Goal: Task Accomplishment & Management: Manage account settings

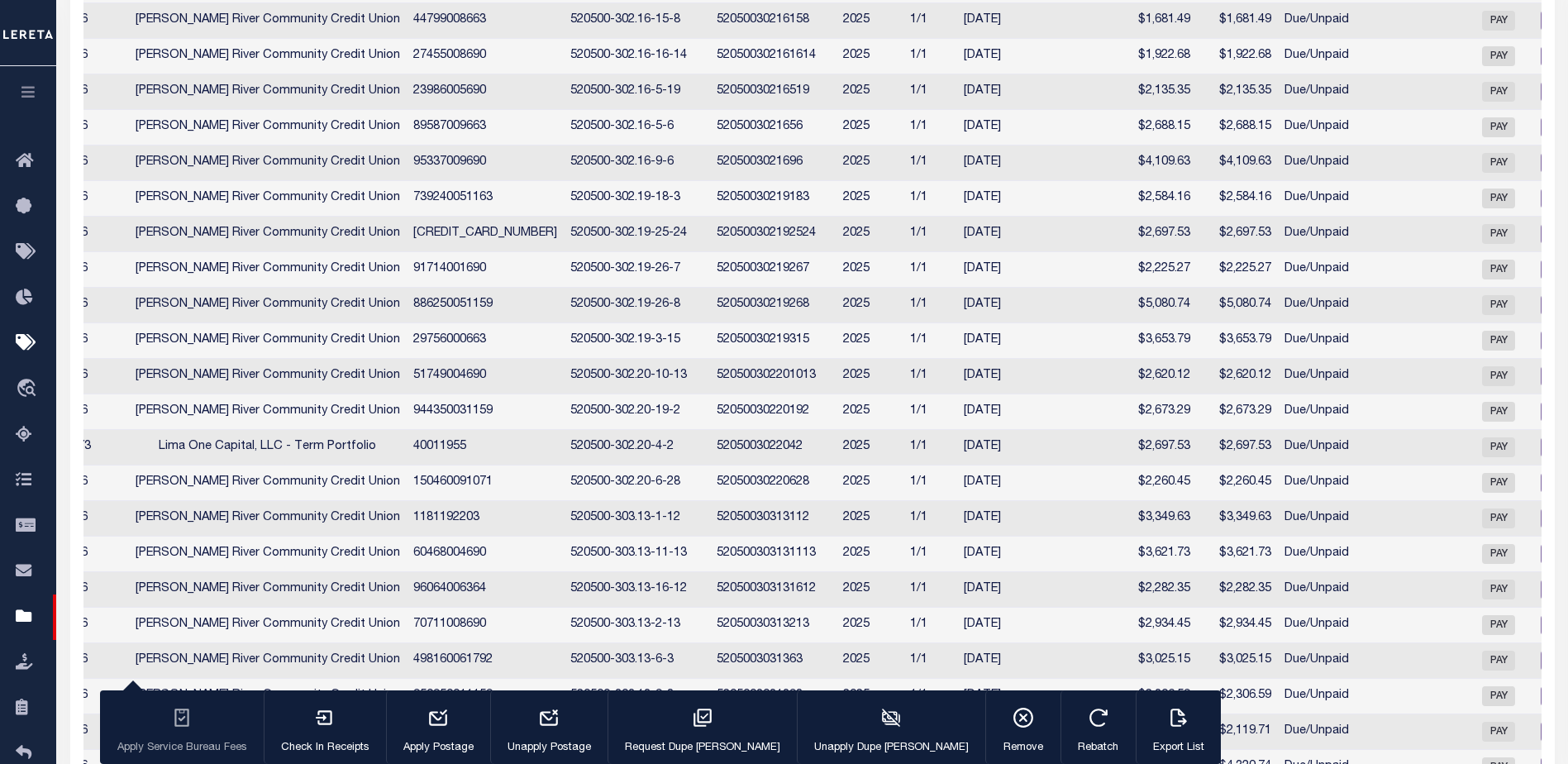
scroll to position [541, 0]
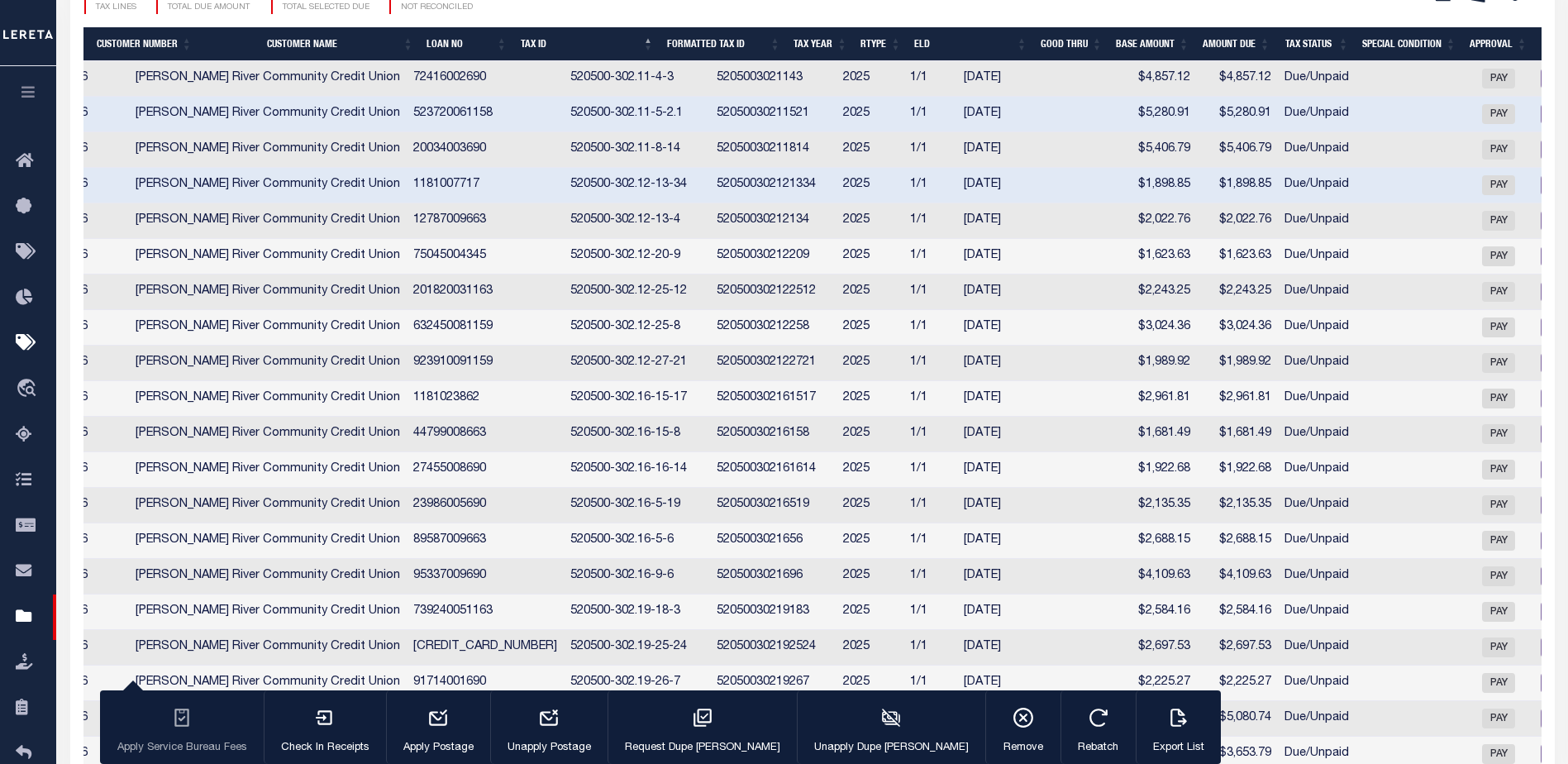
click at [124, 122] on td "2146" at bounding box center [74, 114] width 109 height 35
checkbox input "false"
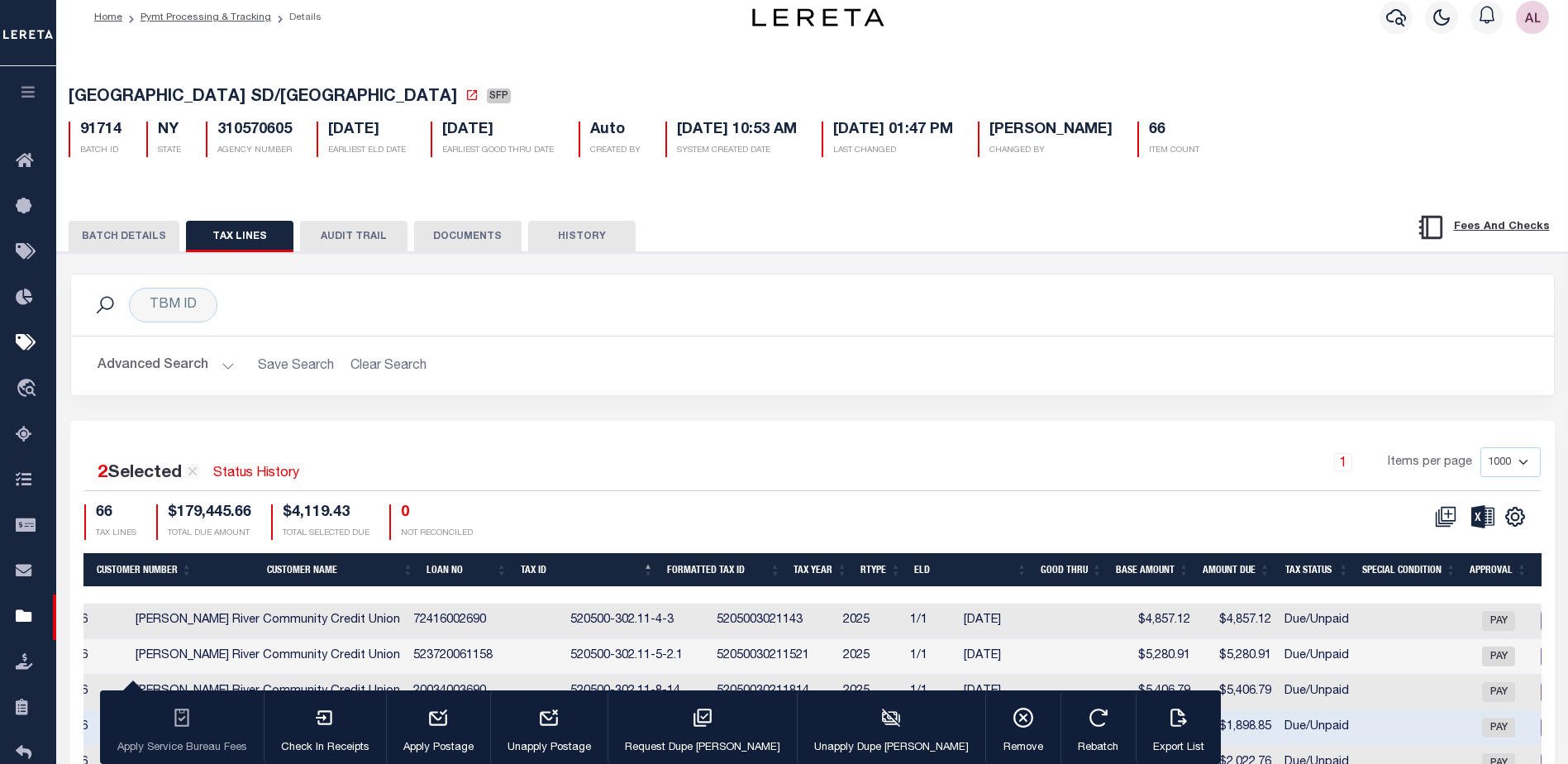
scroll to position [0, 0]
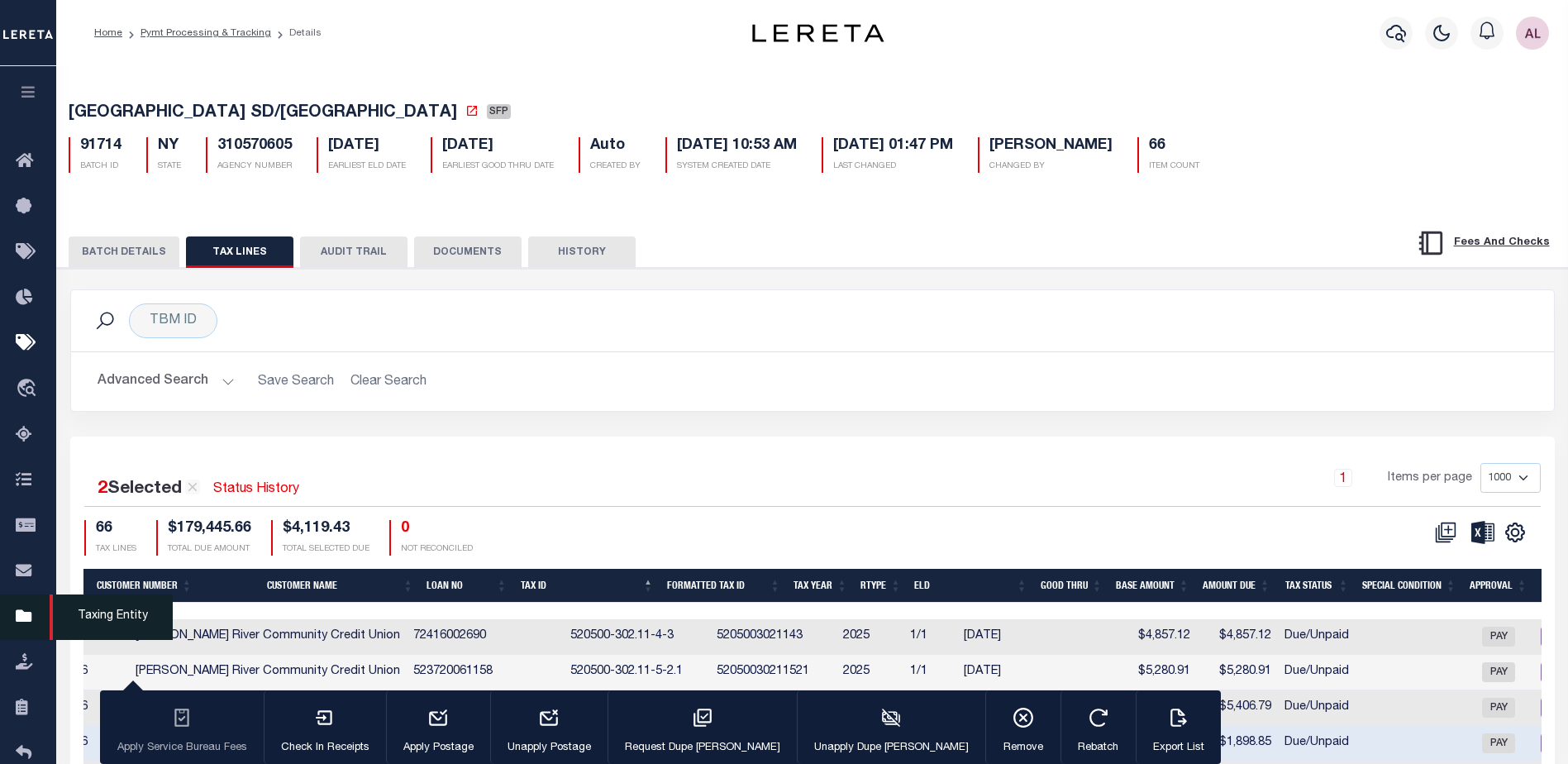
click at [21, 617] on icon at bounding box center [29, 617] width 27 height 21
click at [35, 620] on icon at bounding box center [29, 617] width 27 height 21
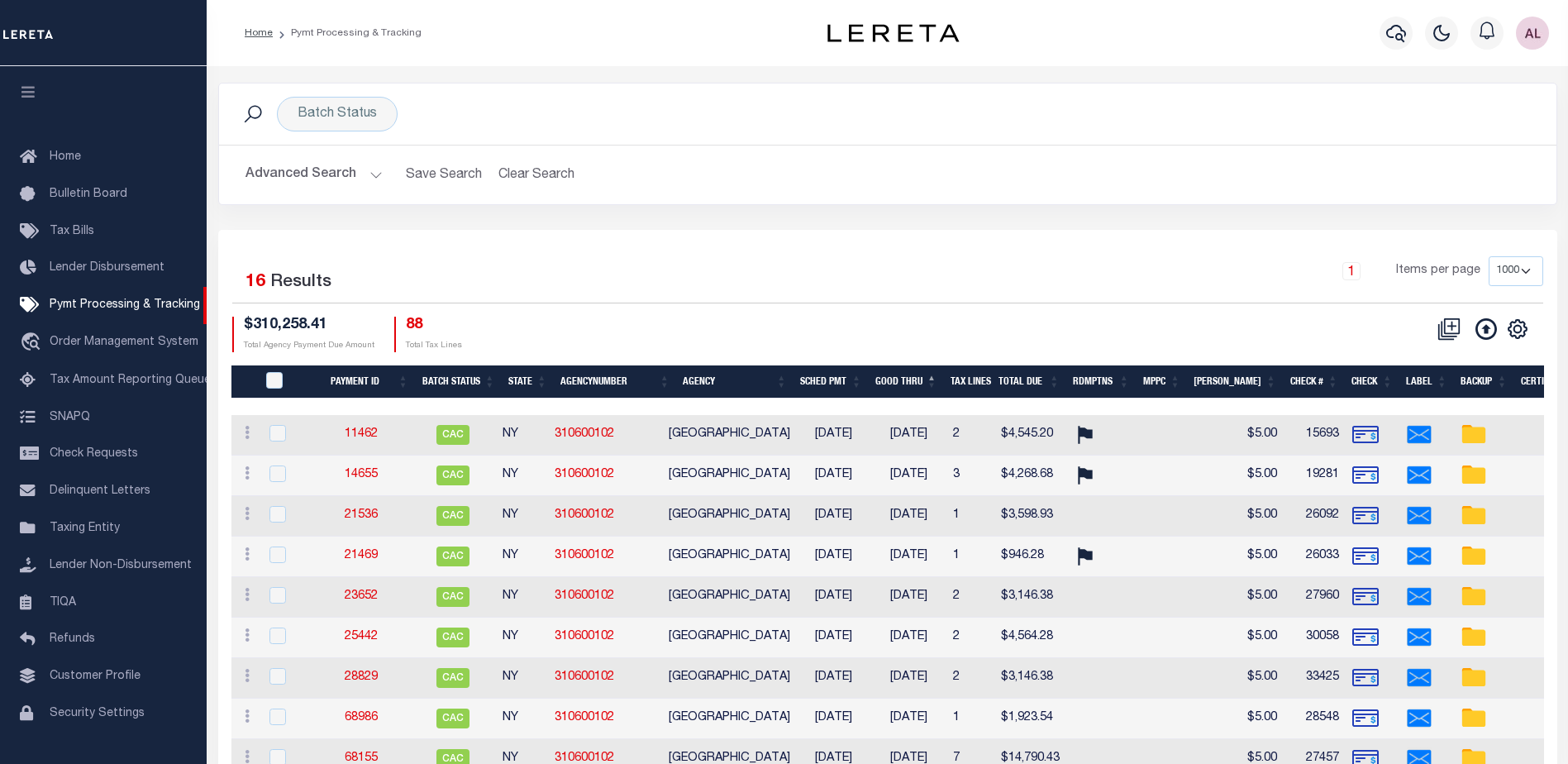
select select "1000"
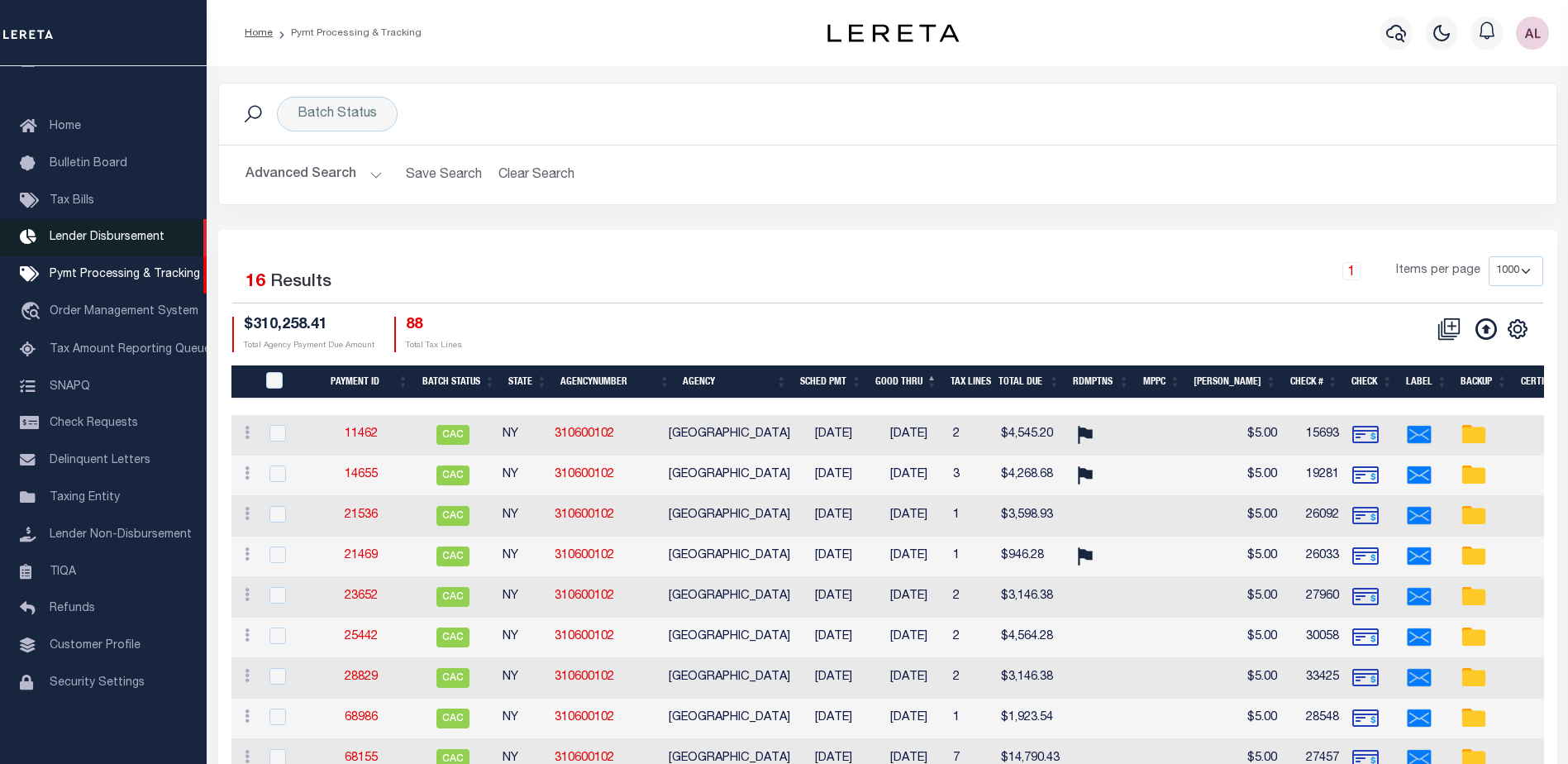
click at [135, 231] on span "Lender Disbursement" at bounding box center [106, 237] width 115 height 11
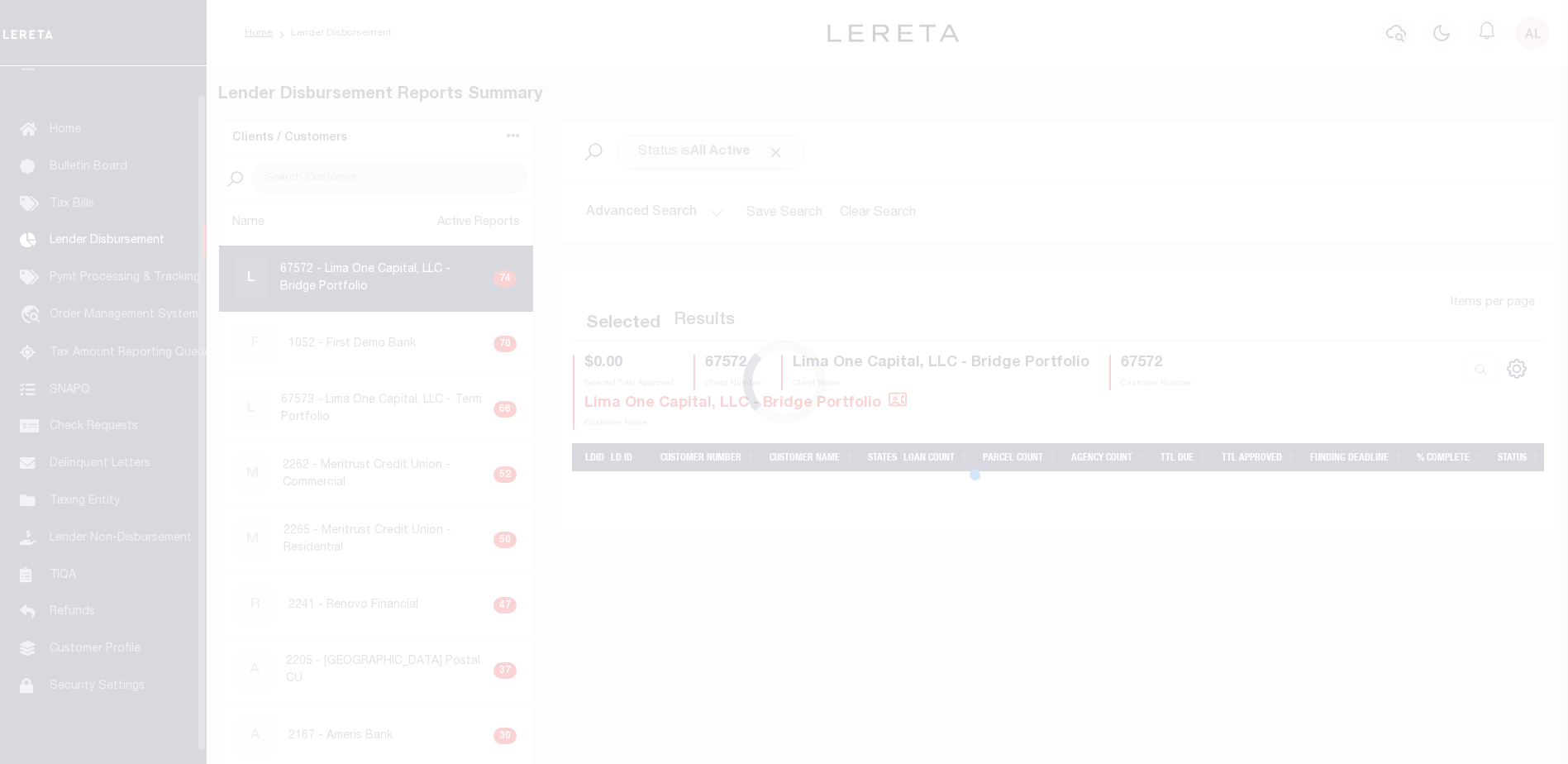
scroll to position [29, 0]
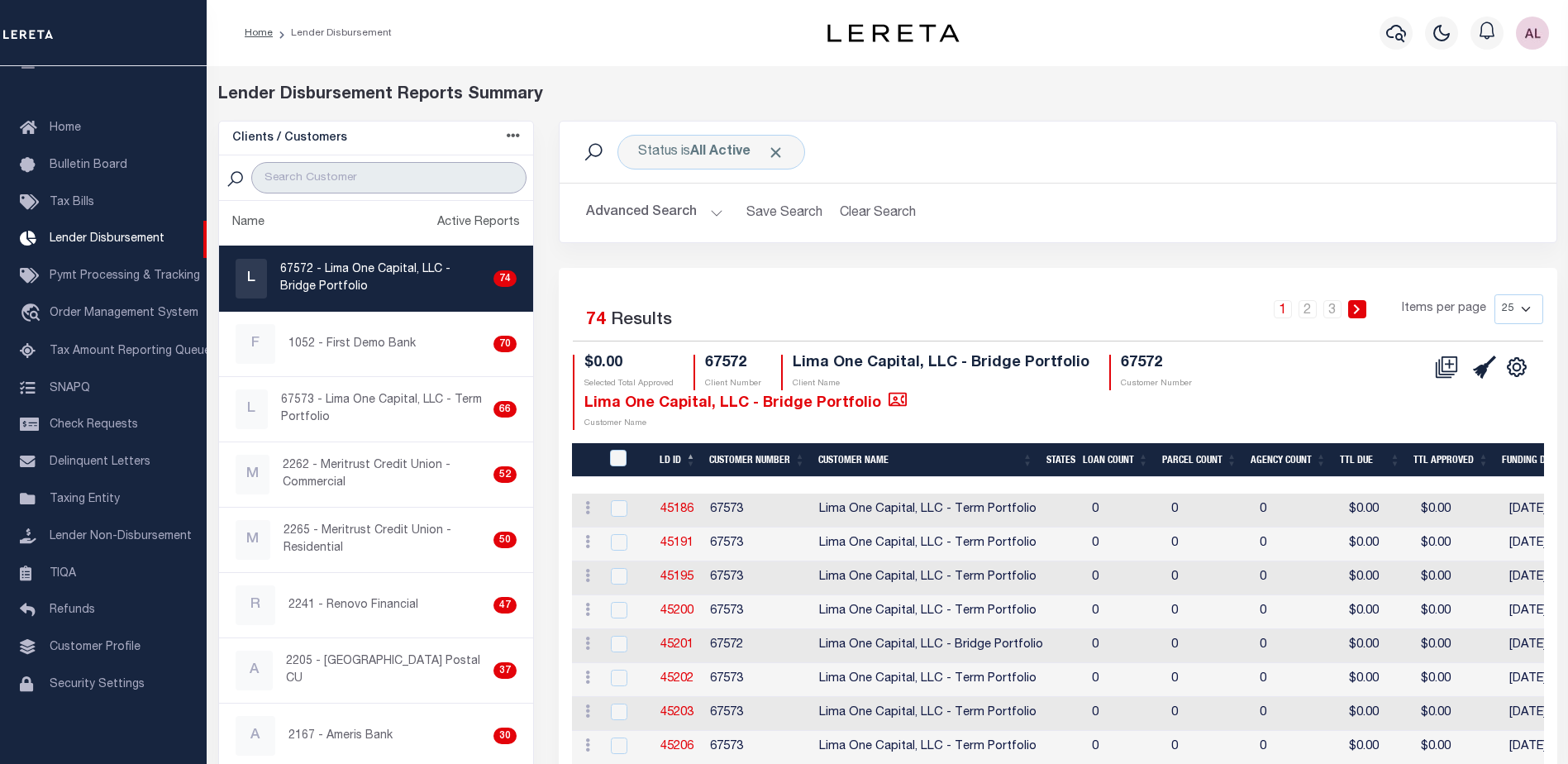
click at [368, 167] on input "search" at bounding box center [389, 177] width 276 height 31
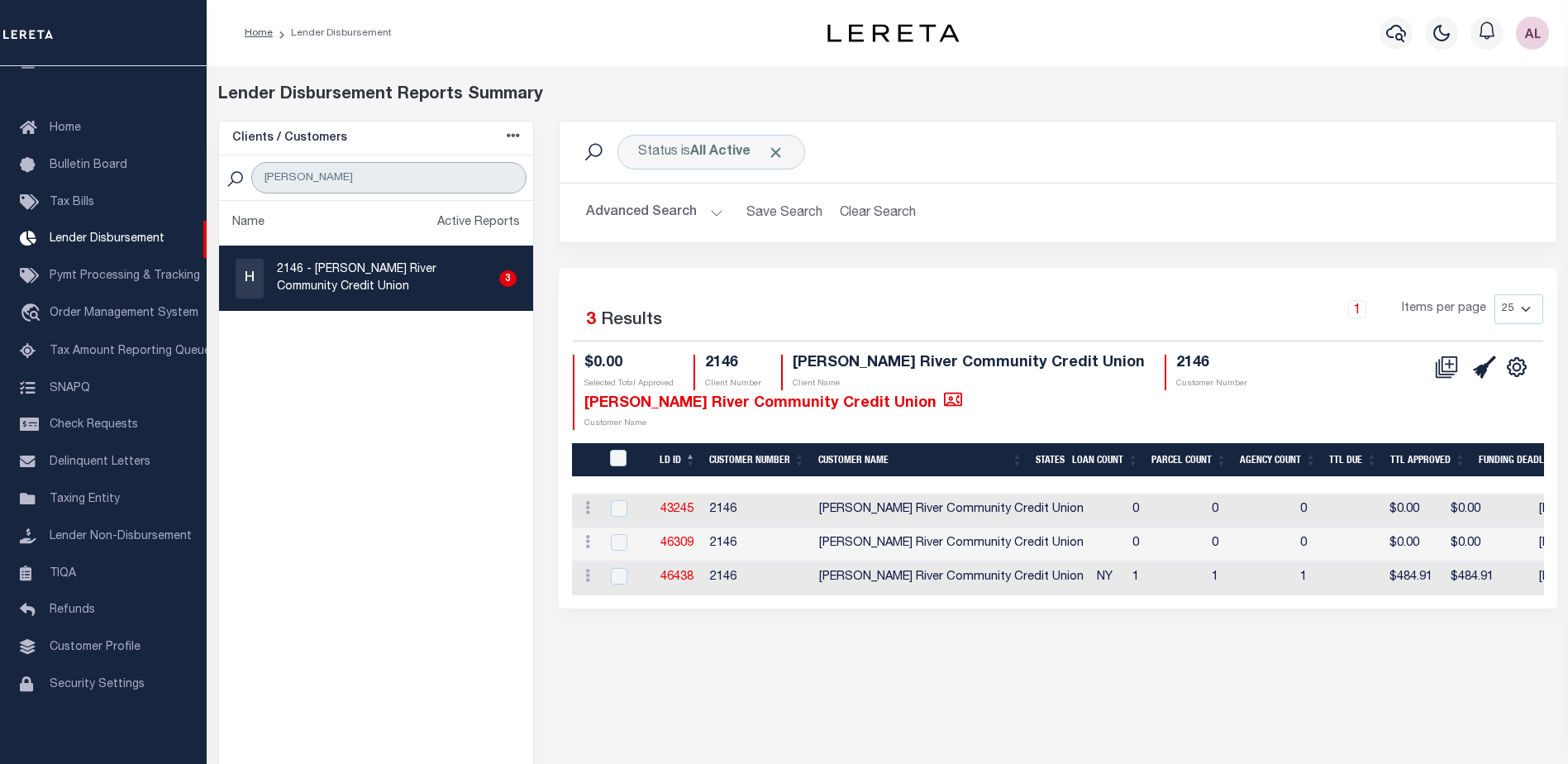
type input "hudson"
click at [358, 281] on p "2146 - Hudson River Community Credit Union" at bounding box center [384, 279] width 215 height 35
checkbox input "true"
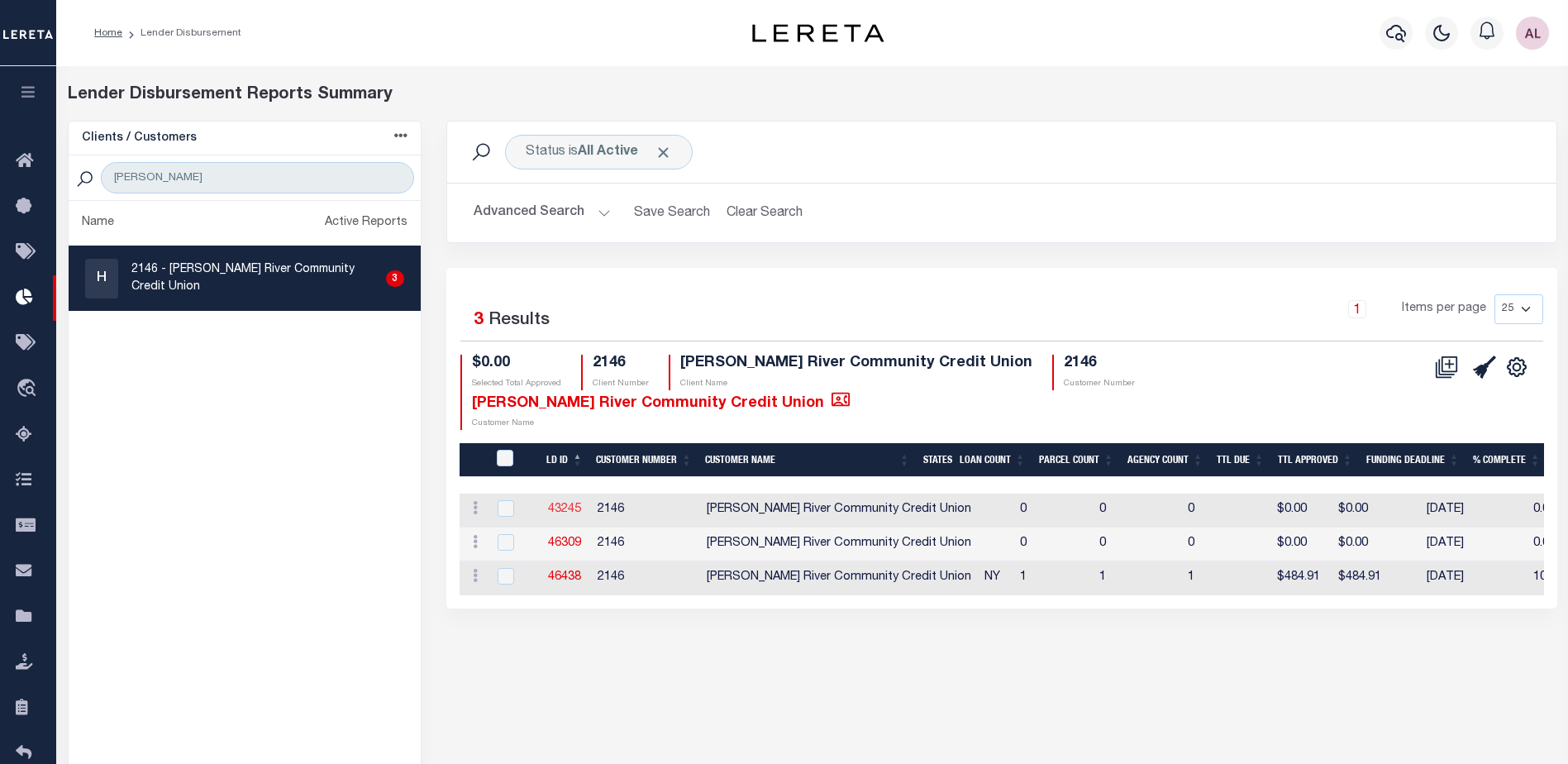
click at [579, 508] on link "43245" at bounding box center [564, 509] width 33 height 11
checkbox input "true"
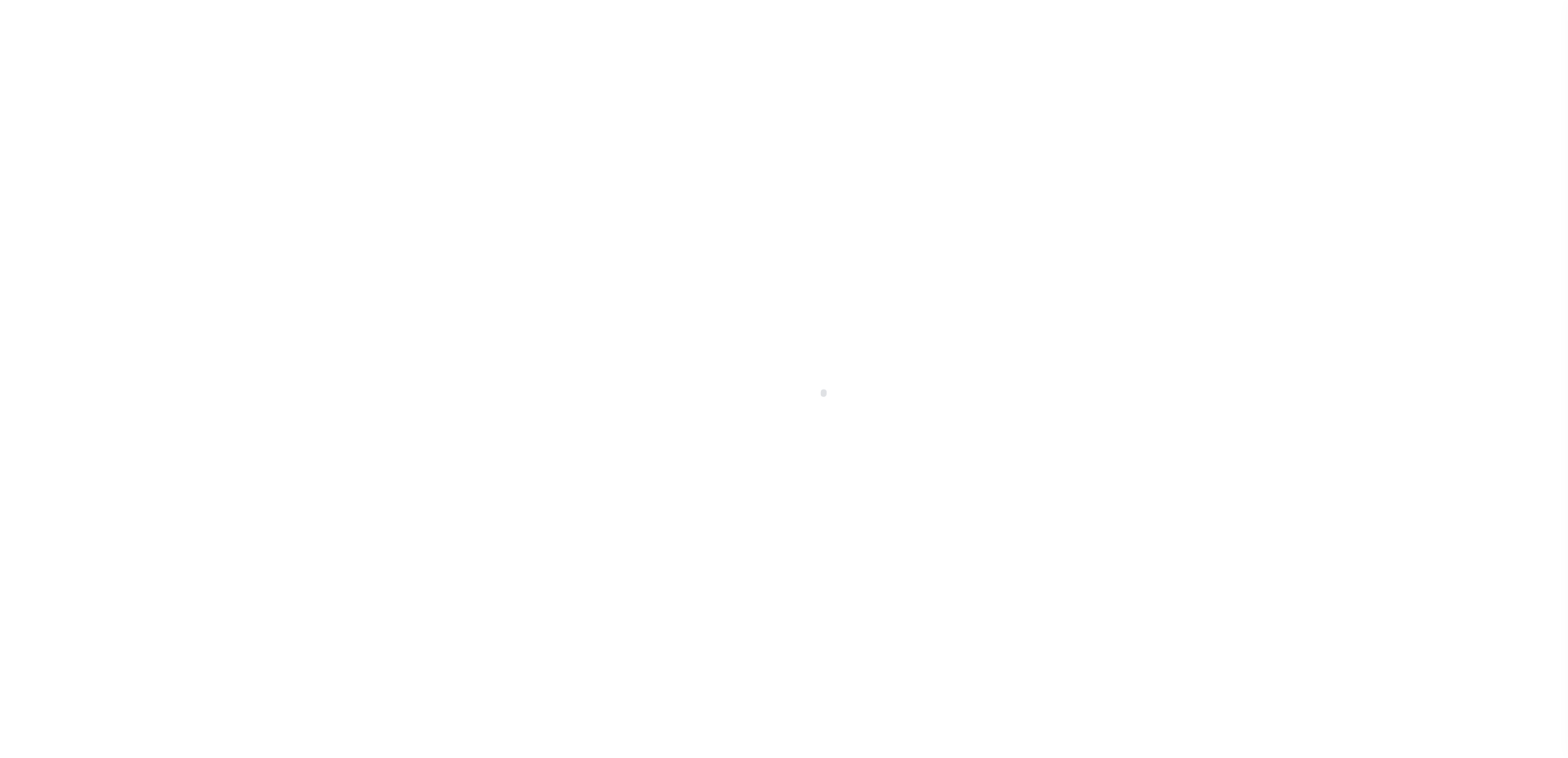
scroll to position [41, 0]
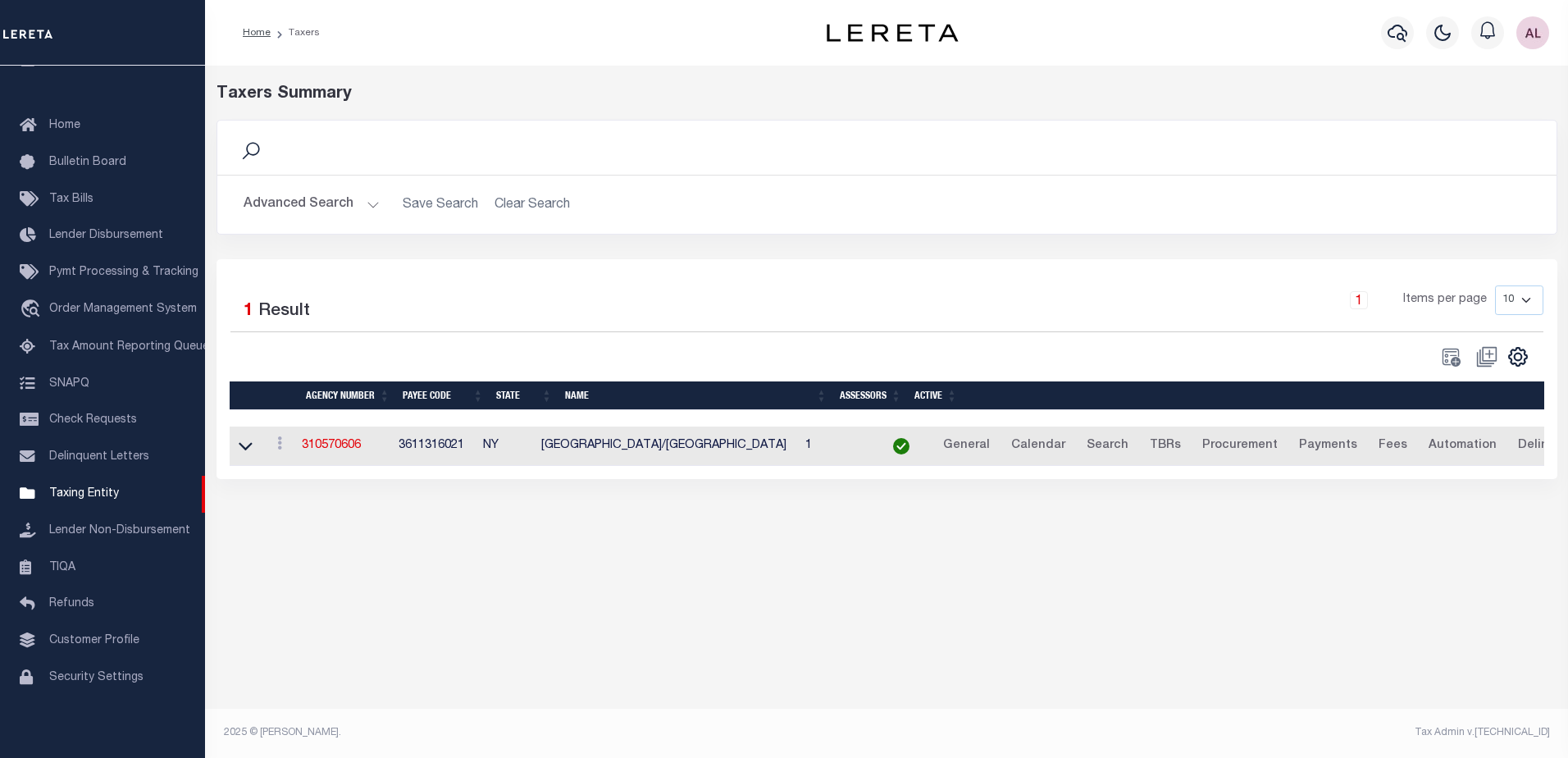
click at [364, 206] on button "Advanced Search" at bounding box center [311, 205] width 136 height 32
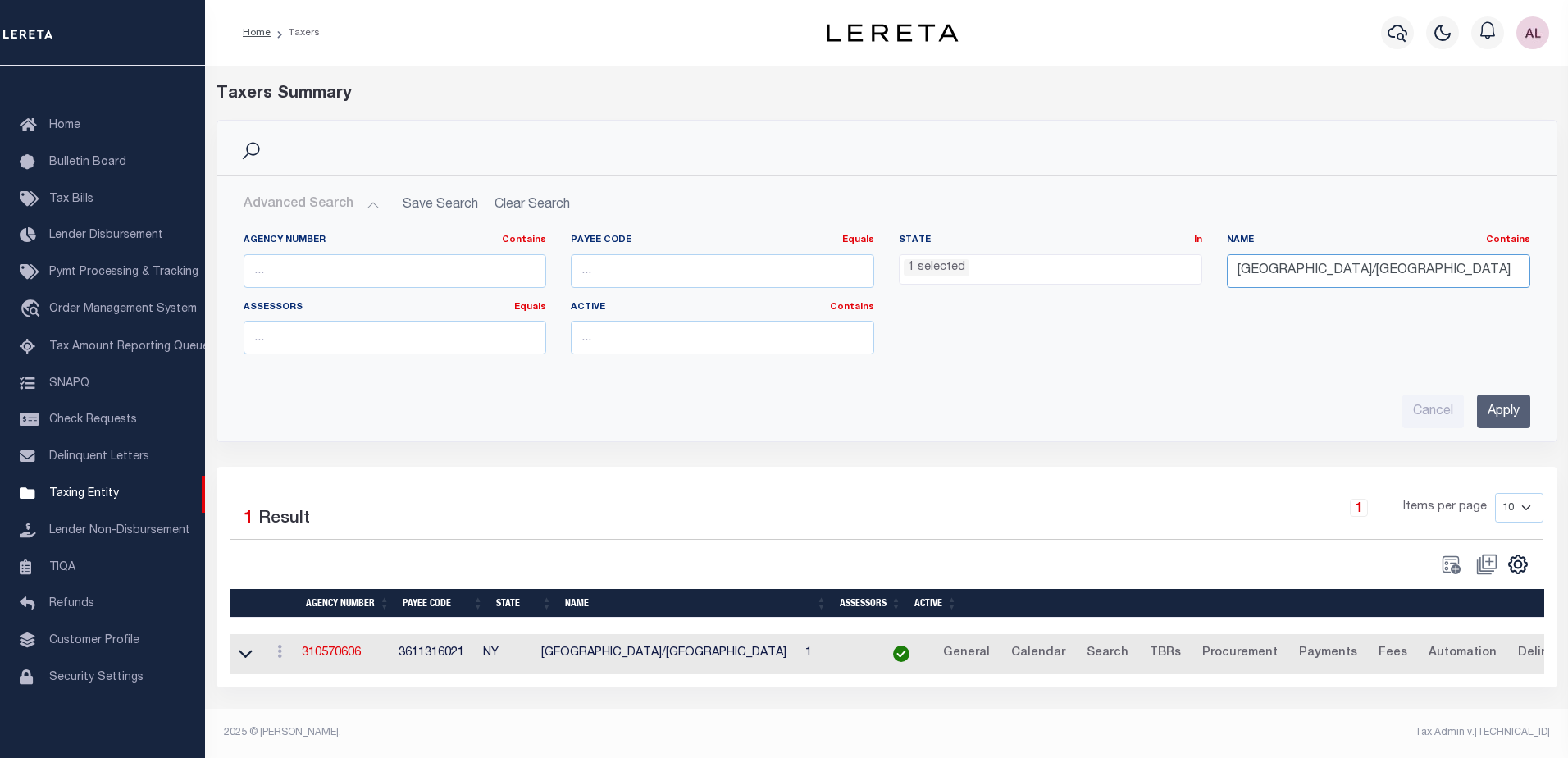
scroll to position [0, 4]
drag, startPoint x: 1361, startPoint y: 272, endPoint x: 1609, endPoint y: 273, distance: 248.0
click at [1567, 273] on html "Home Taxers" at bounding box center [784, 379] width 1568 height 758
type input "GLENS FALLS CITY/"
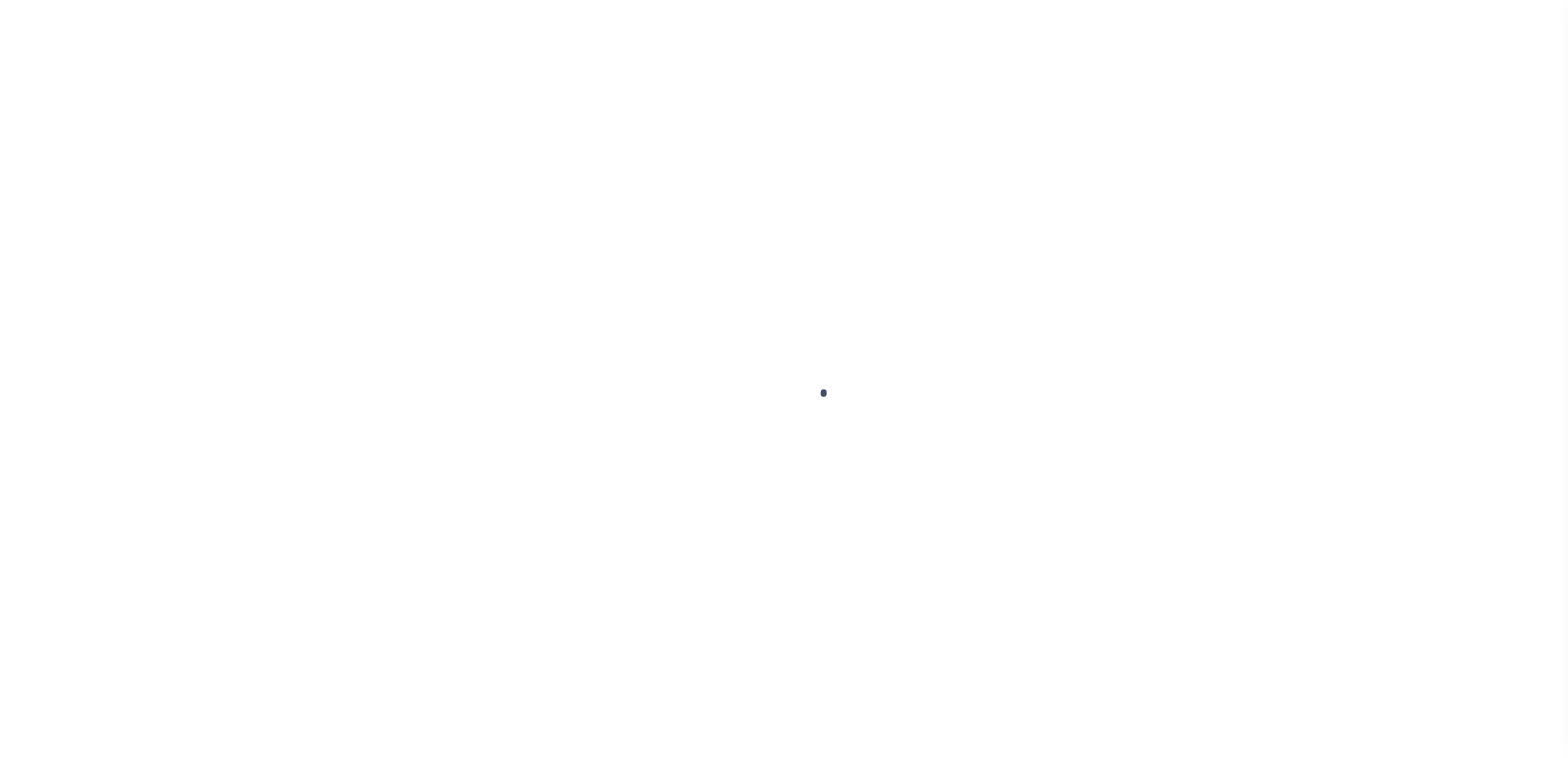
scroll to position [41, 0]
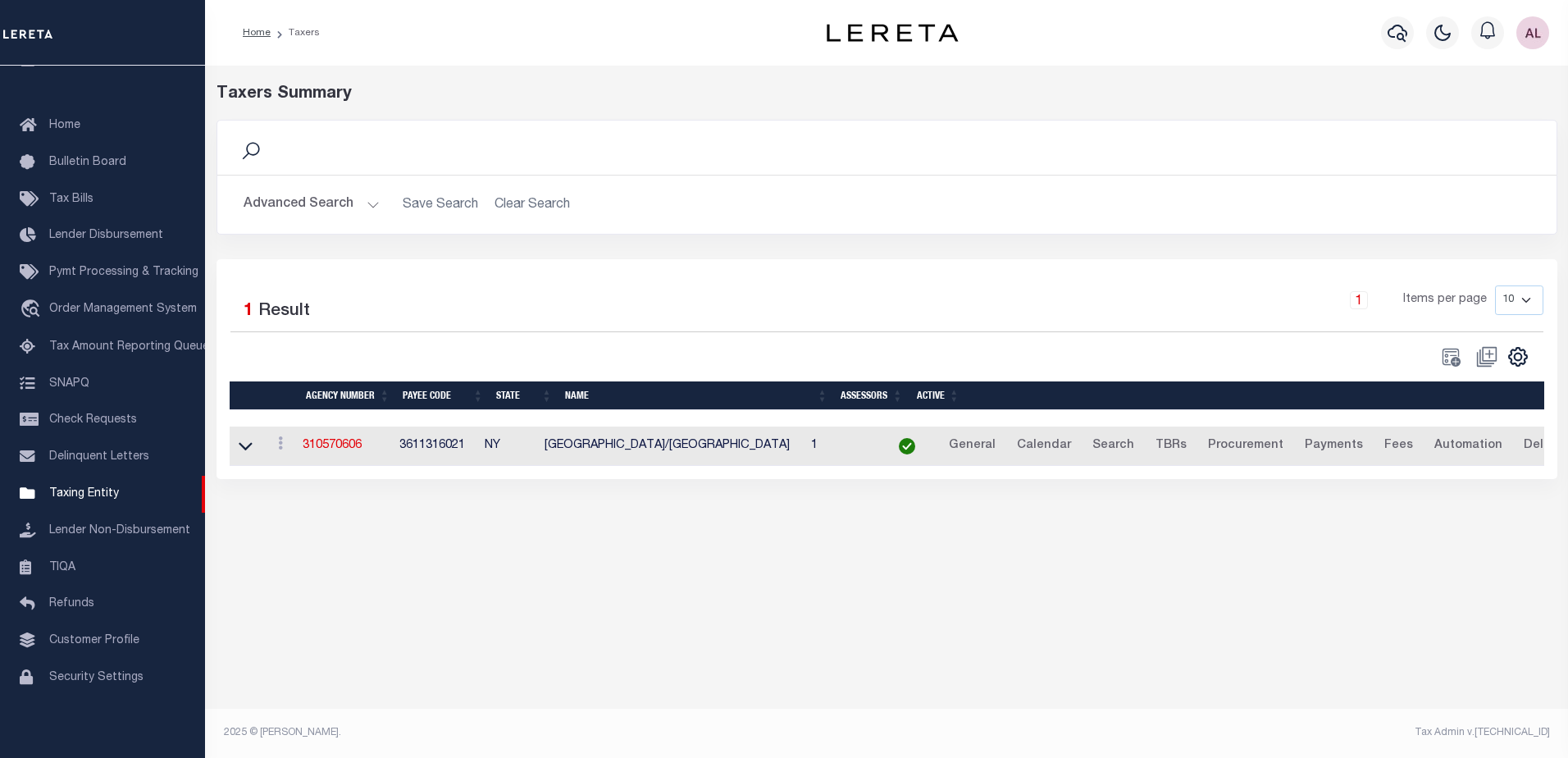
click at [374, 209] on button "Advanced Search" at bounding box center [311, 205] width 136 height 32
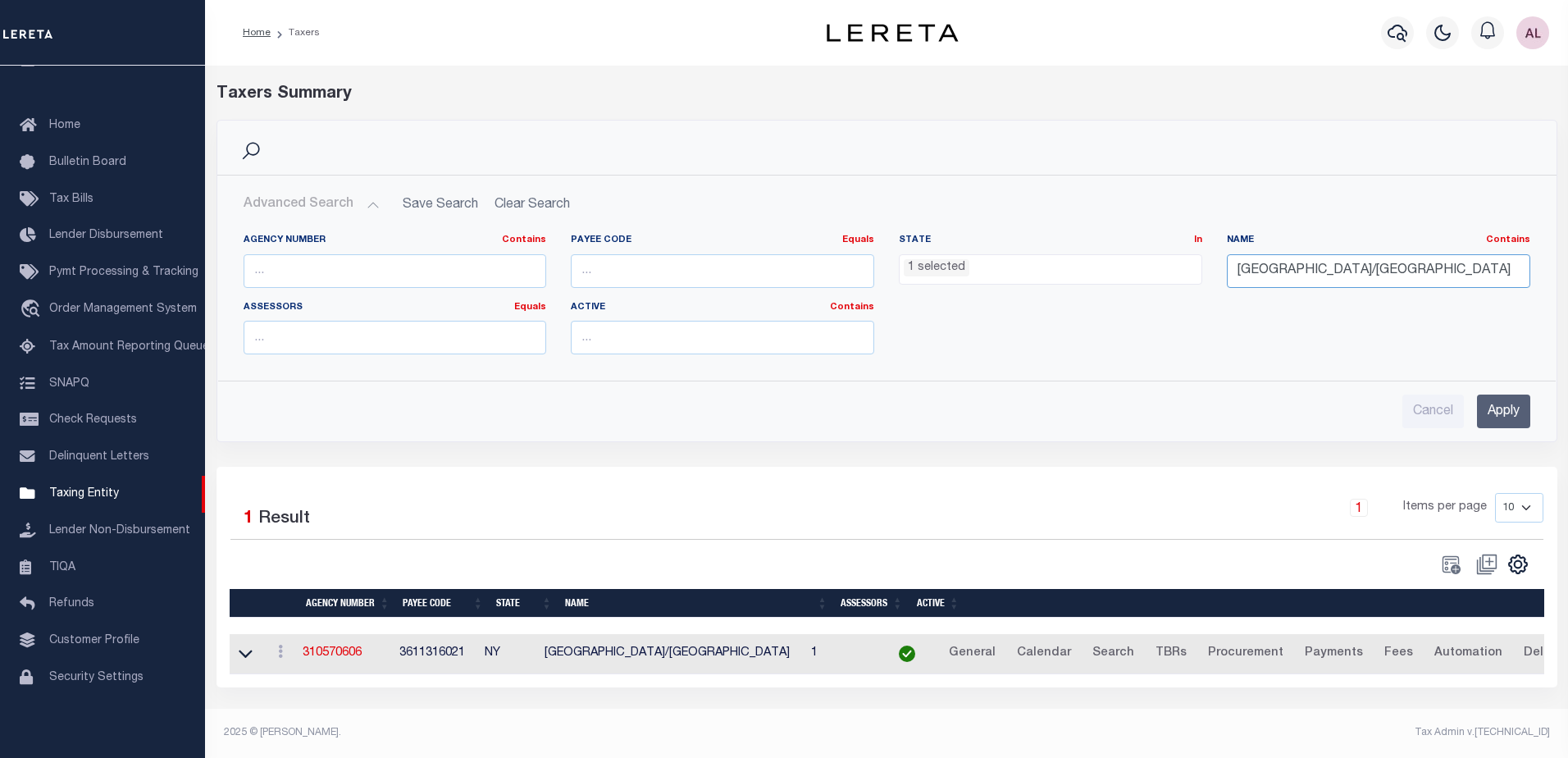
scroll to position [0, 4]
drag, startPoint x: 1362, startPoint y: 274, endPoint x: 1570, endPoint y: 265, distance: 208.2
click at [1567, 265] on html "Home Taxers" at bounding box center [784, 379] width 1568 height 758
type input "GLENS FALLS CITY sd"
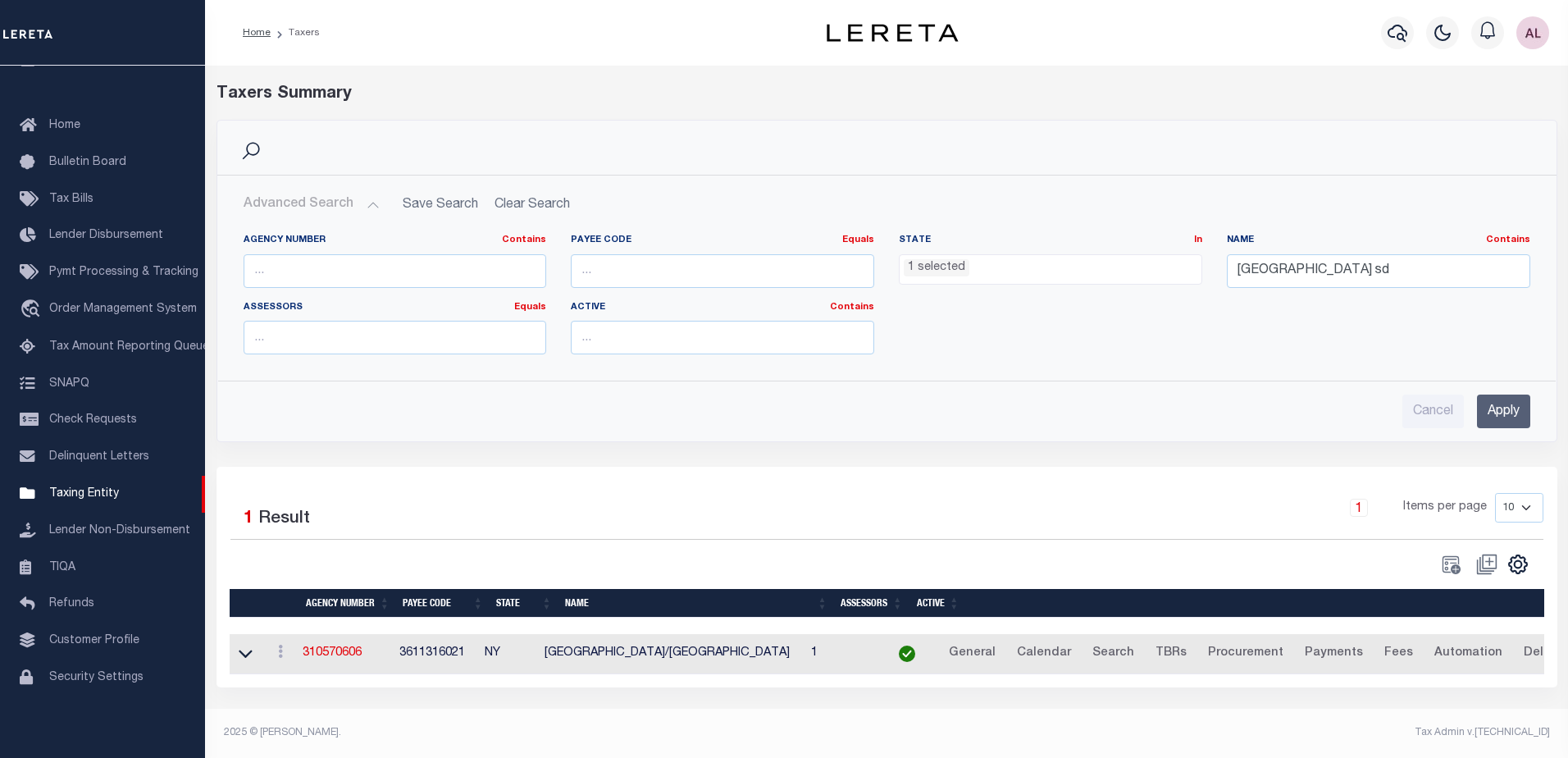
click at [1493, 408] on input "Apply" at bounding box center [1504, 412] width 54 height 34
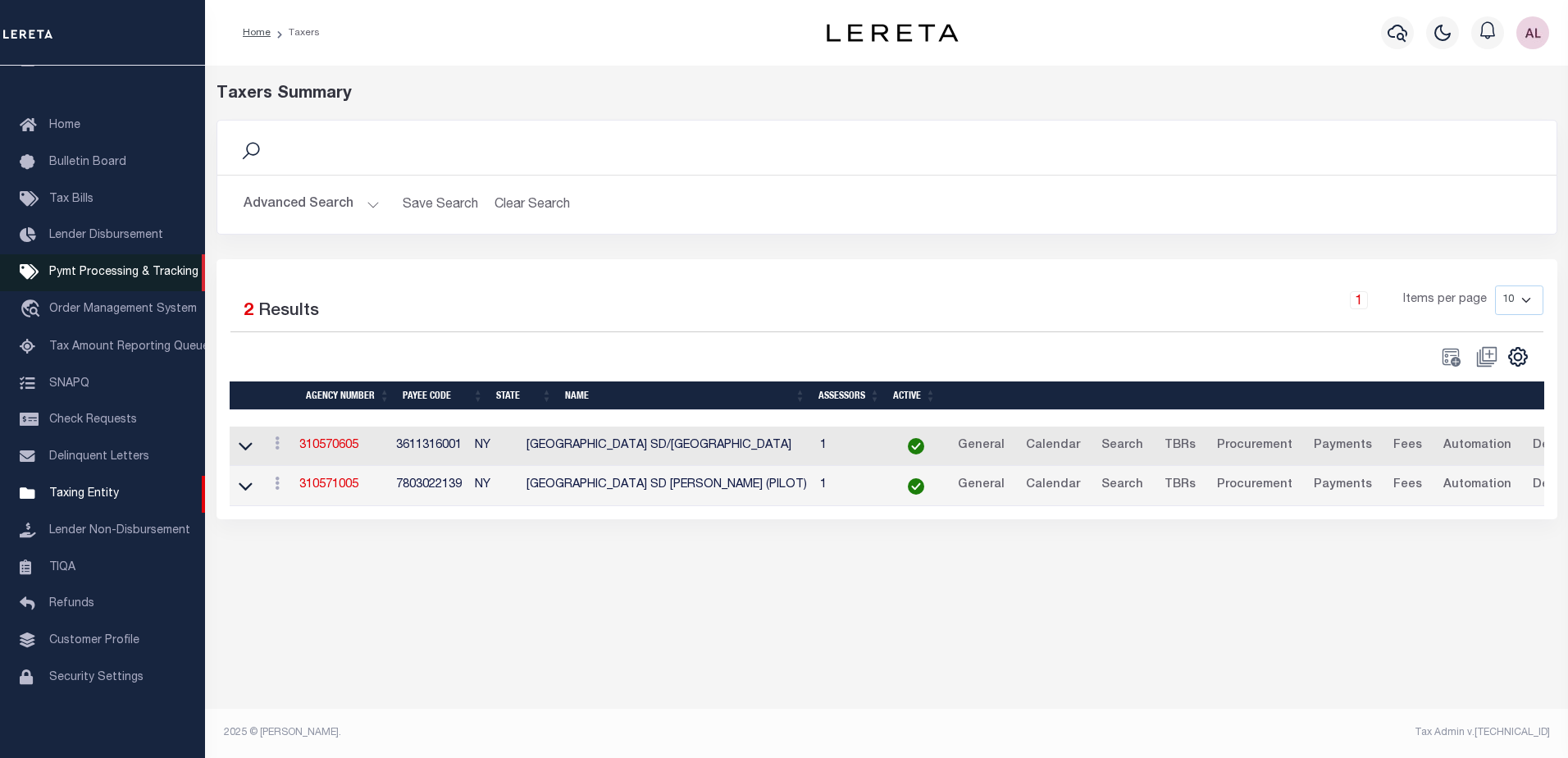
click at [136, 269] on span "Pymt Processing & Tracking" at bounding box center [124, 273] width 149 height 11
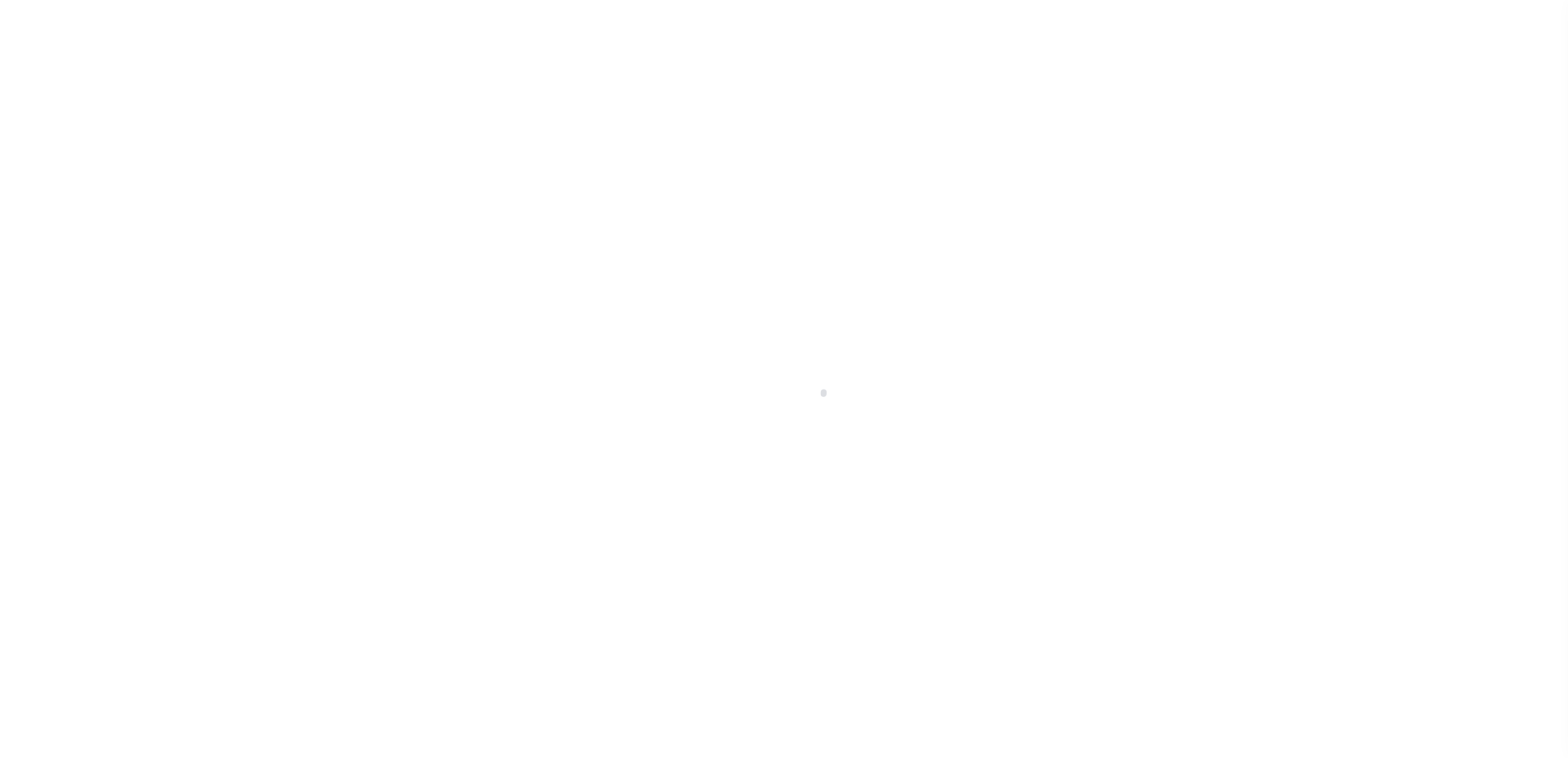
select select "1000"
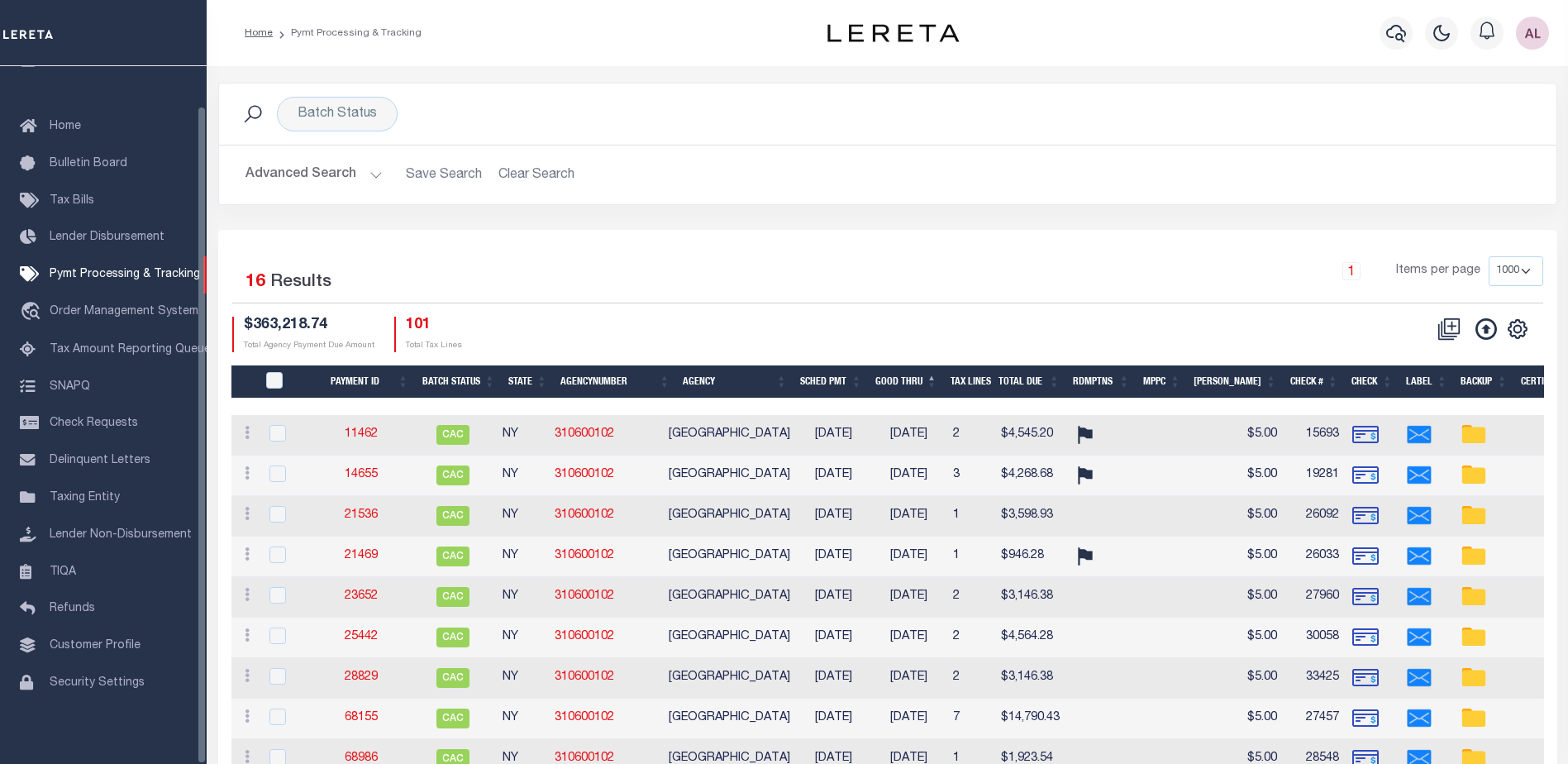
scroll to position [41, 0]
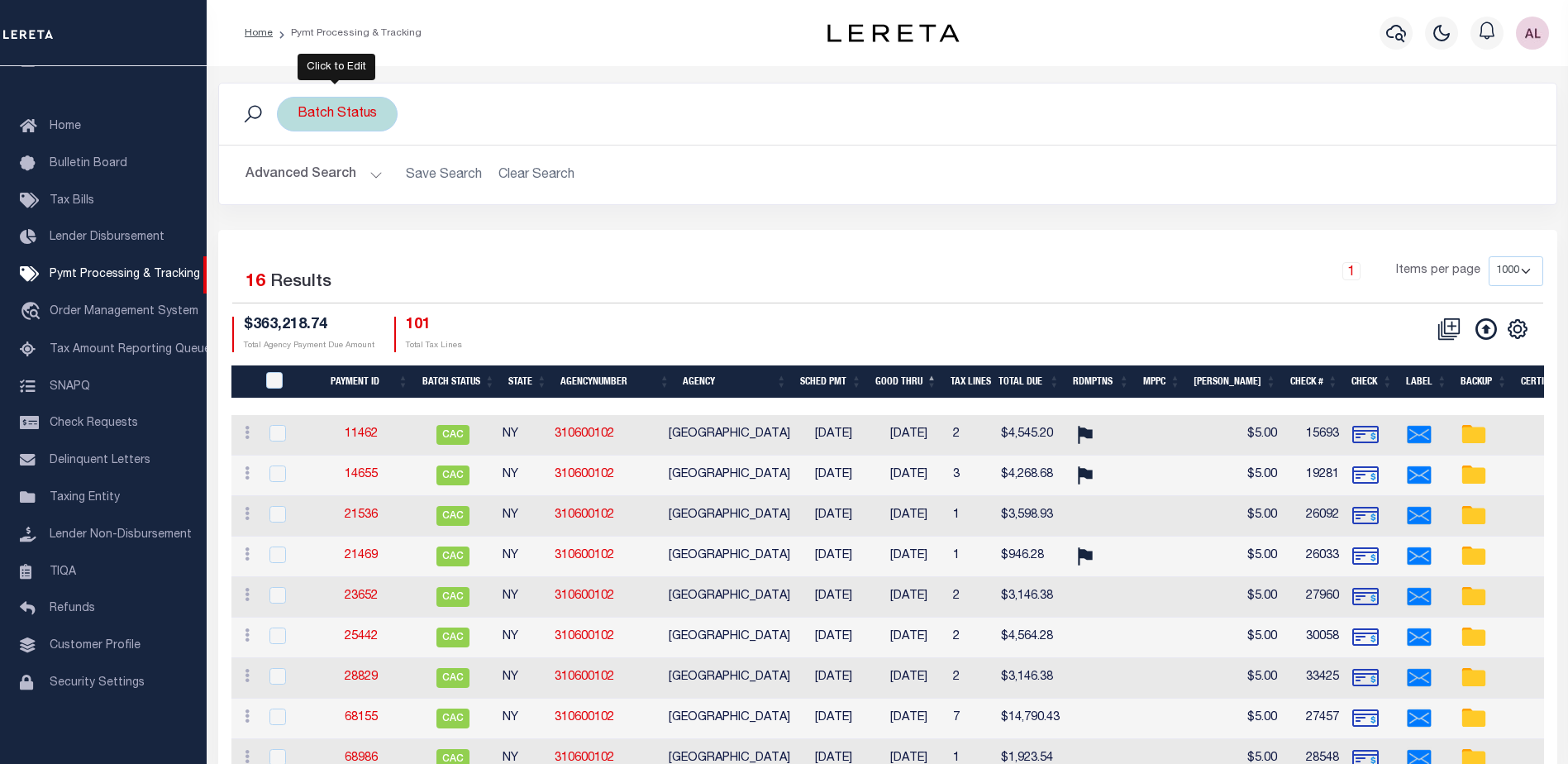
click at [349, 112] on div "Batch Status" at bounding box center [337, 114] width 121 height 35
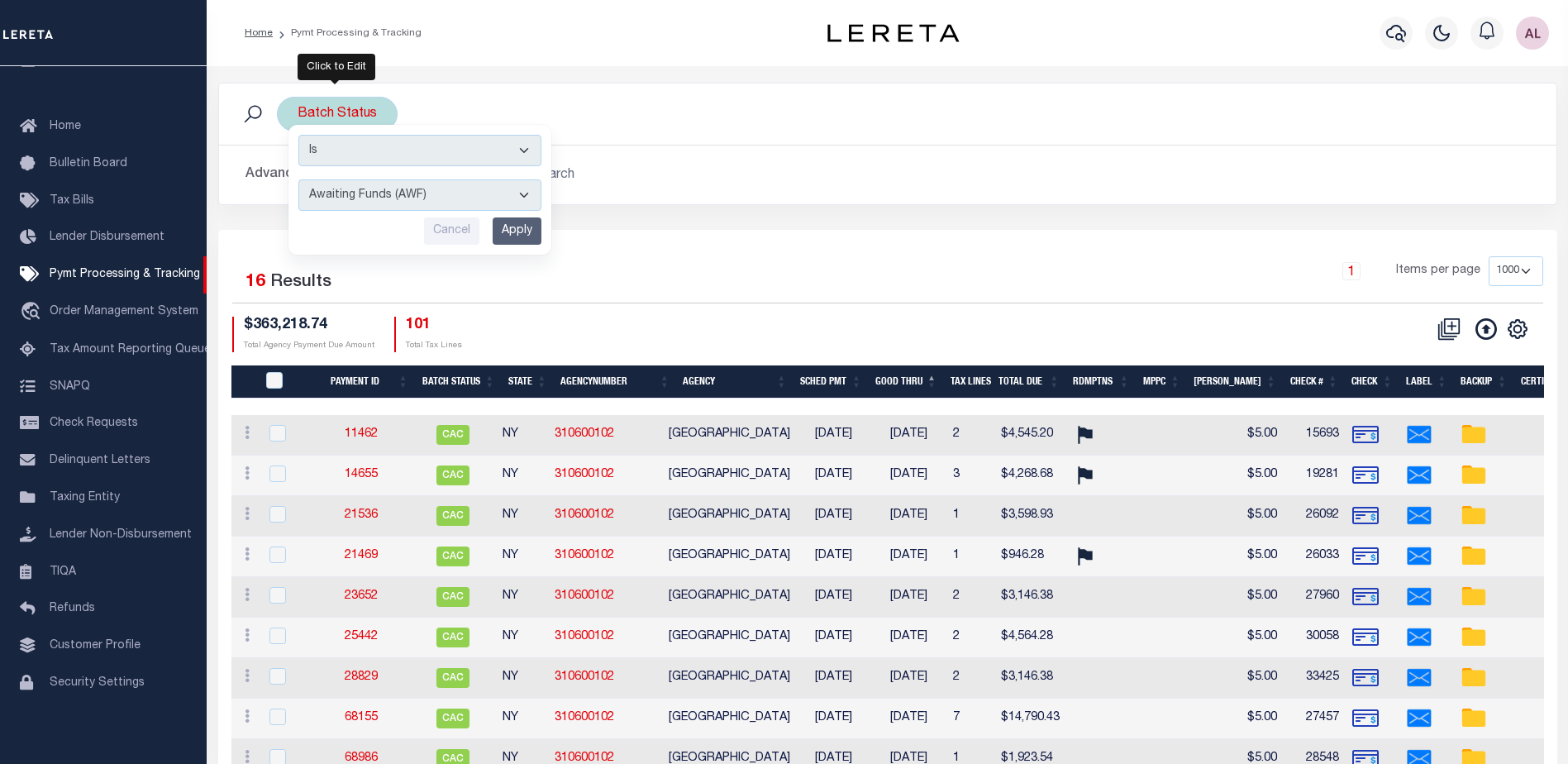
click at [358, 196] on select "Awaiting Funds (AWF) Cleared and Complete (CAC) New Check Needed (NCN) Payment …" at bounding box center [420, 195] width 243 height 31
select select "SFP"
click at [299, 180] on select "Awaiting Funds (AWF) Cleared and Complete (CAC) New Check Needed (NCN) Payment …" at bounding box center [420, 195] width 243 height 31
click at [508, 235] on input "Apply" at bounding box center [516, 231] width 48 height 28
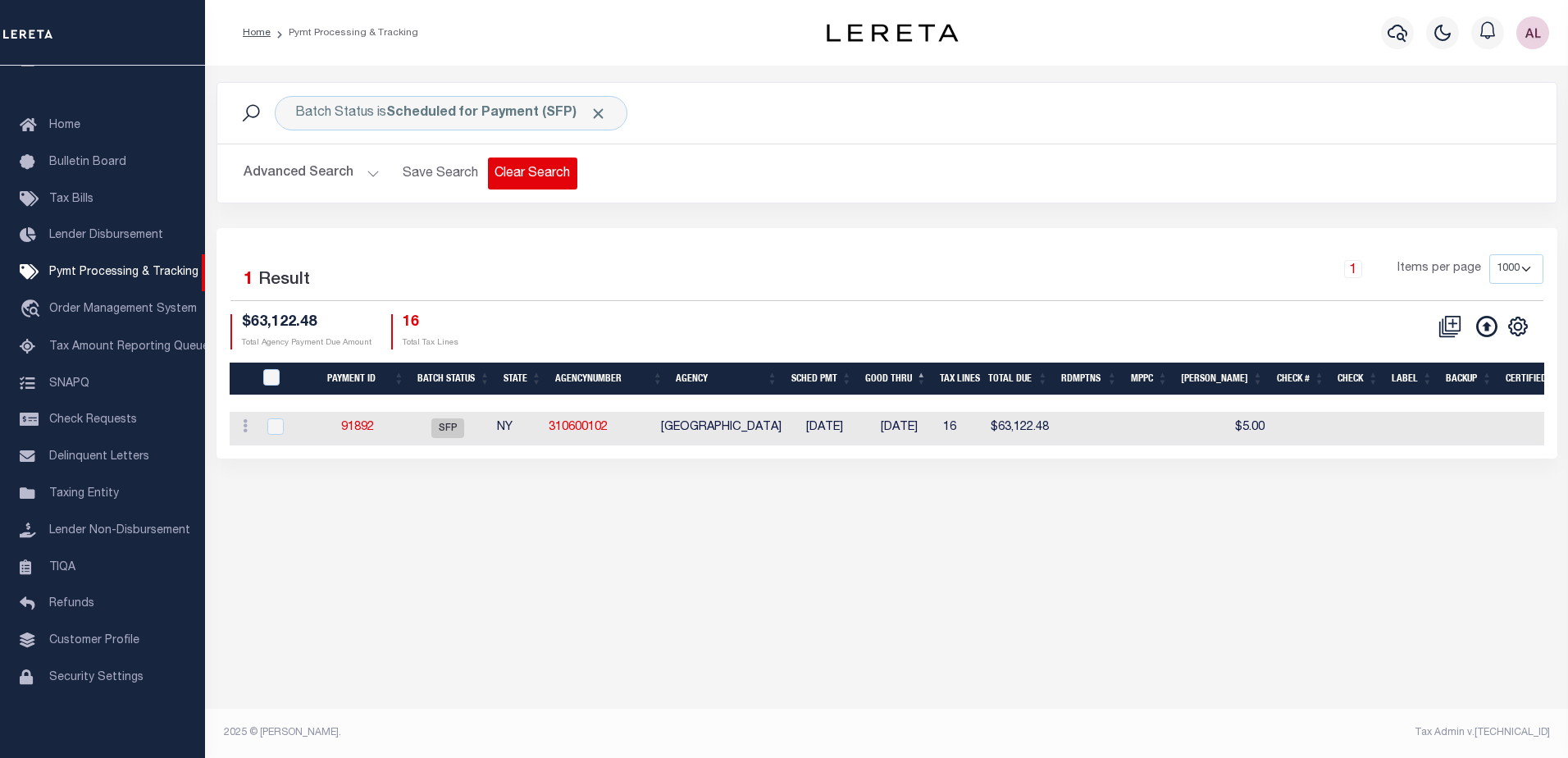
click at [539, 168] on button "Clear Search" at bounding box center [532, 174] width 90 height 32
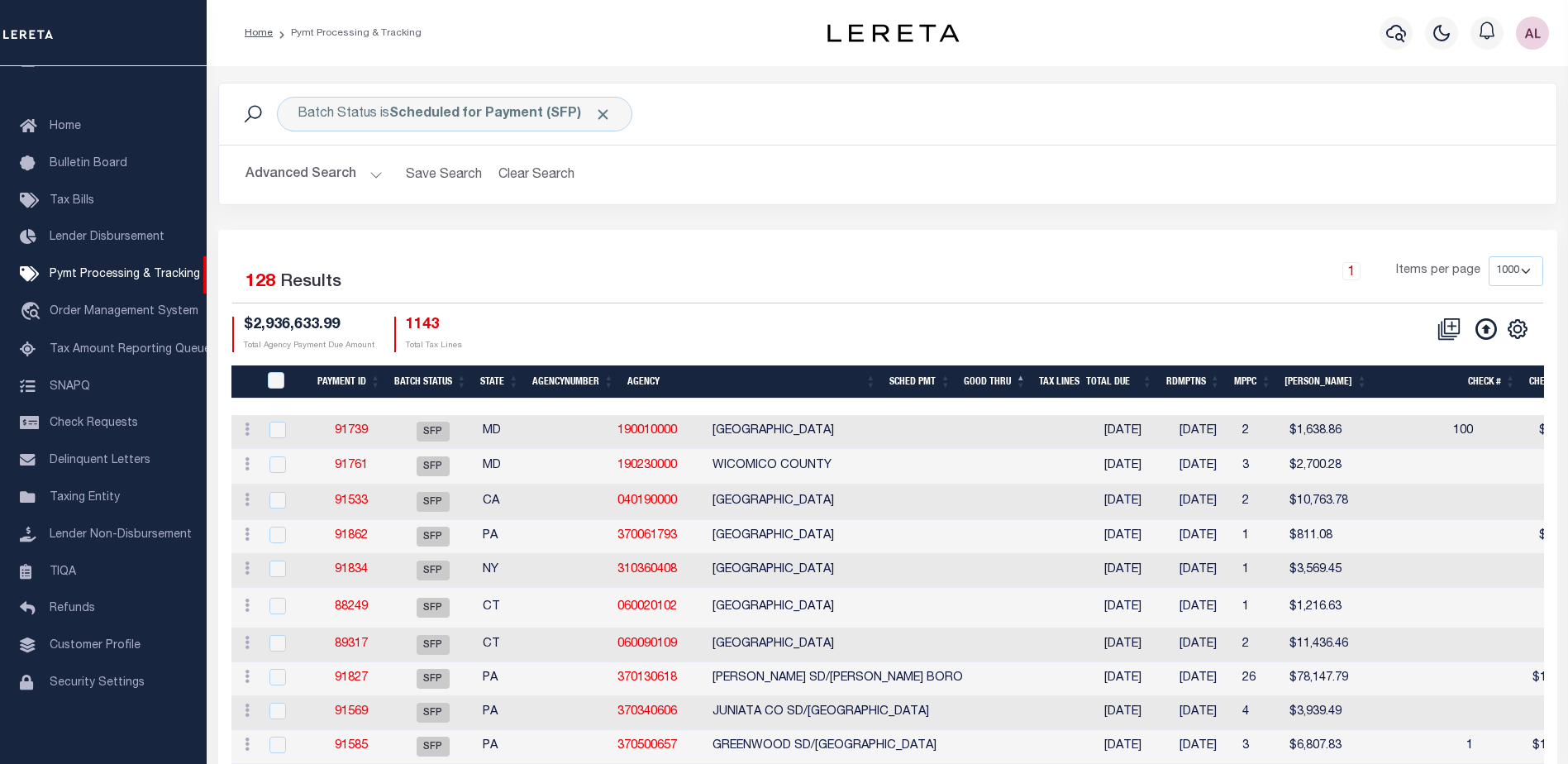
click at [684, 400] on div at bounding box center [1402, 406] width 2342 height 16
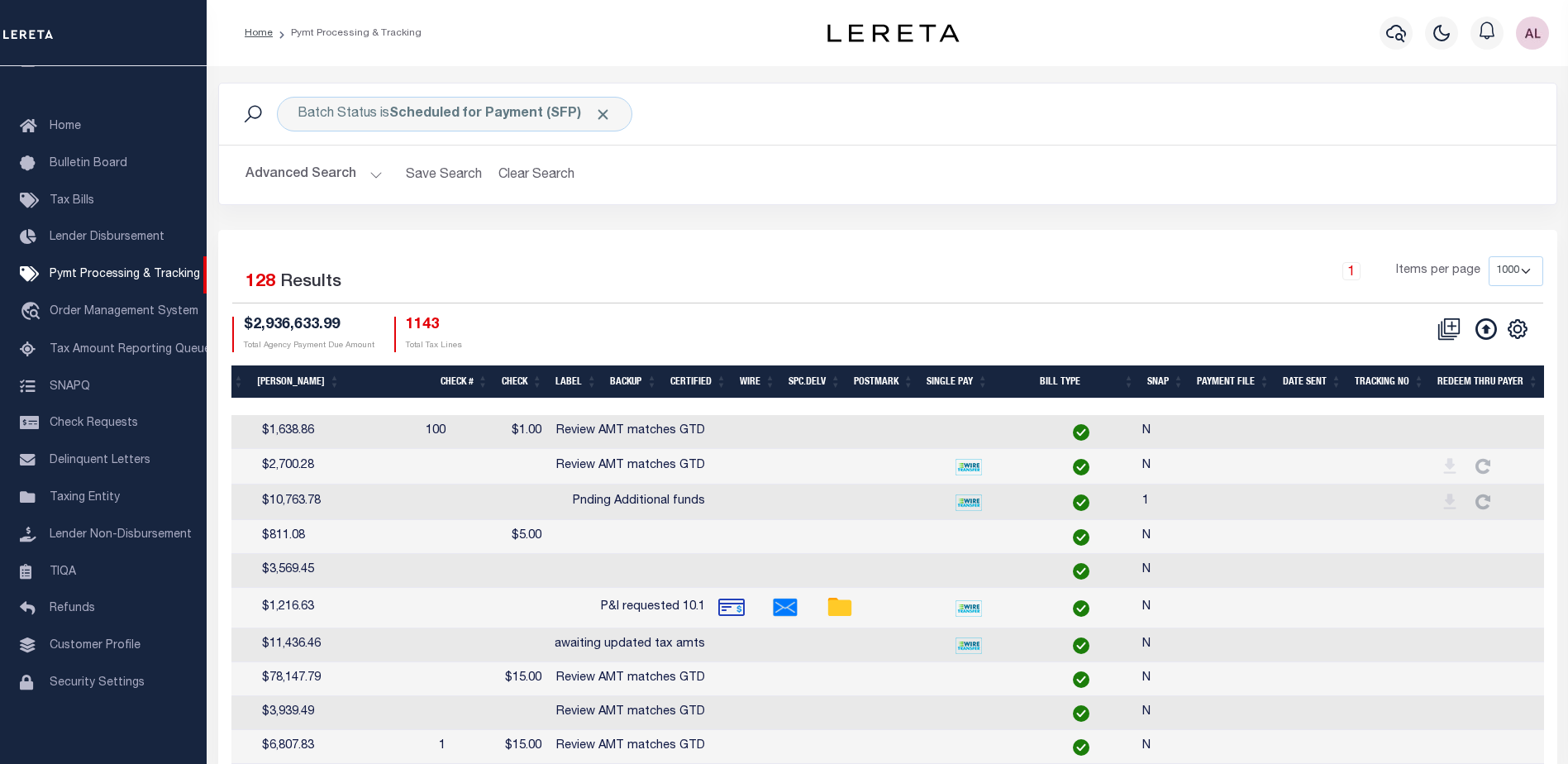
scroll to position [0, 1029]
click at [1513, 329] on icon "" at bounding box center [1518, 329] width 22 height 22
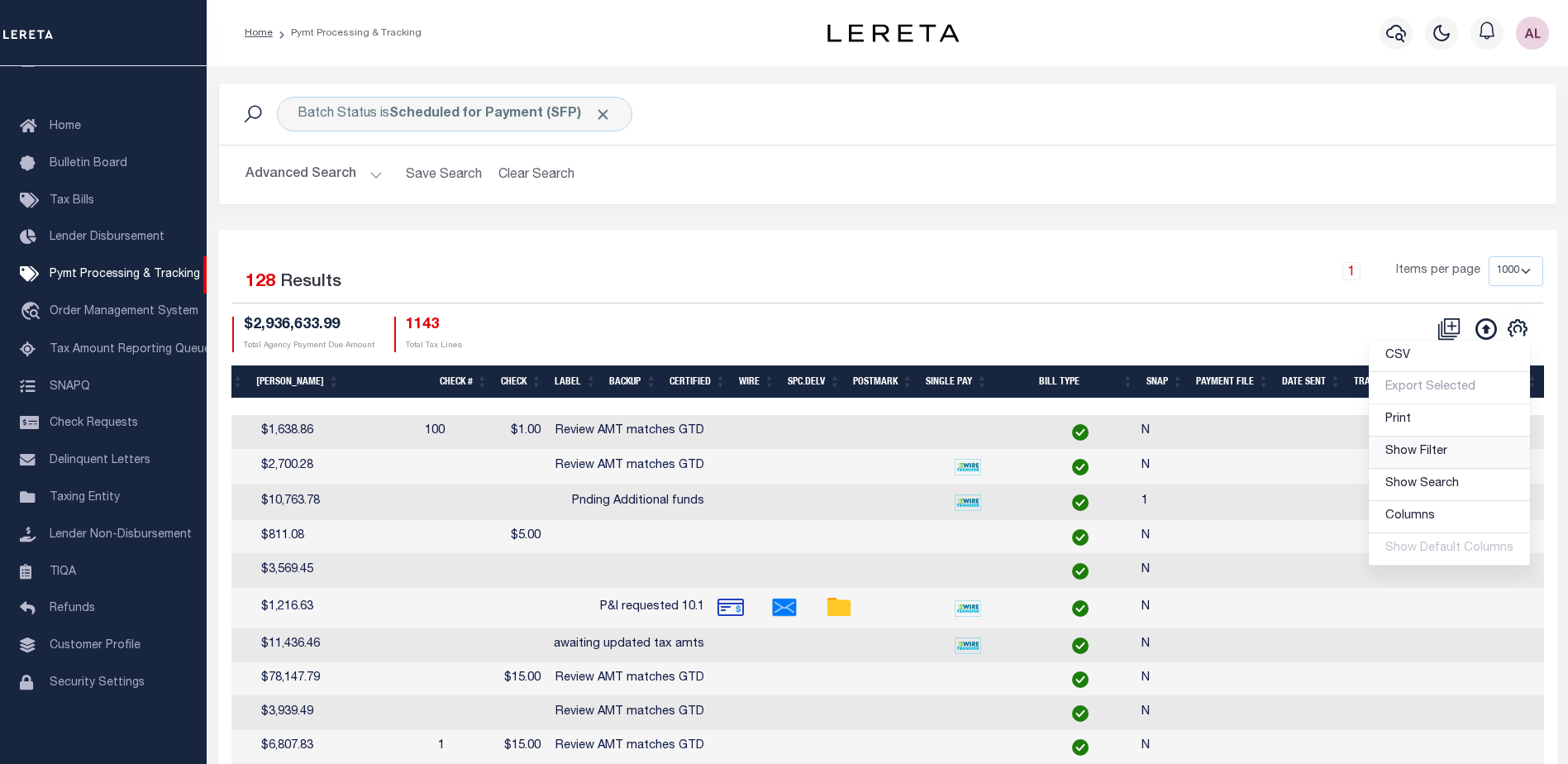
click at [1411, 451] on span "Show Filter" at bounding box center [1416, 452] width 62 height 11
select select
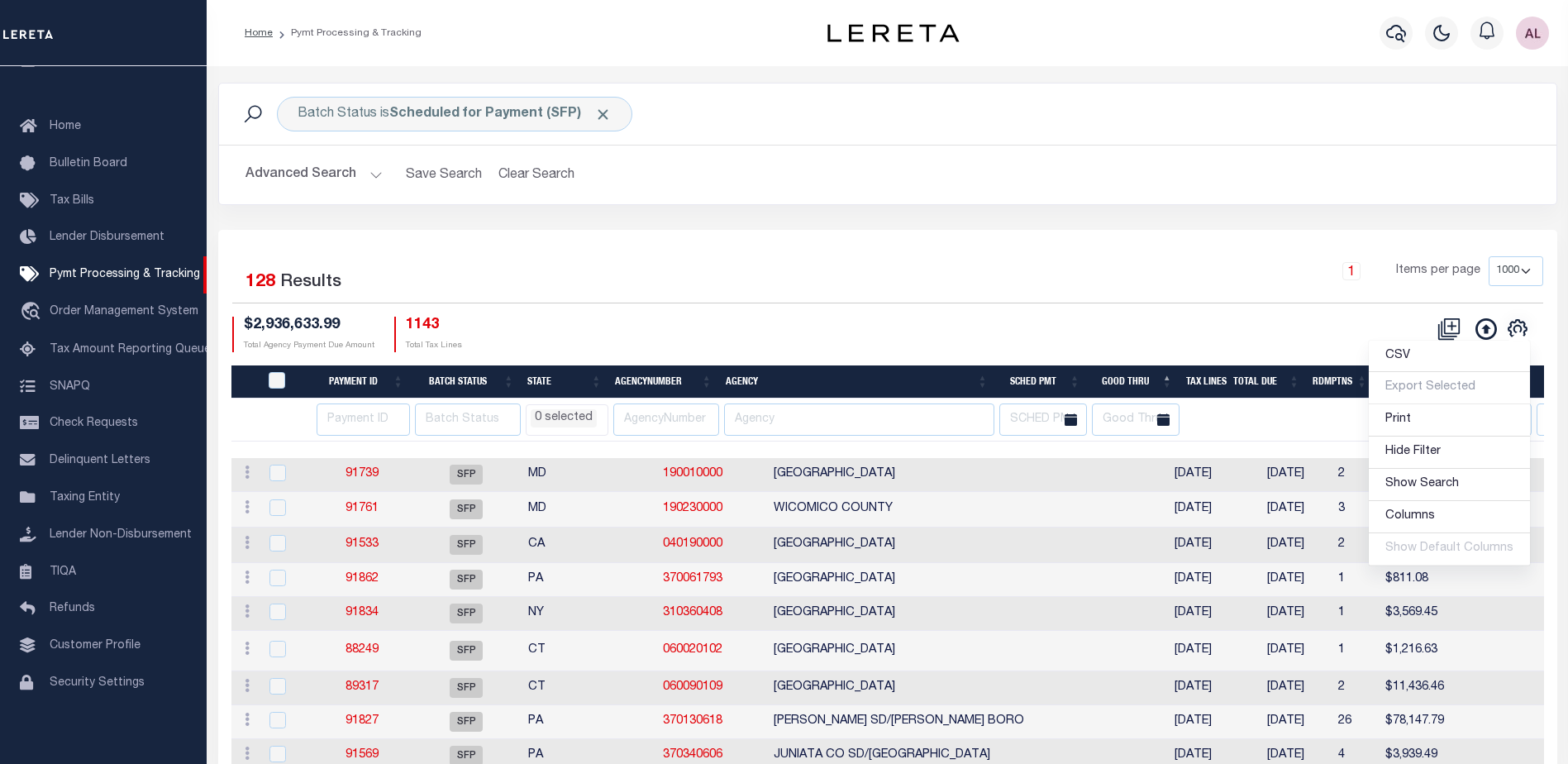
scroll to position [0, 0]
click at [575, 419] on li "0 selected" at bounding box center [564, 418] width 67 height 18
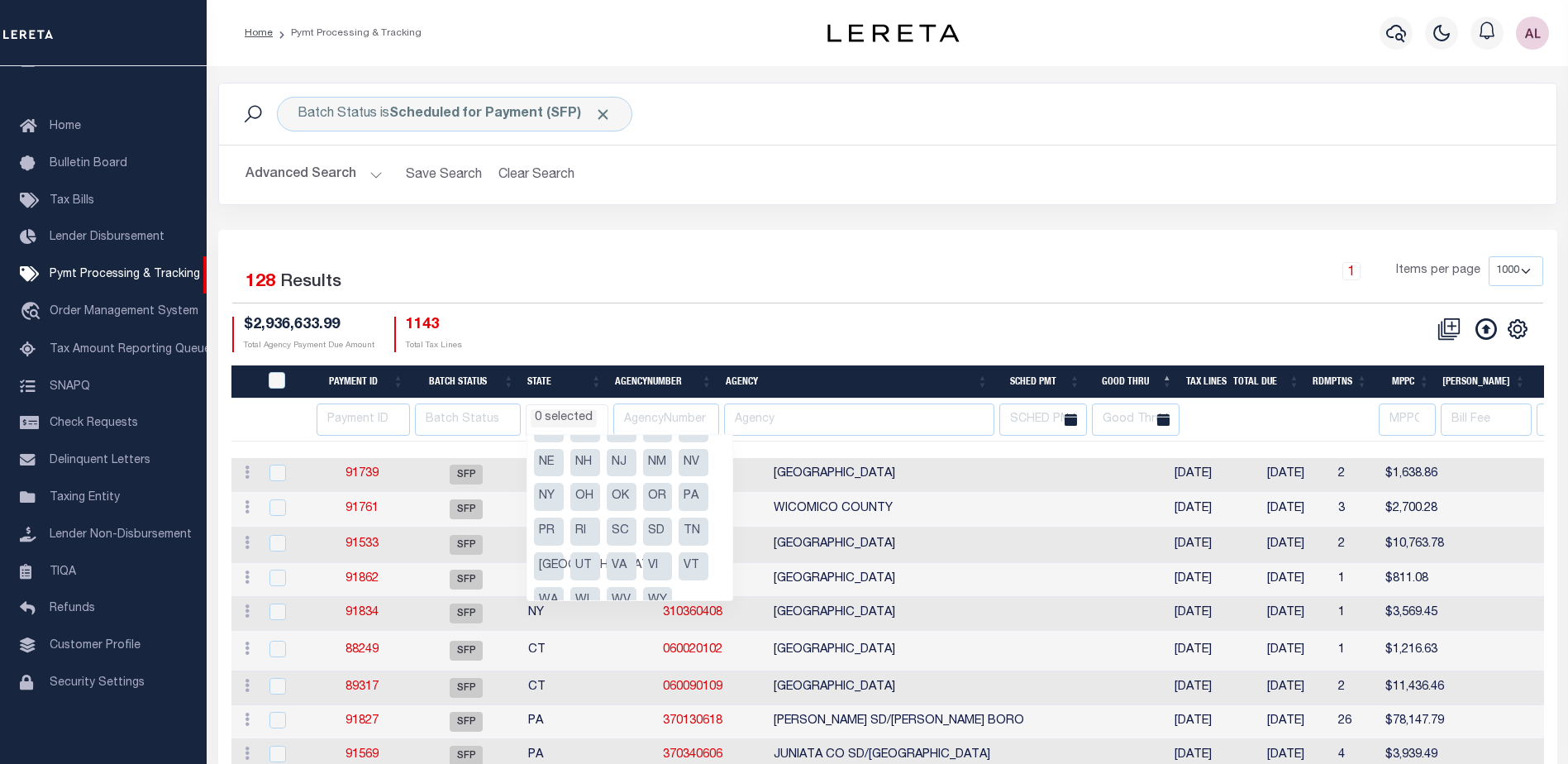
scroll to position [223, 0]
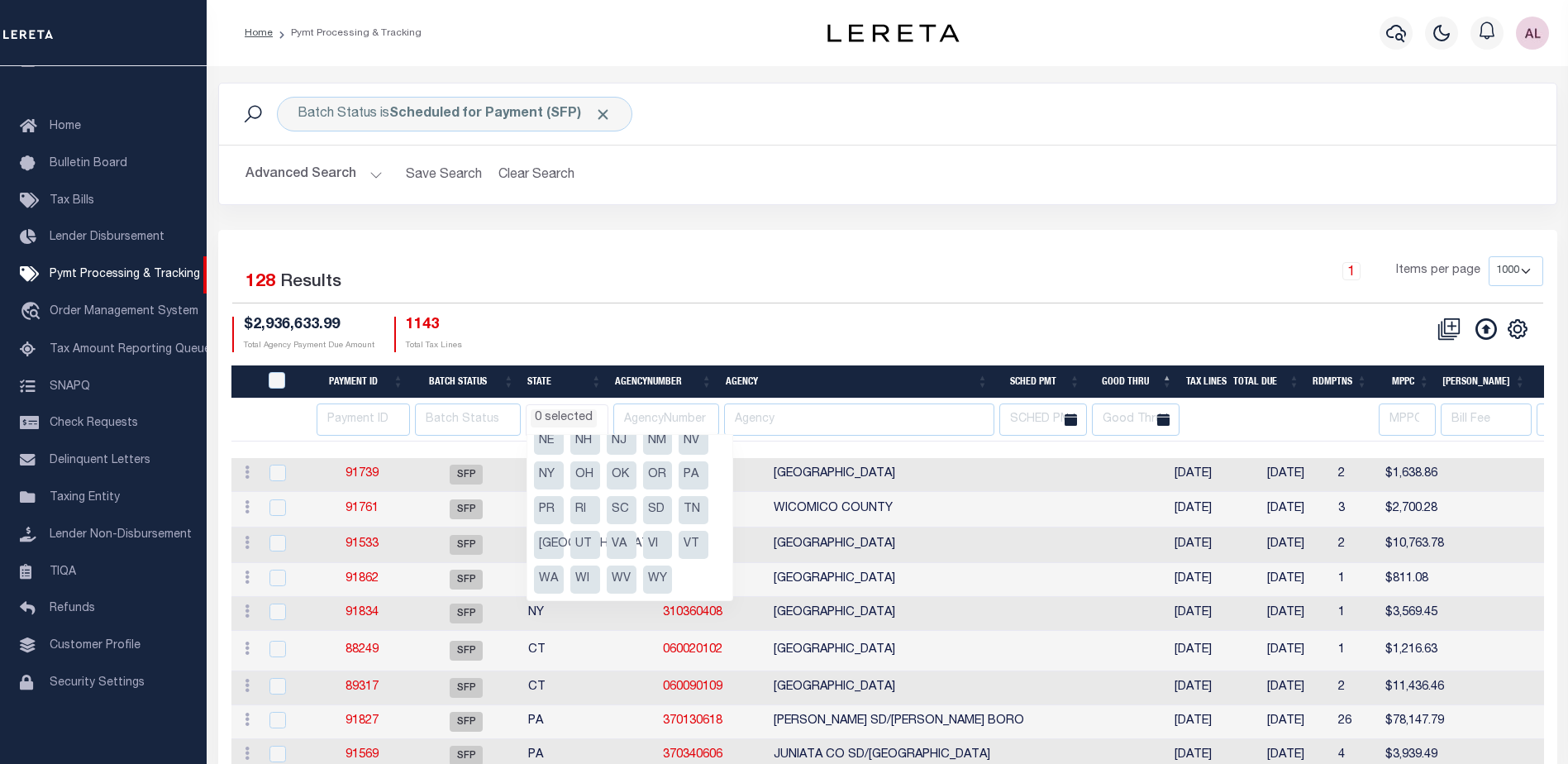
click at [545, 469] on li "NY" at bounding box center [549, 476] width 29 height 29
select select "NY"
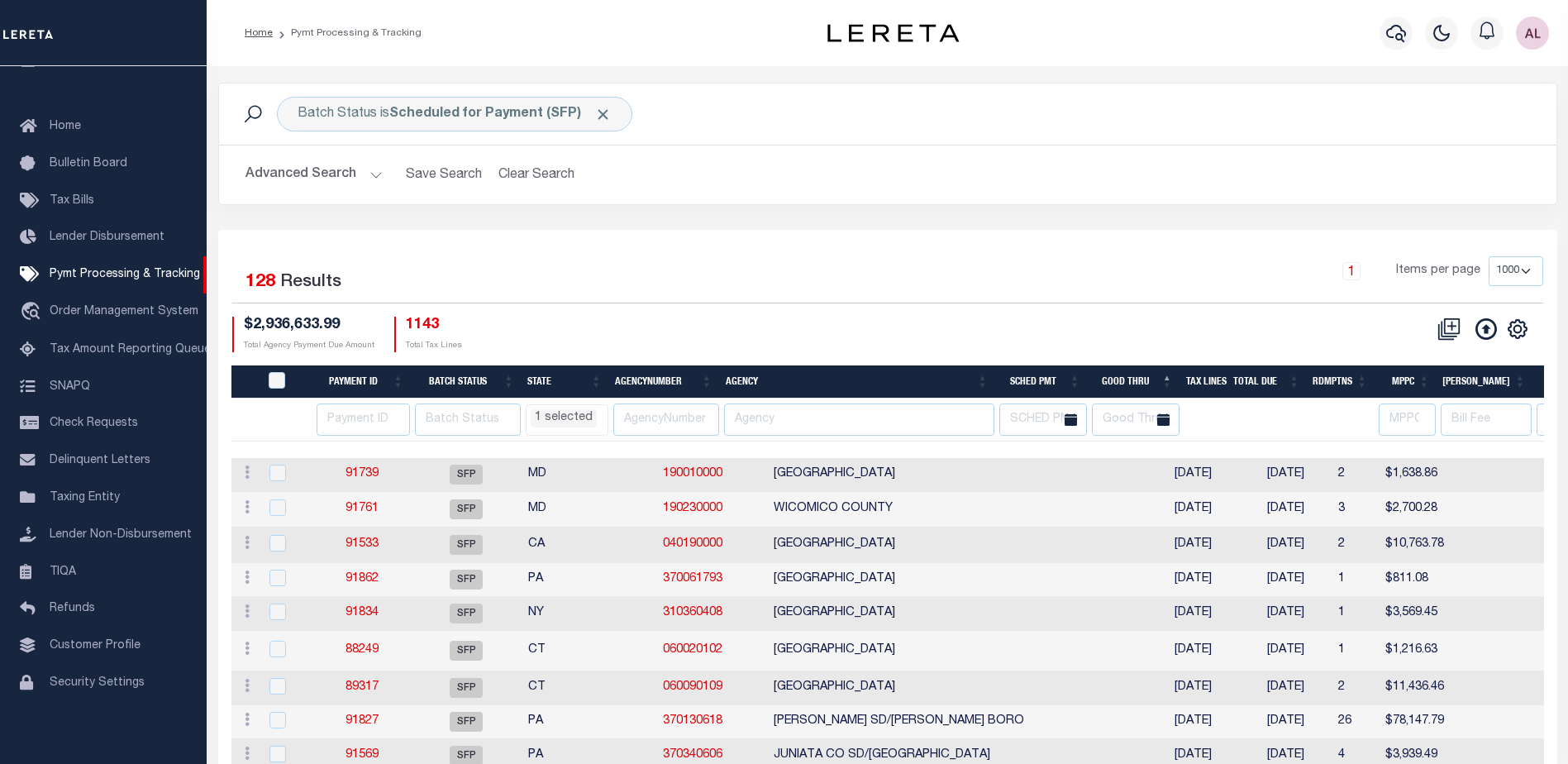
select select "NY"
select select
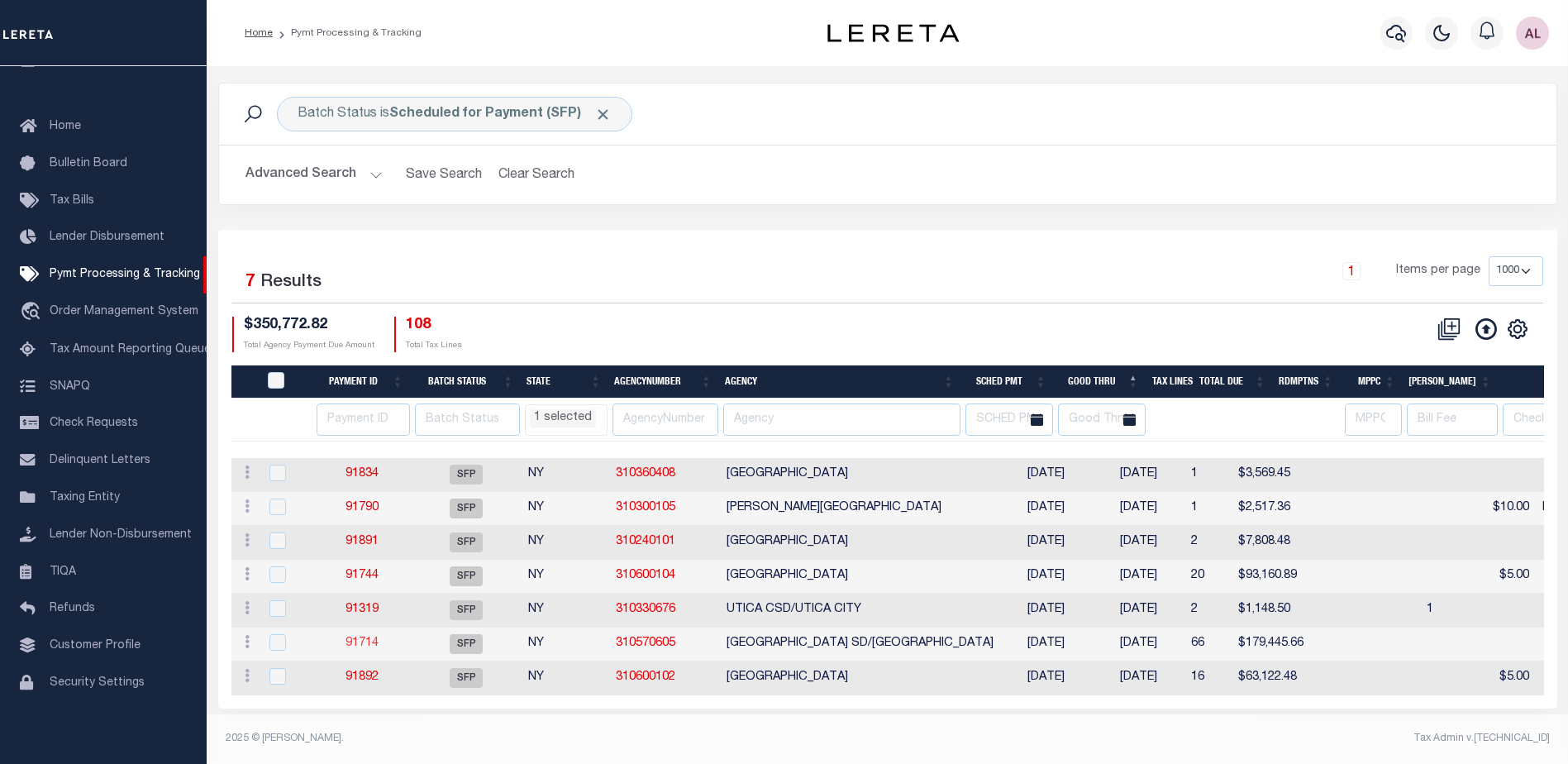
click at [357, 648] on link "91714" at bounding box center [361, 643] width 33 height 11
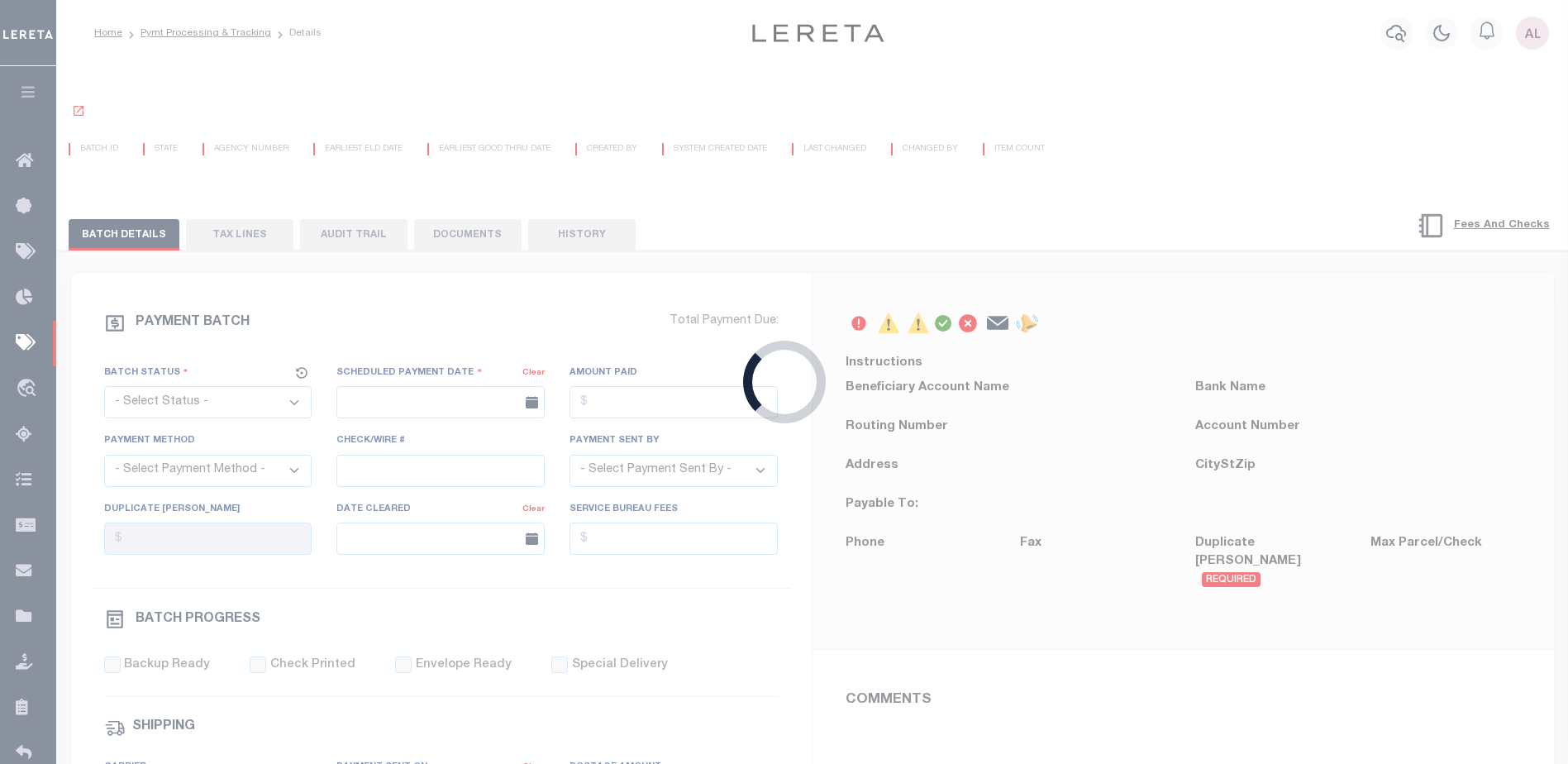
select select "SFP"
type input "10/06/2025"
type input "All funds in House"
type input "N"
radio input "true"
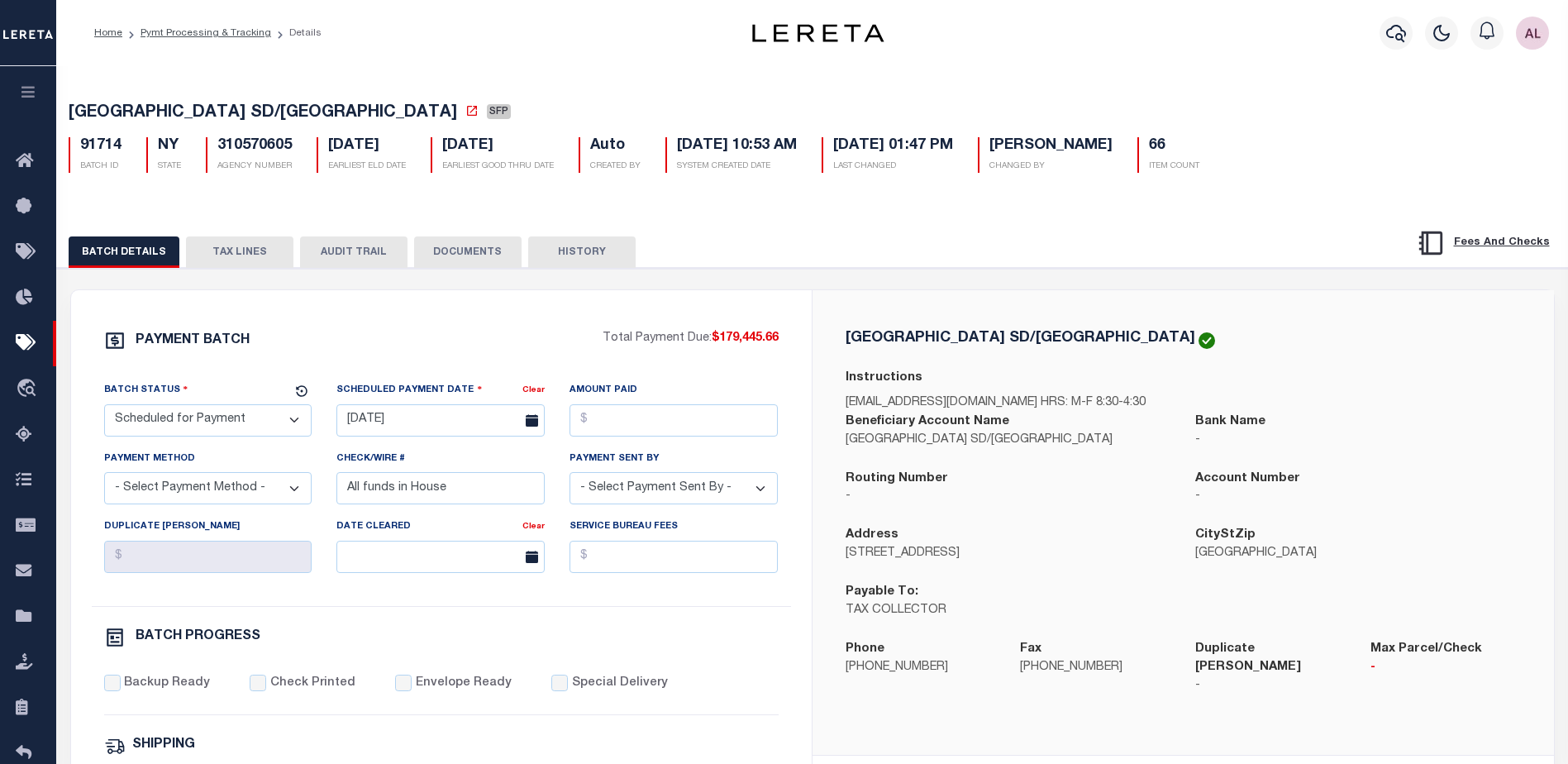
click at [241, 252] on button "TAX LINES" at bounding box center [240, 252] width 107 height 31
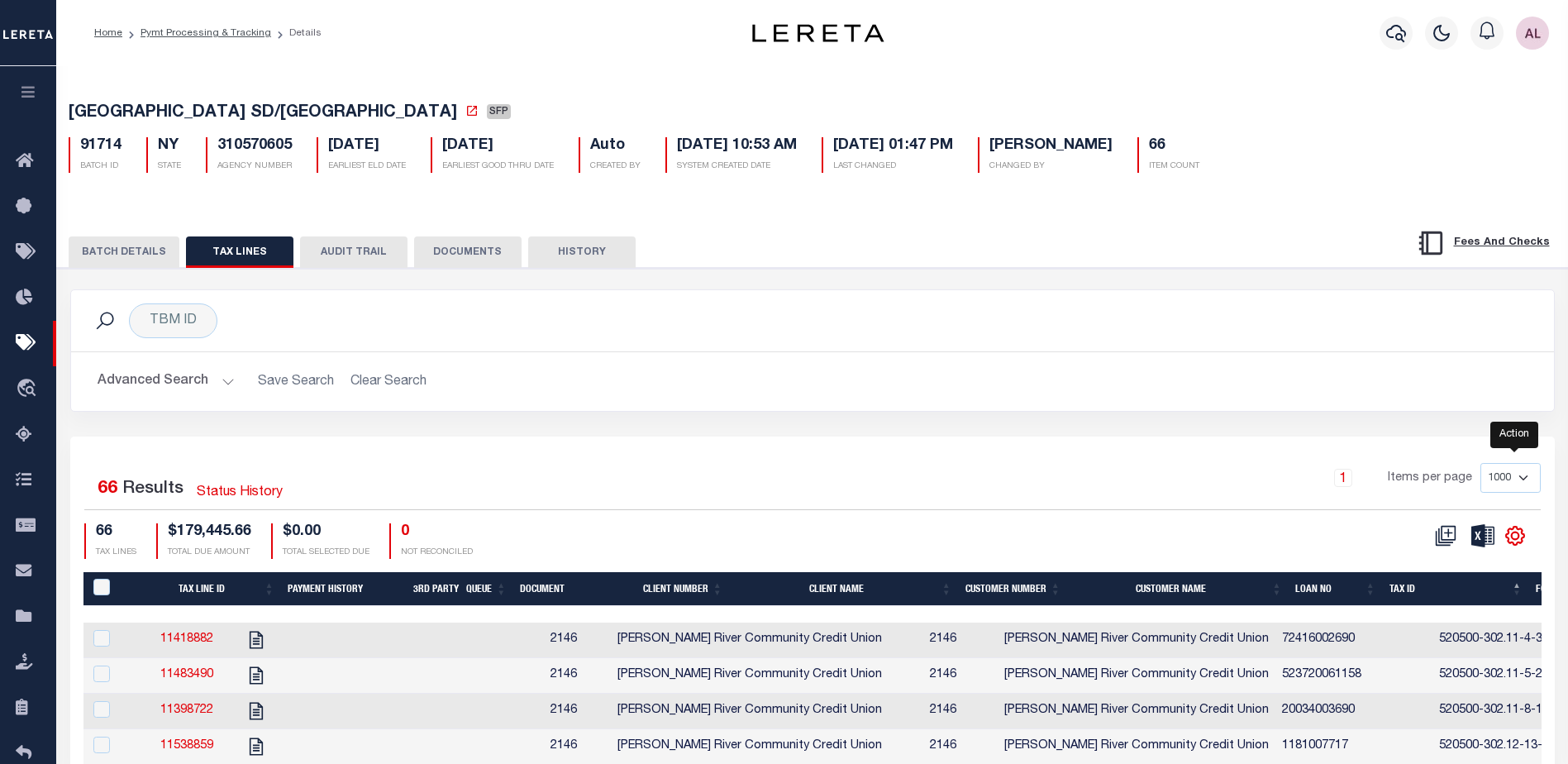
click at [1514, 540] on icon "" at bounding box center [1515, 537] width 8 height 8
click at [1394, 312] on span "CSV" at bounding box center [1396, 313] width 25 height 11
click at [814, 300] on div "TBM ID Search" at bounding box center [813, 321] width 1483 height 61
select select "NY"
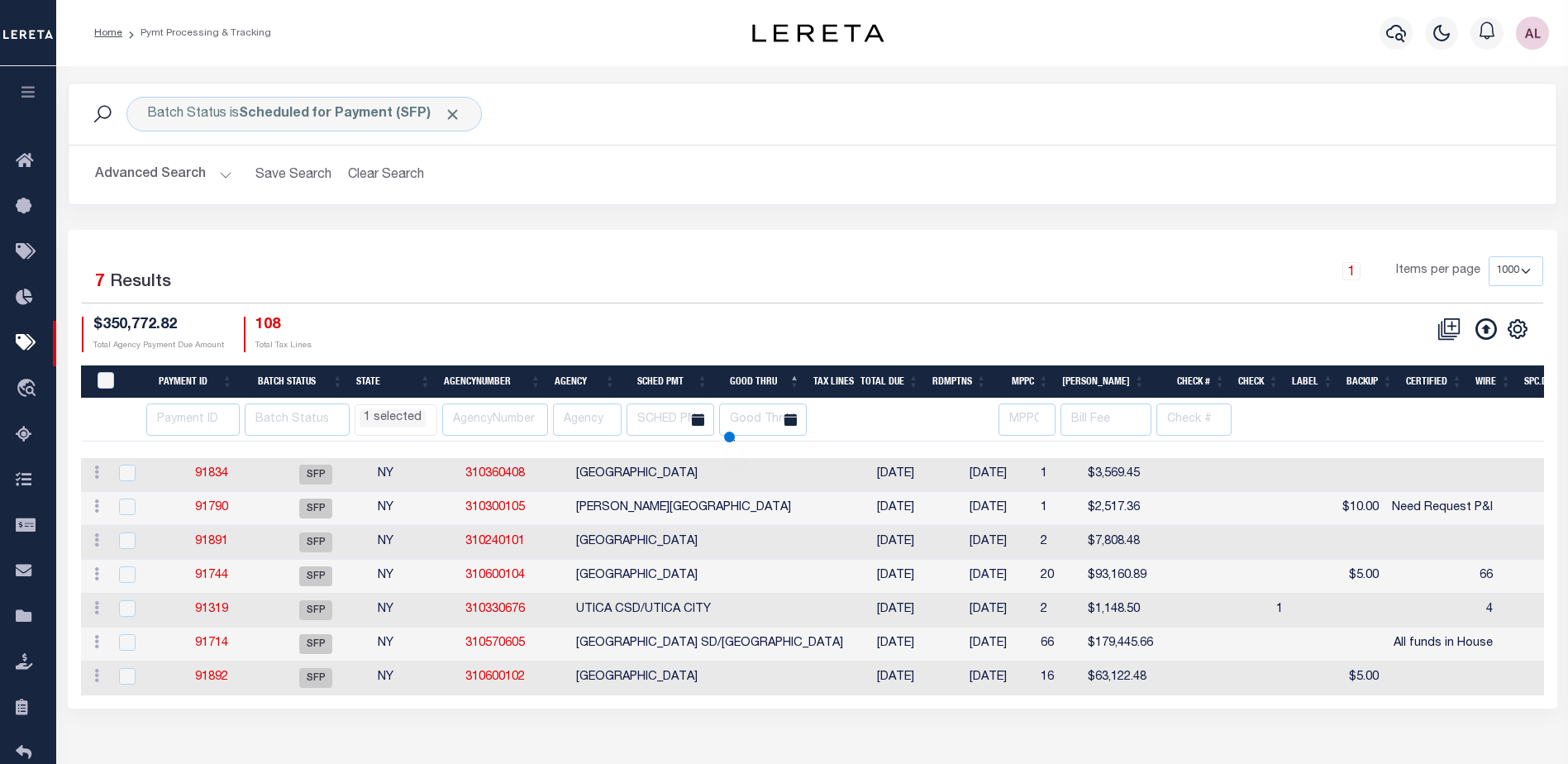
select select "NY"
select select
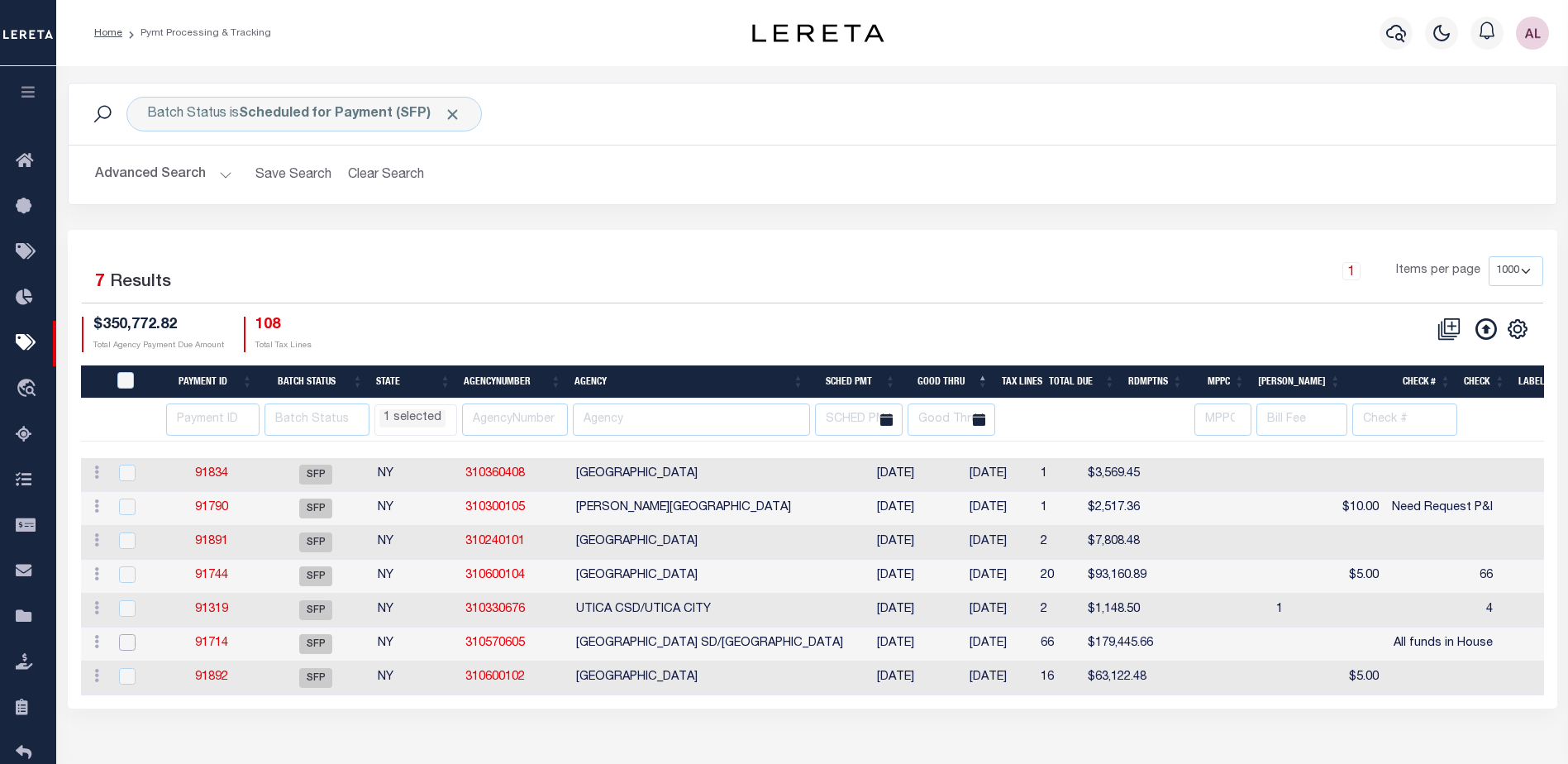
click at [125, 643] on input "checkbox" at bounding box center [126, 642] width 16 height 16
checkbox input "true"
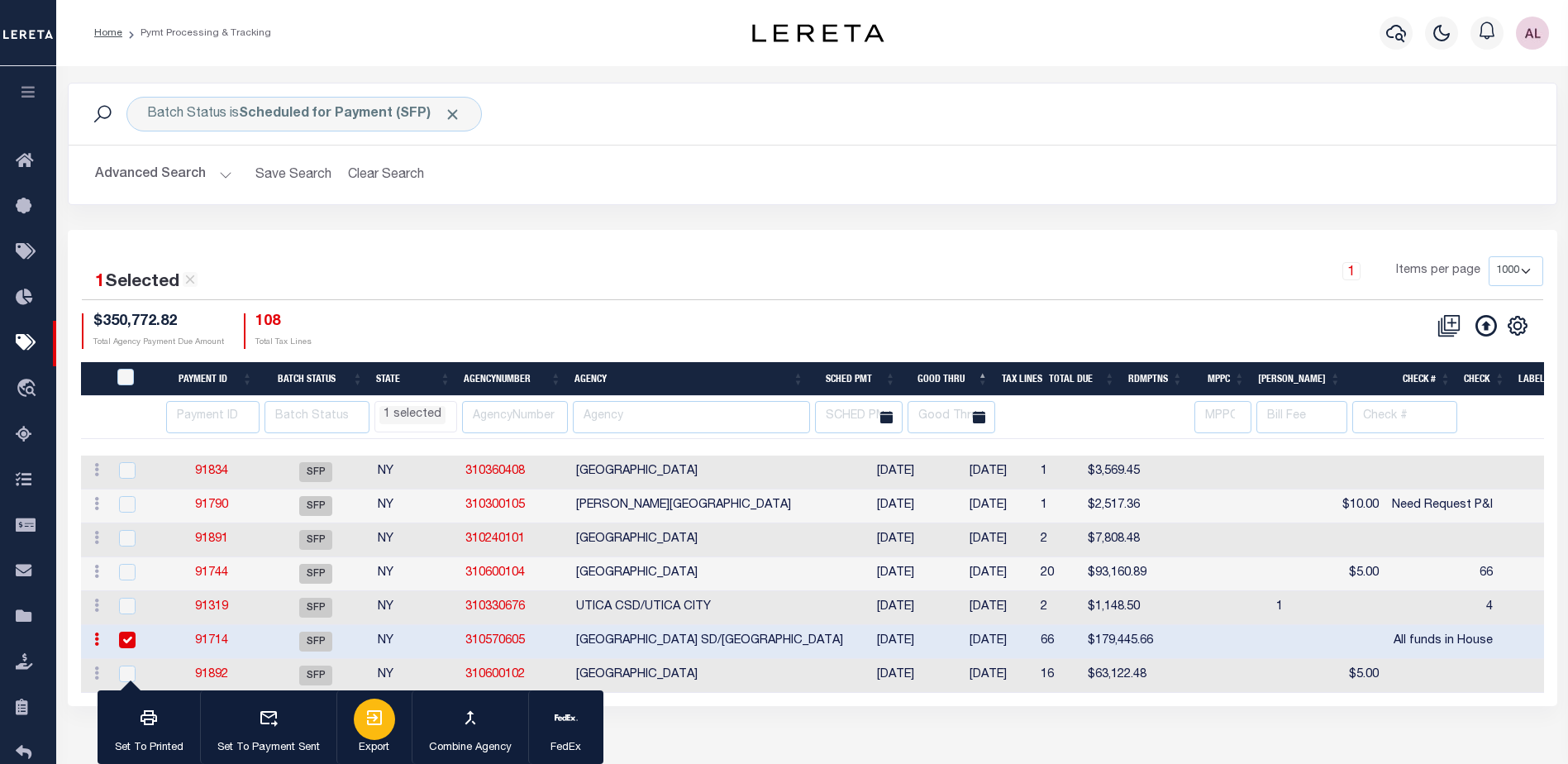
click at [376, 723] on icon "button" at bounding box center [374, 717] width 20 height 20
click at [212, 637] on link "91714" at bounding box center [211, 641] width 33 height 11
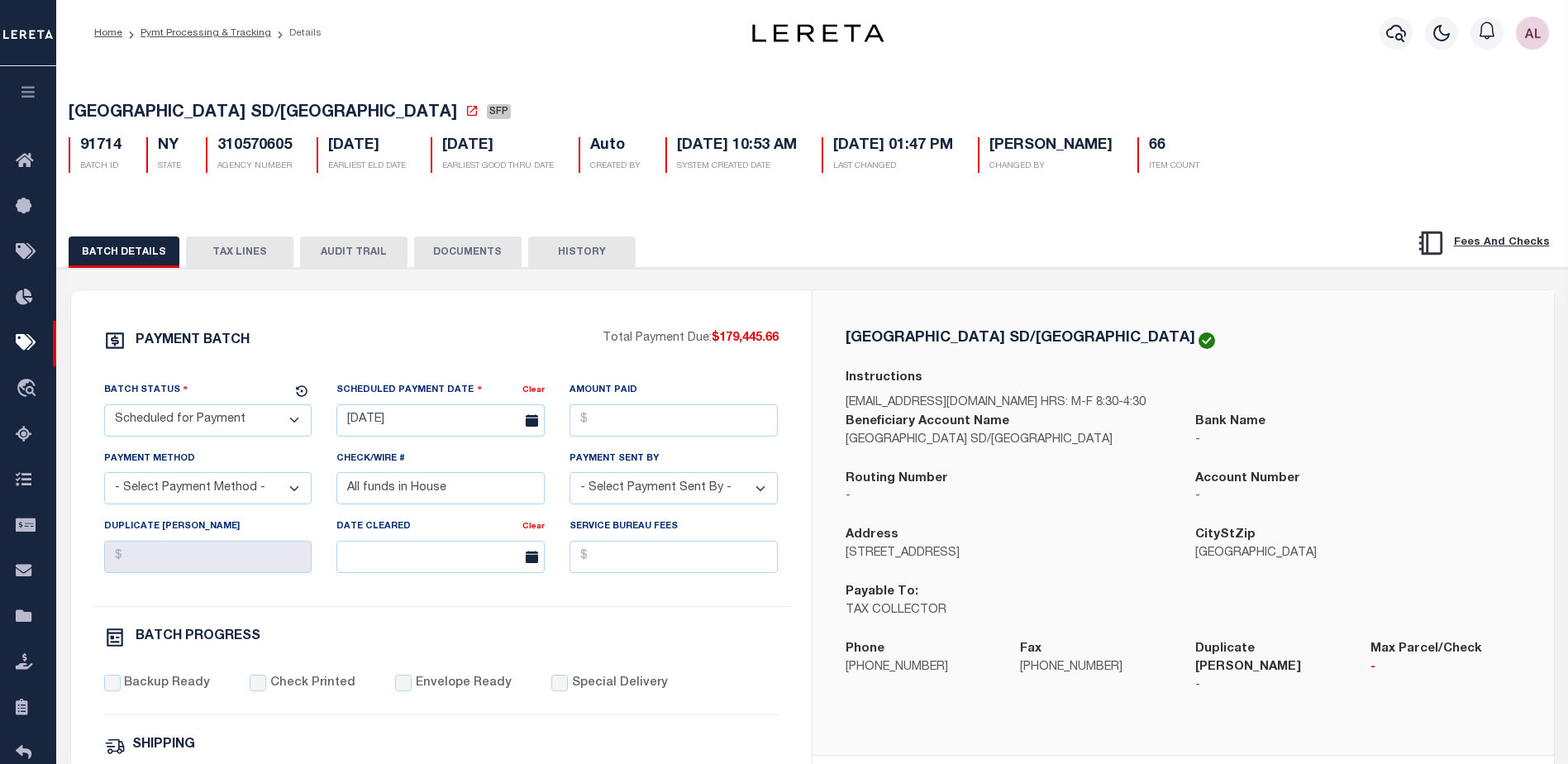
click at [203, 422] on select "- Select Status - Scheduled for Payment Ready For Payment Payment Sent Cleared …" at bounding box center [208, 421] width 208 height 32
select select "RFF"
click at [105, 408] on select "- Select Status - Scheduled for Payment Ready For Payment Payment Sent Cleared …" at bounding box center [208, 421] width 208 height 32
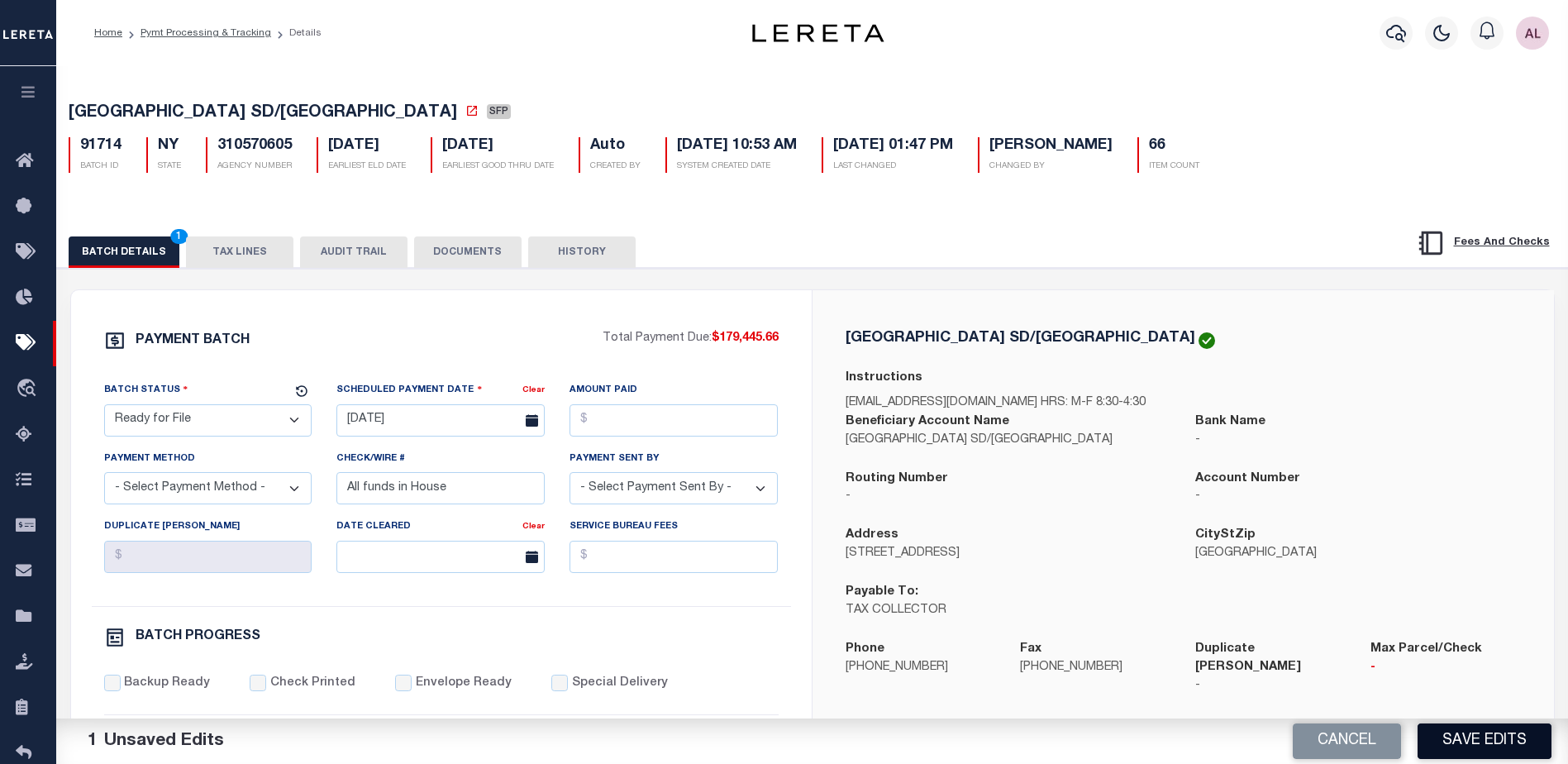
drag, startPoint x: 1475, startPoint y: 738, endPoint x: 1482, endPoint y: 724, distance: 15.7
click at [1475, 738] on button "Save Edits" at bounding box center [1484, 741] width 134 height 35
select select "NY"
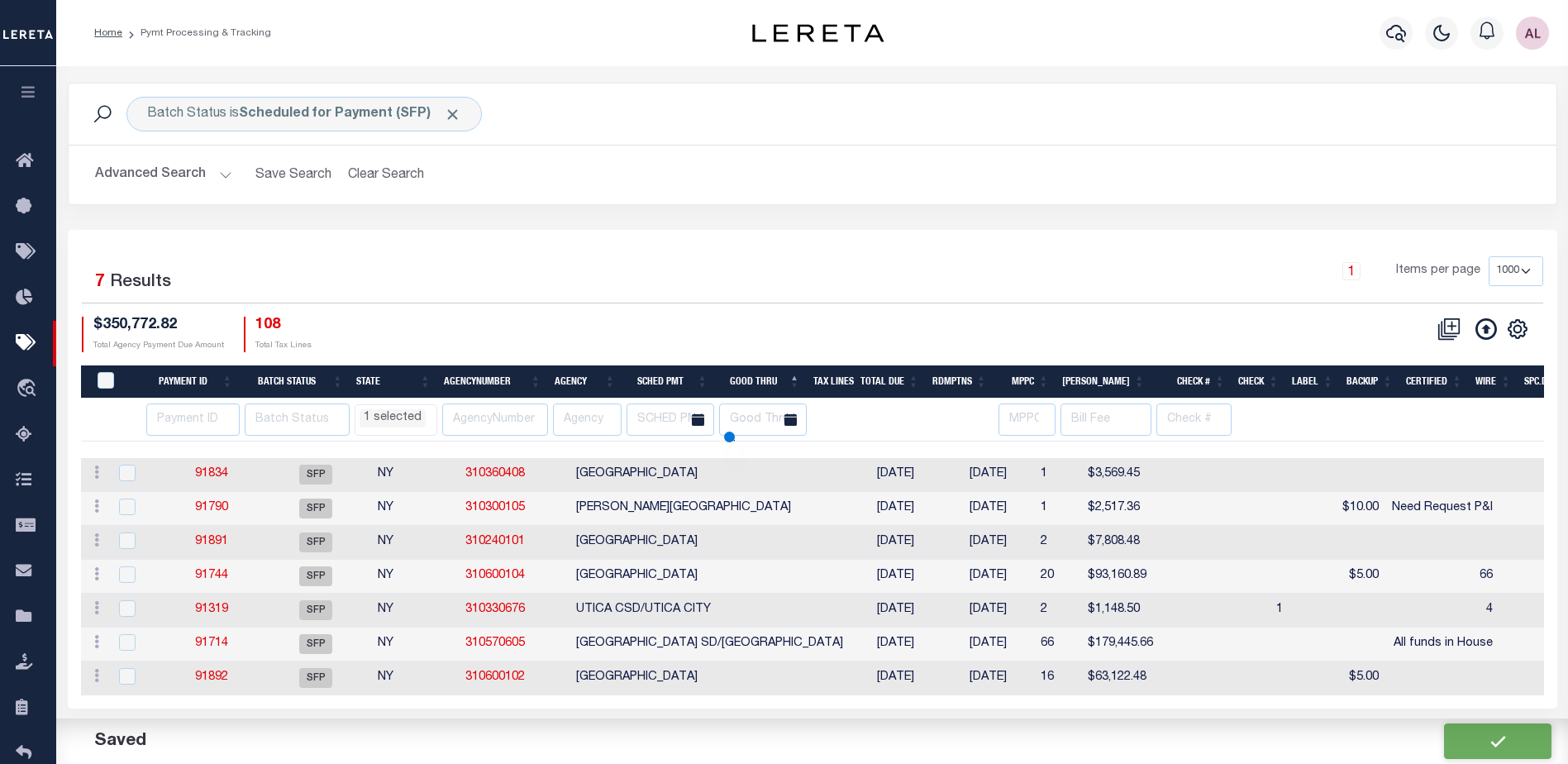
select select "NY"
select select
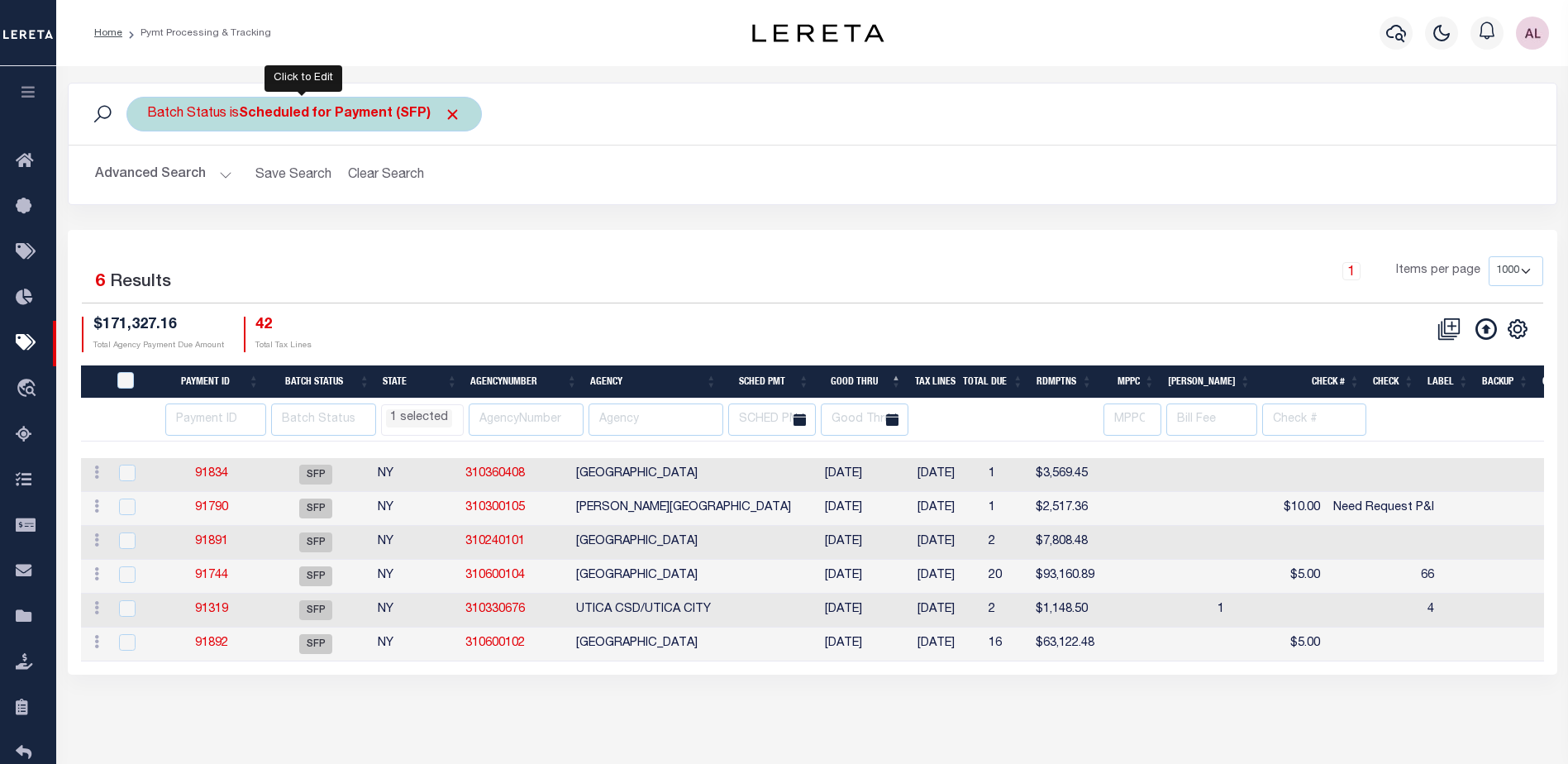
click at [269, 109] on b "Scheduled for Payment (SFP)" at bounding box center [350, 114] width 223 height 13
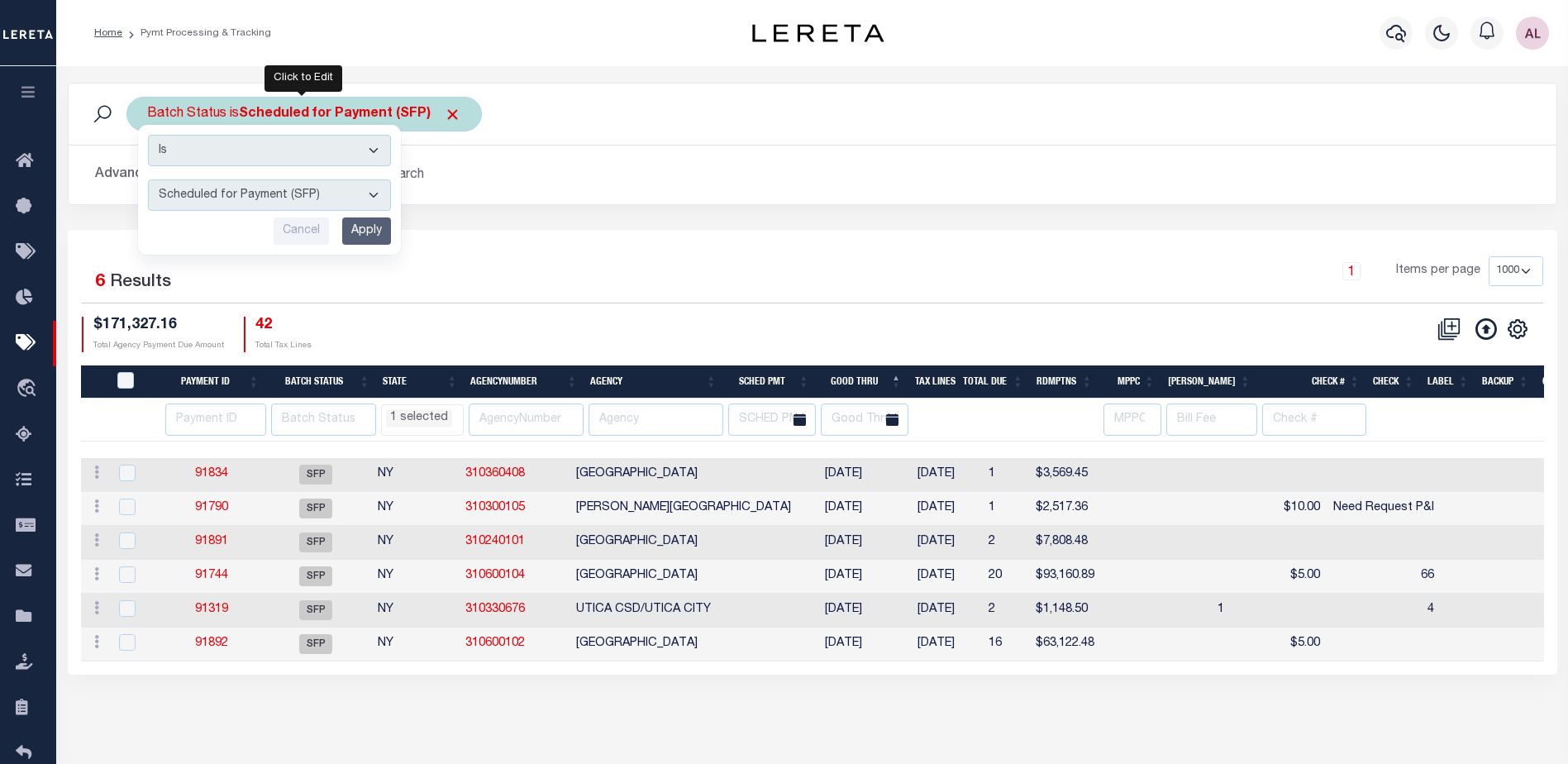
drag, startPoint x: 255, startPoint y: 191, endPoint x: 253, endPoint y: 213, distance: 22.1
click at [255, 191] on select "Awaiting Funds (AWF) Cleared and Complete (CAC) New Check Needed (NCN) Payment …" at bounding box center [270, 195] width 243 height 31
select select "RFP"
click at [148, 180] on select "Awaiting Funds (AWF) Cleared and Complete (CAC) New Check Needed (NCN) Payment …" at bounding box center [270, 195] width 243 height 31
click at [358, 226] on input "Apply" at bounding box center [366, 231] width 48 height 28
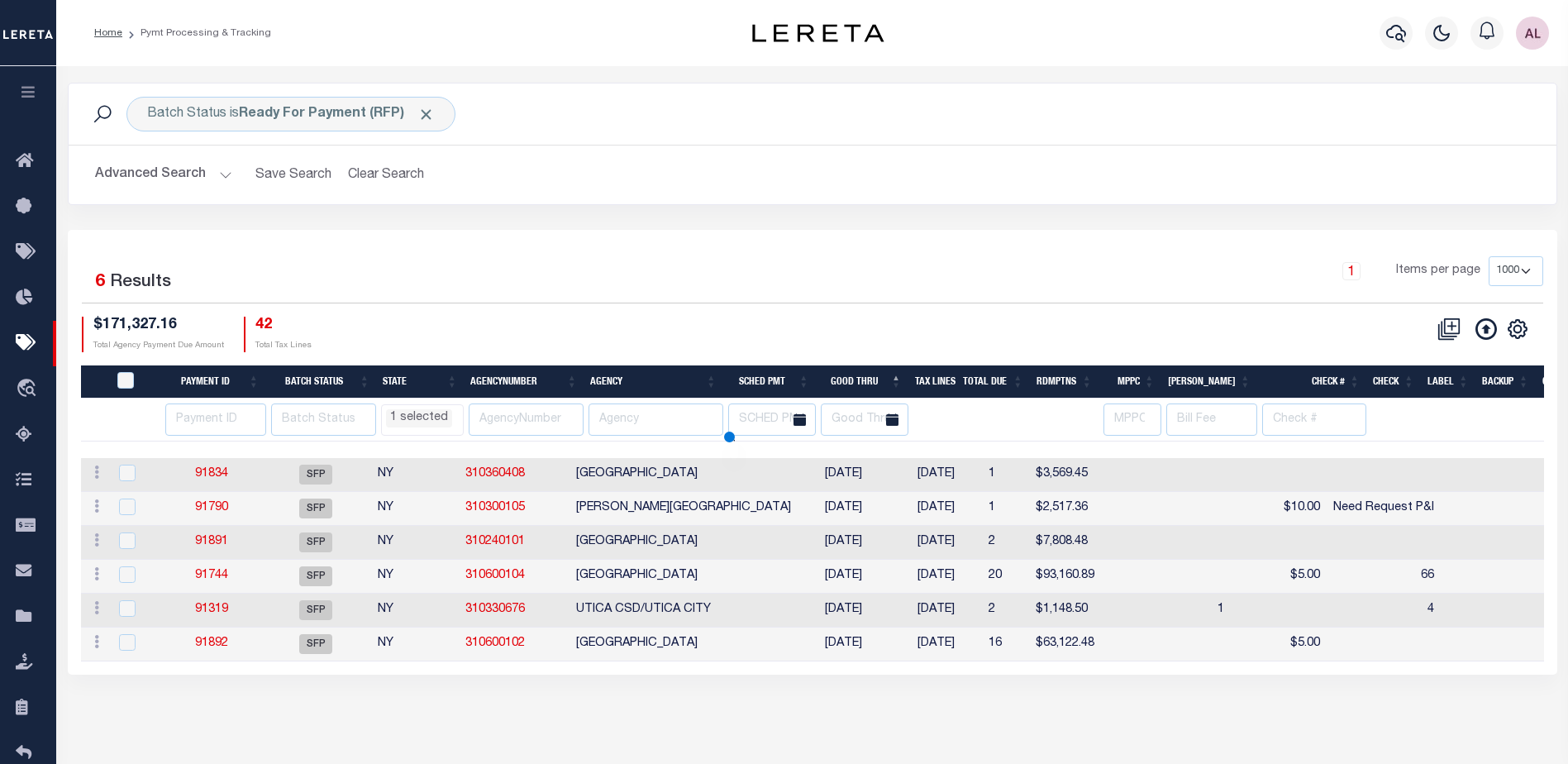
select select "NY"
select select
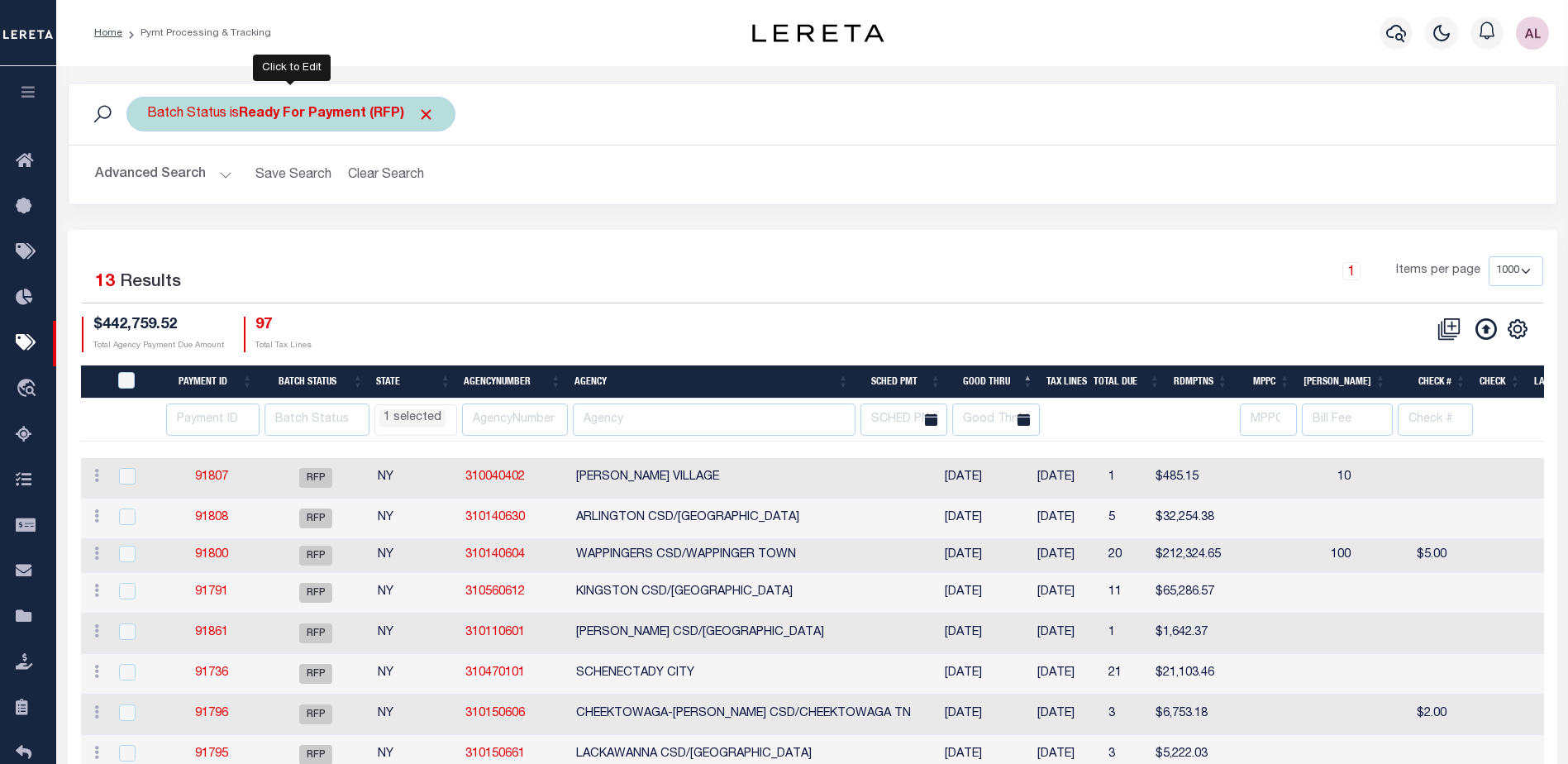
click at [279, 119] on b "Ready For Payment (RFP)" at bounding box center [337, 114] width 196 height 13
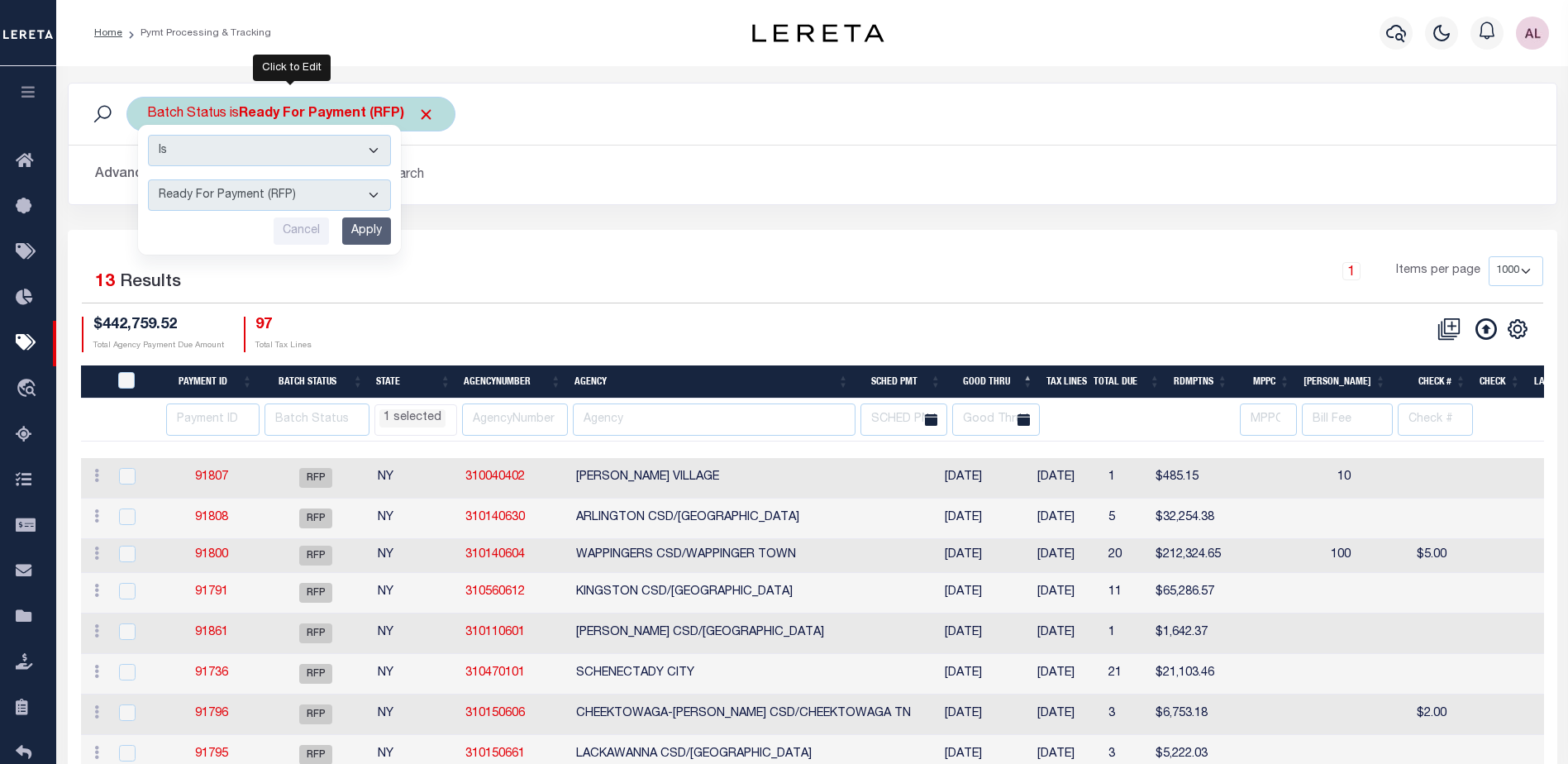
drag, startPoint x: 250, startPoint y: 192, endPoint x: 248, endPoint y: 209, distance: 17.1
click at [250, 192] on select "Awaiting Funds (AWF) Cleared and Complete (CAC) New Check Needed (NCN) Payment …" at bounding box center [270, 195] width 243 height 31
select select "SFP"
click at [148, 180] on select "Awaiting Funds (AWF) Cleared and Complete (CAC) New Check Needed (NCN) Payment …" at bounding box center [270, 195] width 243 height 31
click at [348, 228] on input "Apply" at bounding box center [366, 231] width 48 height 28
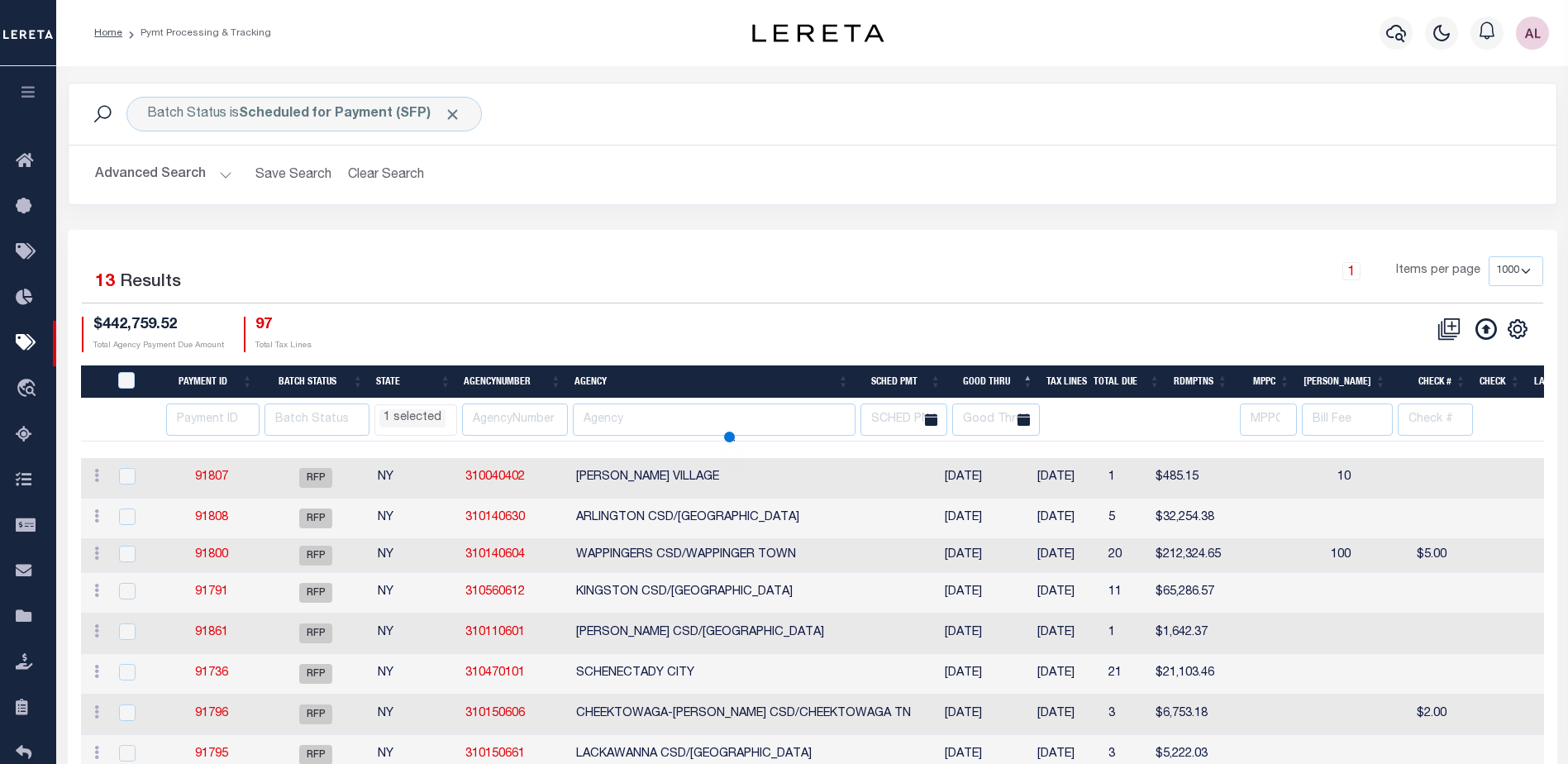
select select "NY"
select select
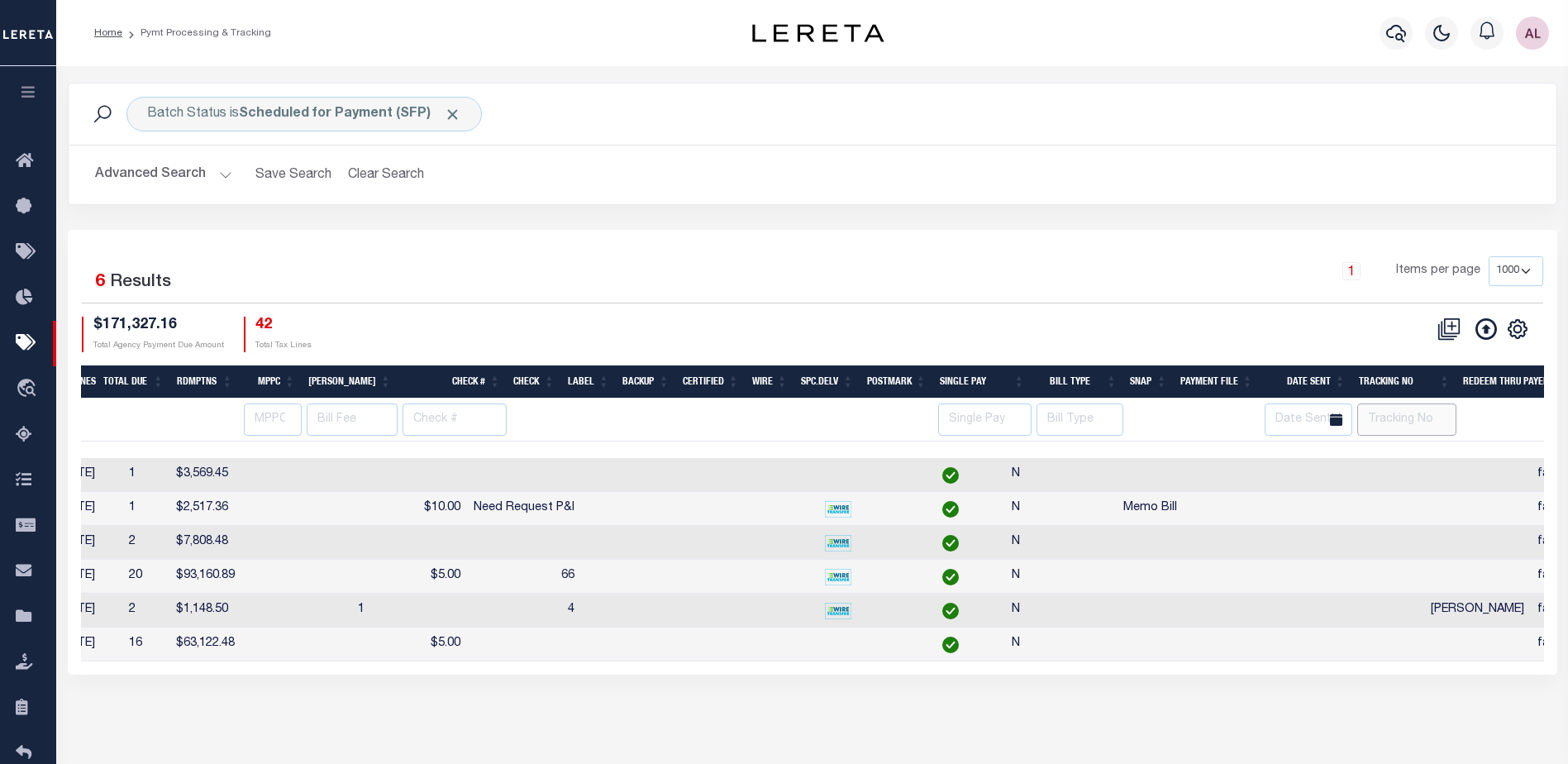
click at [1391, 420] on input "text" at bounding box center [1407, 420] width 100 height 32
click at [385, 177] on button "Clear Search" at bounding box center [386, 175] width 90 height 32
select select "NY"
select select
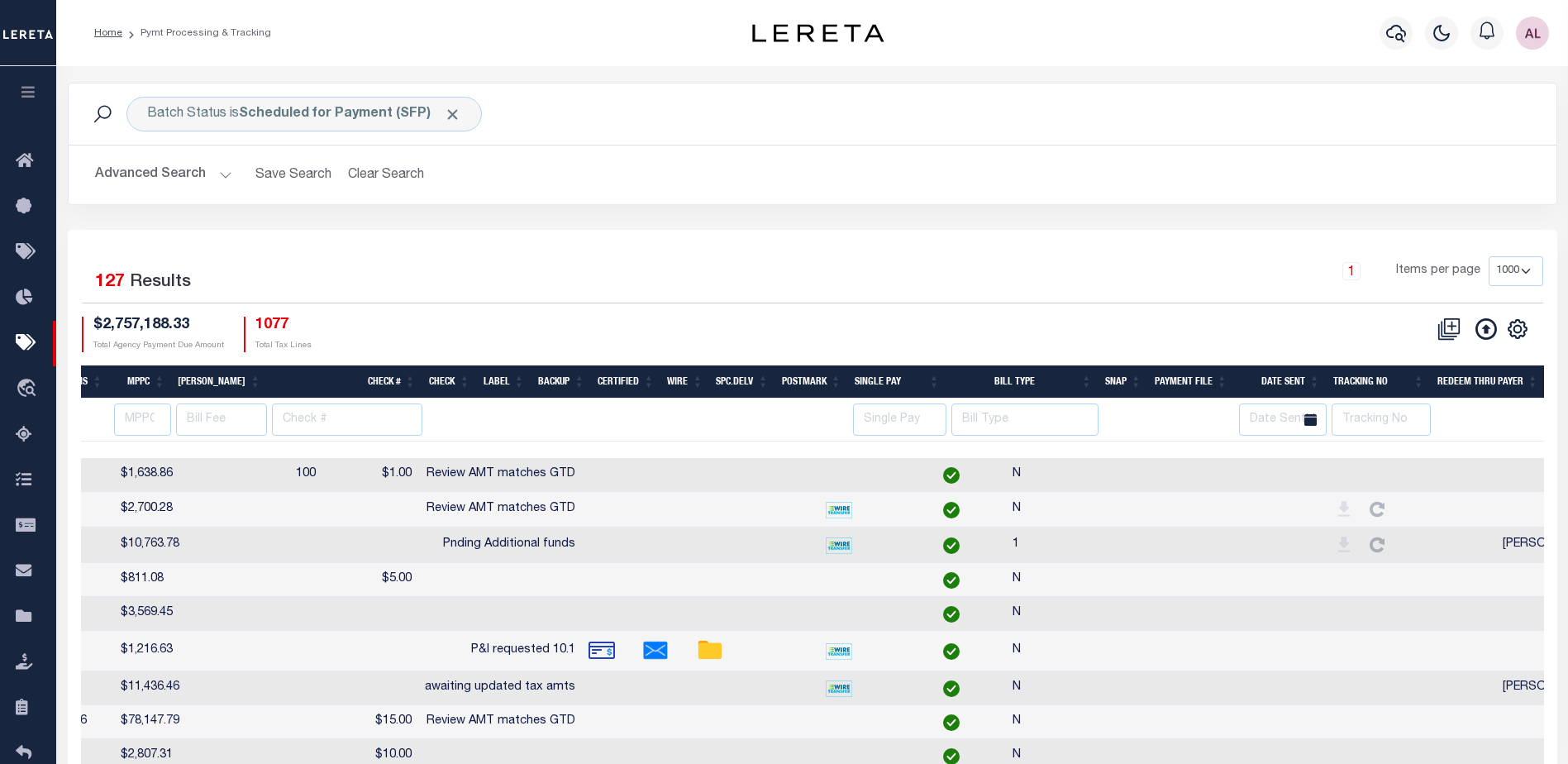
scroll to position [0, 1115]
click at [1342, 409] on input "text" at bounding box center [1381, 420] width 99 height 32
type input "audria"
select select "NY"
select select
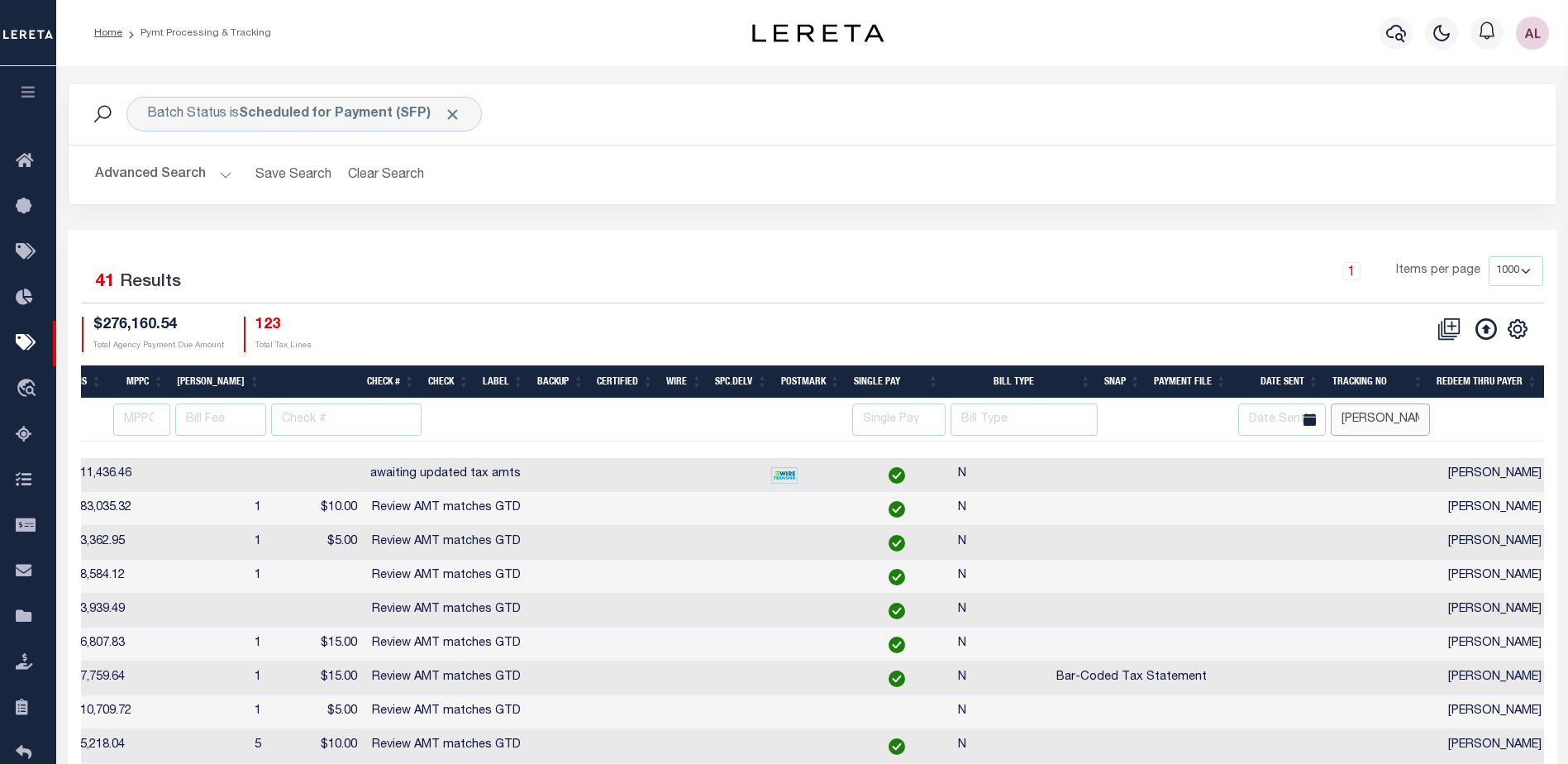
scroll to position [0, 1109]
select select "NY"
select select
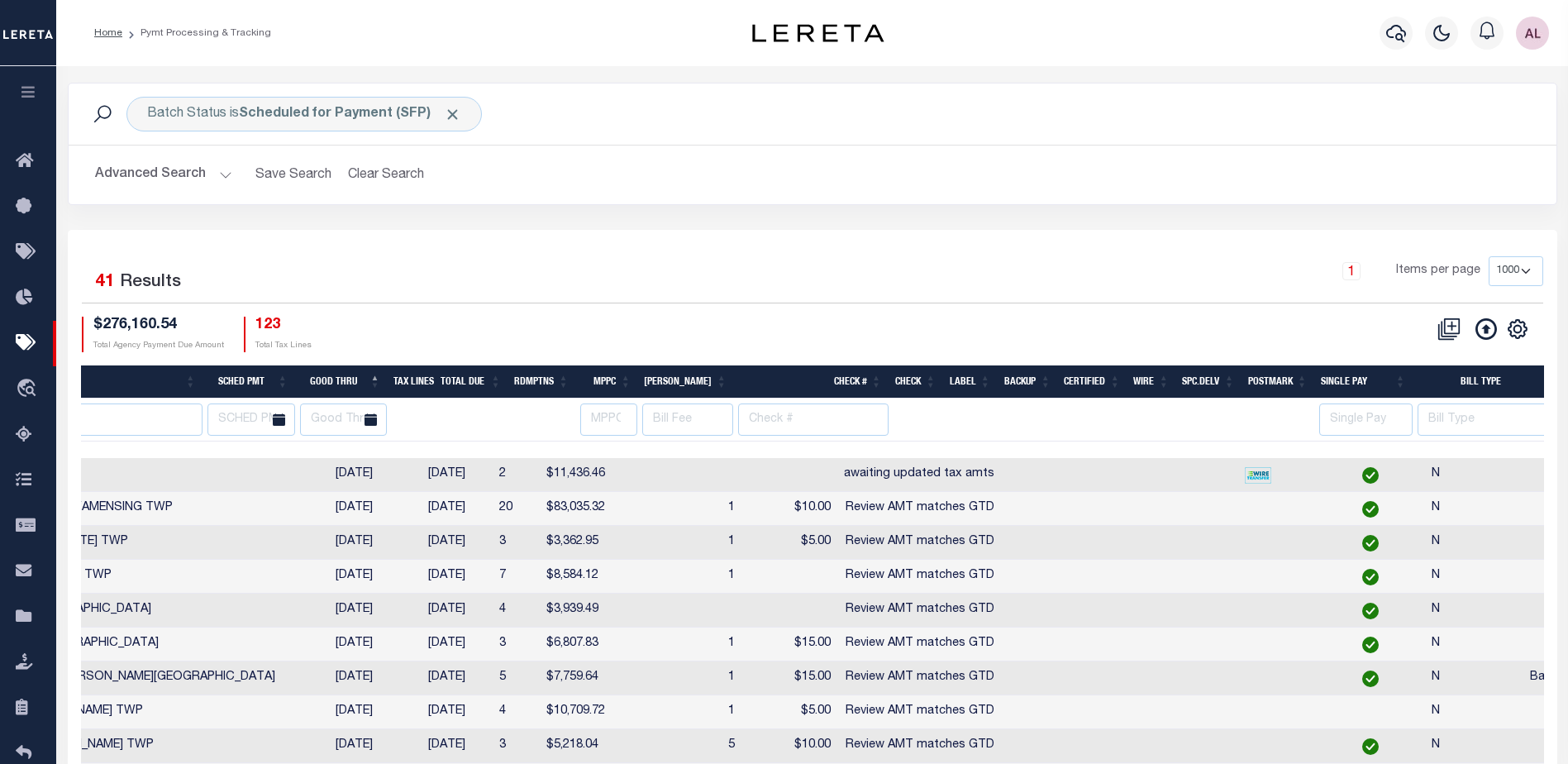
scroll to position [0, 262]
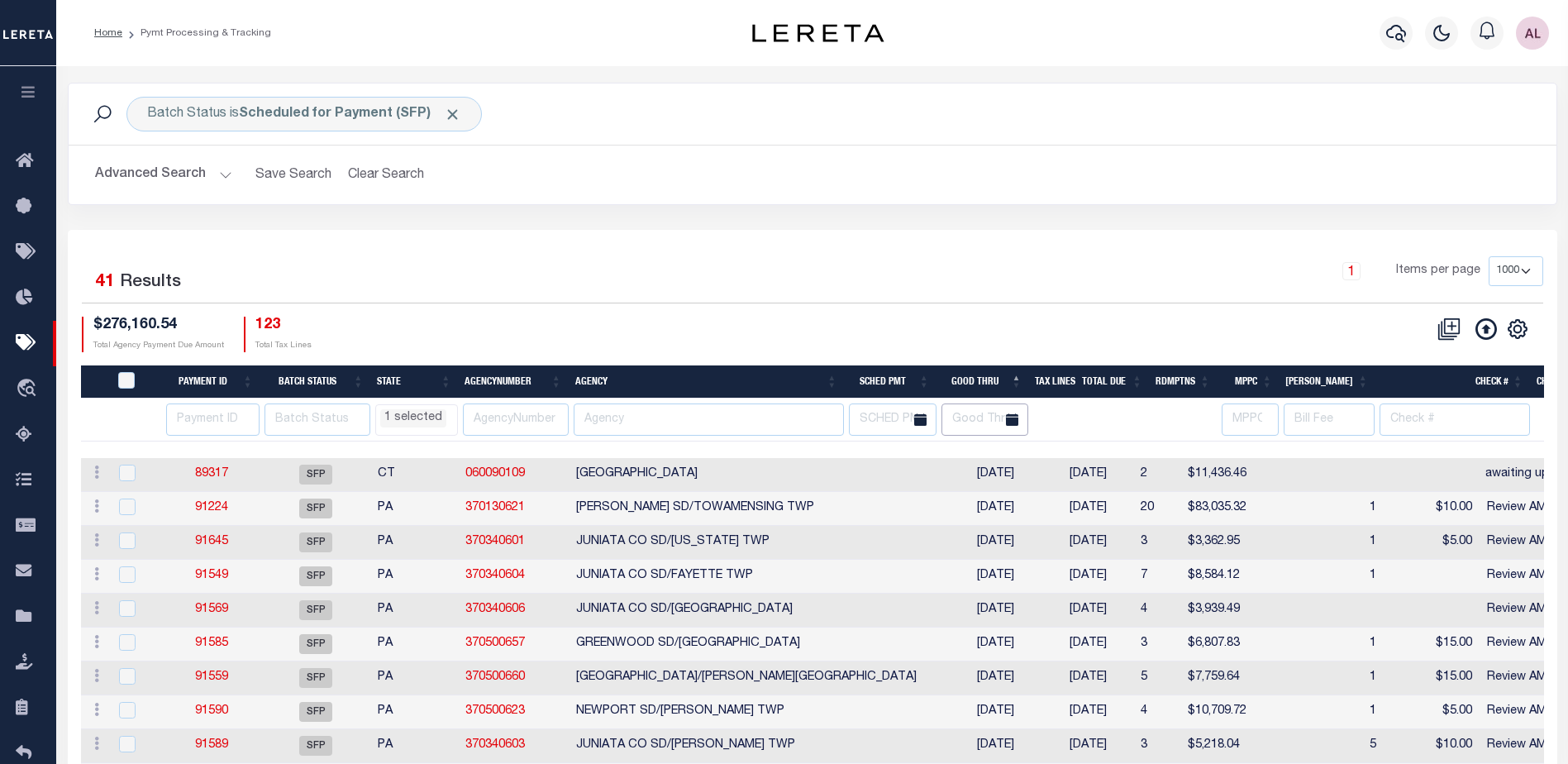
click at [997, 421] on input "text" at bounding box center [985, 420] width 87 height 32
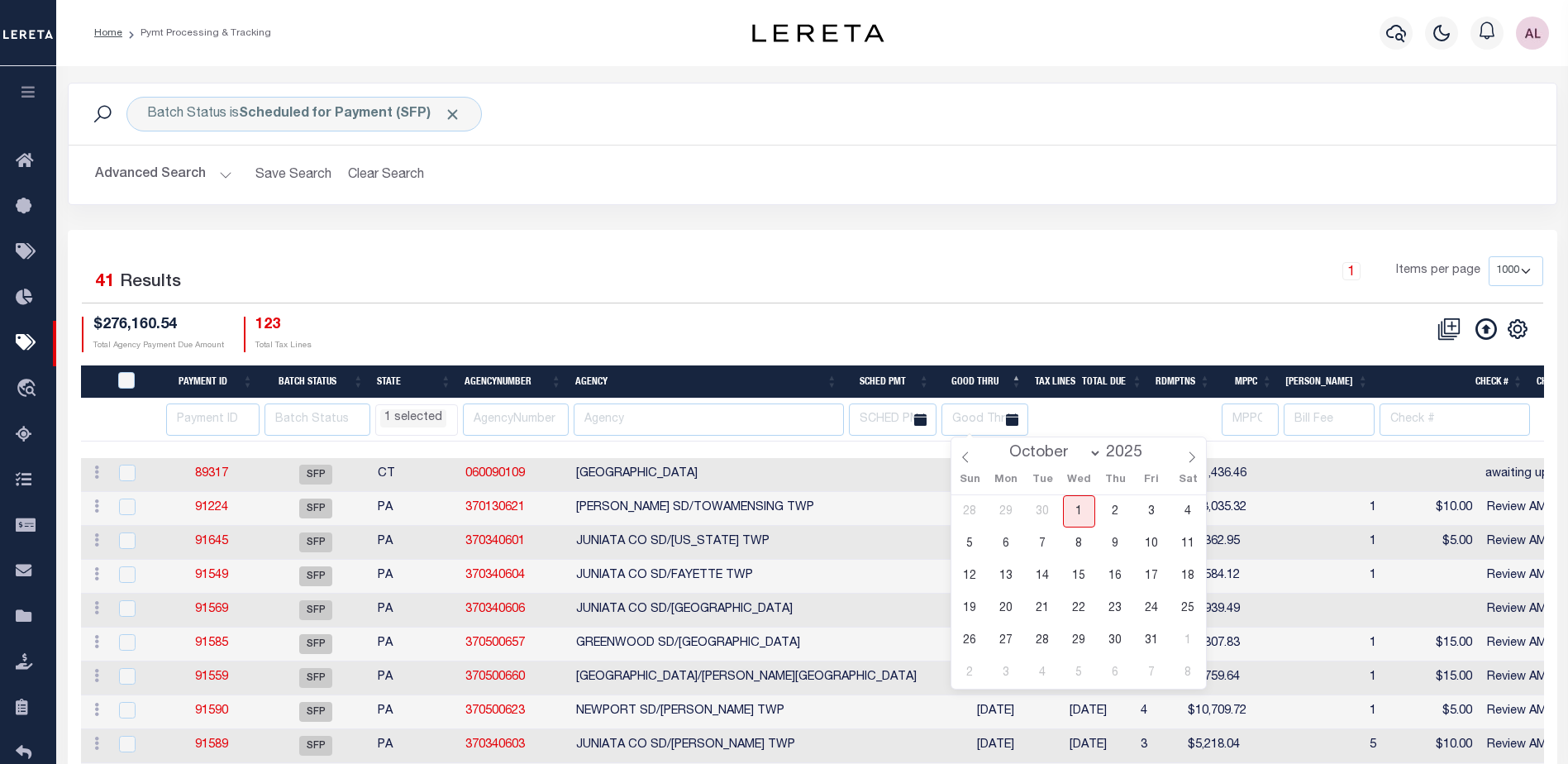
click at [1052, 293] on div "1 Items per page 100 200 500 1000" at bounding box center [997, 278] width 1091 height 43
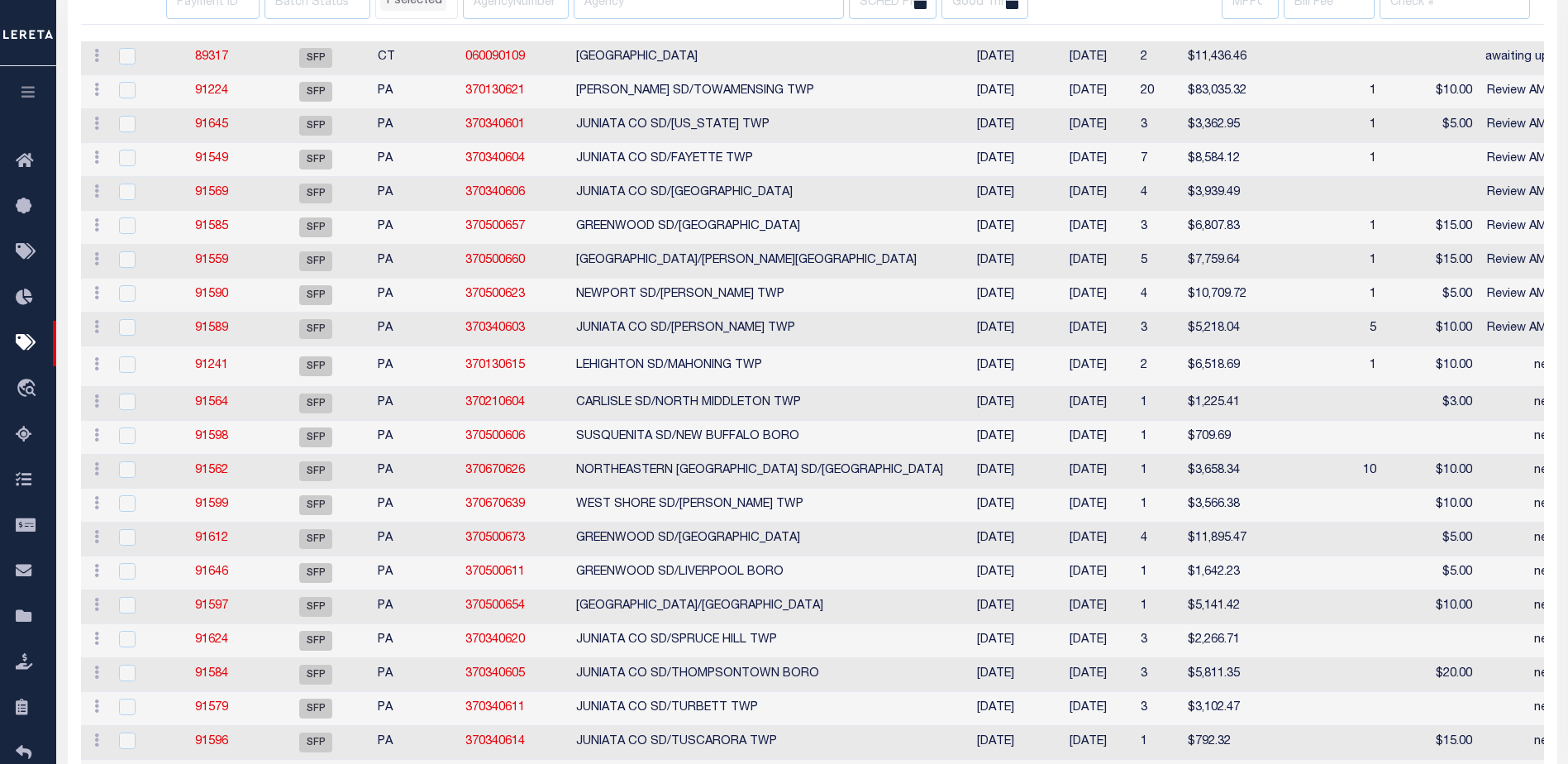
select select "NY"
select select
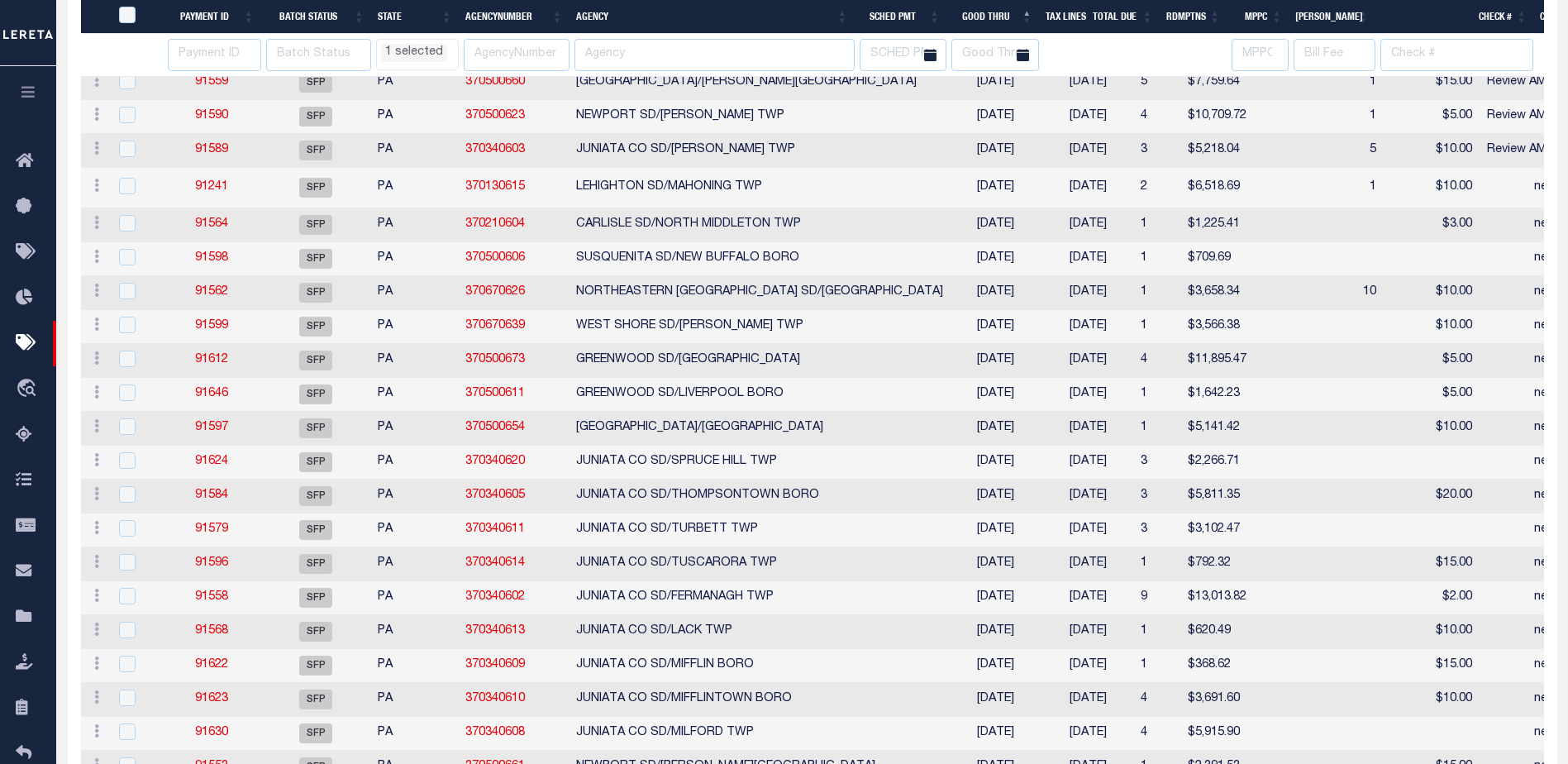
select select "NY"
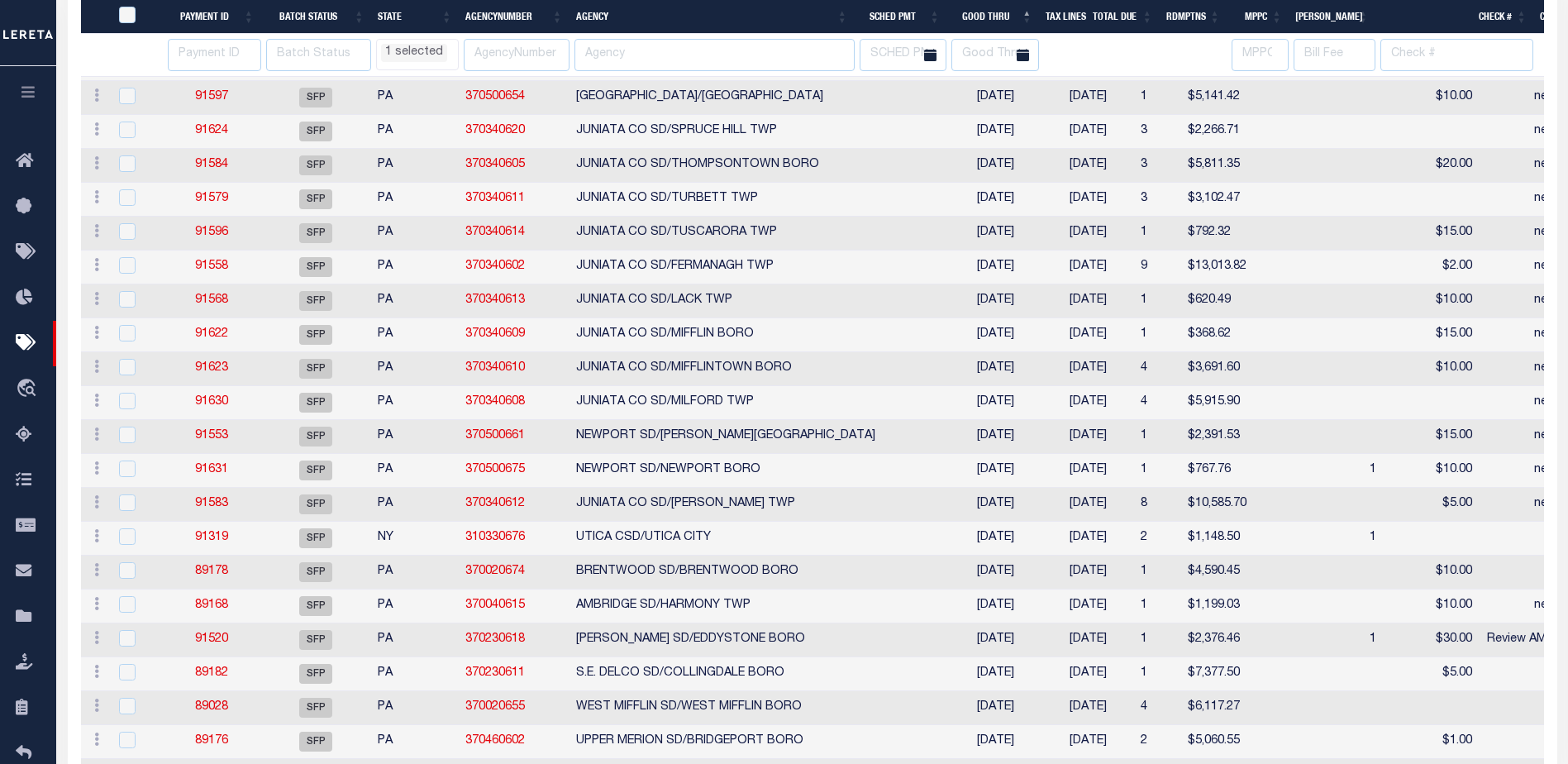
select select "NY"
click at [416, 60] on li "1 selected" at bounding box center [415, 52] width 67 height 18
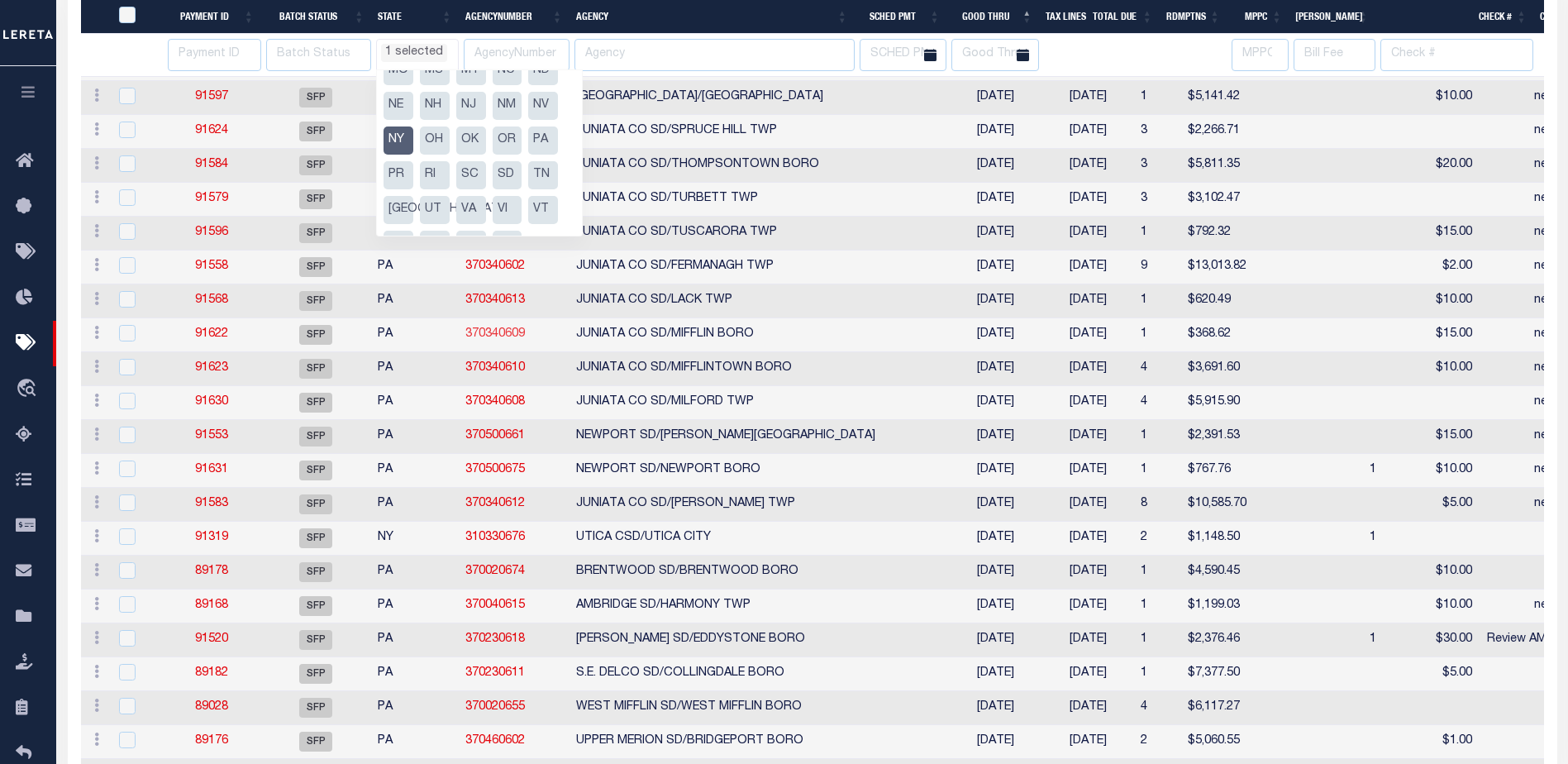
drag, startPoint x: 474, startPoint y: 343, endPoint x: 473, endPoint y: 330, distance: 13.0
click at [474, 340] on link "370340609" at bounding box center [494, 334] width 60 height 11
checkbox input "true"
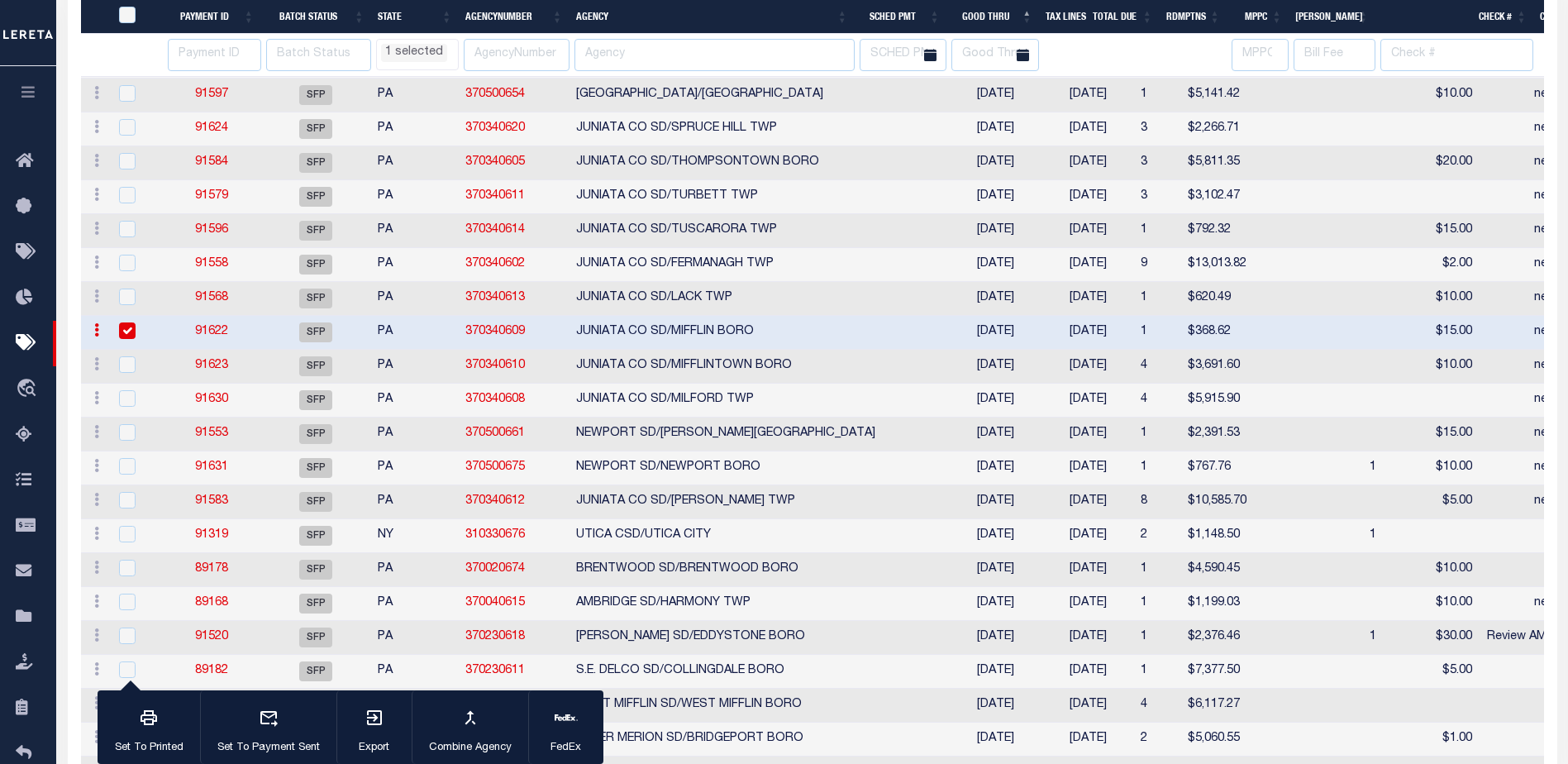
select select "NY"
select select
select select "NY"
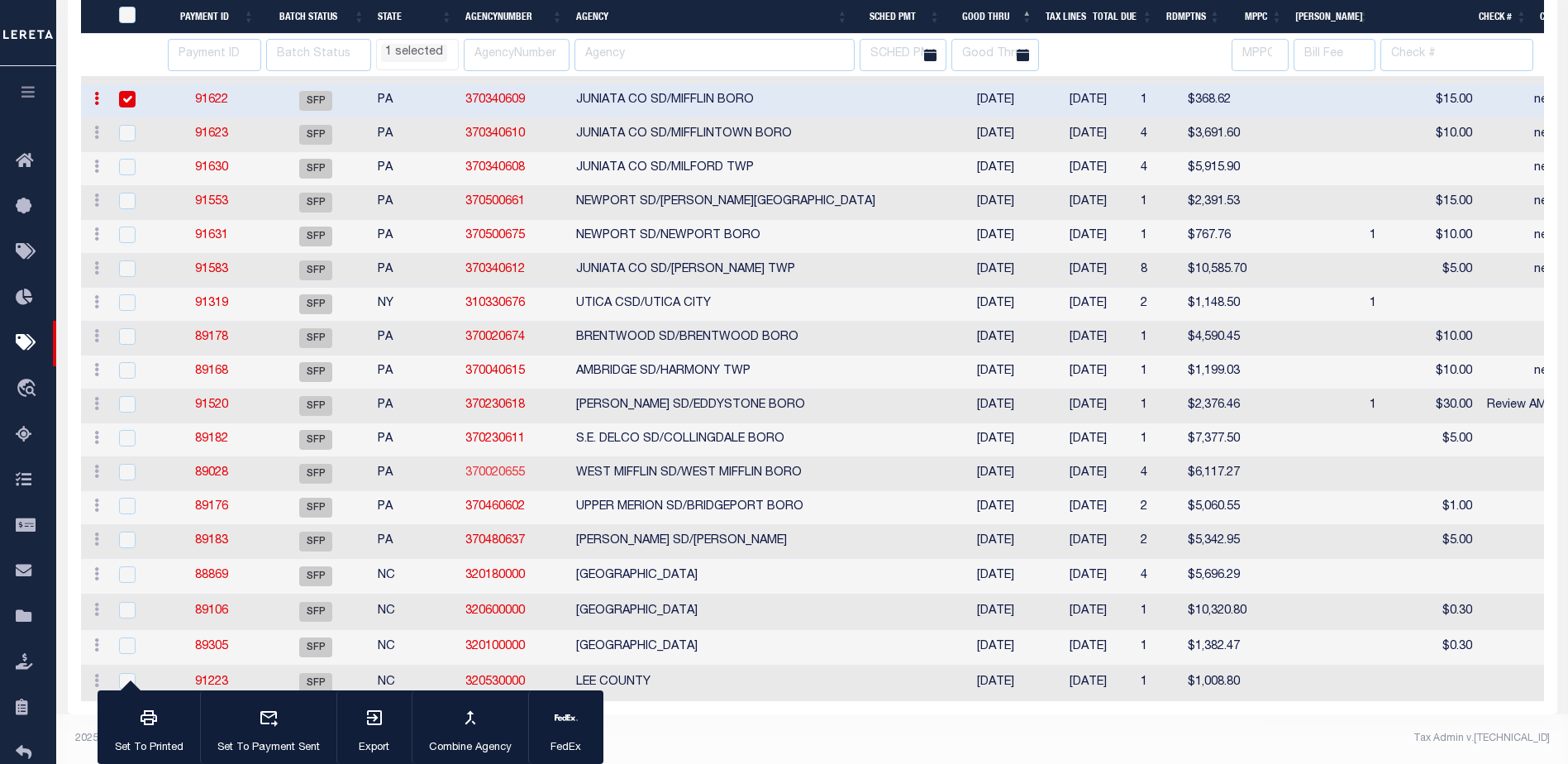
select select "NY"
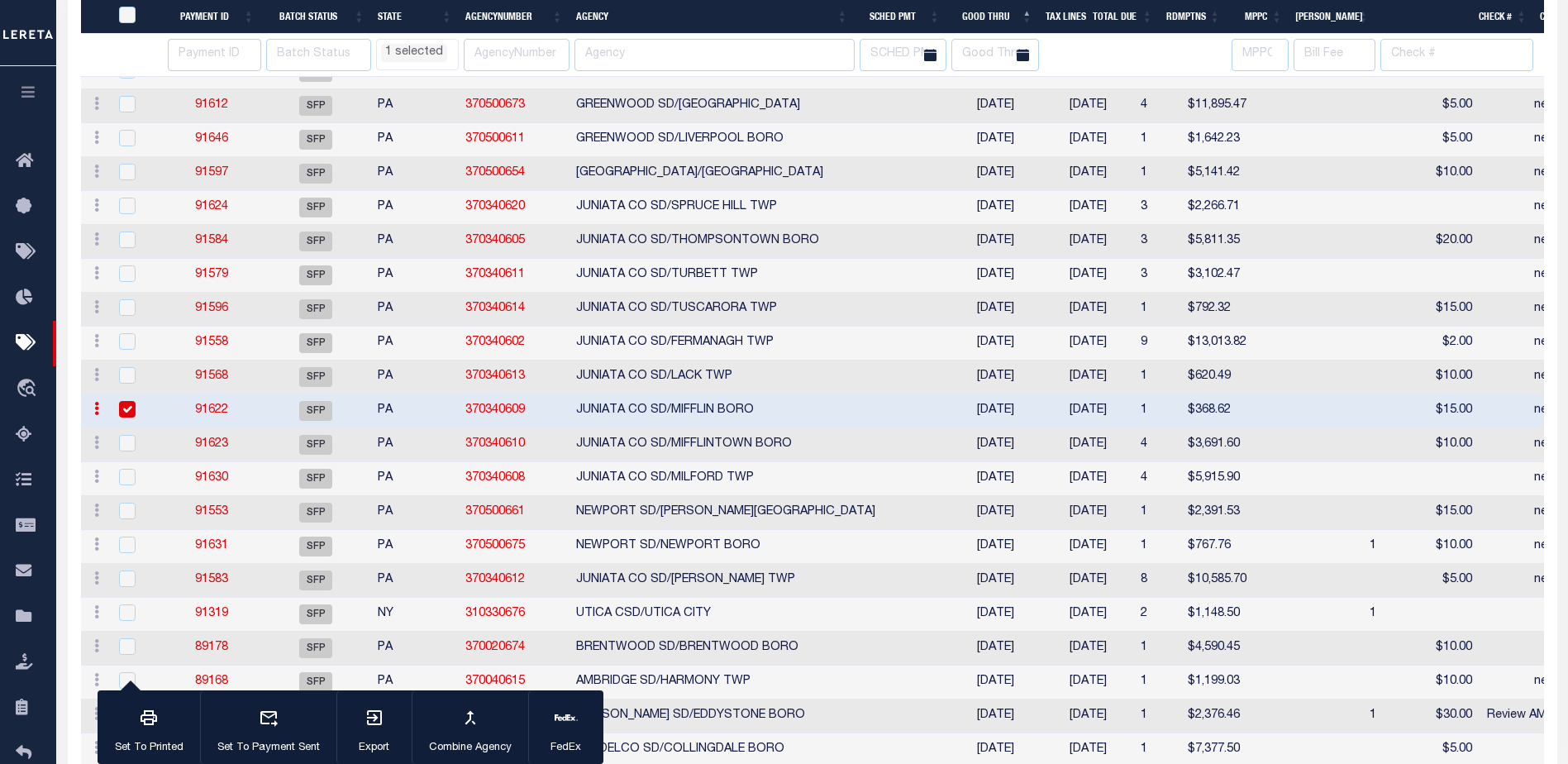
select select "NY"
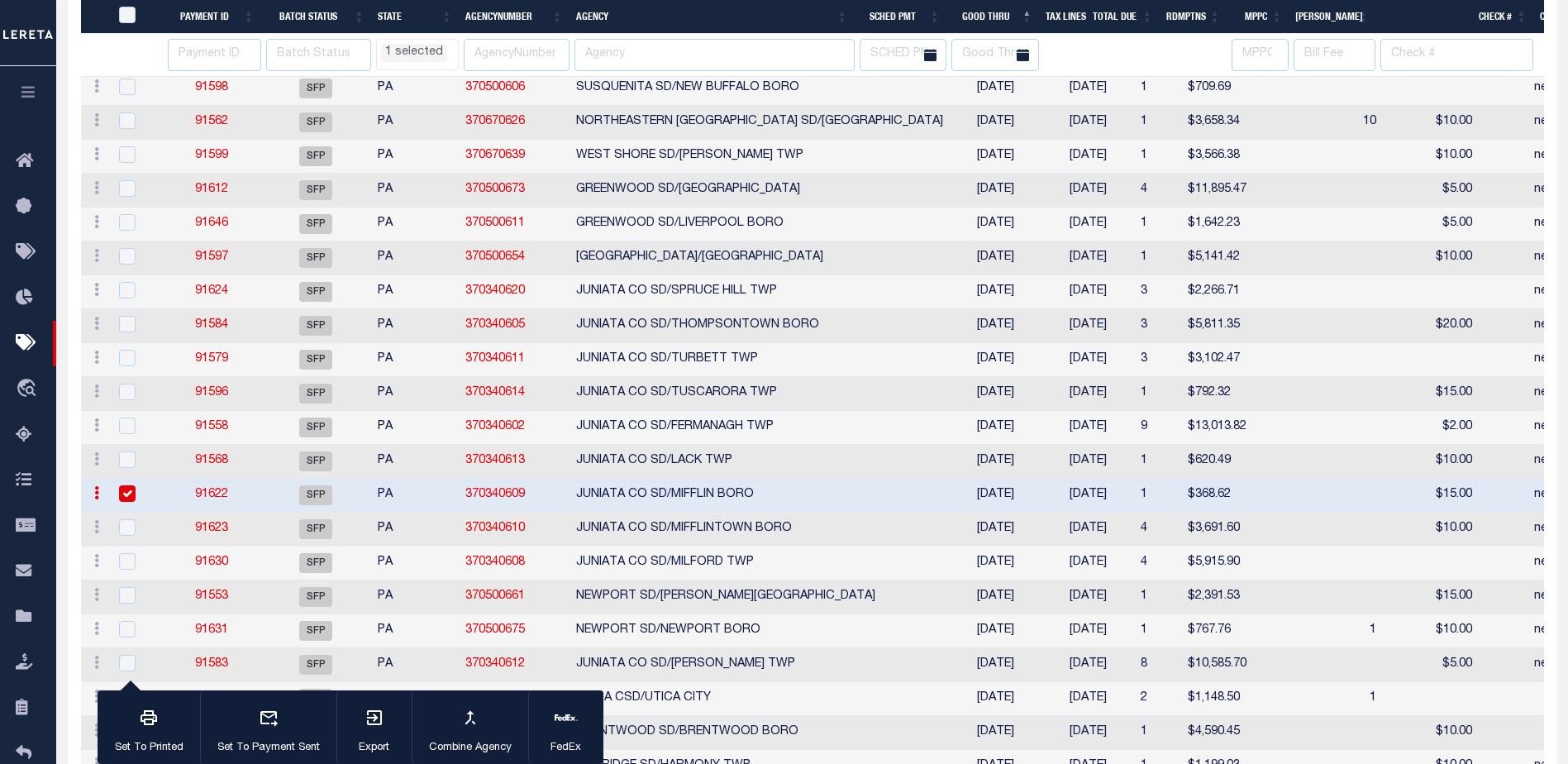
select select "NY"
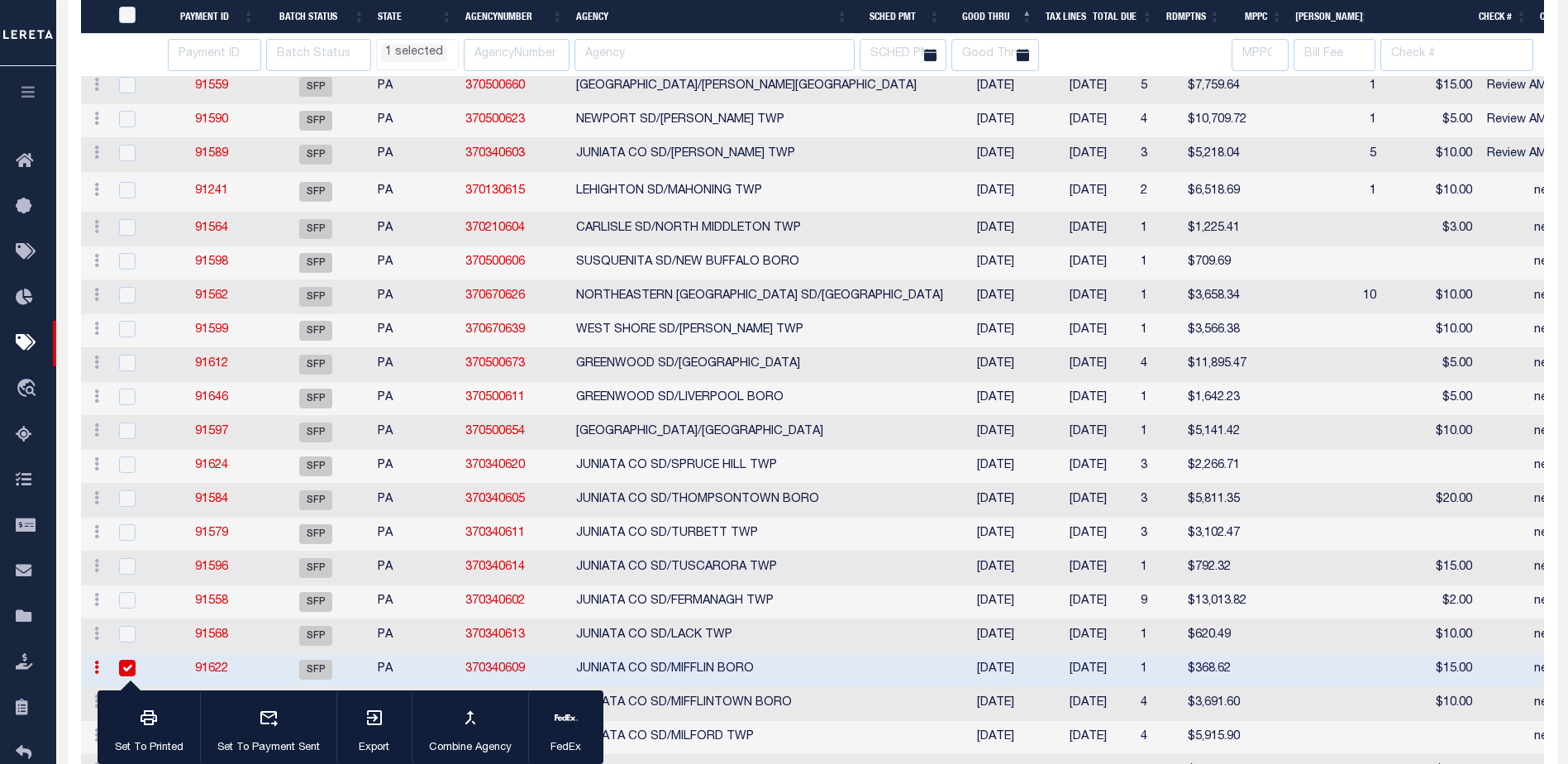
select select "NY"
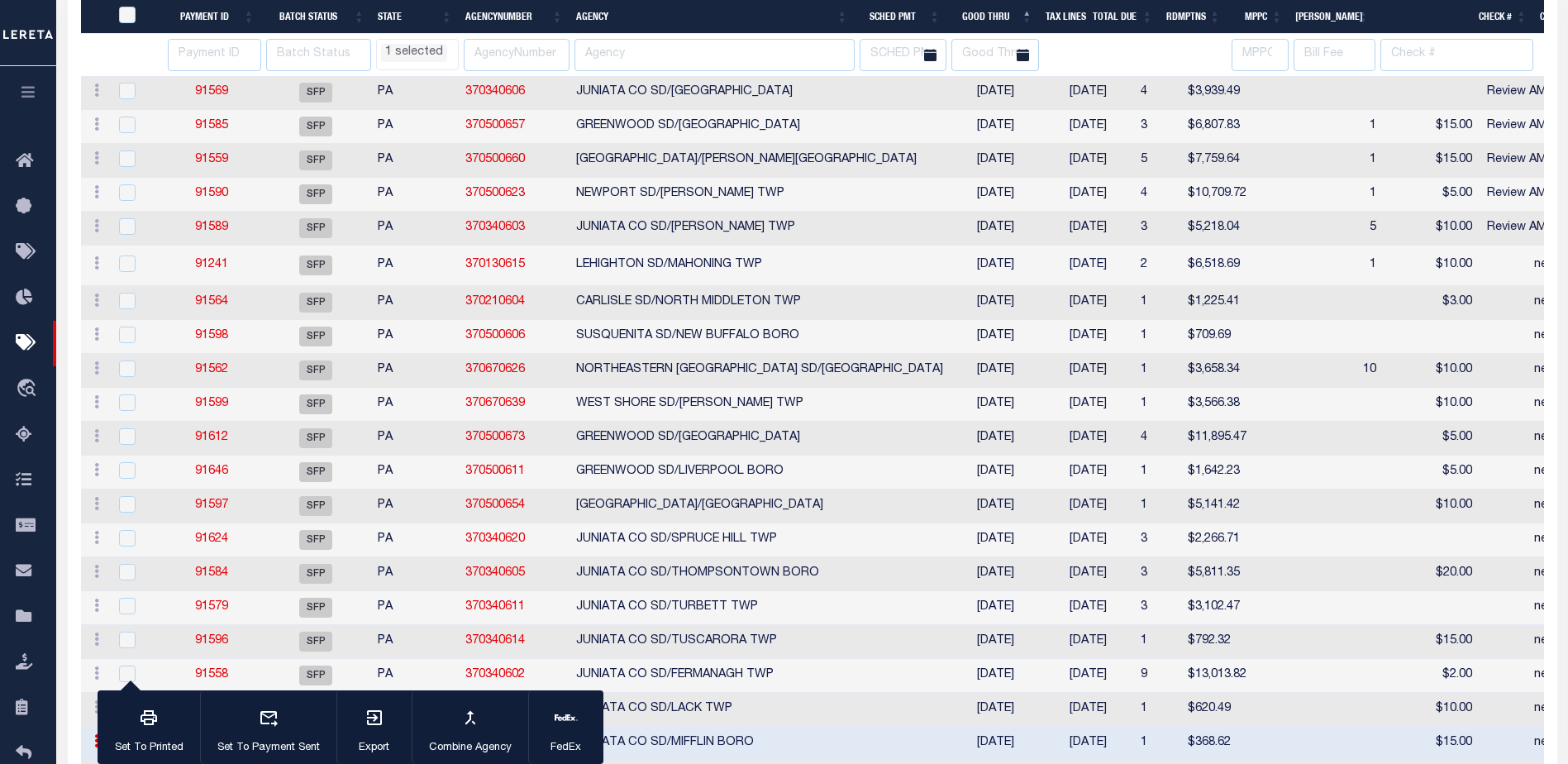
select select "NY"
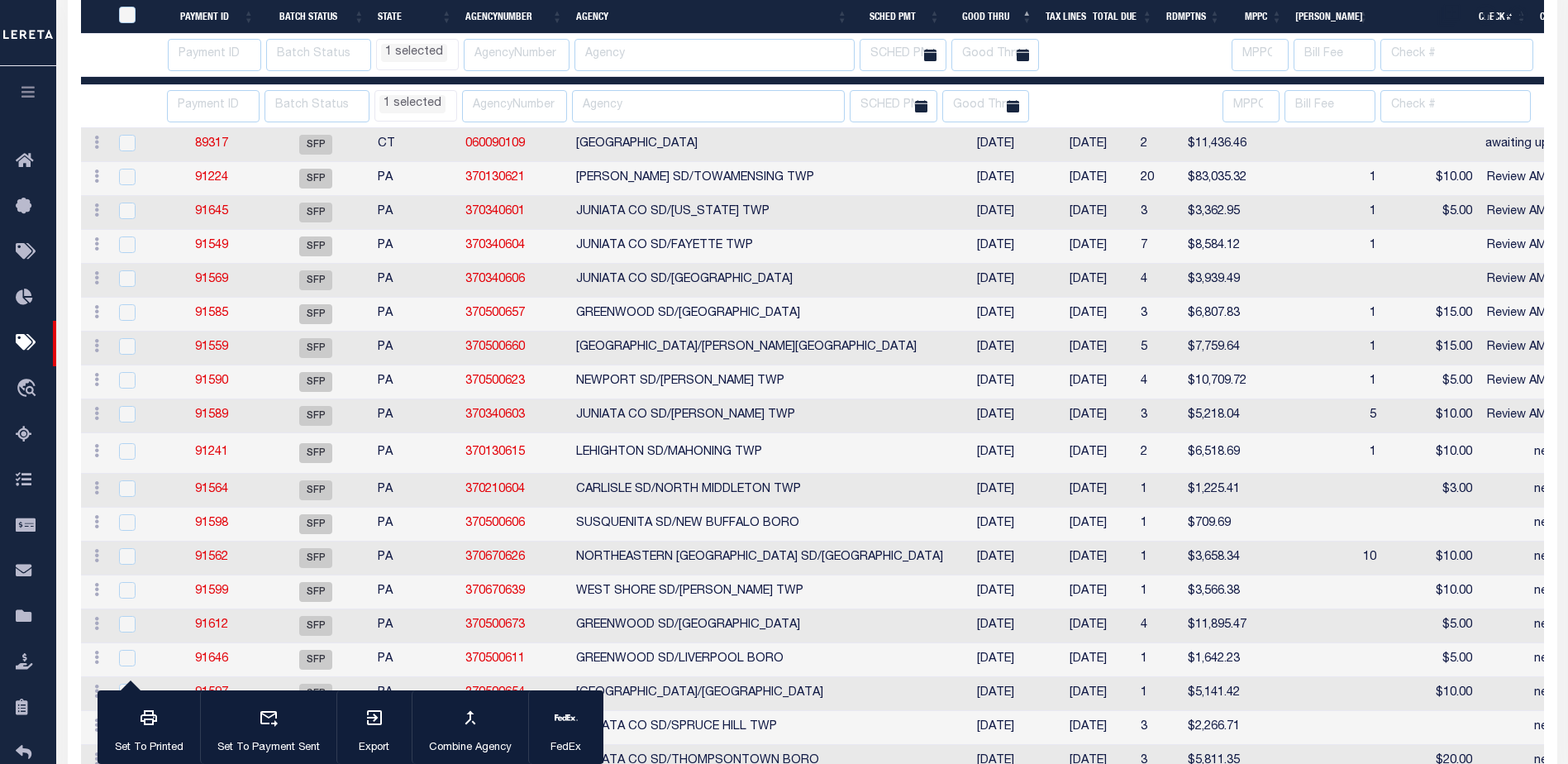
select select "NY"
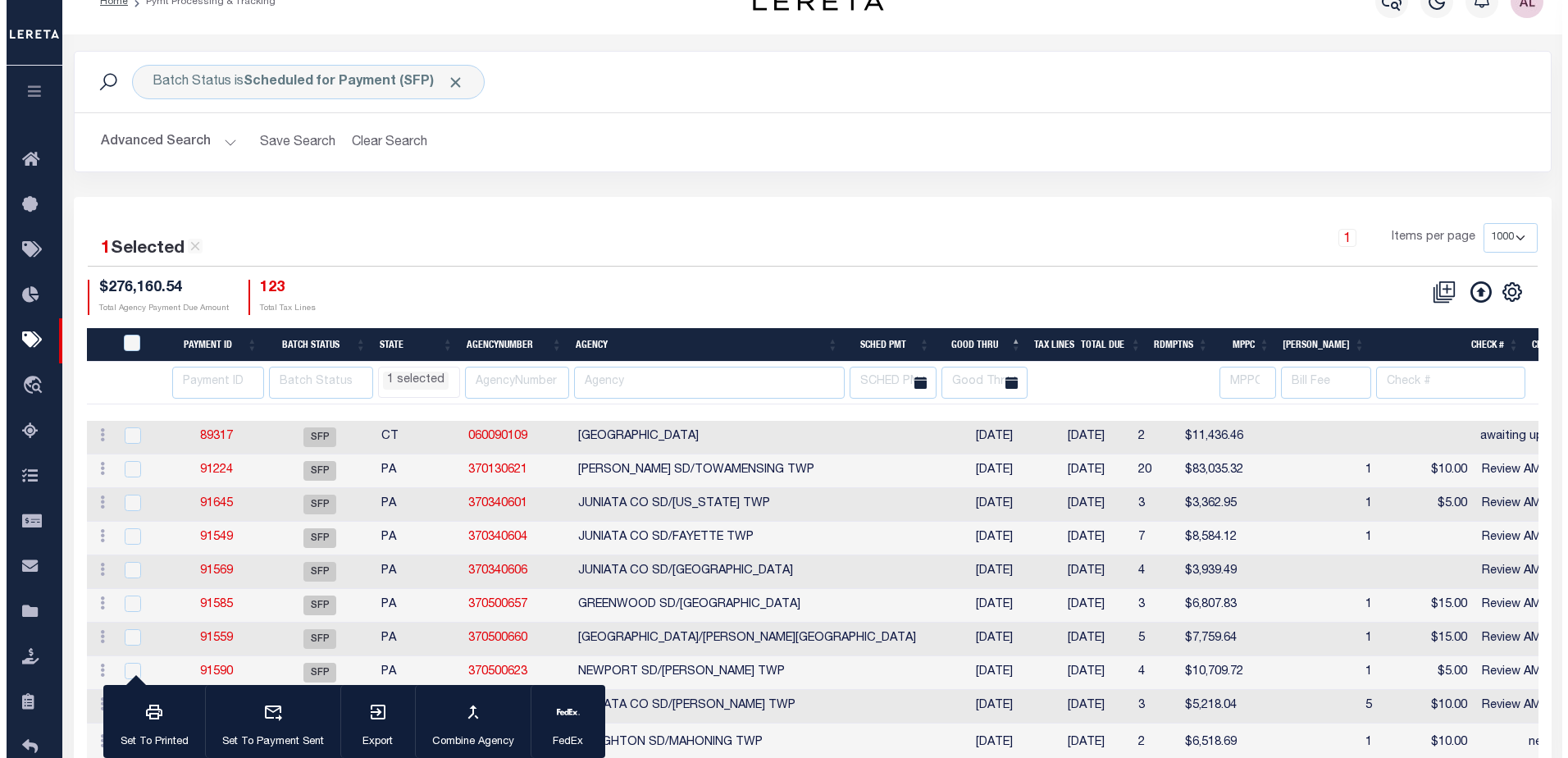
scroll to position [0, 0]
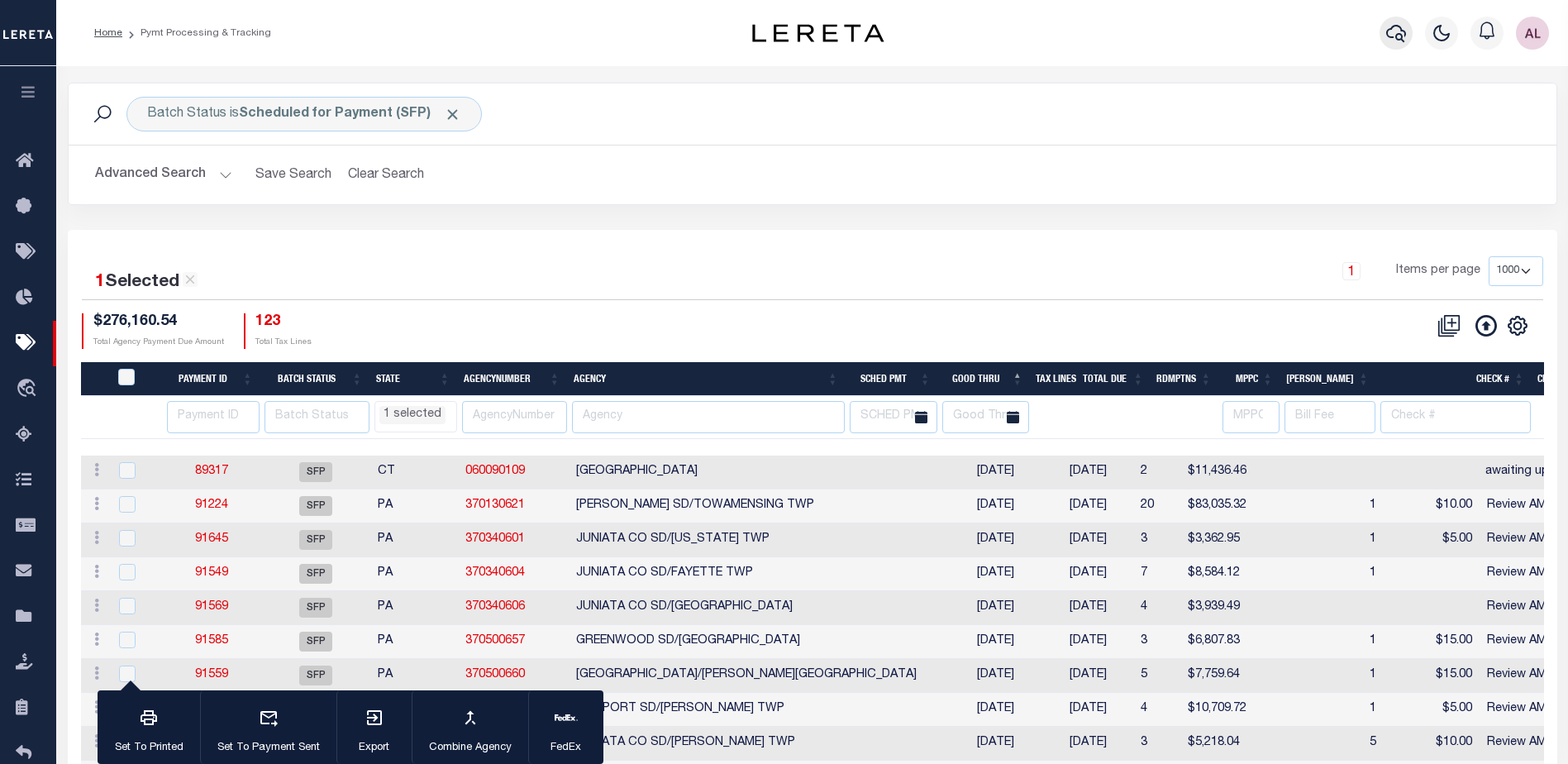
click at [1396, 37] on icon "button" at bounding box center [1396, 33] width 20 height 17
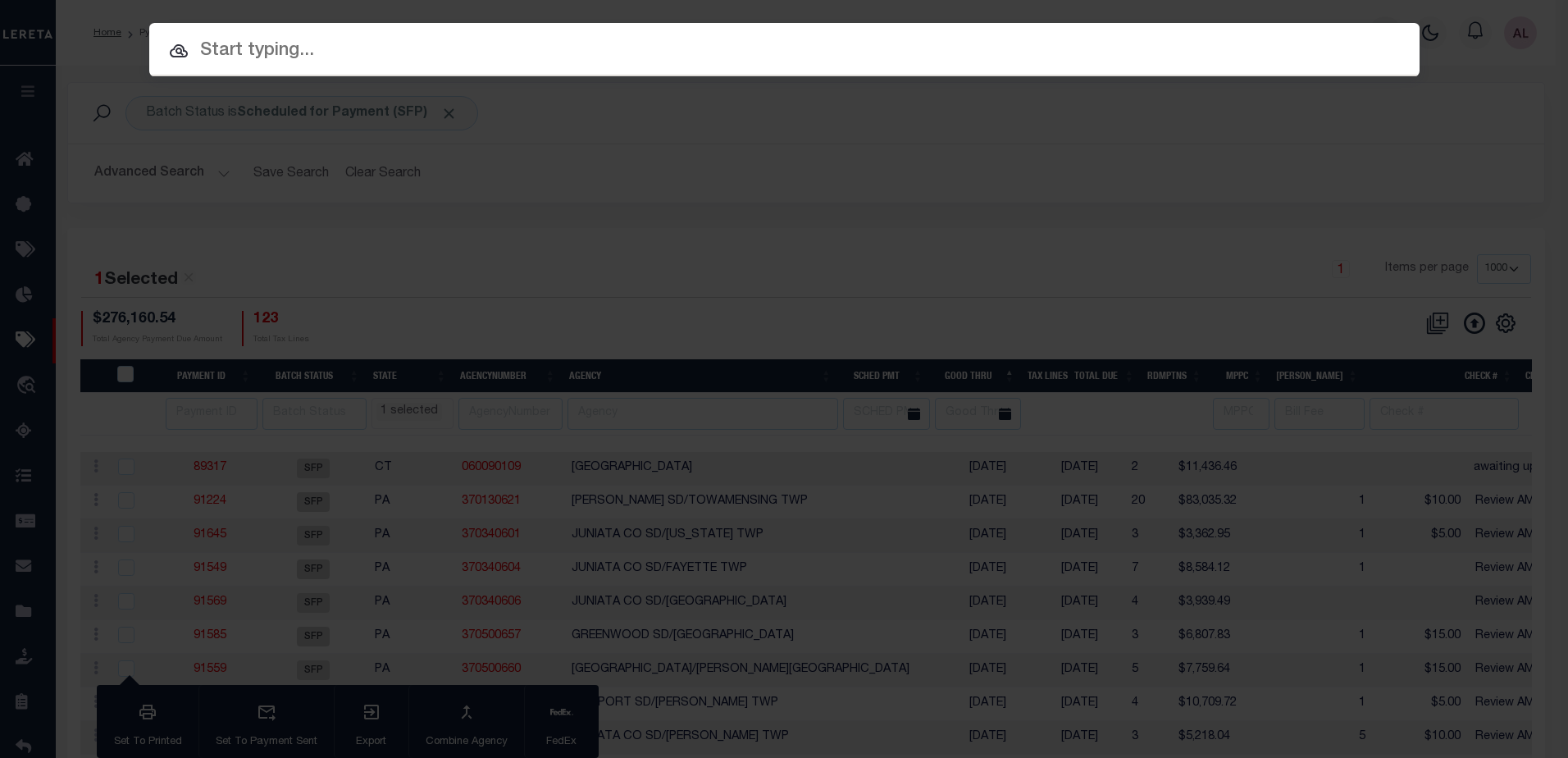
click at [275, 42] on input "text" at bounding box center [784, 51] width 1271 height 28
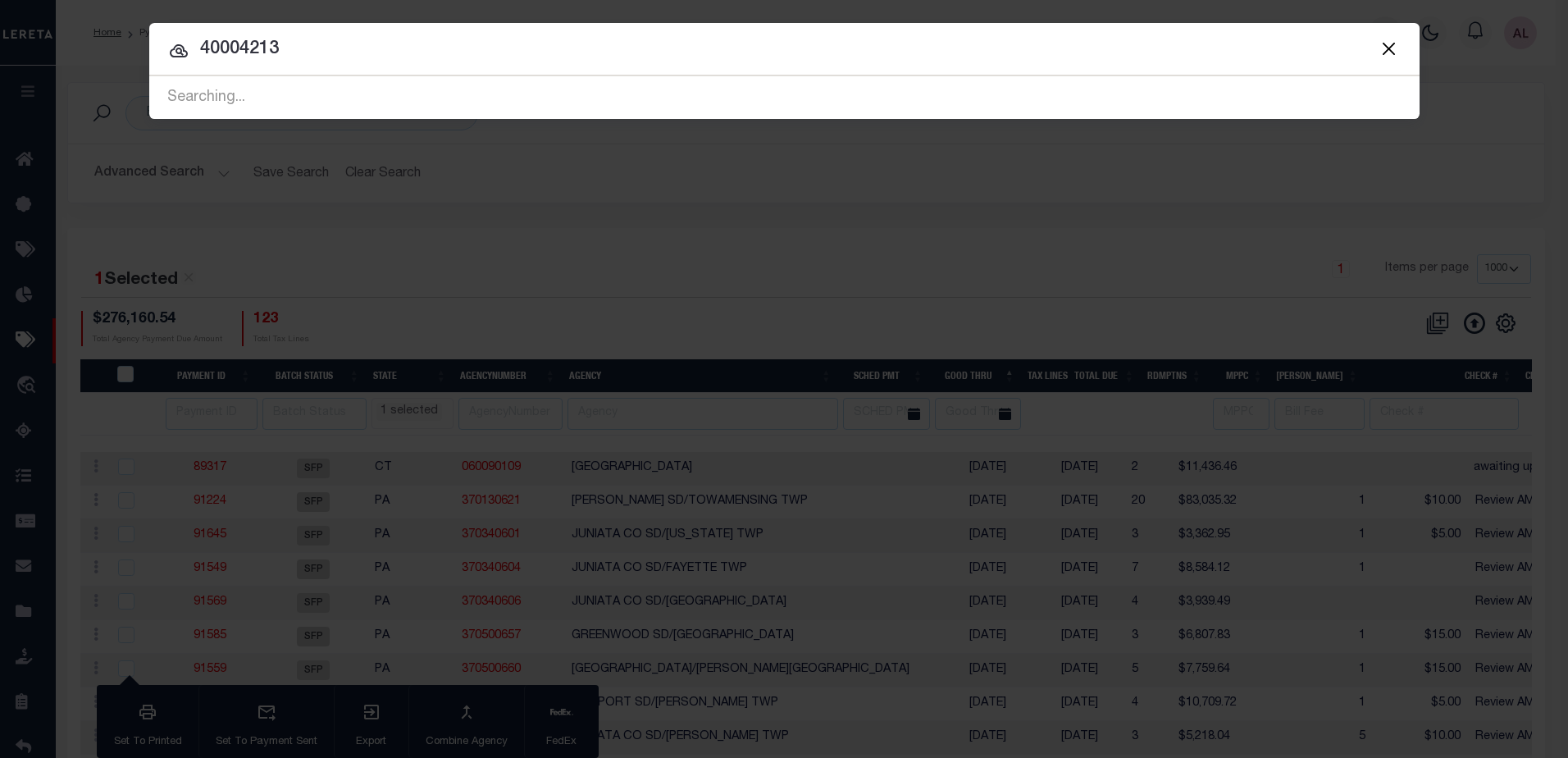
type input "40004213"
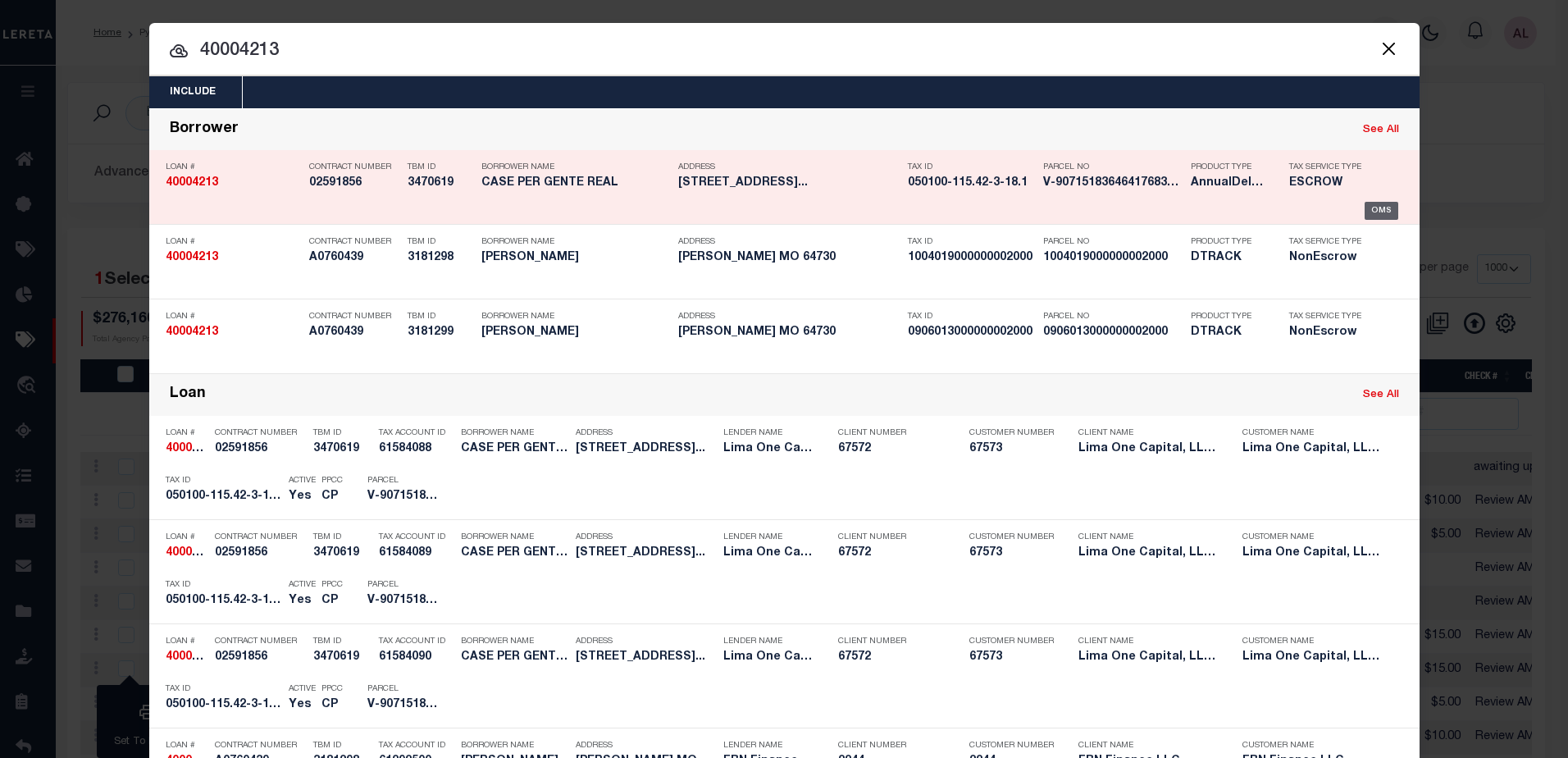
click at [1381, 209] on div "OMS" at bounding box center [1382, 211] width 34 height 18
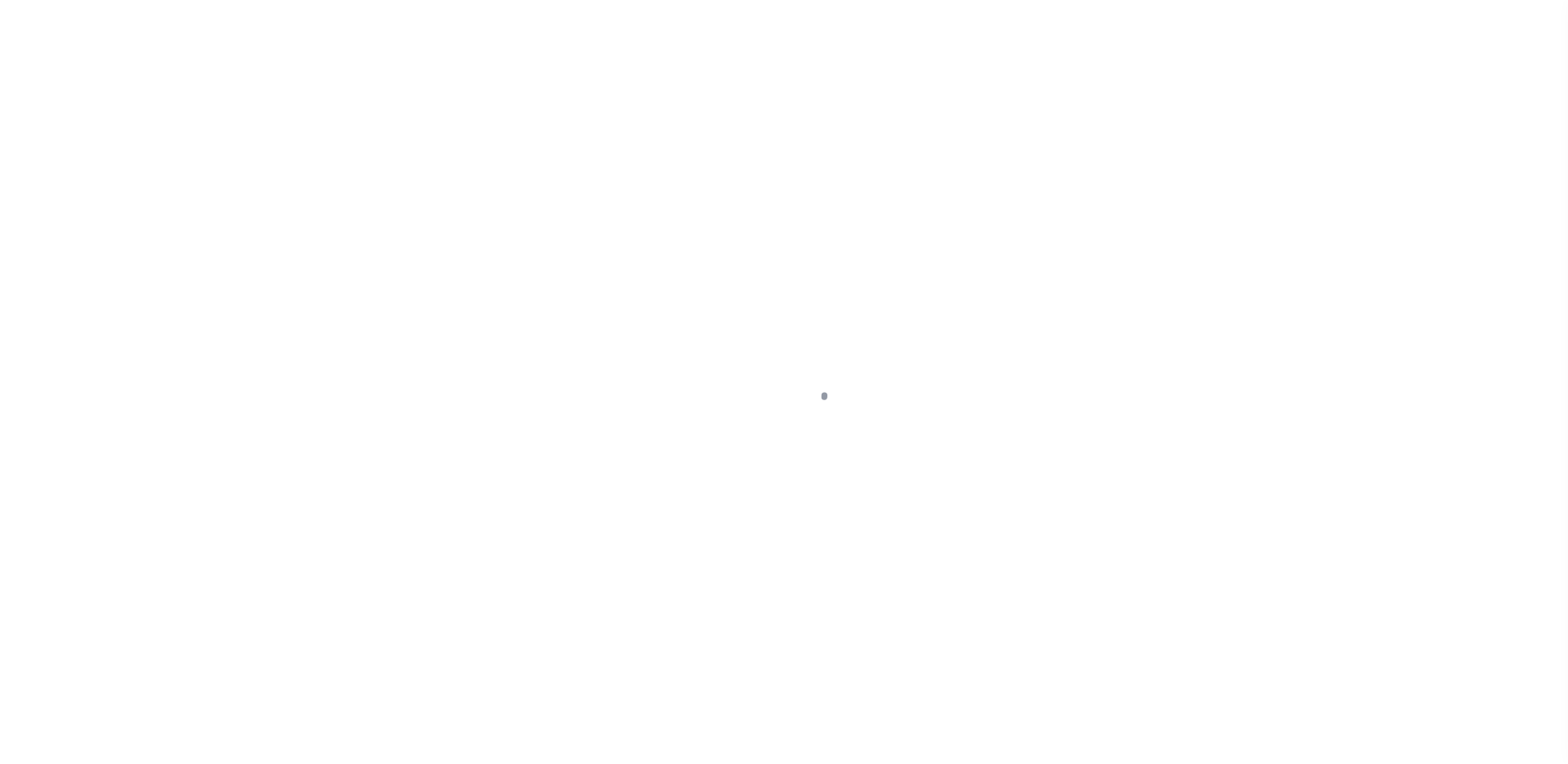
select select "Escrow"
select select "4"
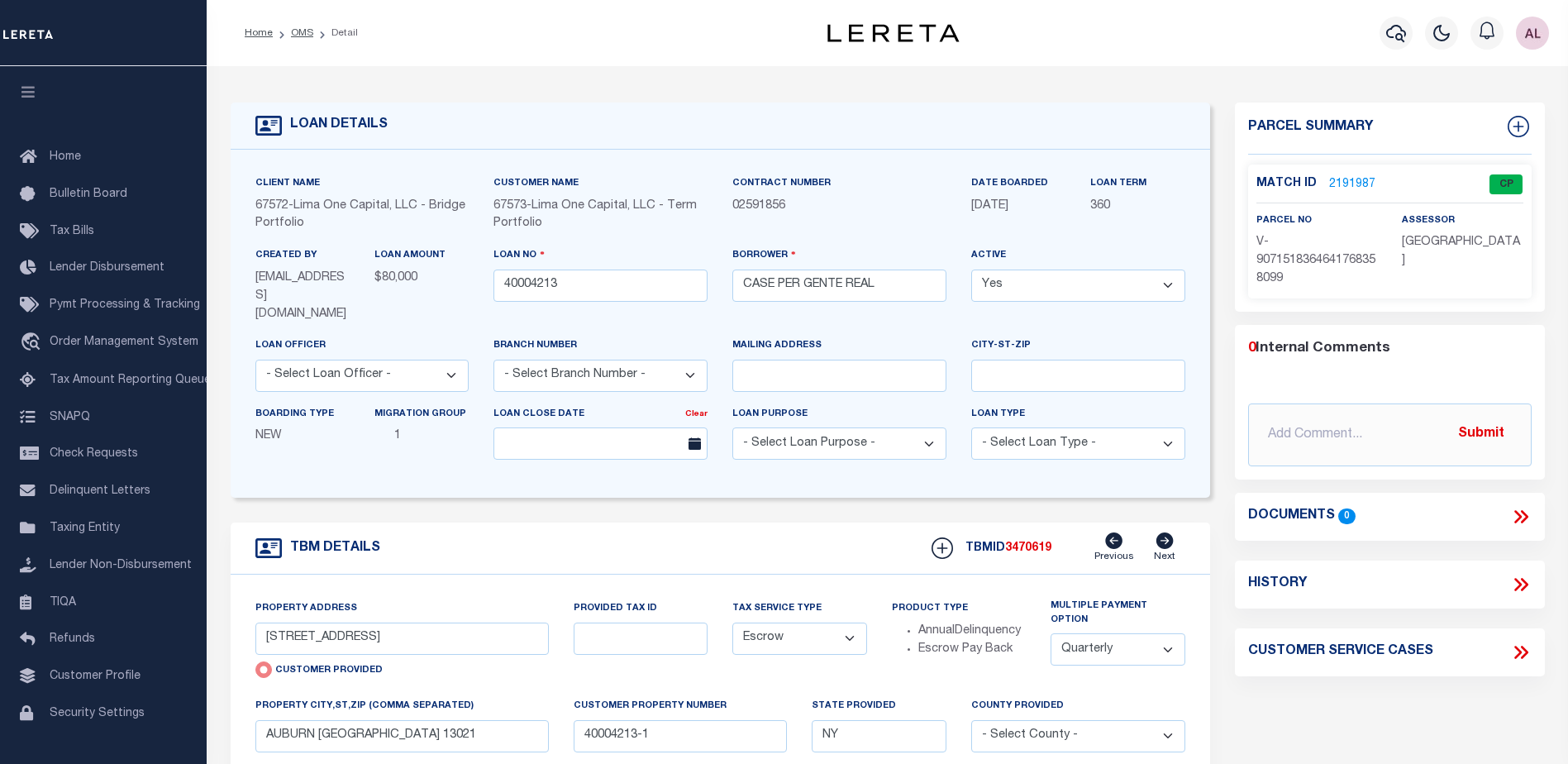
click at [1353, 177] on link "2191987" at bounding box center [1352, 185] width 47 height 17
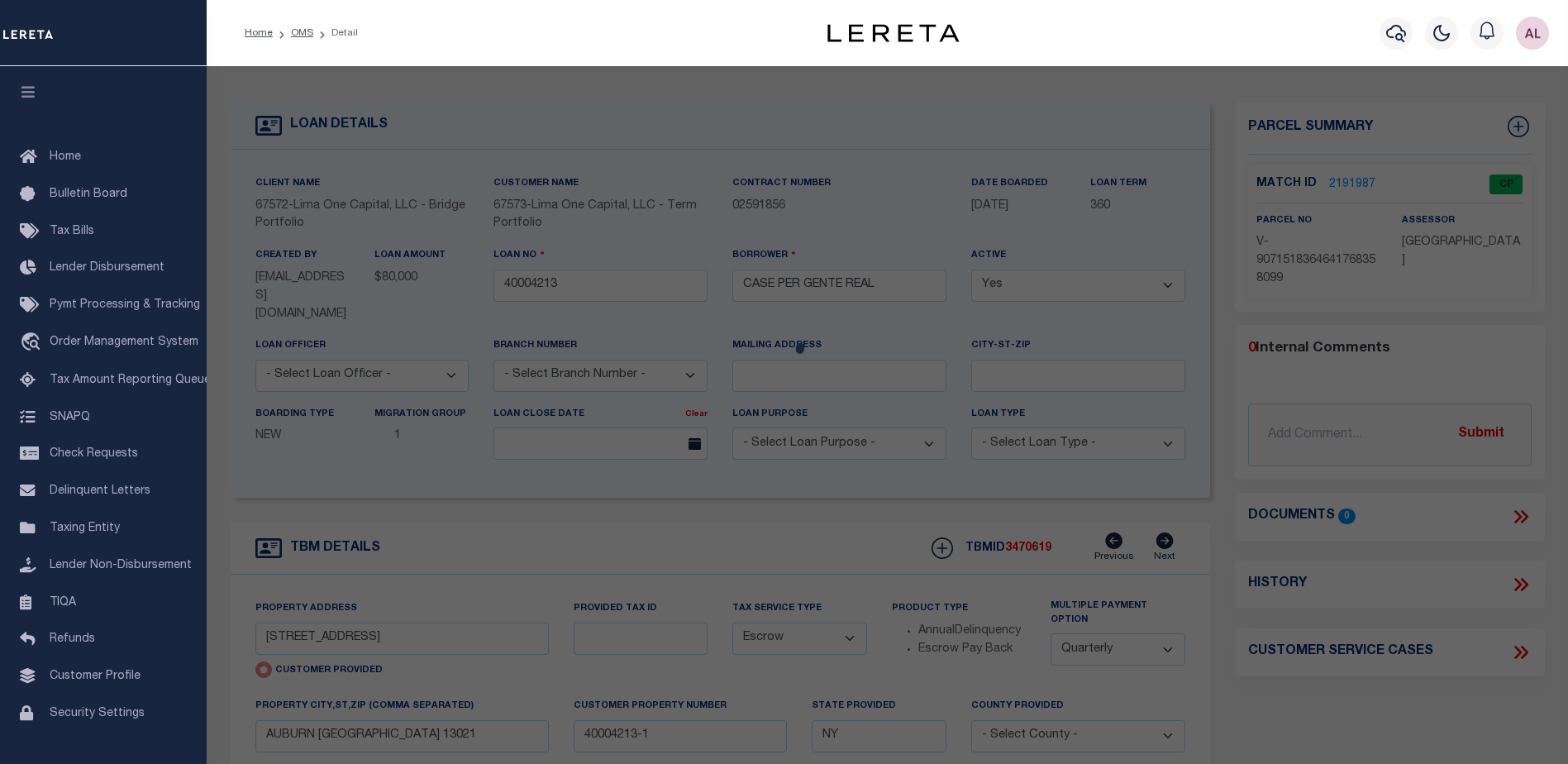
checkbox input "false"
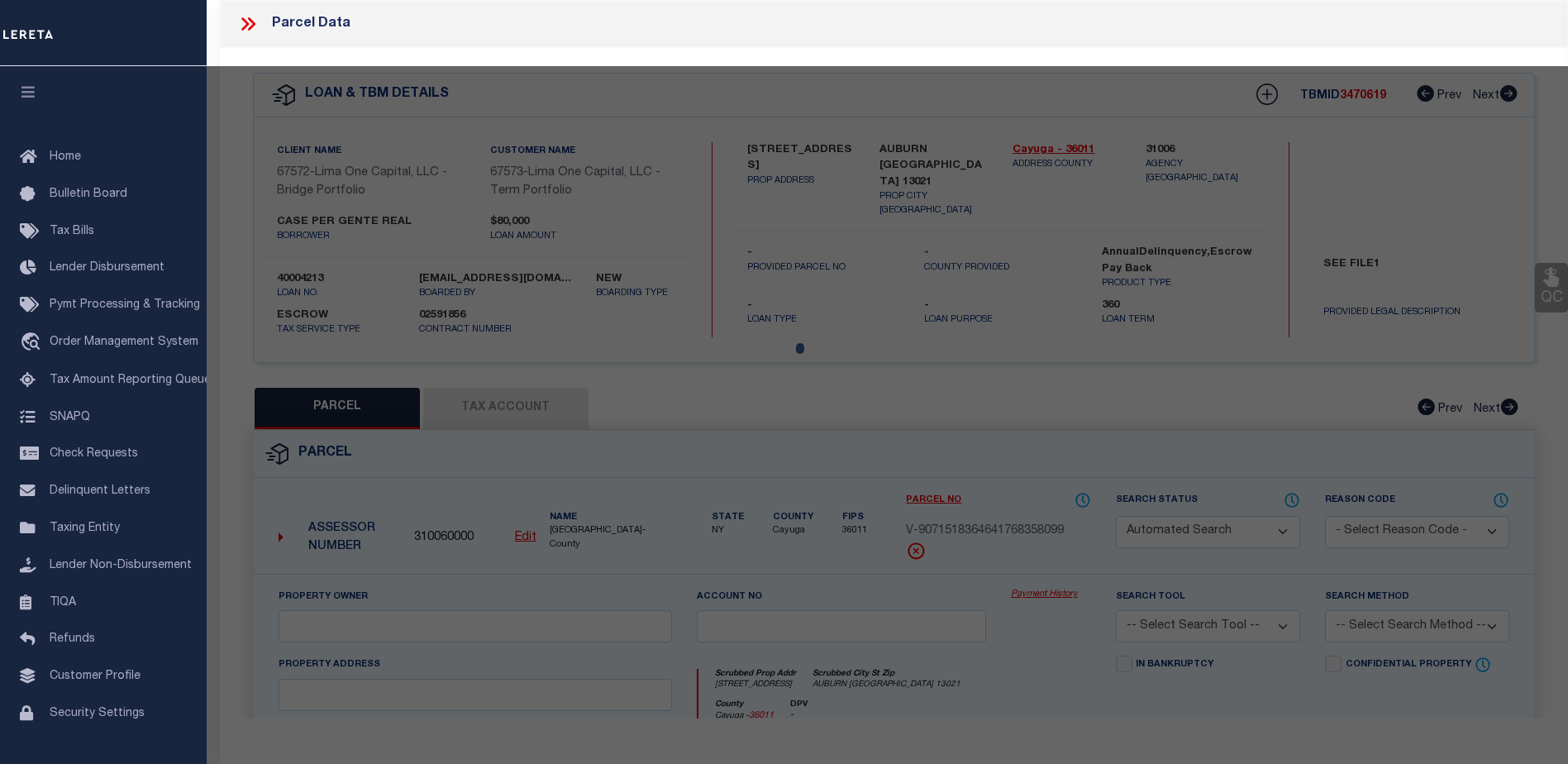
select select "CP"
select select "AGW"
select select
type input "[STREET_ADDRESS]"
checkbox input "false"
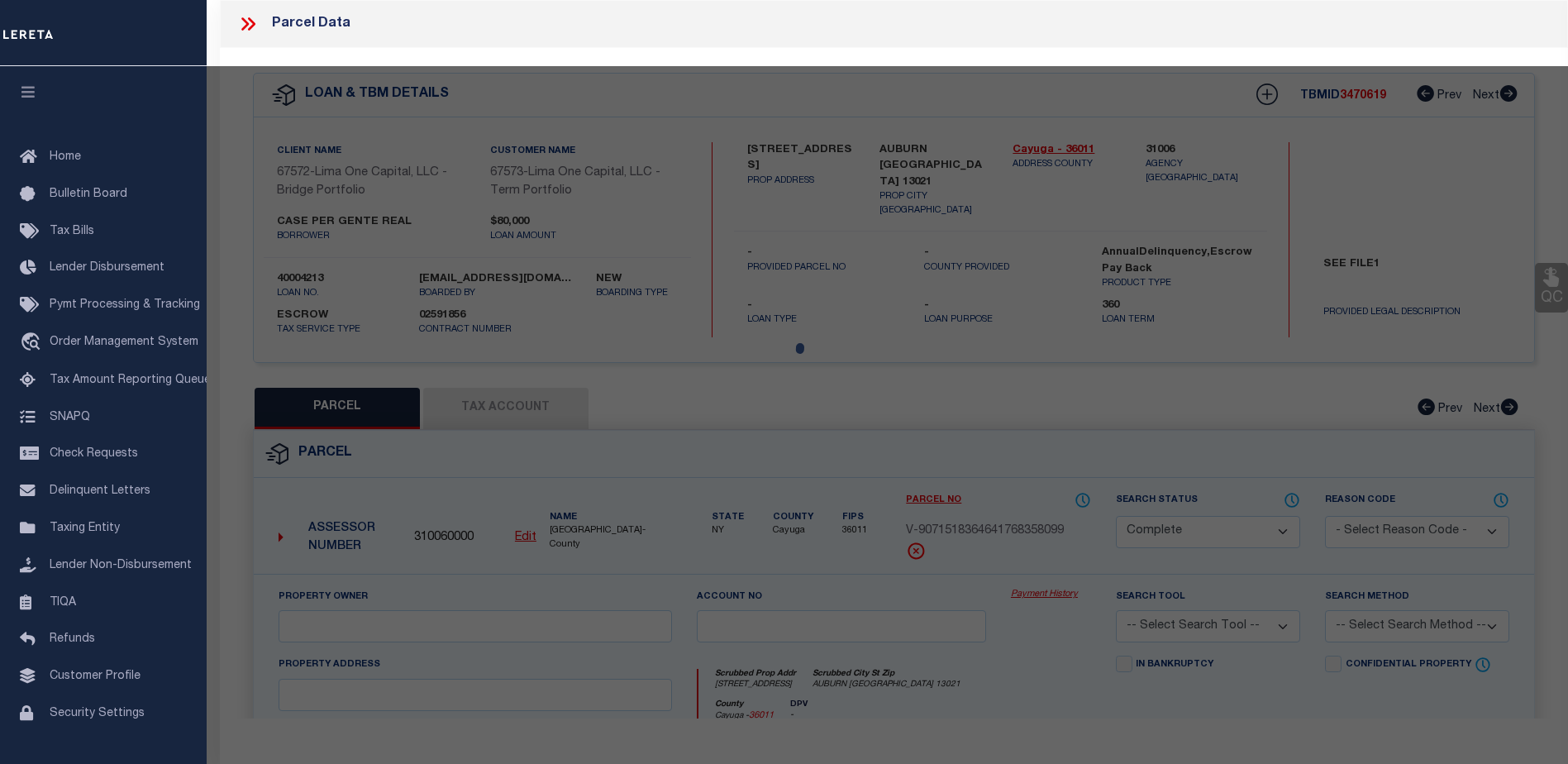
type input "AUBURN [GEOGRAPHIC_DATA] 13021"
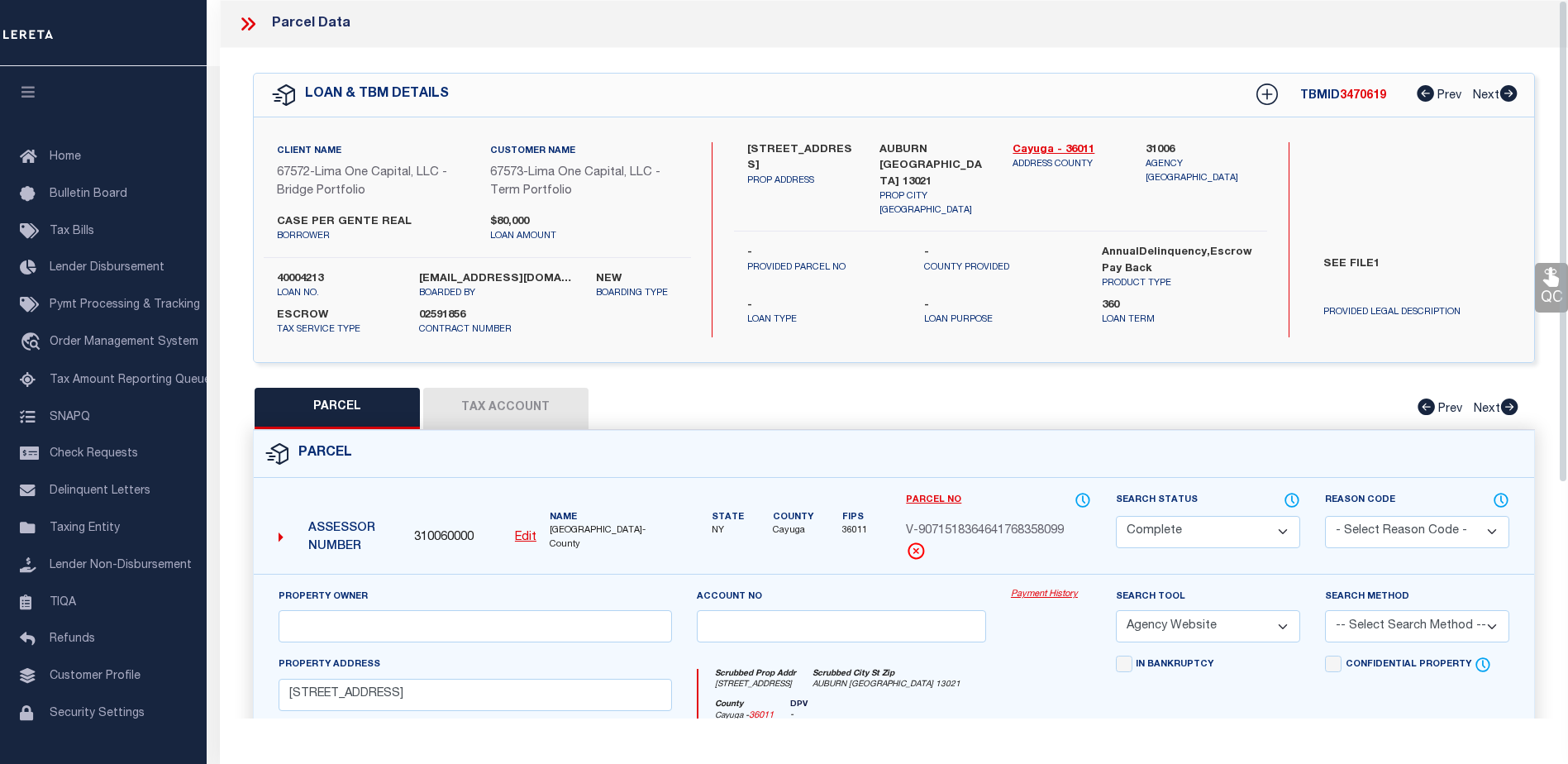
click at [1043, 597] on link "Payment History" at bounding box center [1051, 595] width 80 height 14
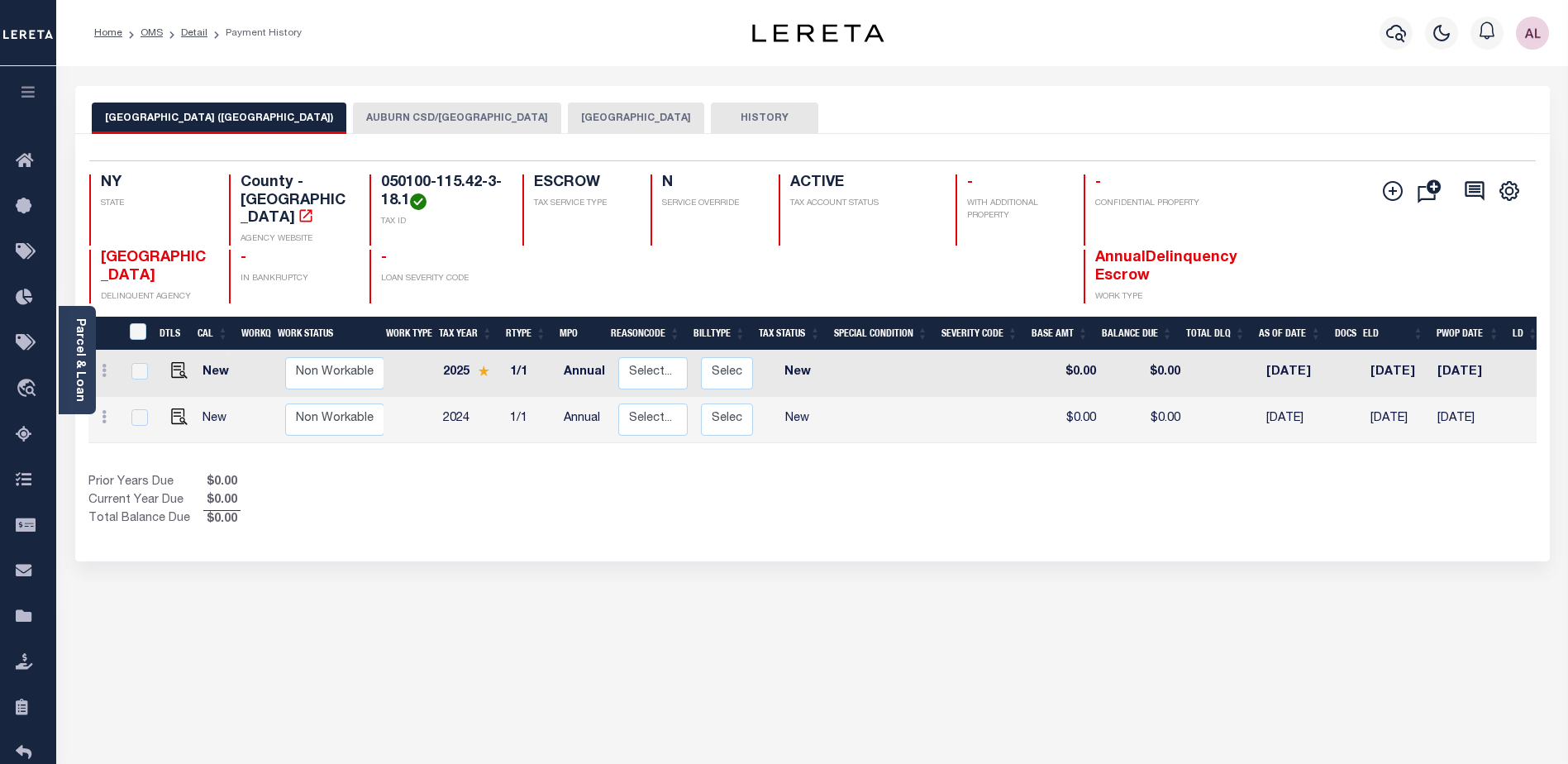
click at [568, 113] on button "[GEOGRAPHIC_DATA]" at bounding box center [635, 118] width 136 height 31
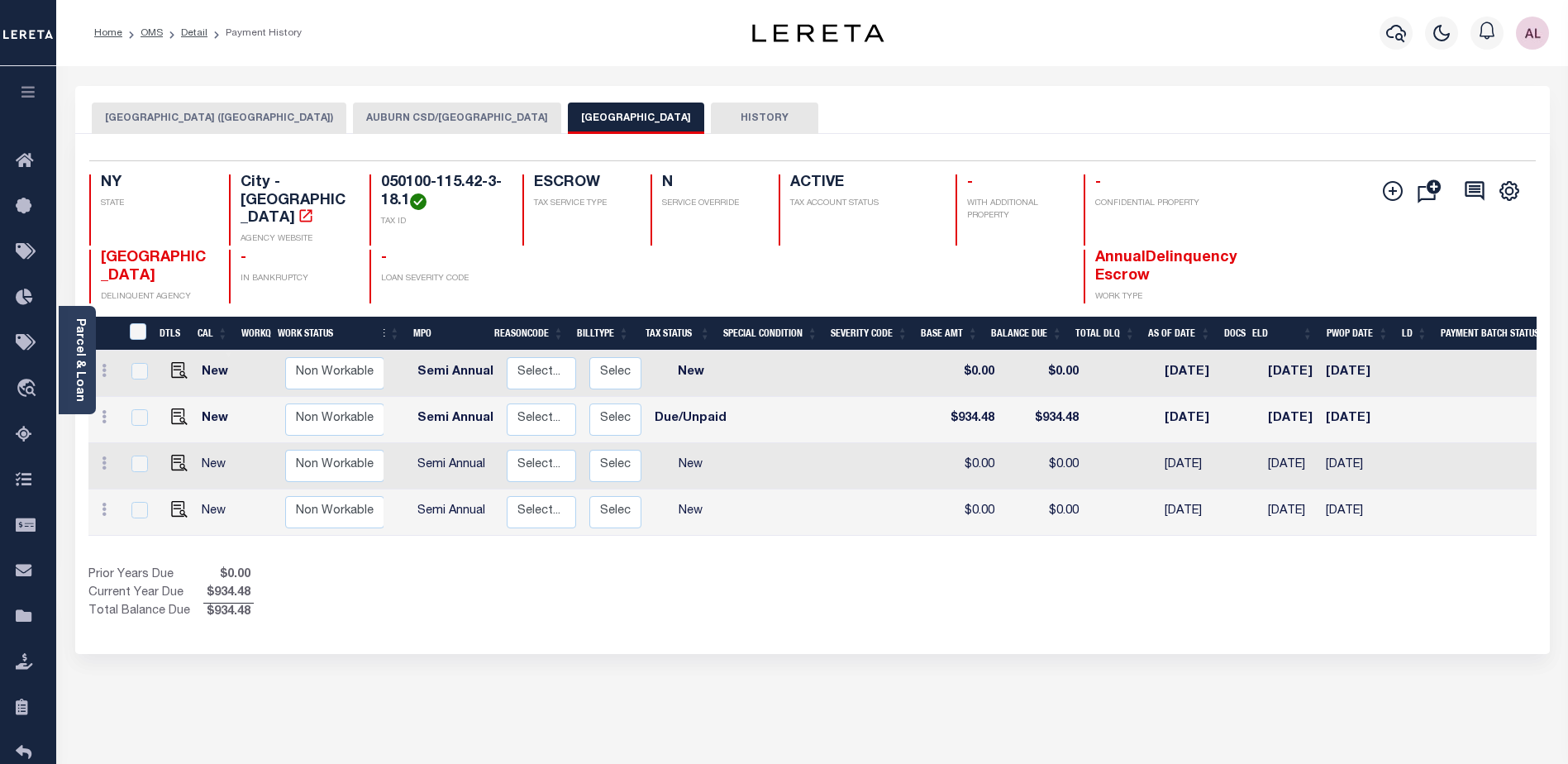
scroll to position [0, 220]
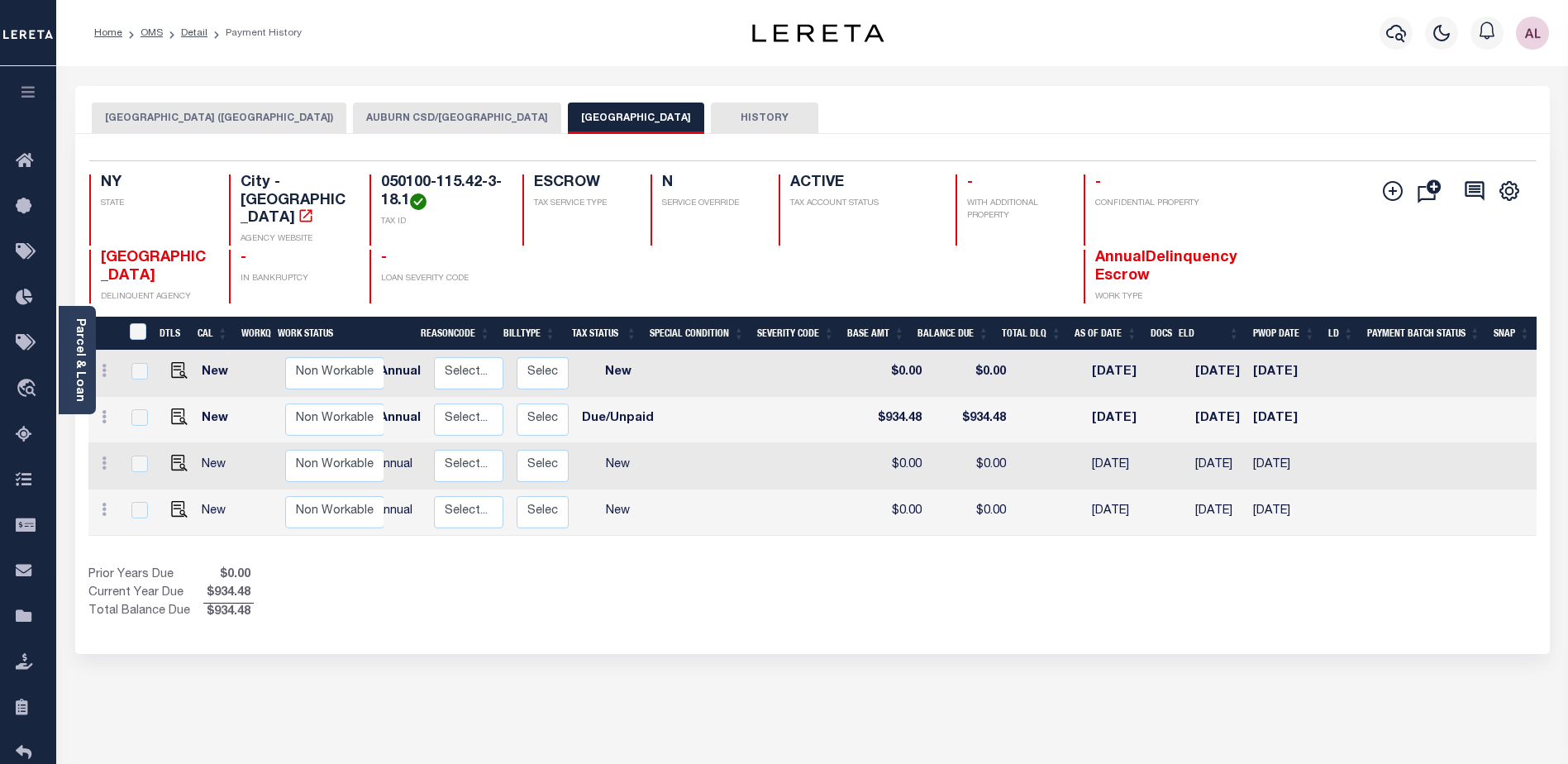
drag, startPoint x: 1214, startPoint y: 513, endPoint x: 1127, endPoint y: 505, distance: 87.4
click at [1127, 505] on tr "New Non Workable Workable 2024 1/2 Semi Annual Select... Payment Reversal Taxab…" at bounding box center [704, 513] width 1668 height 47
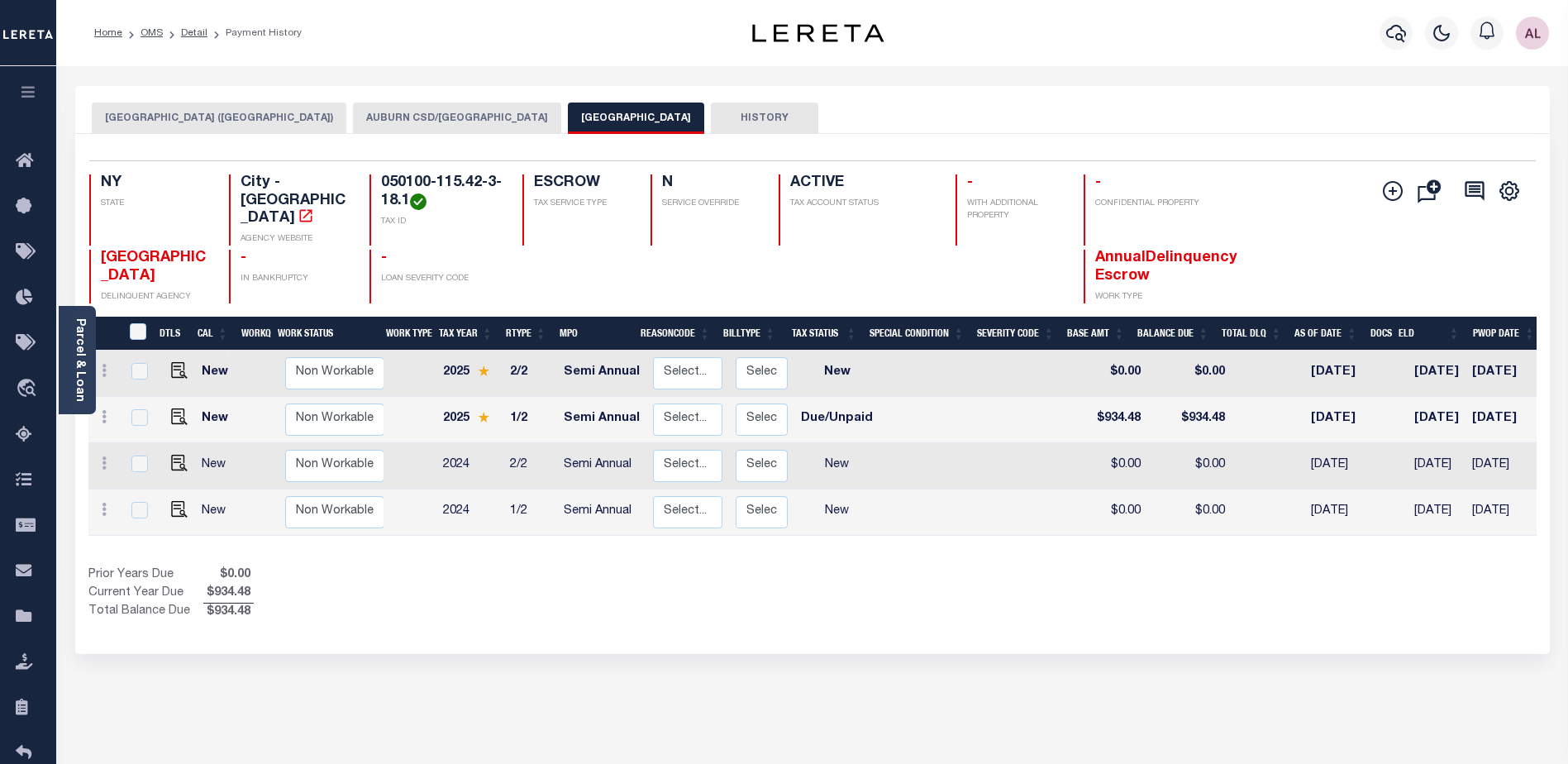
scroll to position [0, 6]
click at [359, 127] on button "AUBURN CSD/AUBURN CITY" at bounding box center [456, 118] width 208 height 31
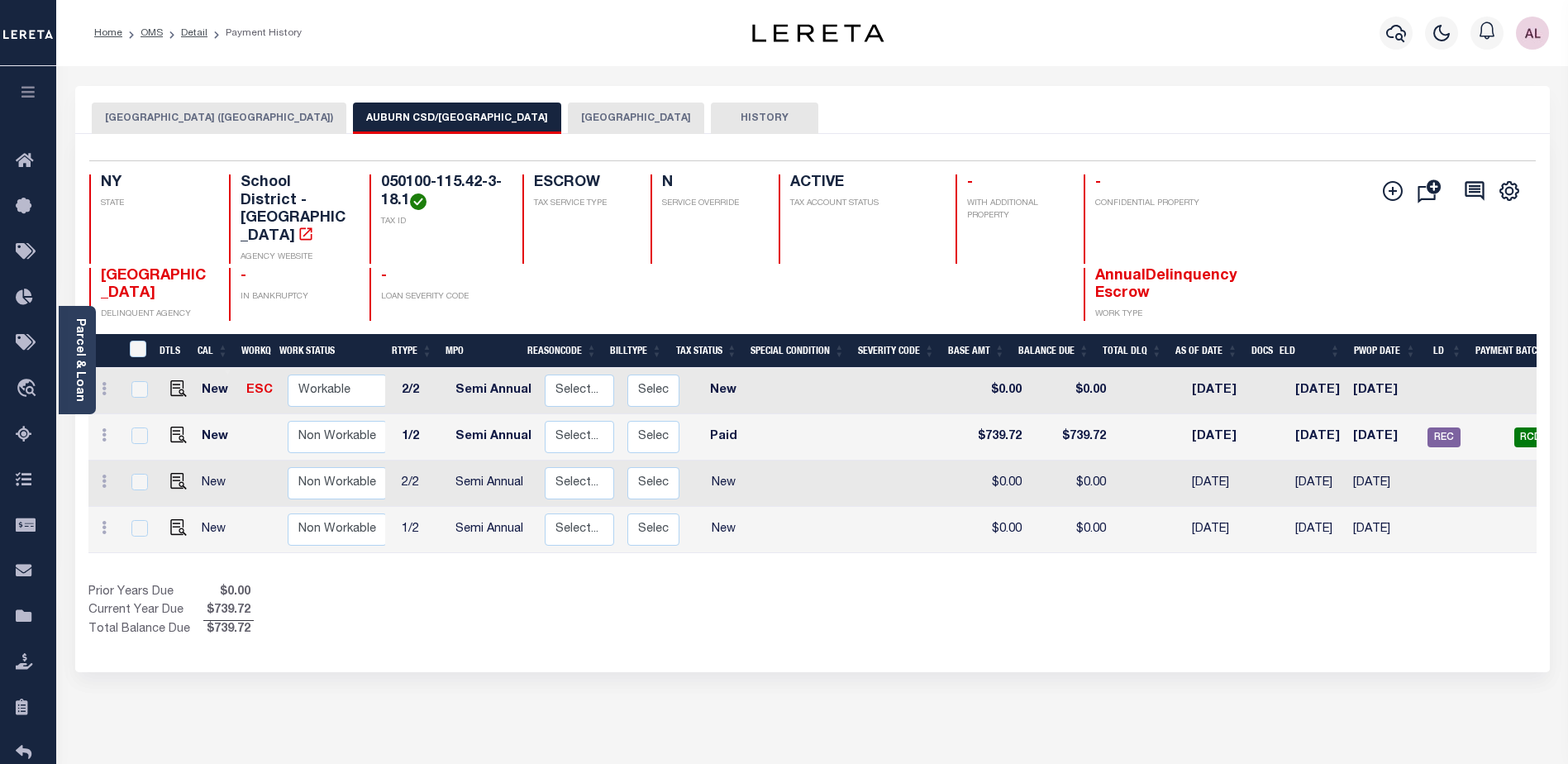
scroll to position [0, 147]
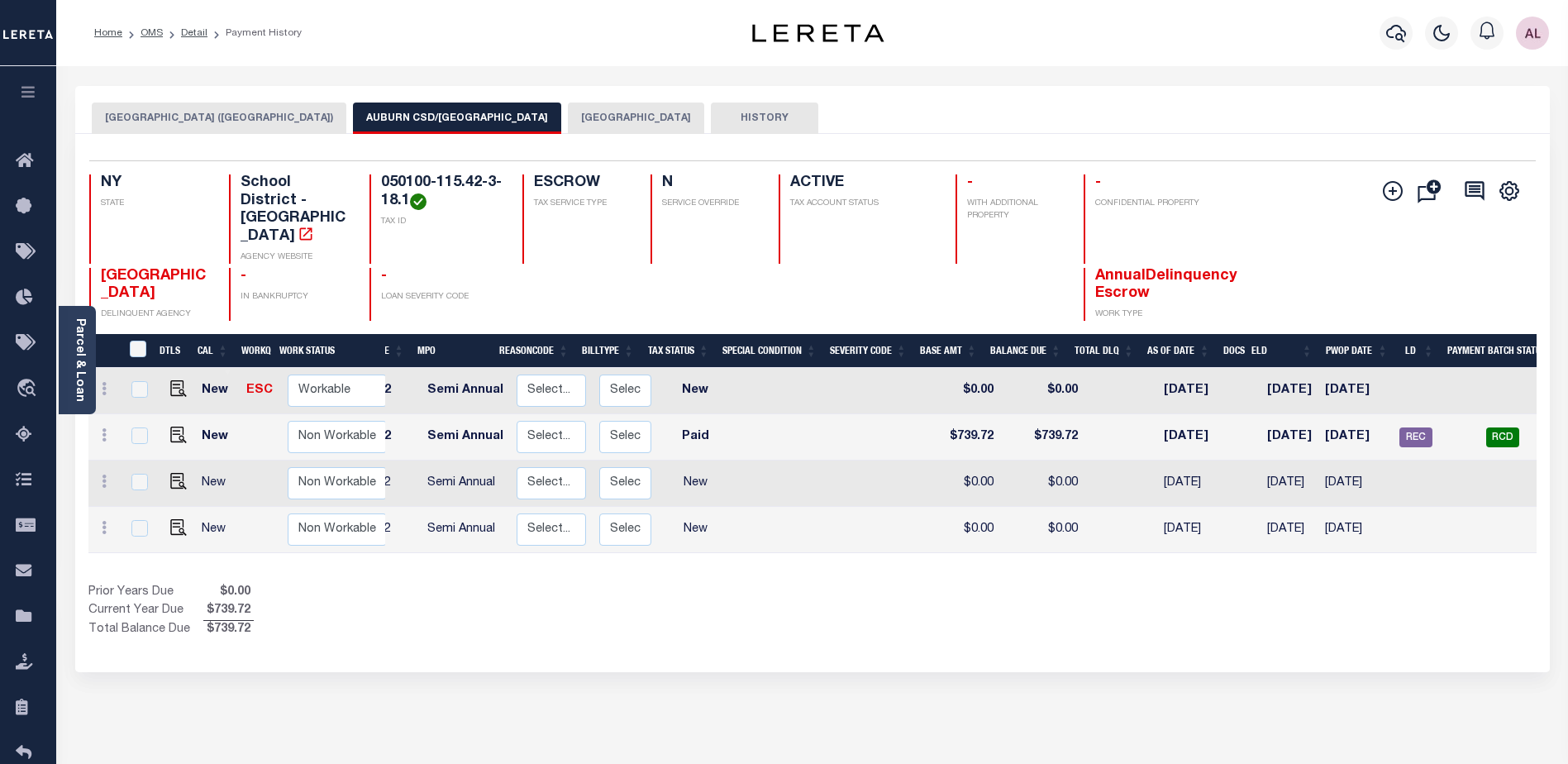
click at [229, 117] on button "AUBURN CITY (CAYUGA COUNTY)" at bounding box center [220, 118] width 255 height 31
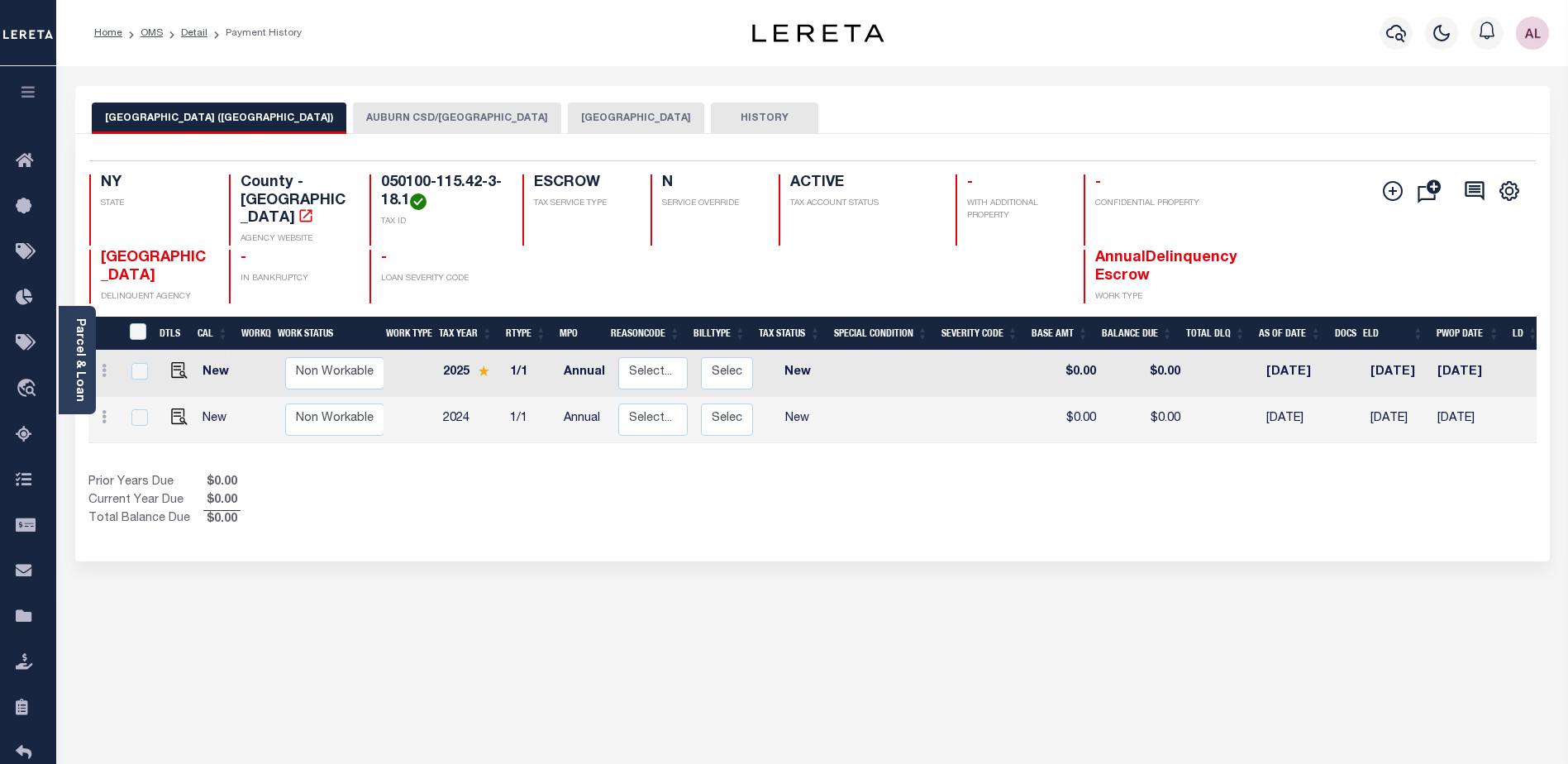
click at [377, 118] on button "AUBURN CSD/AUBURN CITY" at bounding box center [456, 118] width 208 height 31
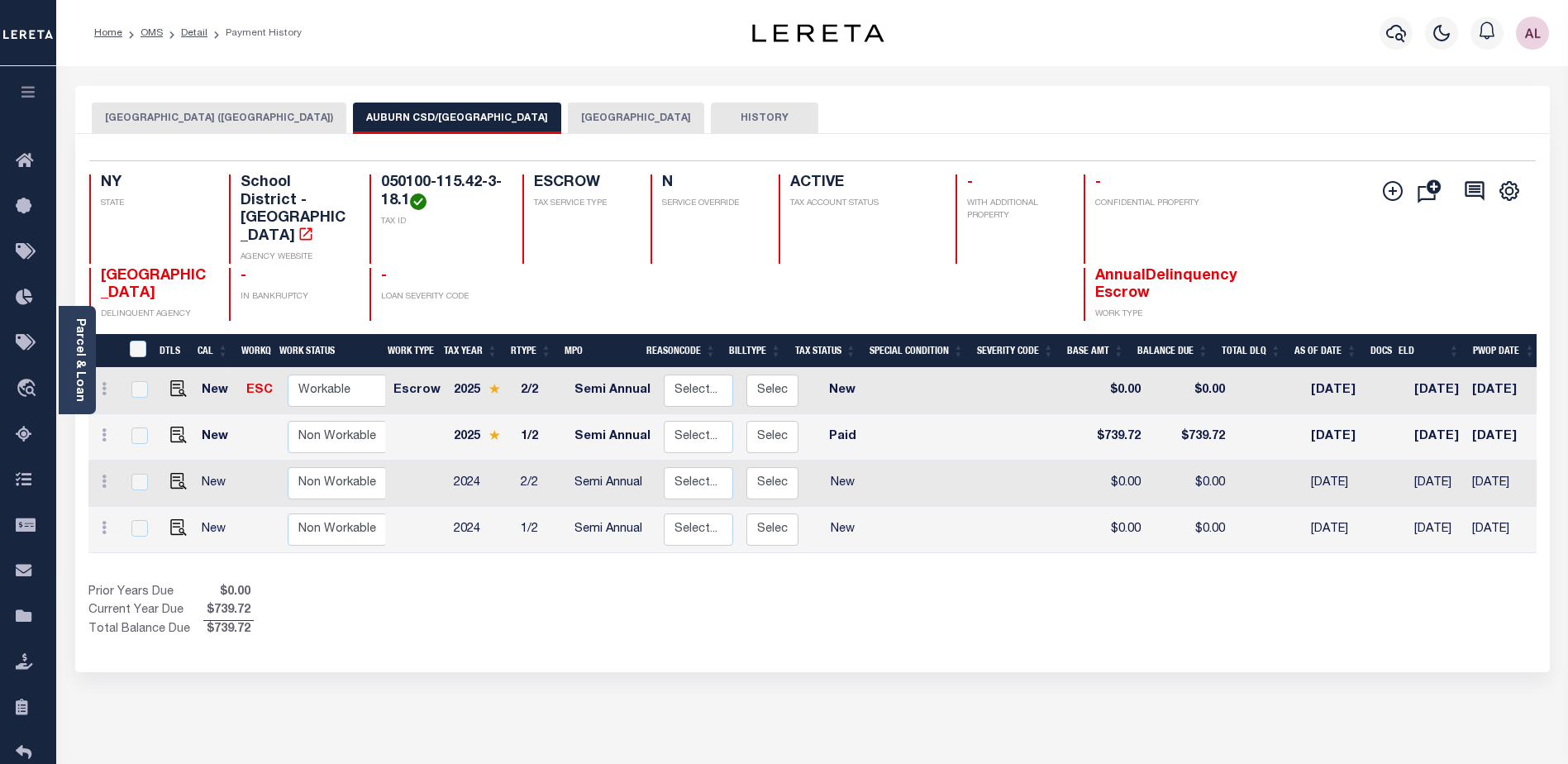
click at [568, 118] on button "AUBURN CITY" at bounding box center [635, 118] width 136 height 31
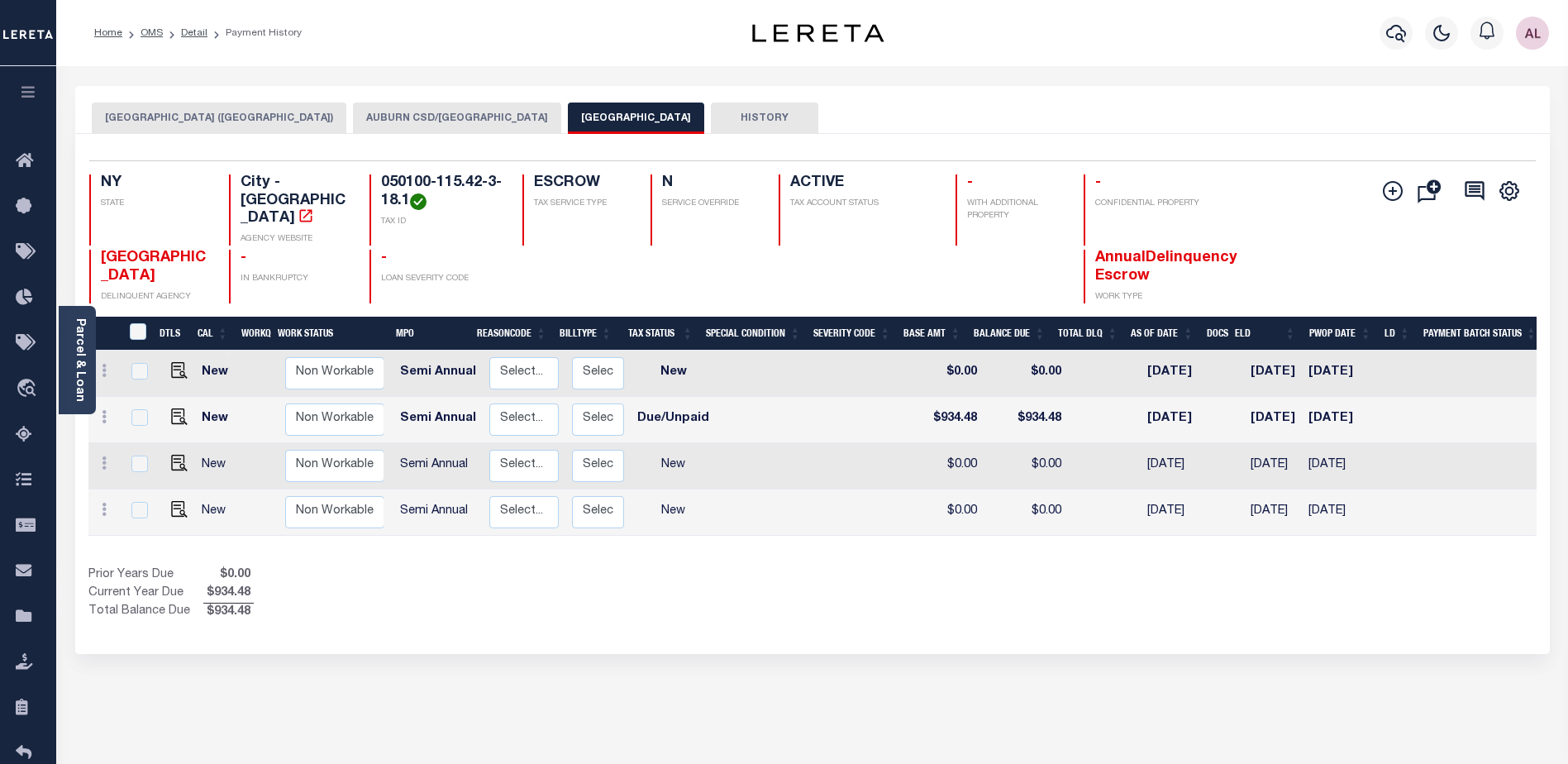
scroll to position [0, 0]
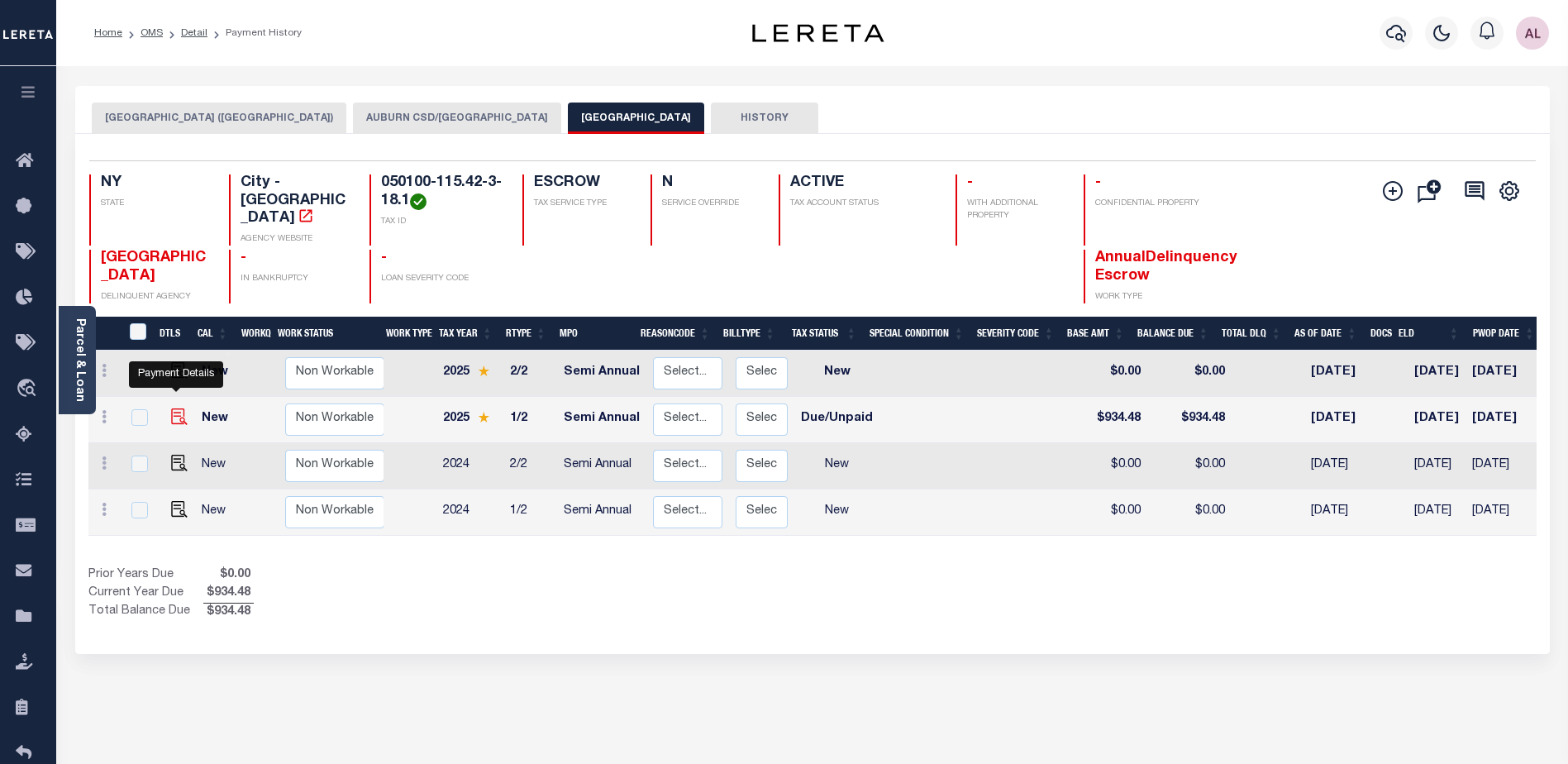
click at [173, 408] on img "" at bounding box center [179, 416] width 16 height 16
checkbox input "true"
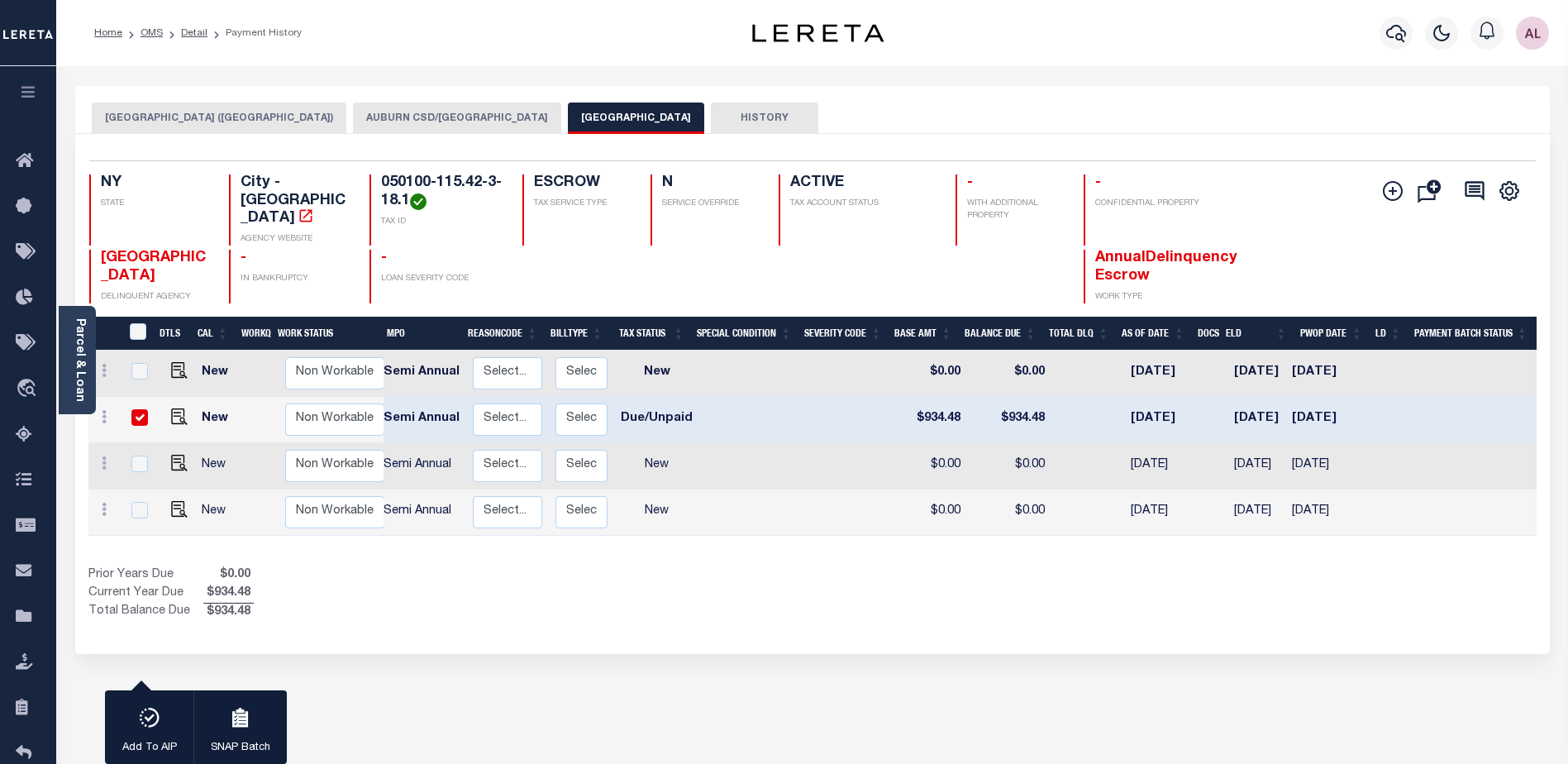
scroll to position [0, 181]
click at [1470, 254] on div "Add Installment Line Bad Parcel Request Check" at bounding box center [1446, 239] width 154 height 129
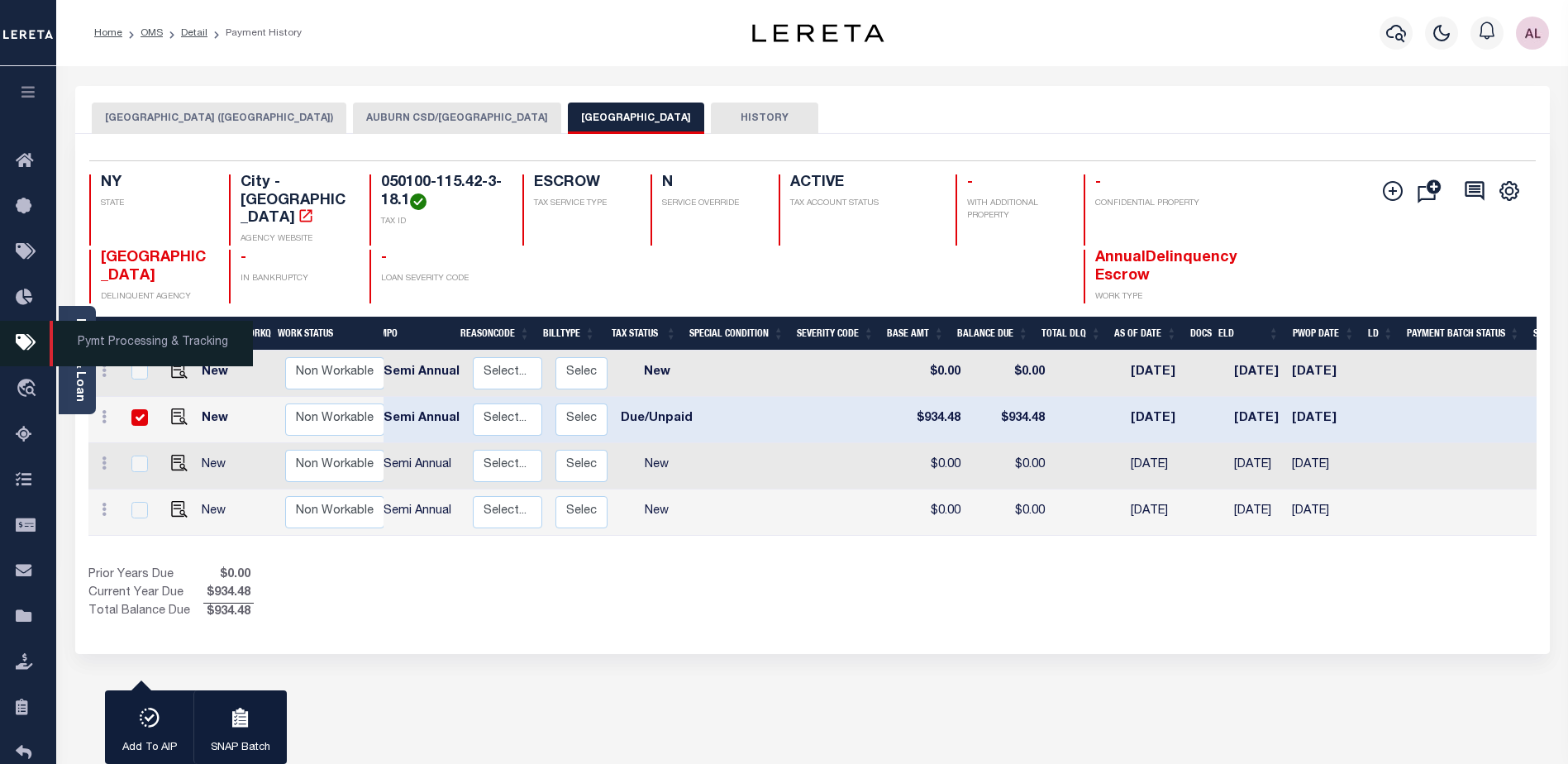
click at [27, 347] on icon at bounding box center [29, 343] width 27 height 21
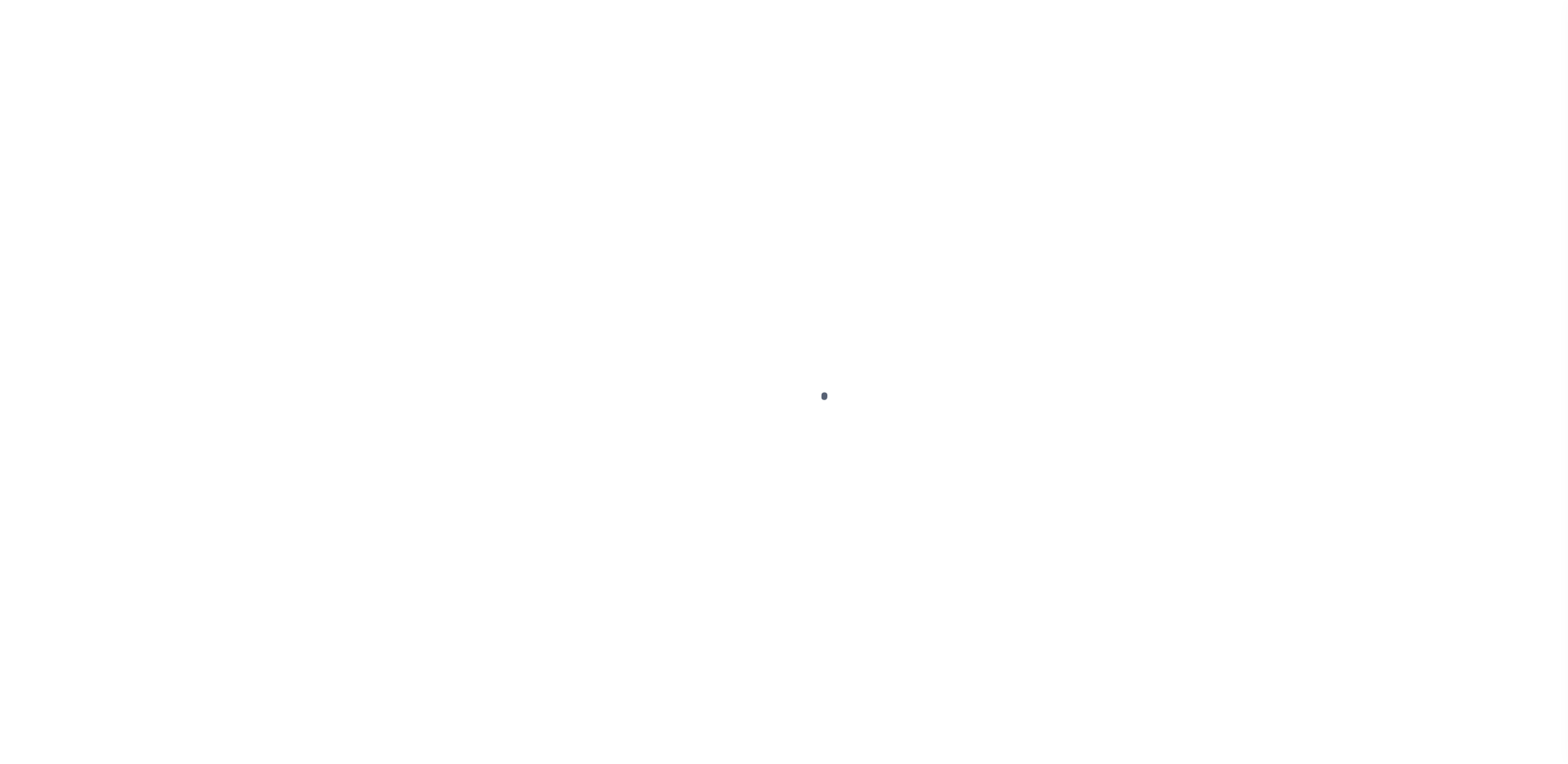
select select "DUE"
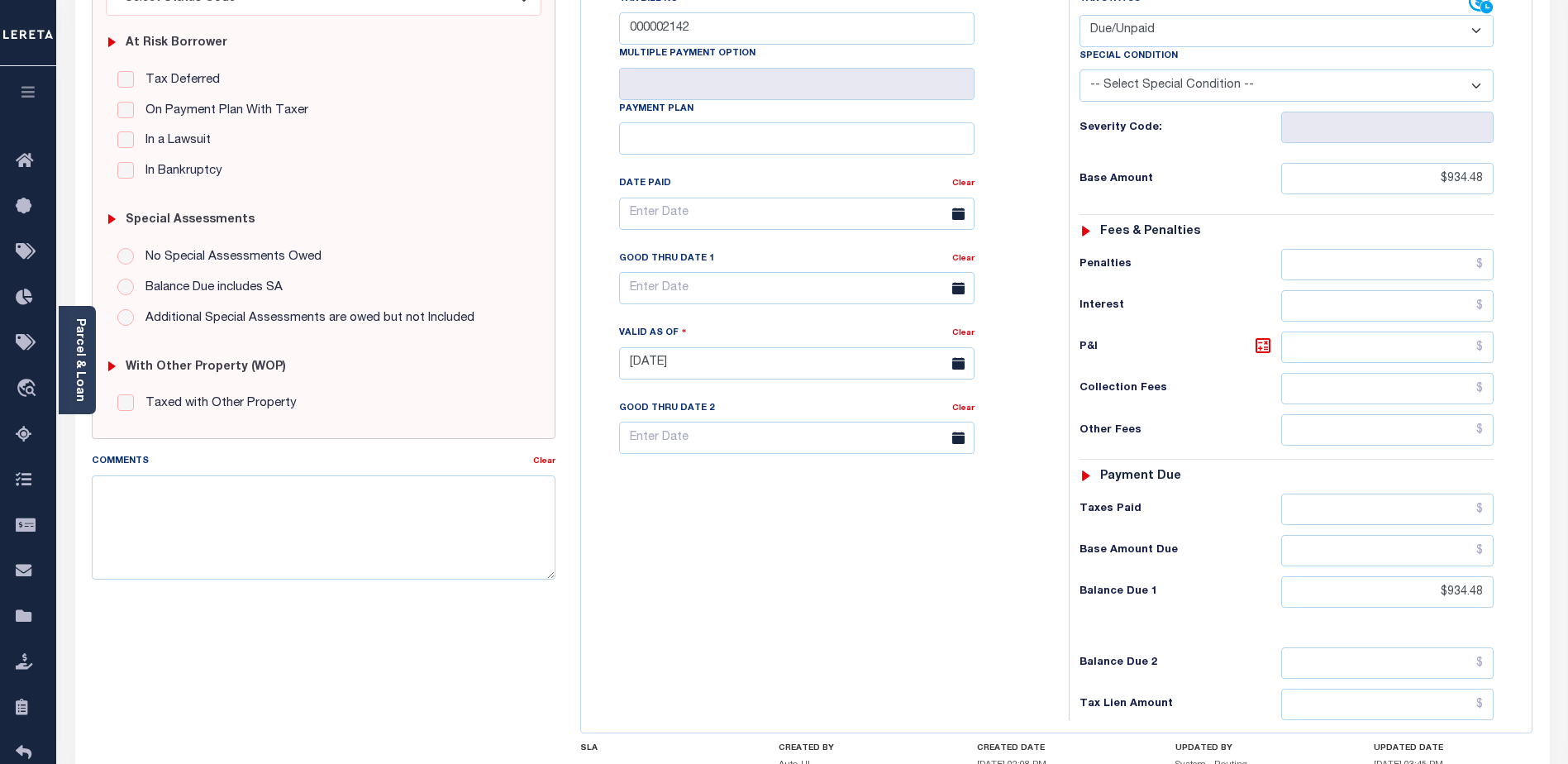
scroll to position [248, 0]
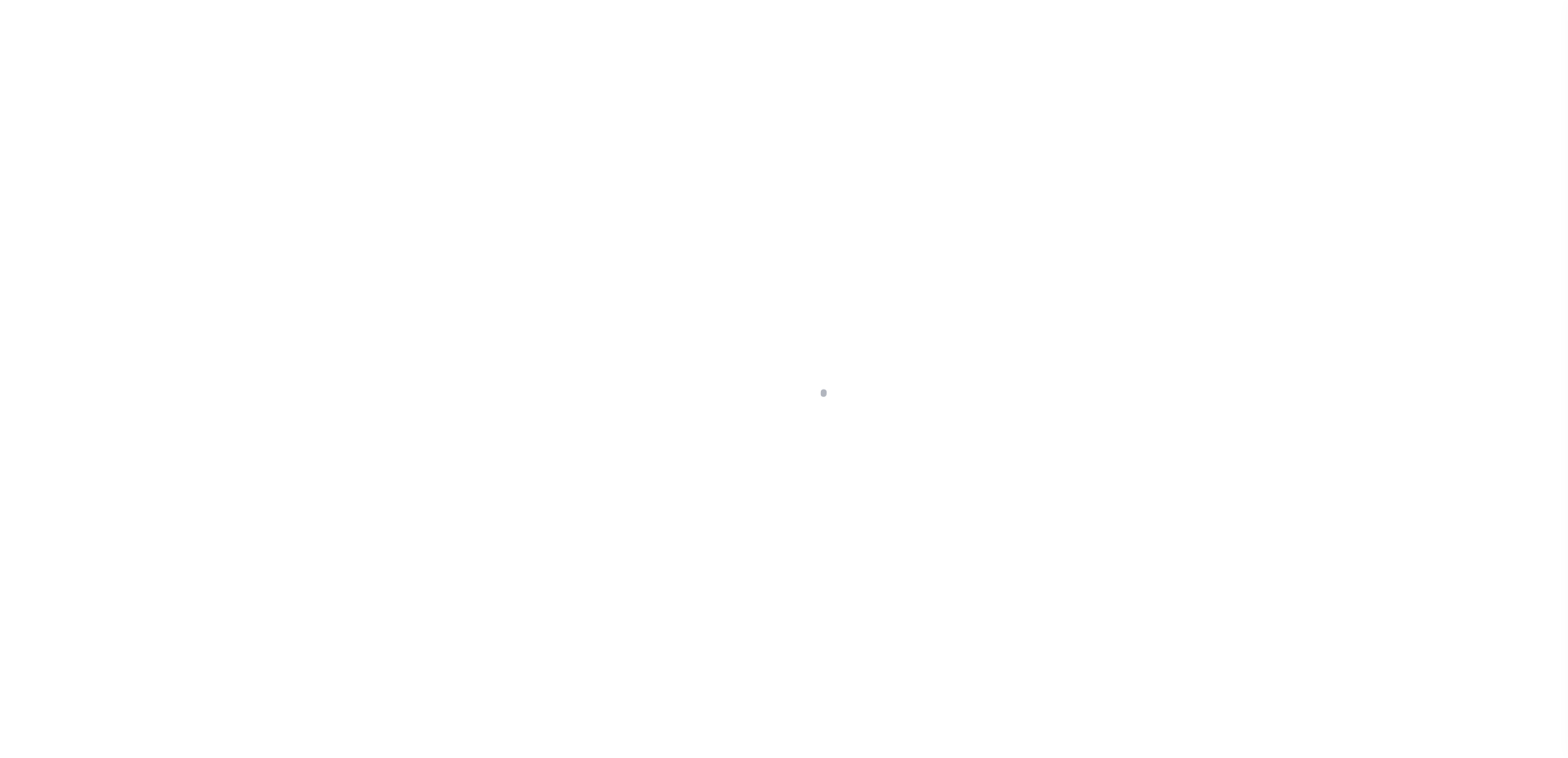
select select "1000"
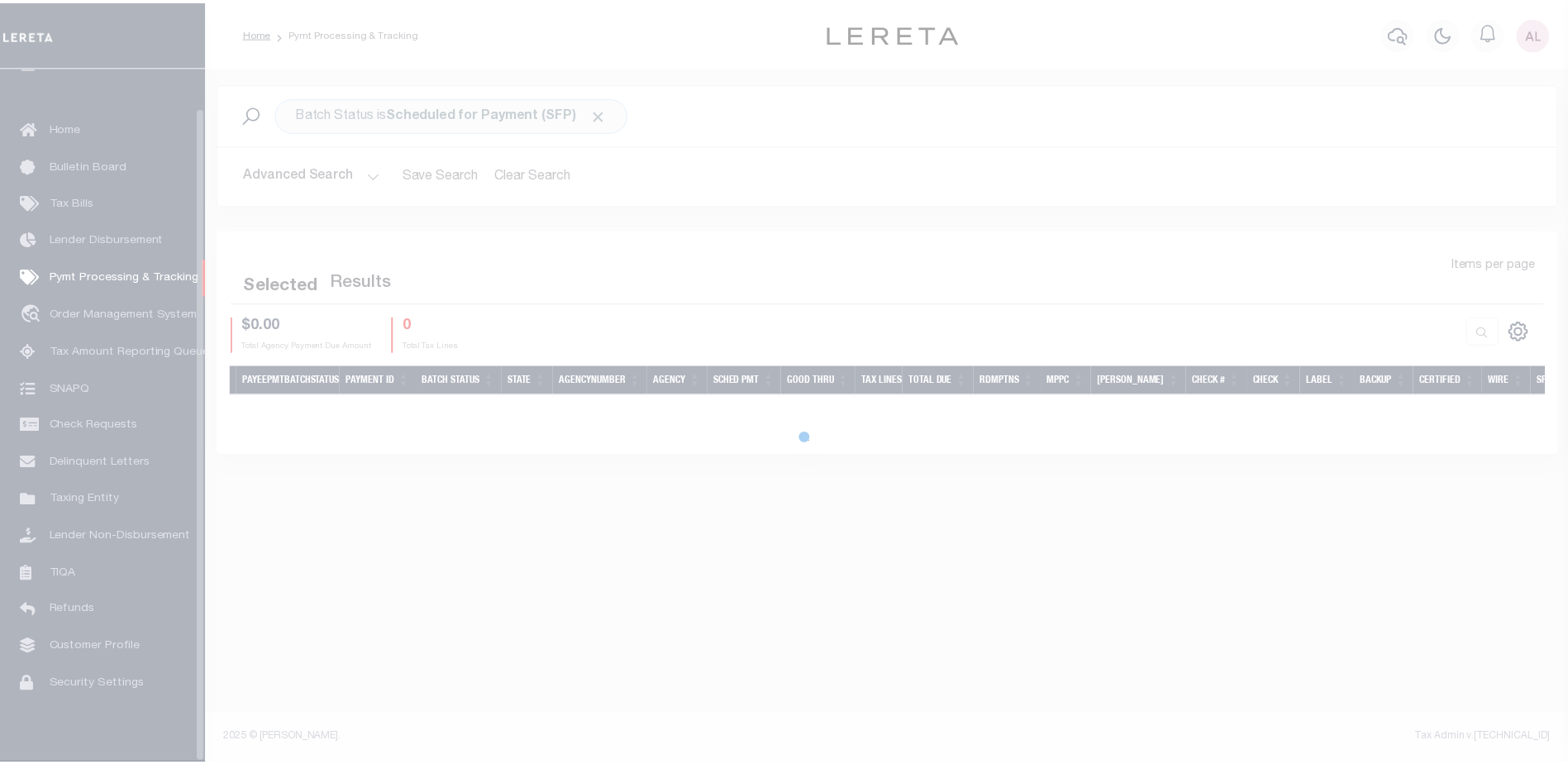
scroll to position [41, 0]
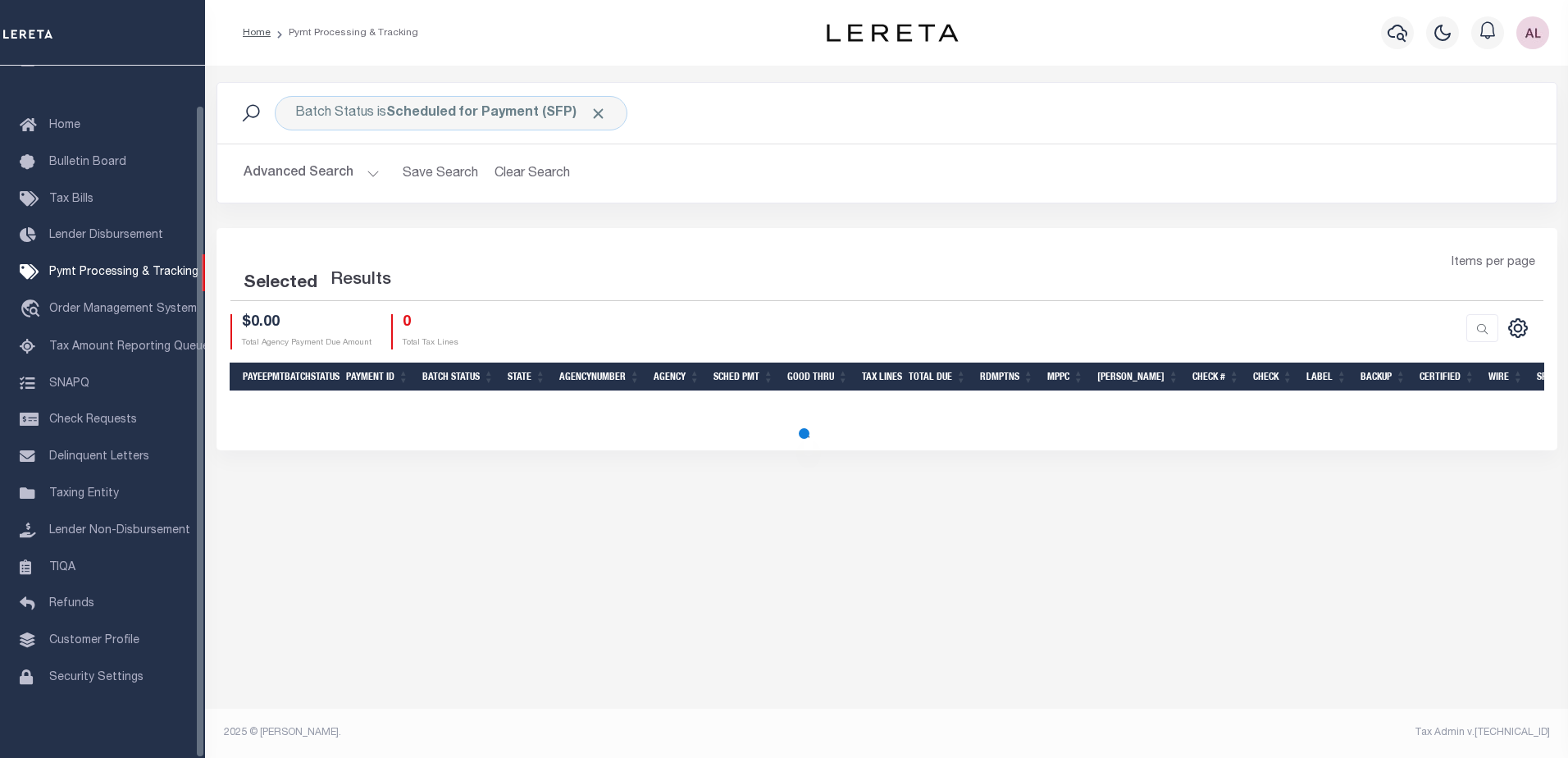
select select "1000"
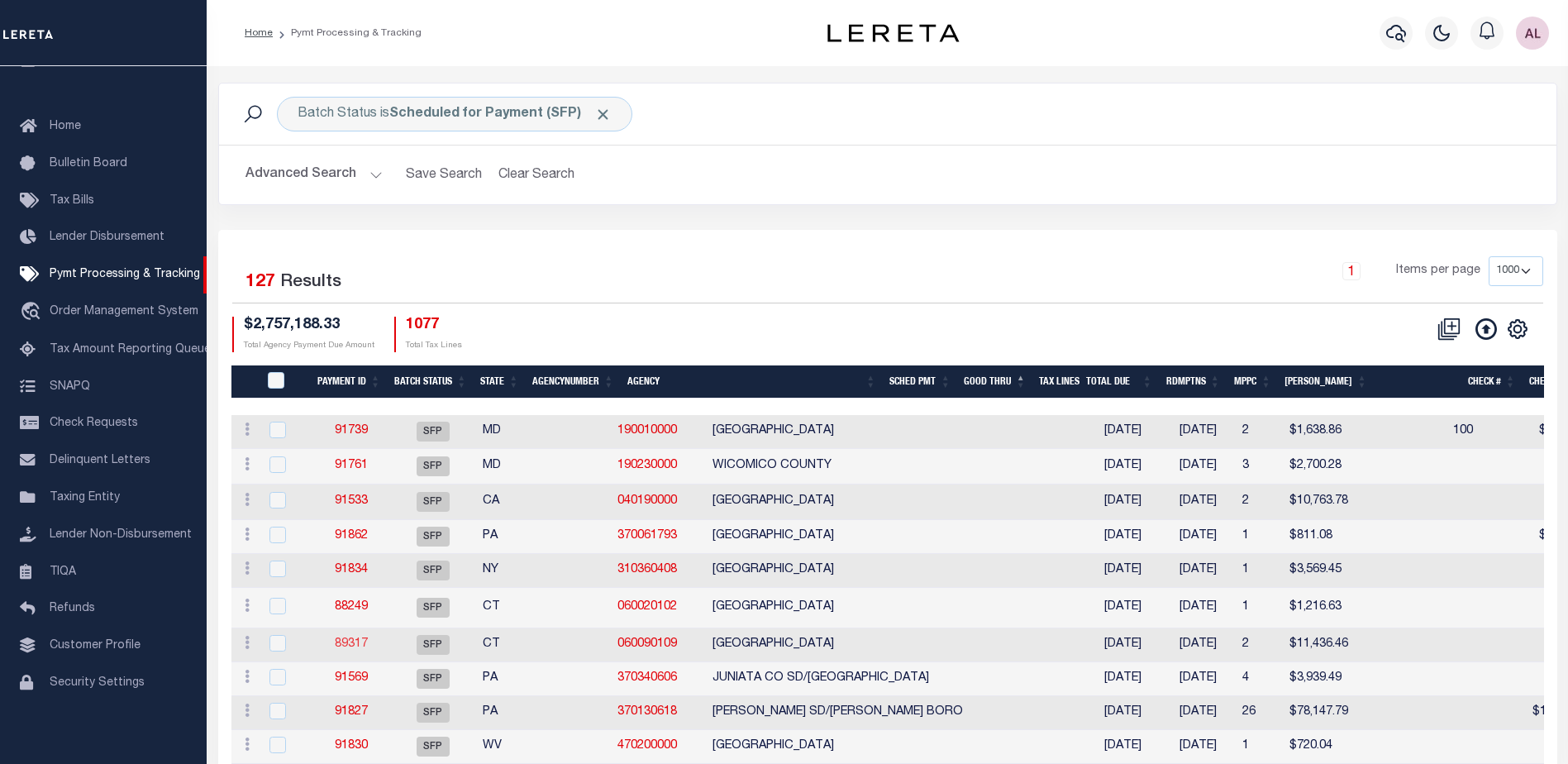
click at [344, 645] on link "89317" at bounding box center [351, 644] width 33 height 11
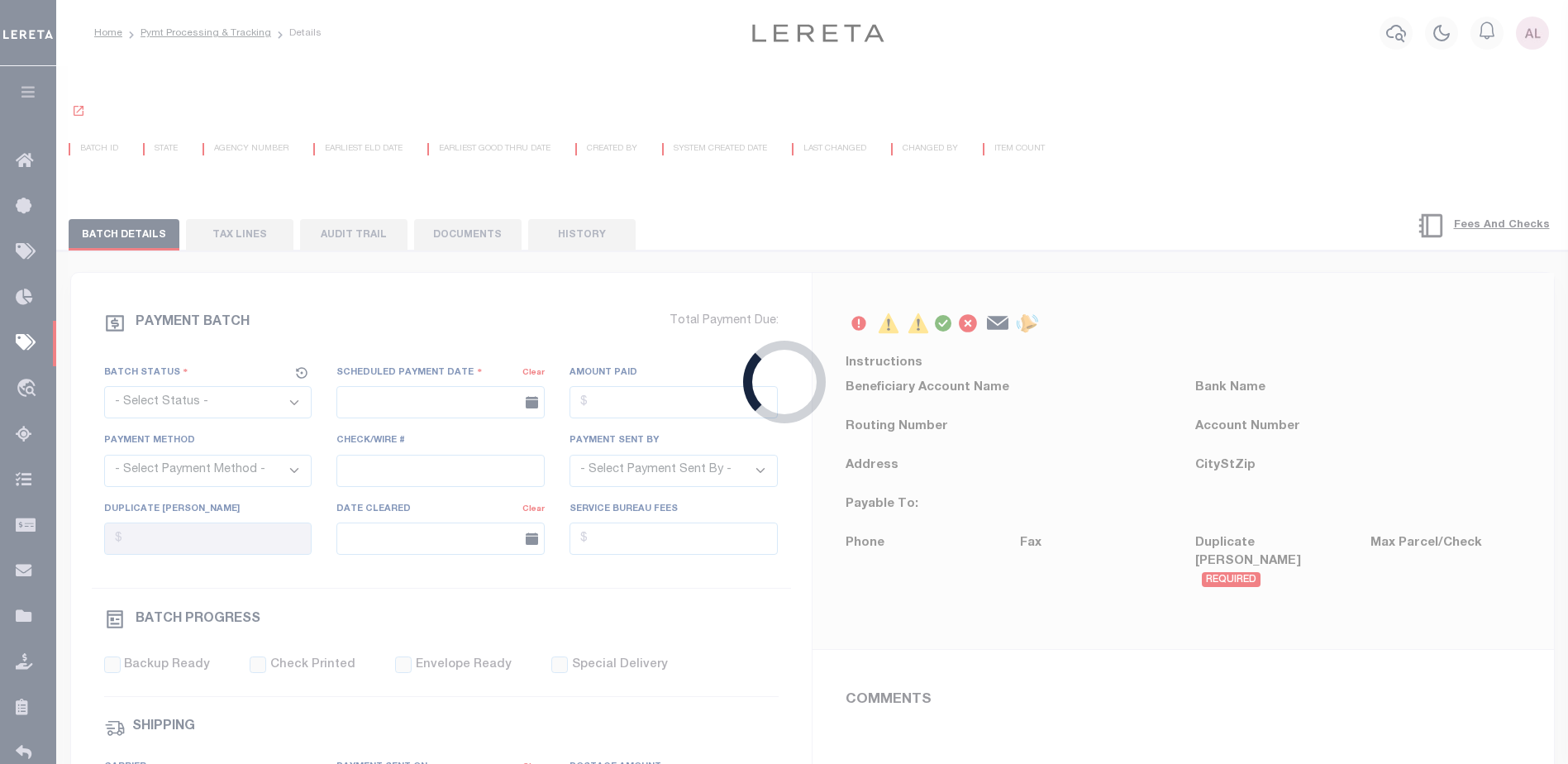
select select "SFP"
type input "[DATE]"
type input "awaiting updated tax amts"
type input "[PERSON_NAME]"
select select
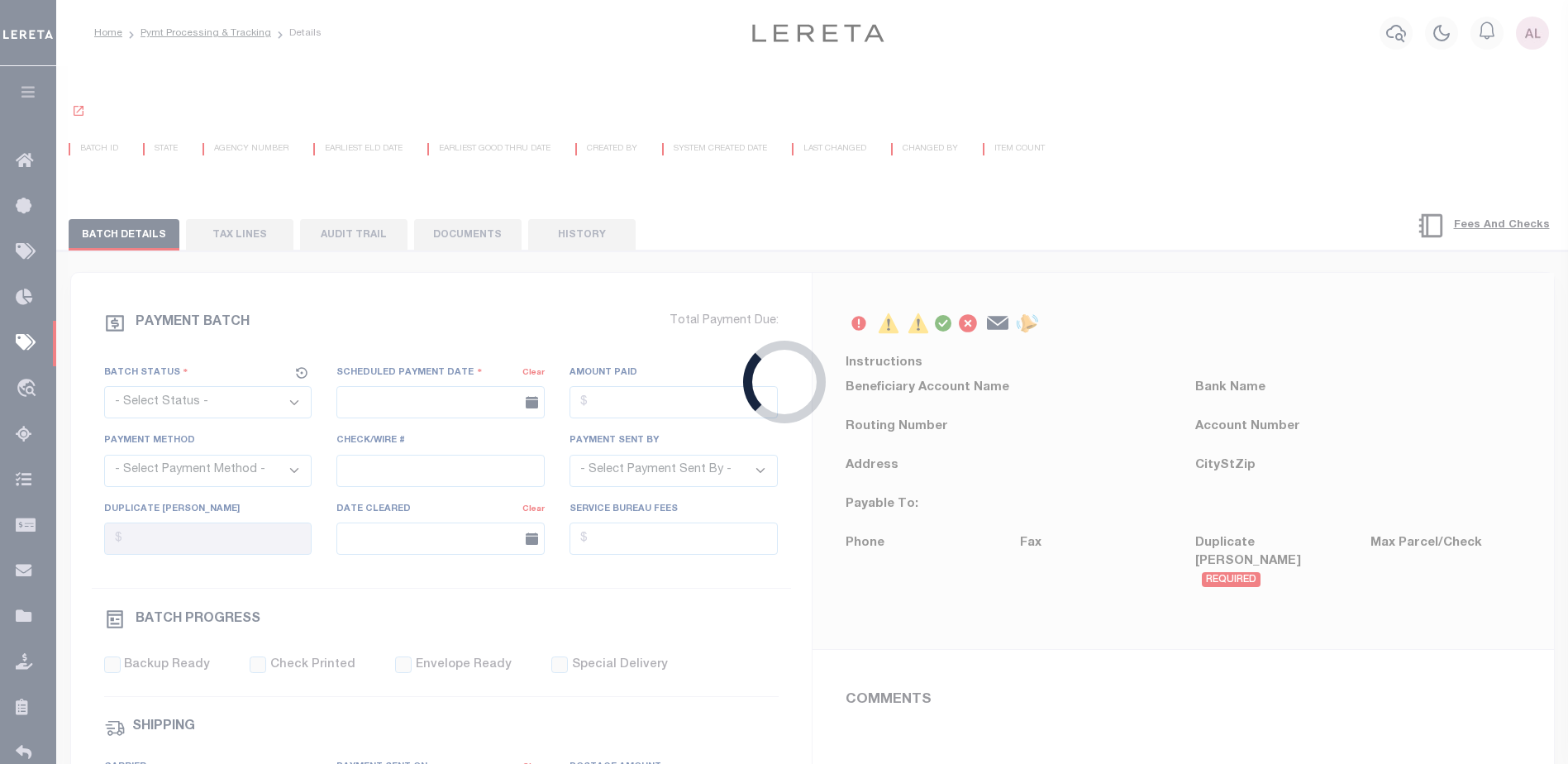
type input "N"
radio input "true"
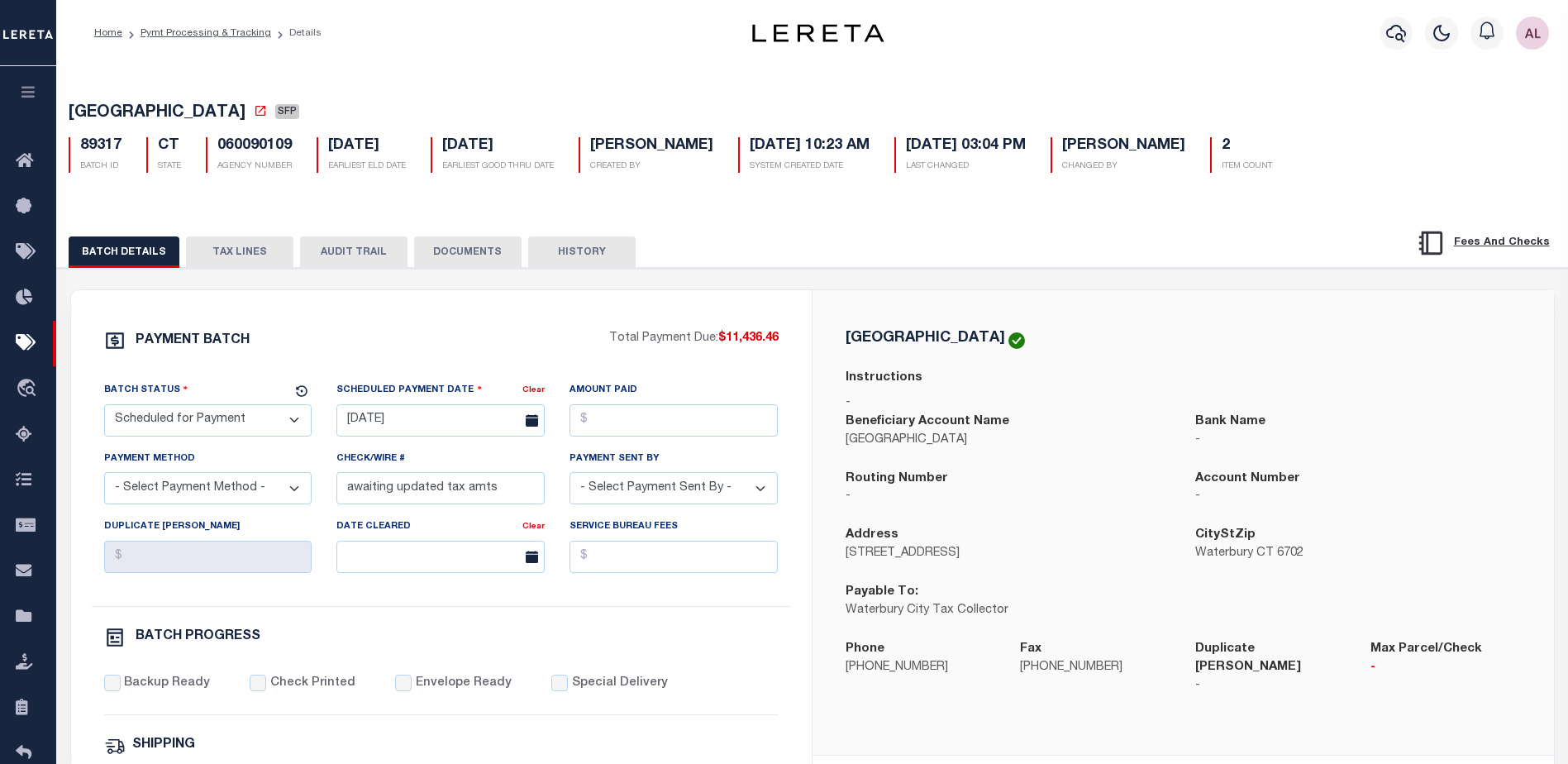
click at [245, 251] on button "TAX LINES" at bounding box center [240, 252] width 107 height 31
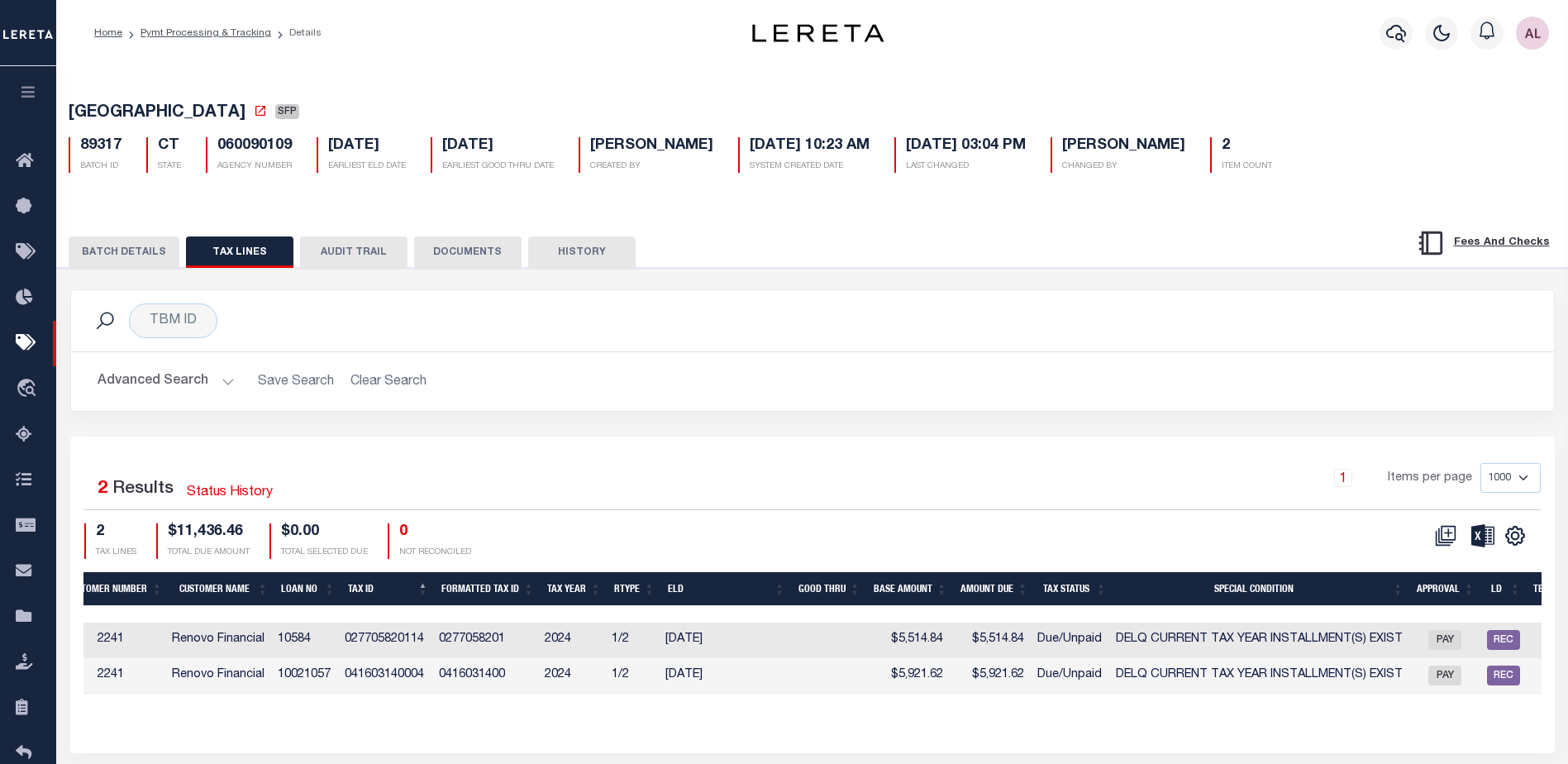
scroll to position [0, 845]
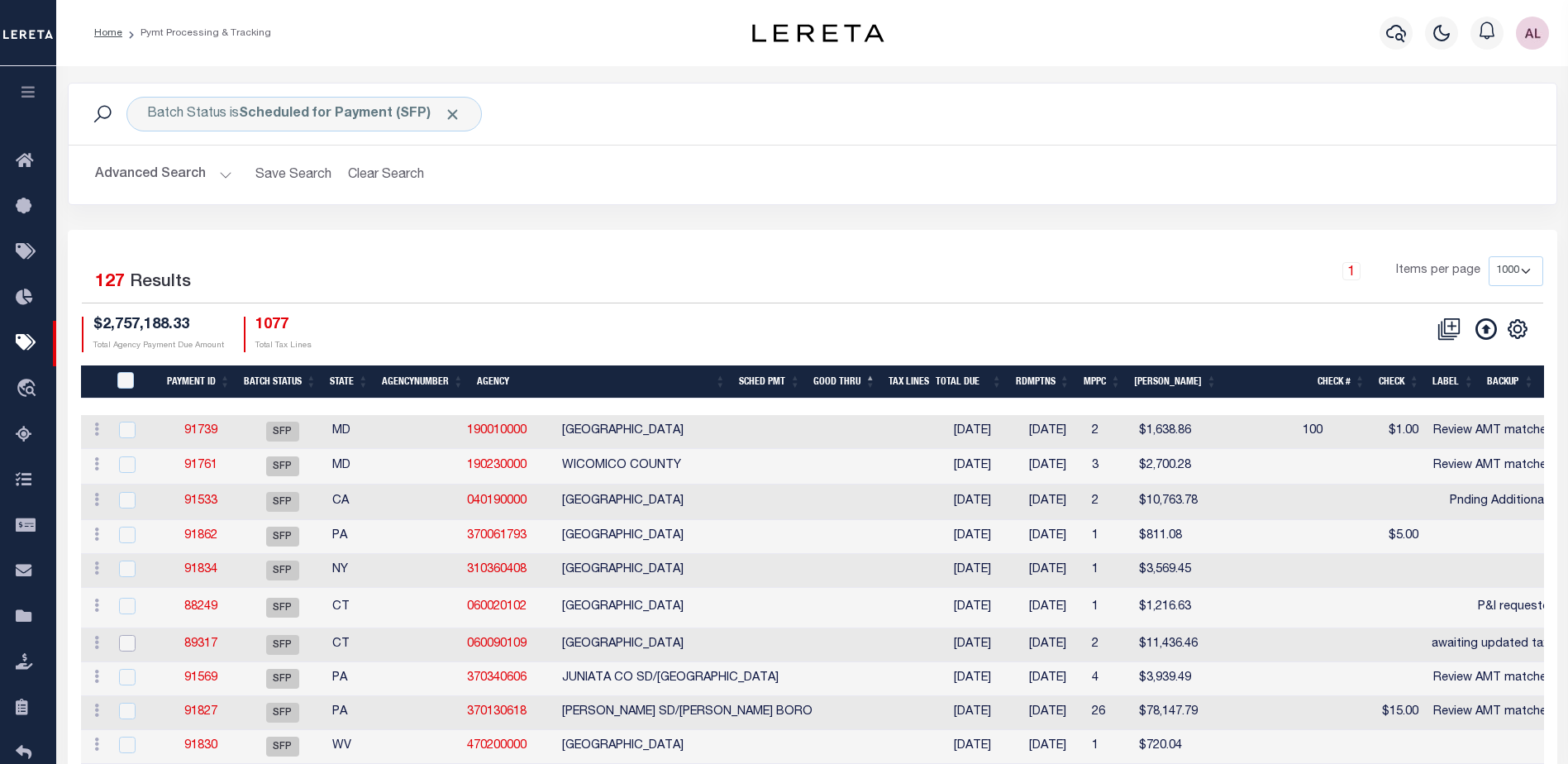
click at [129, 643] on input "checkbox" at bounding box center [126, 643] width 16 height 16
checkbox input "true"
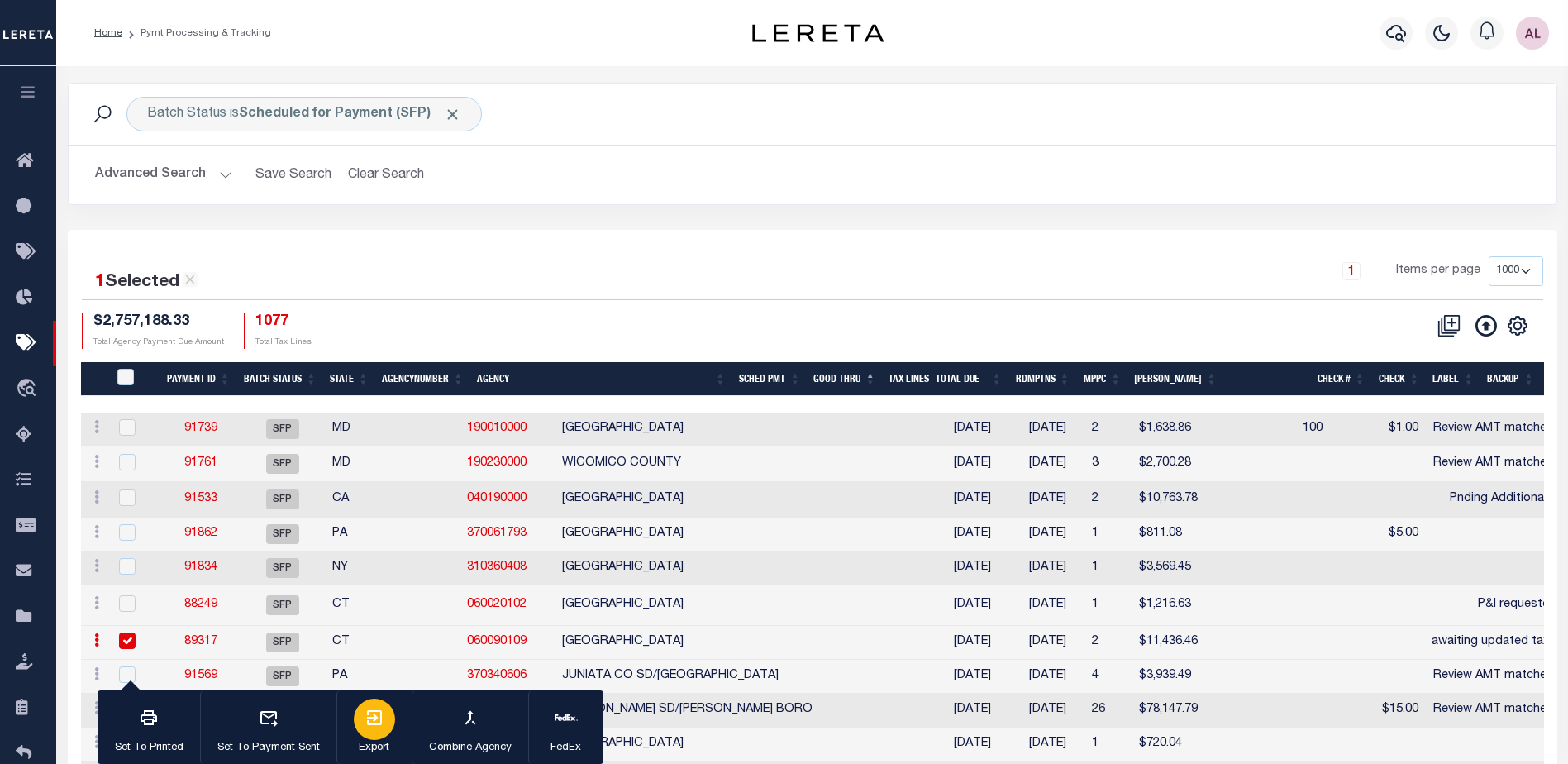
click at [375, 721] on icon "button" at bounding box center [375, 718] width 15 height 15
click at [190, 643] on link "89317" at bounding box center [201, 642] width 33 height 11
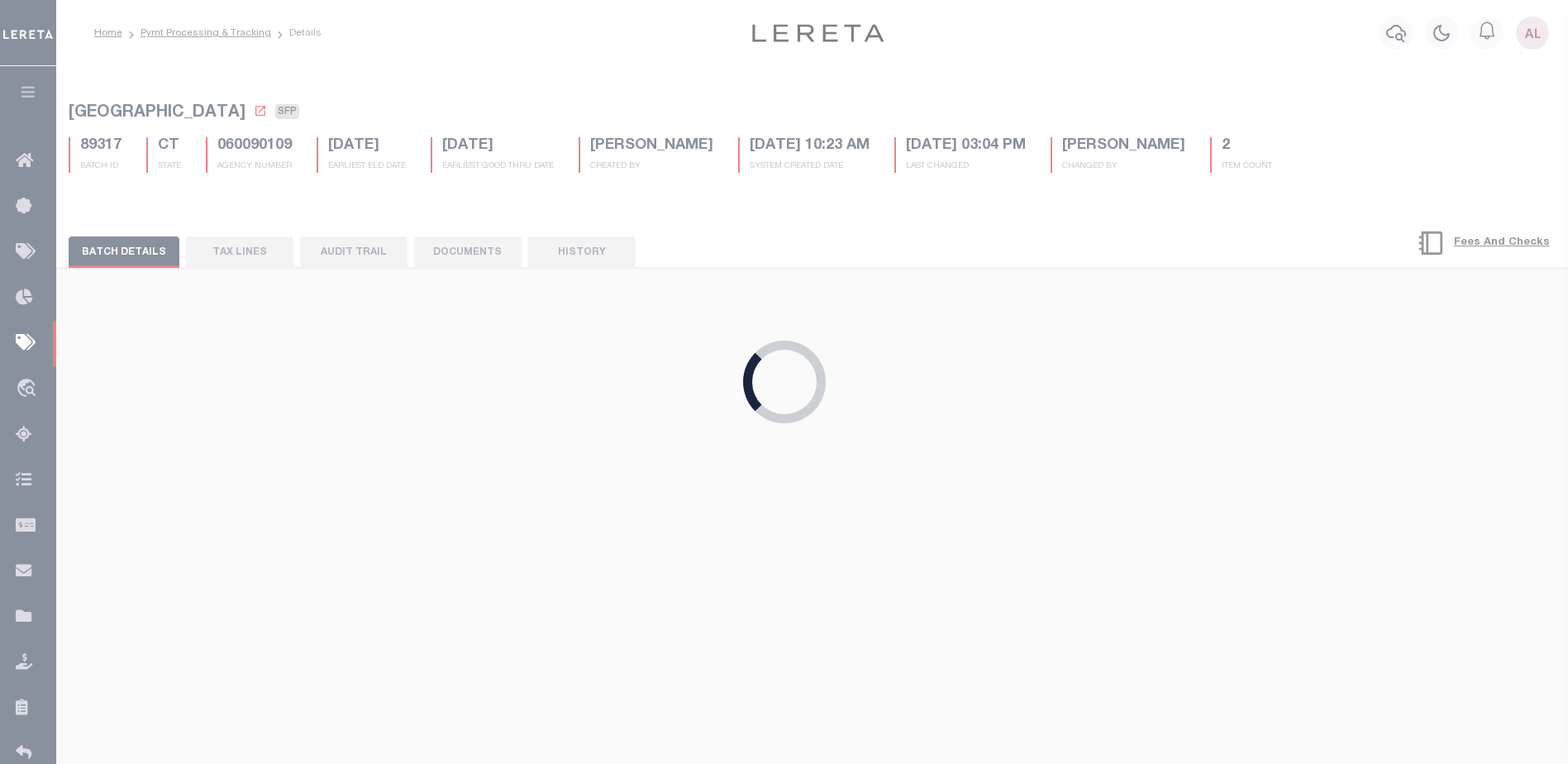
select select
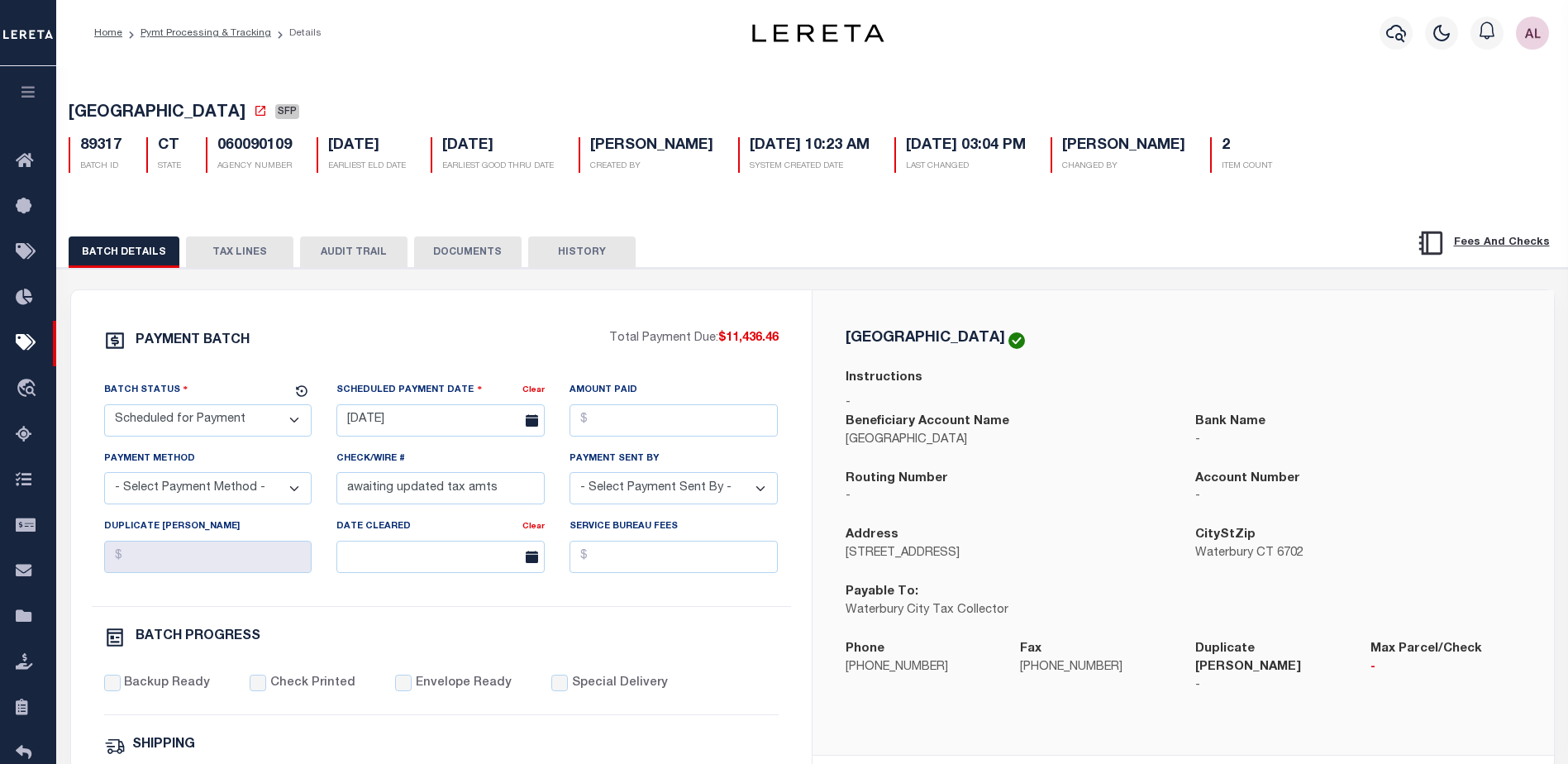
click at [240, 243] on button "TAX LINES" at bounding box center [240, 252] width 107 height 31
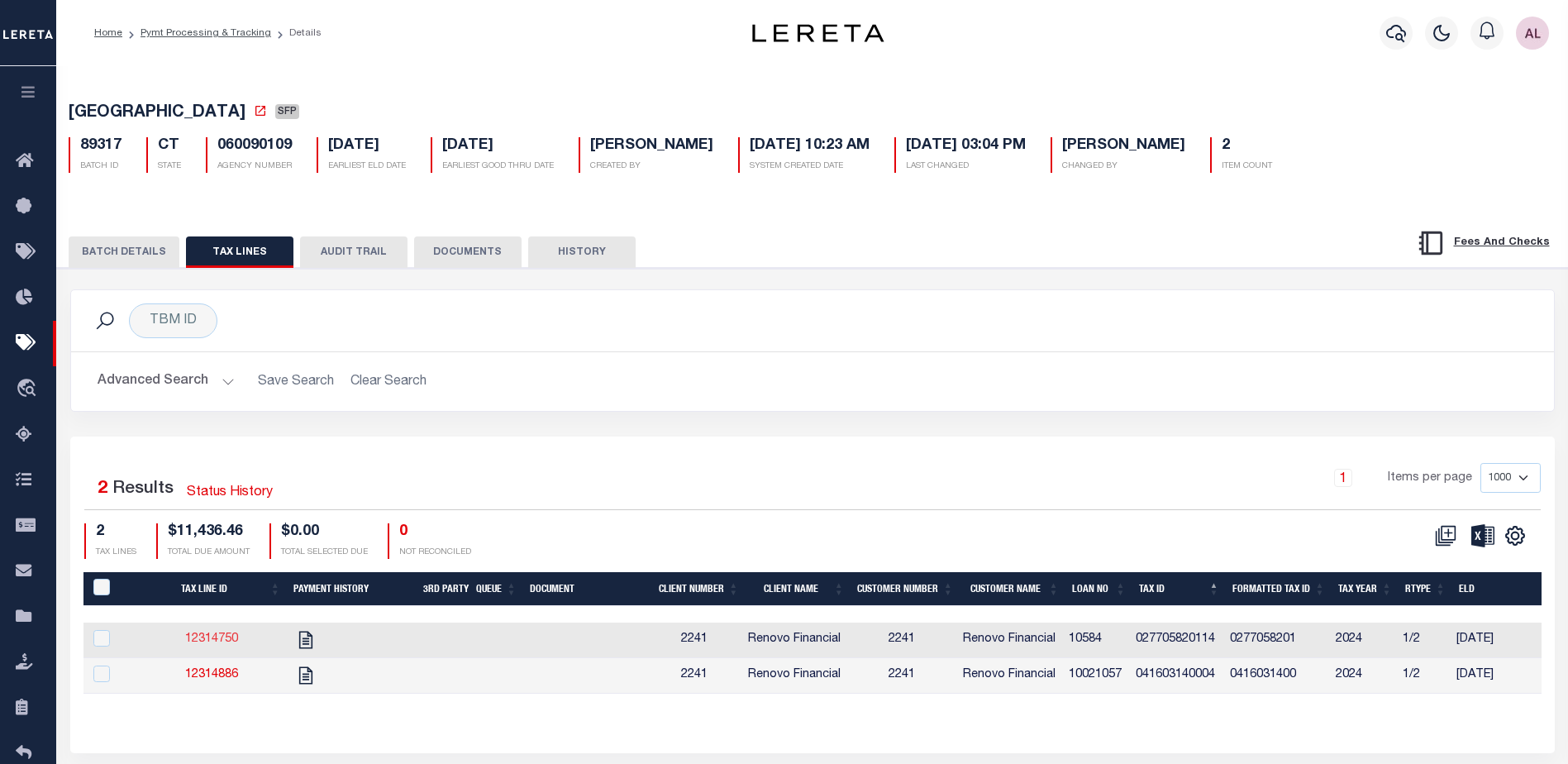
click at [208, 642] on link "12314750" at bounding box center [212, 639] width 53 height 11
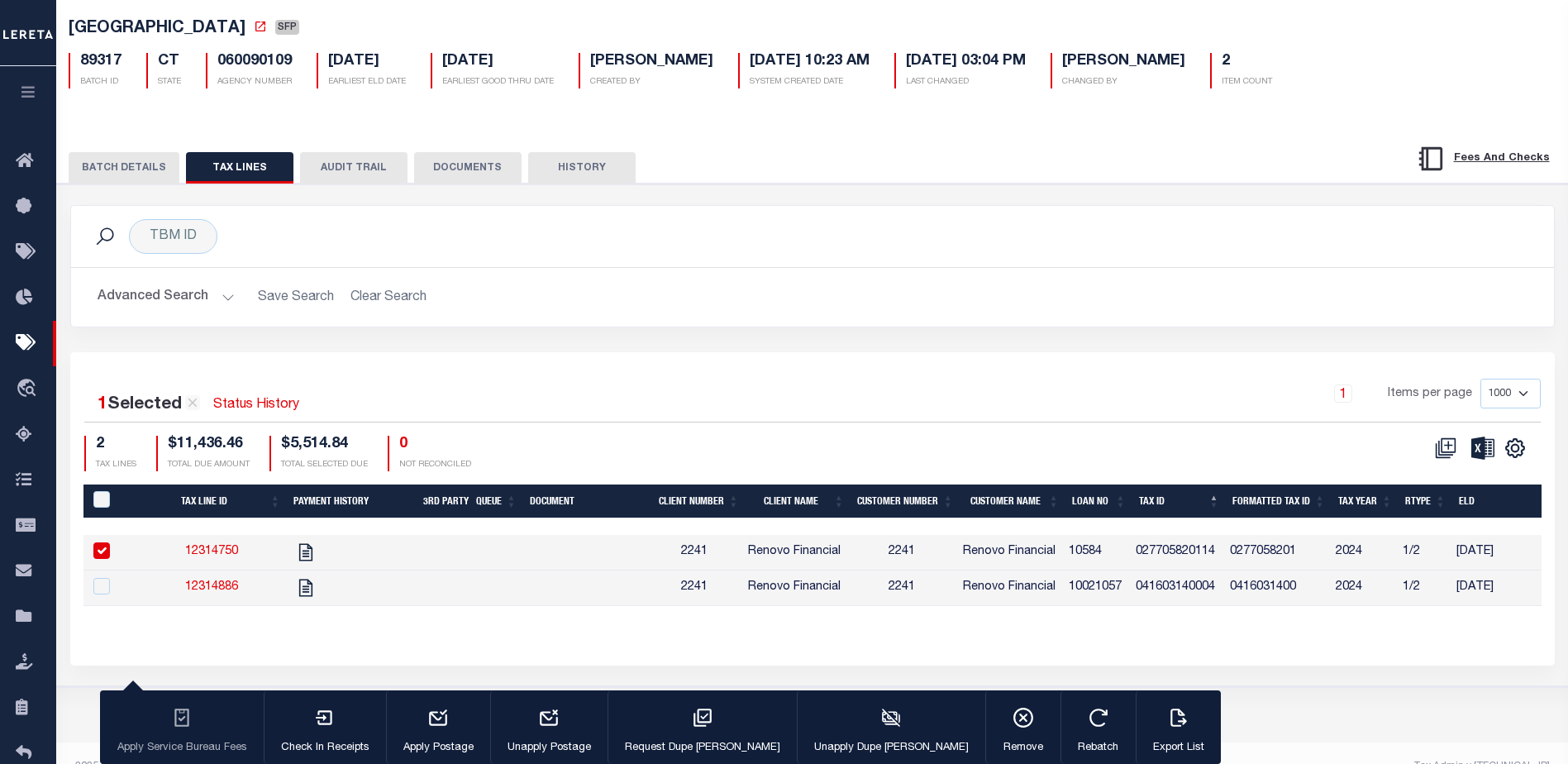
scroll to position [112, 0]
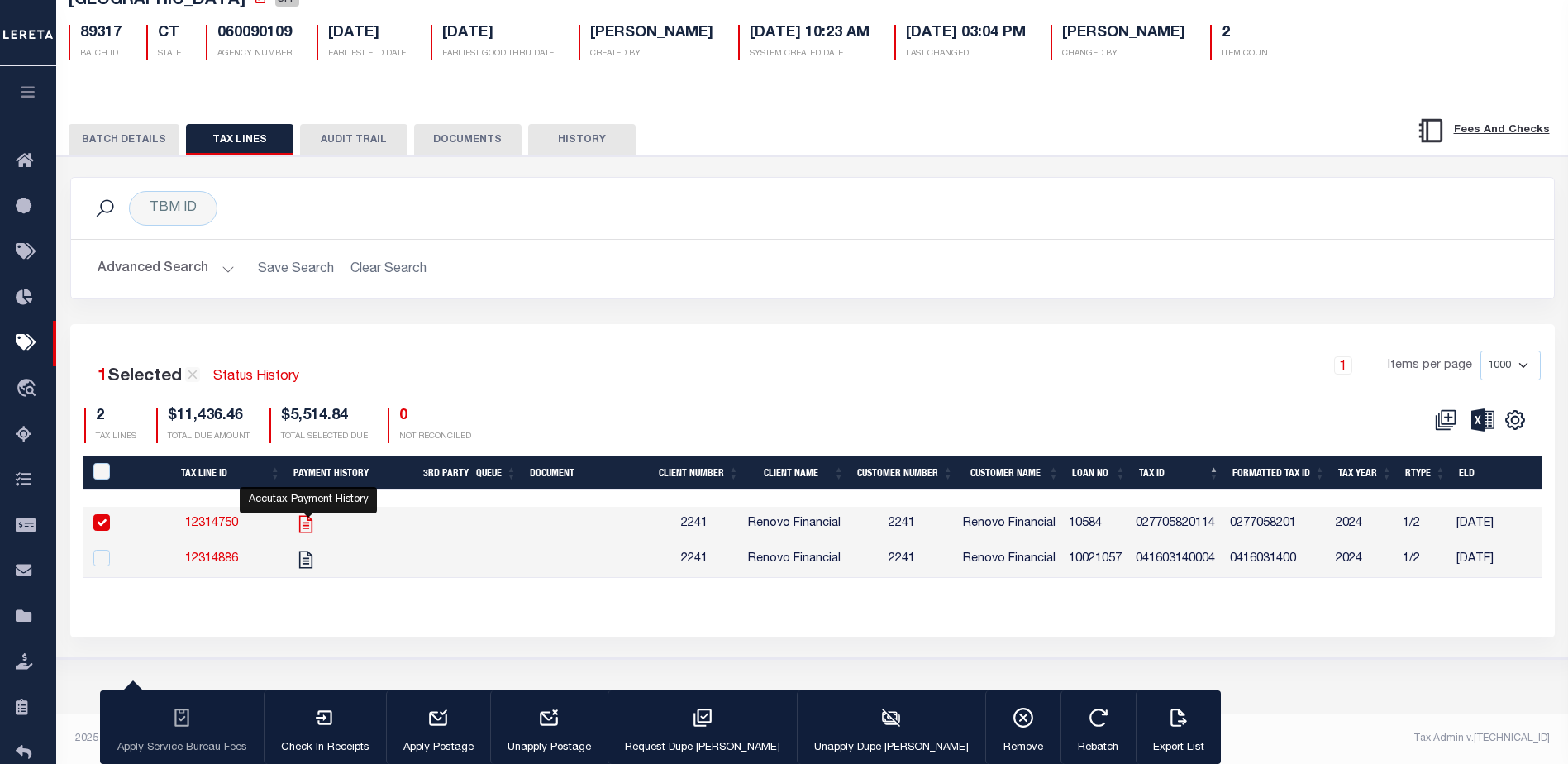
click at [307, 530] on icon "" at bounding box center [305, 525] width 13 height 17
checkbox input "false"
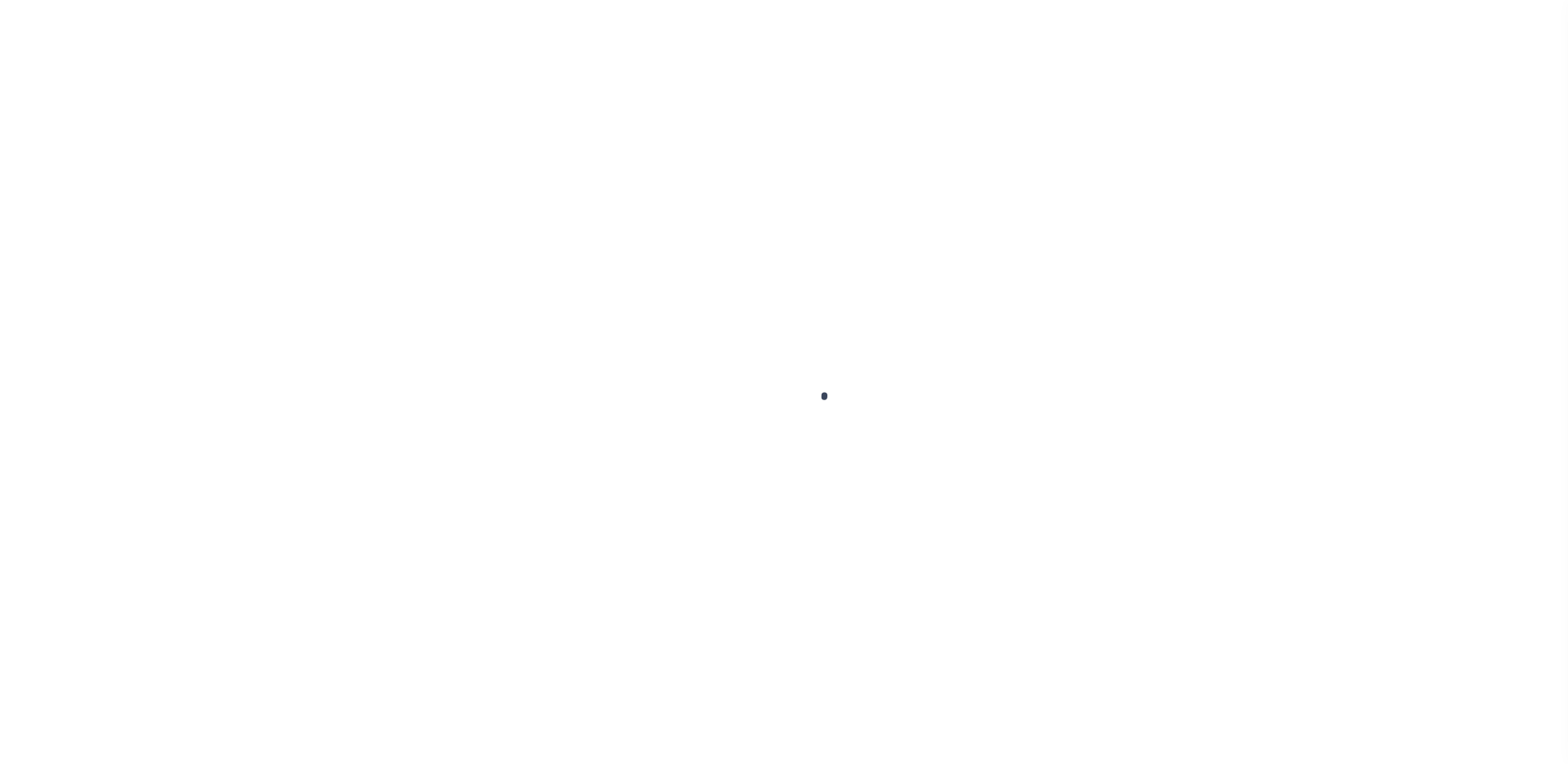
checkbox input "false"
type textarea "Client marked 2022 2/2 installment, ELD [DATE] Installment as DNP. Tax payments…"
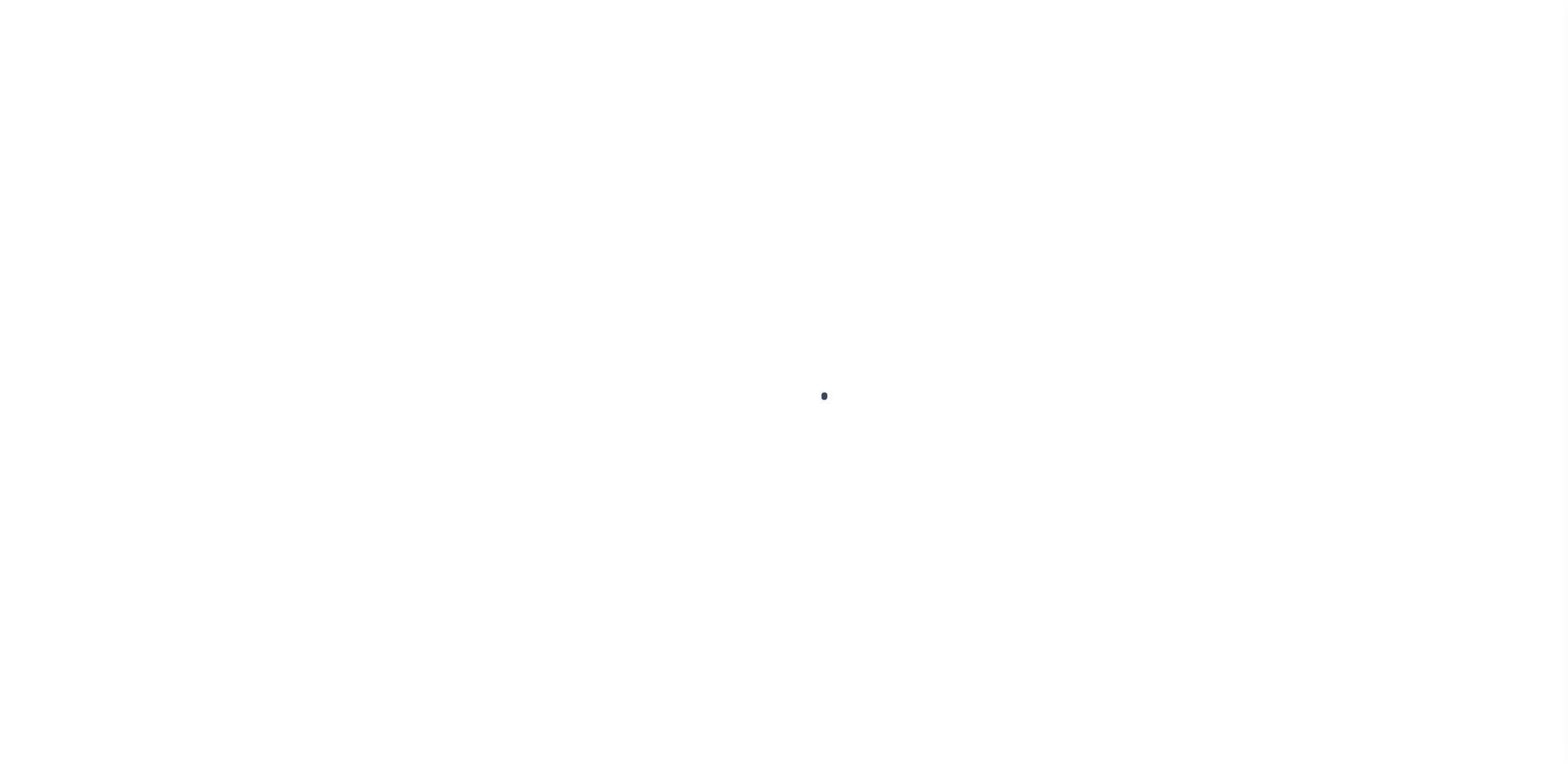
type input "Semi Annual"
type input "[DATE]"
select select "DUE"
select select "17"
type input "$5,514.84"
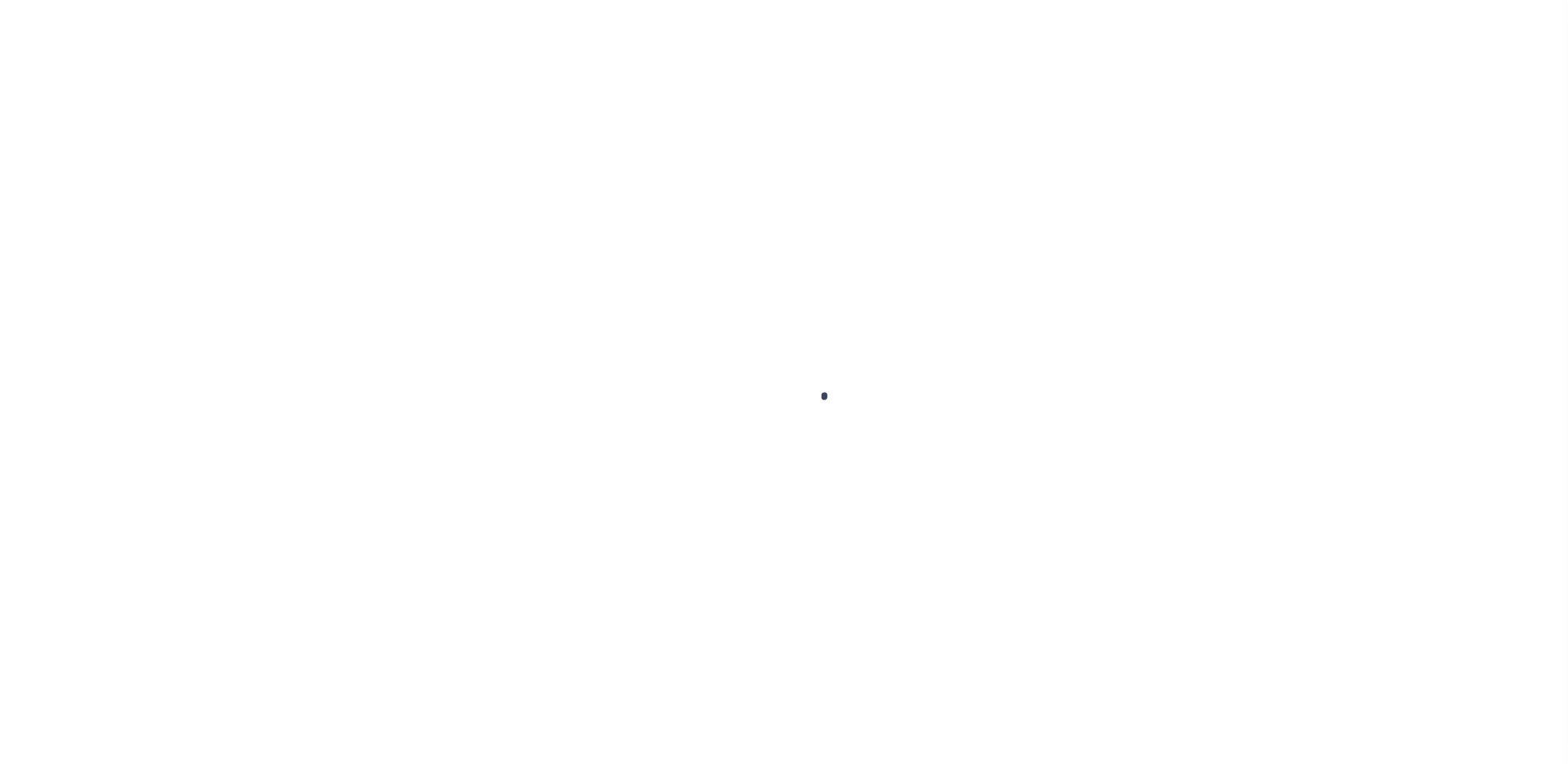
type input "$5,514.84"
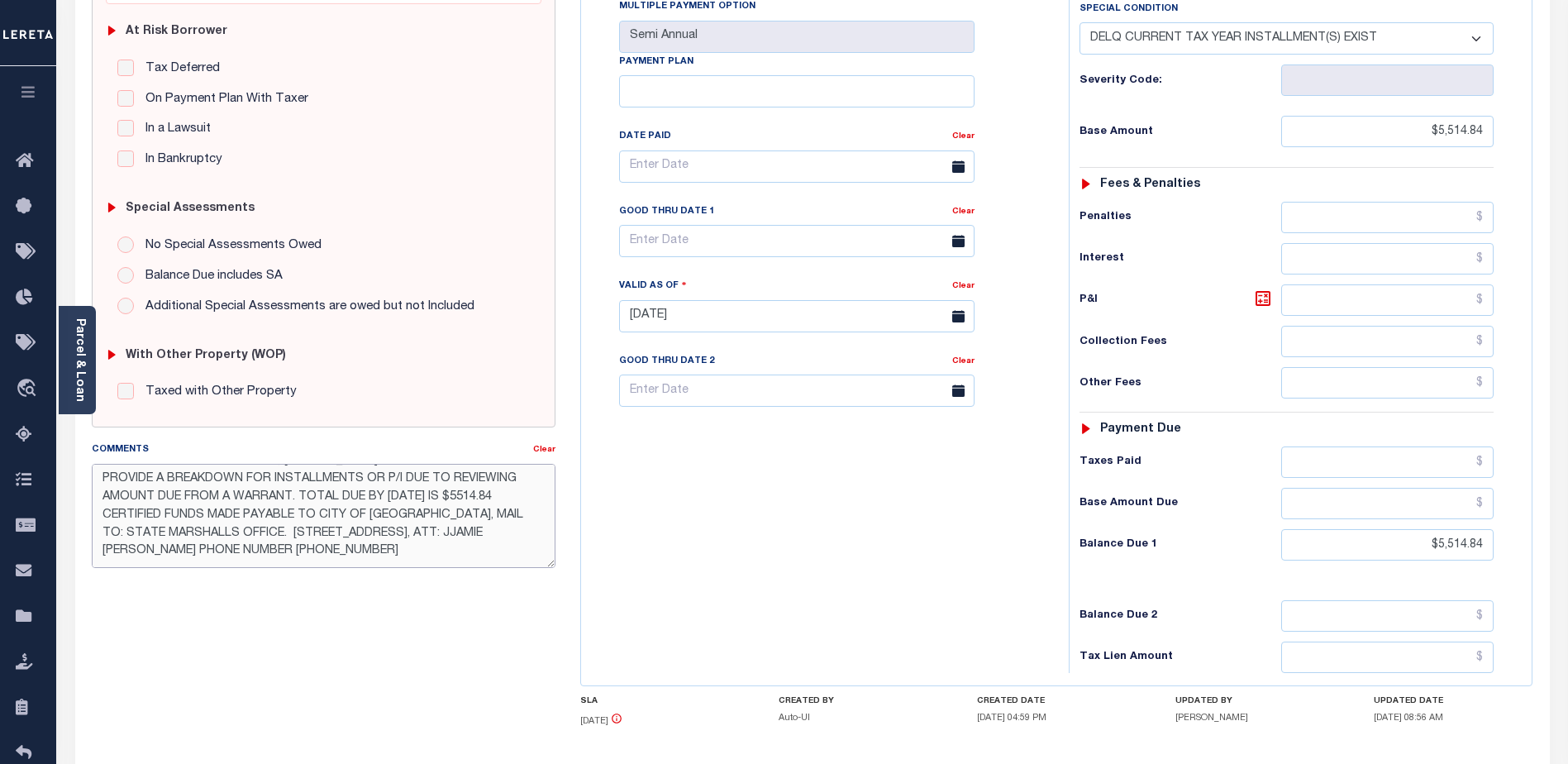
scroll to position [109, 0]
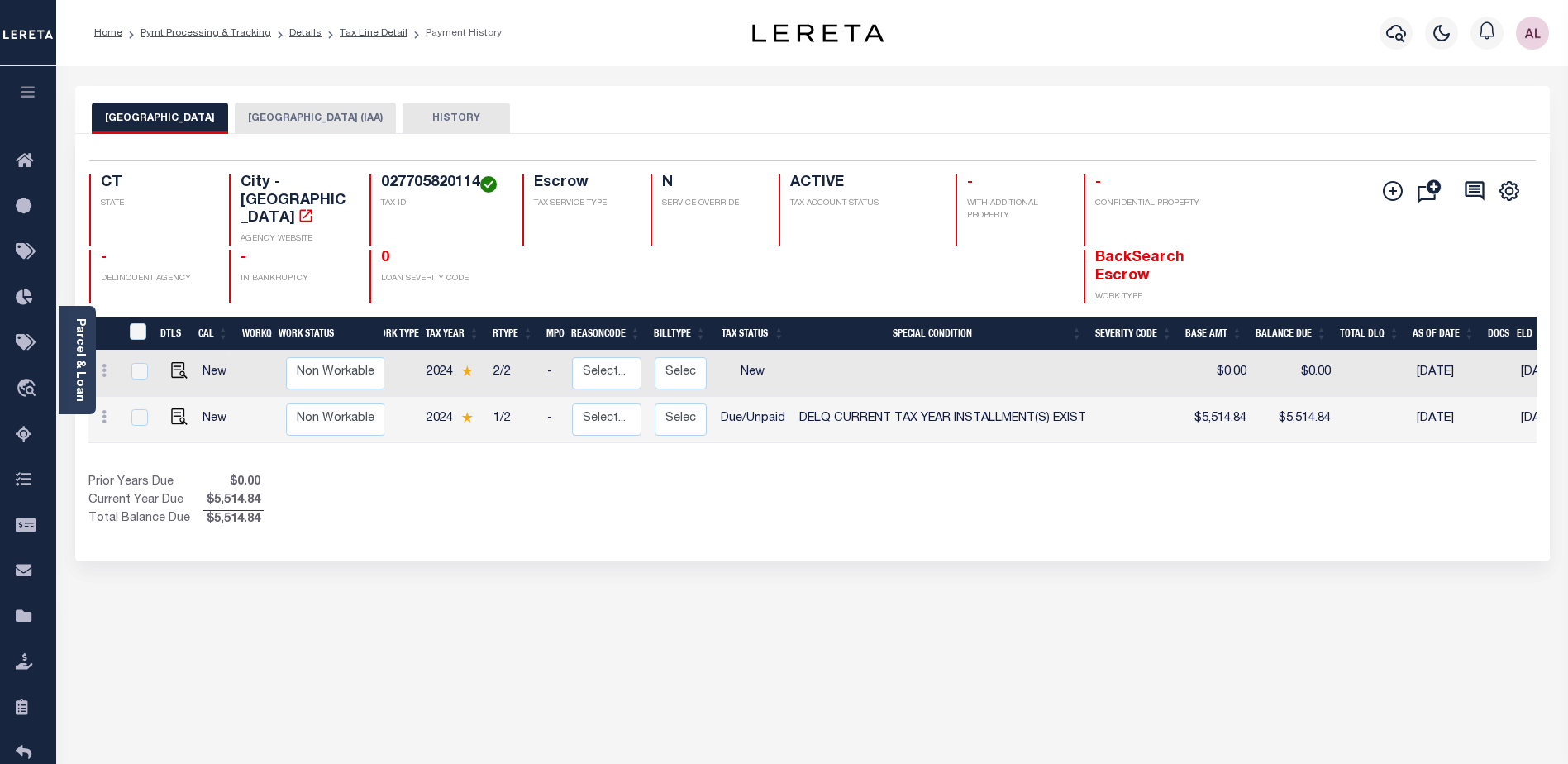
scroll to position [0, 13]
click at [72, 344] on div "Parcel & Loan" at bounding box center [77, 361] width 37 height 108
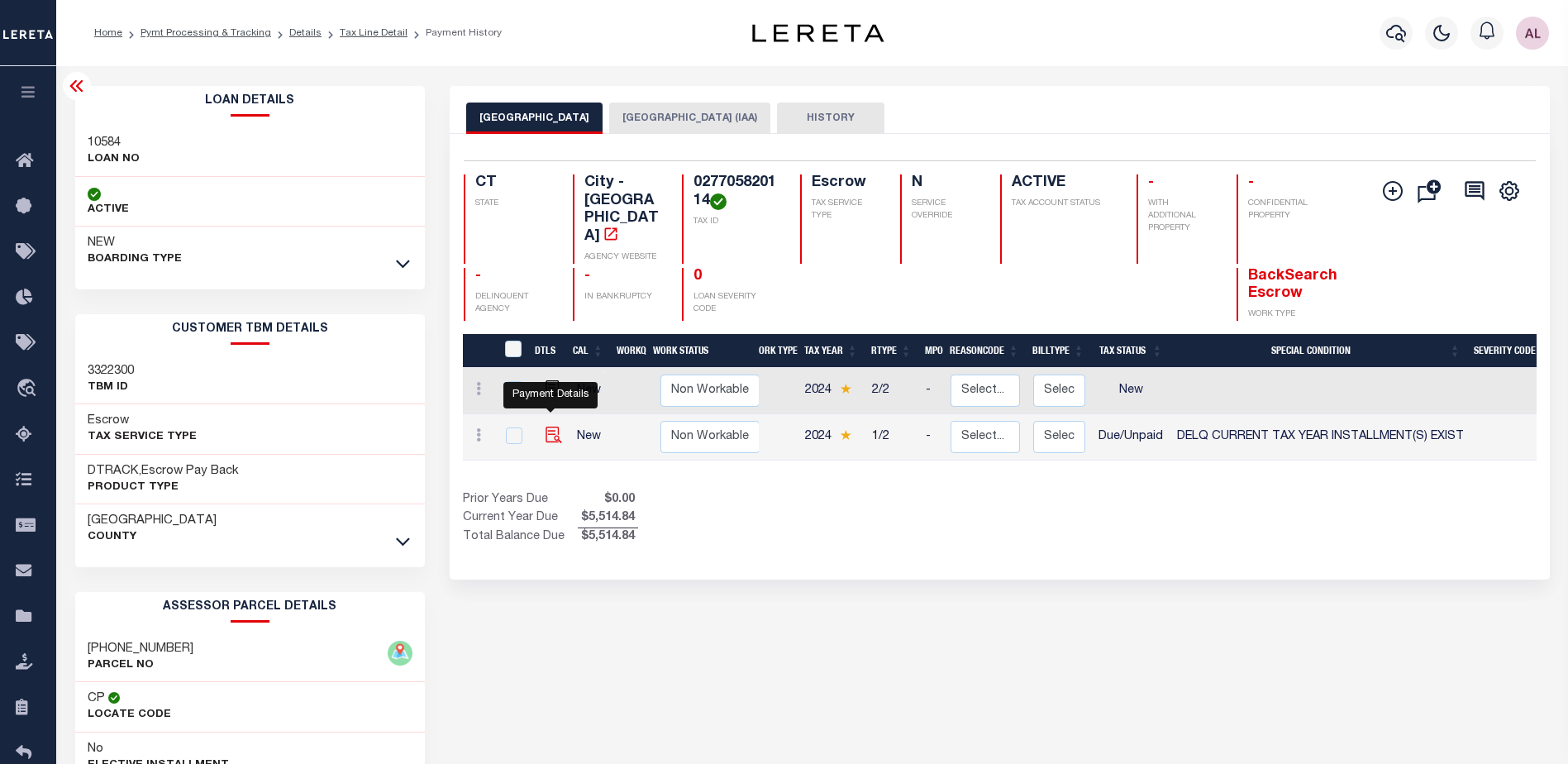
click at [553, 427] on img "" at bounding box center [553, 435] width 16 height 16
checkbox input "true"
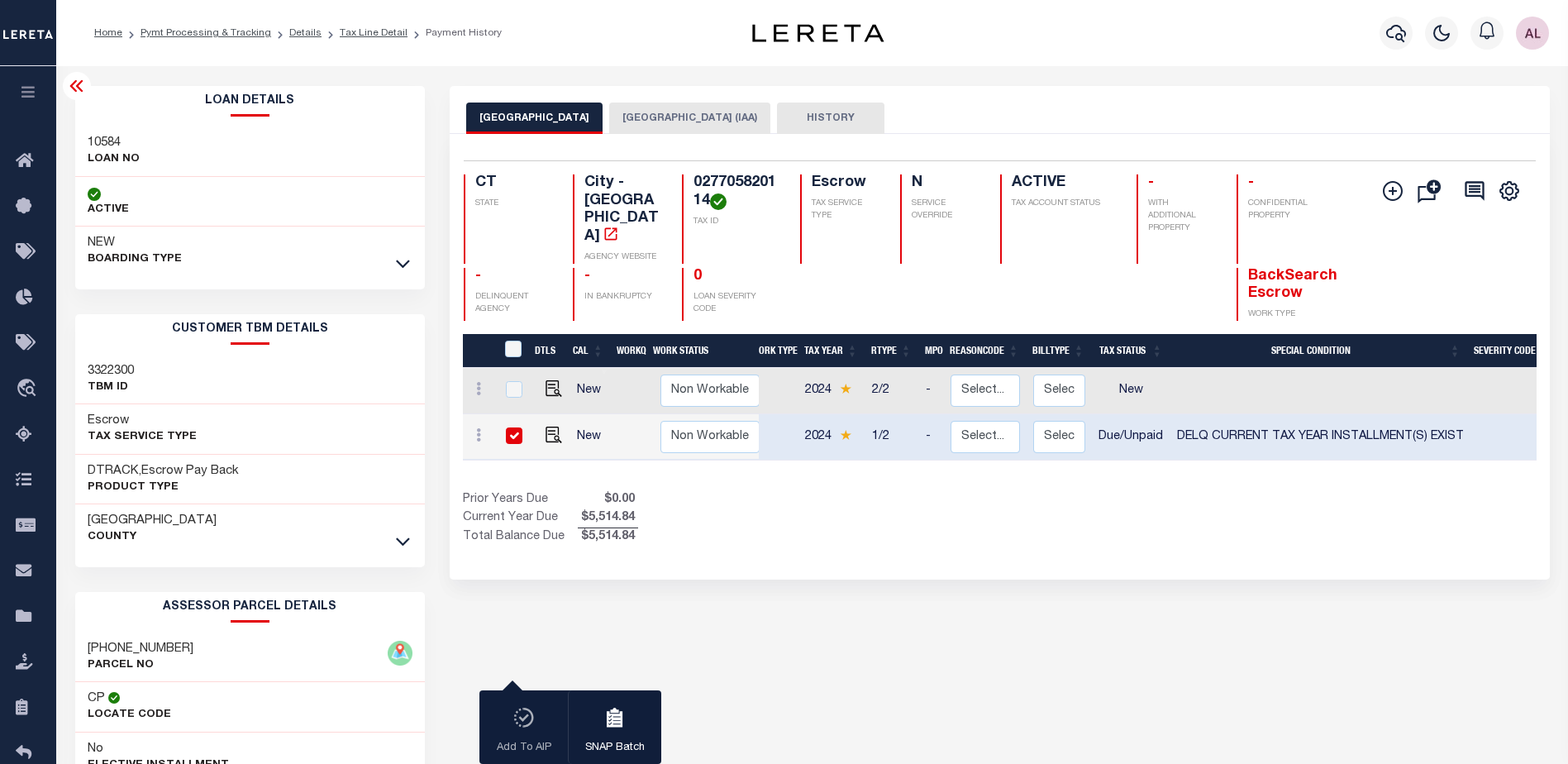
drag, startPoint x: 987, startPoint y: 443, endPoint x: 1194, endPoint y: 446, distance: 207.0
click at [1194, 446] on div "DTLS CAL WorkQ Work Status Work Type Tax Year RType MPO ReasonCode BillType Tax…" at bounding box center [999, 440] width 1074 height 212
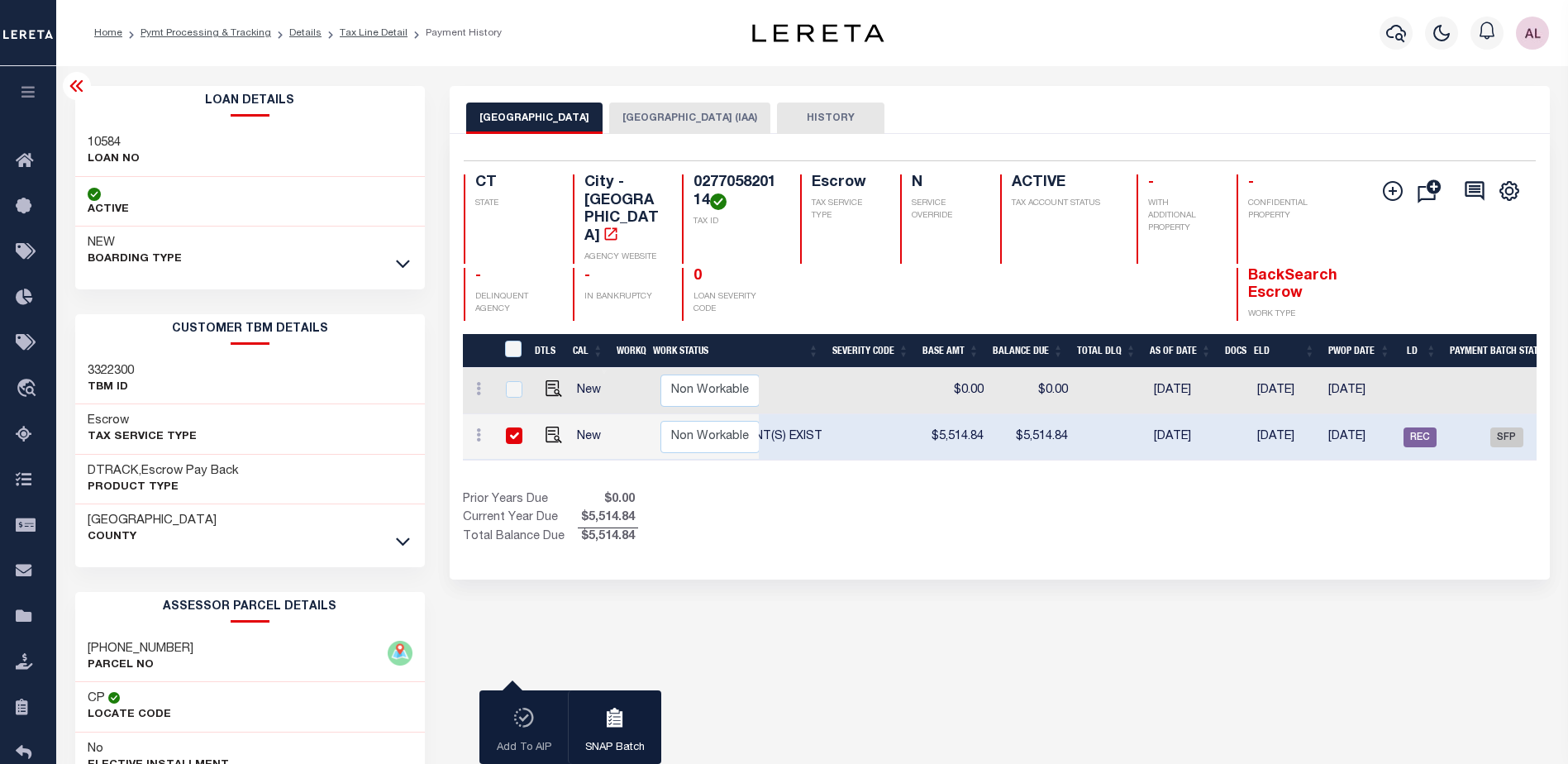
scroll to position [0, 644]
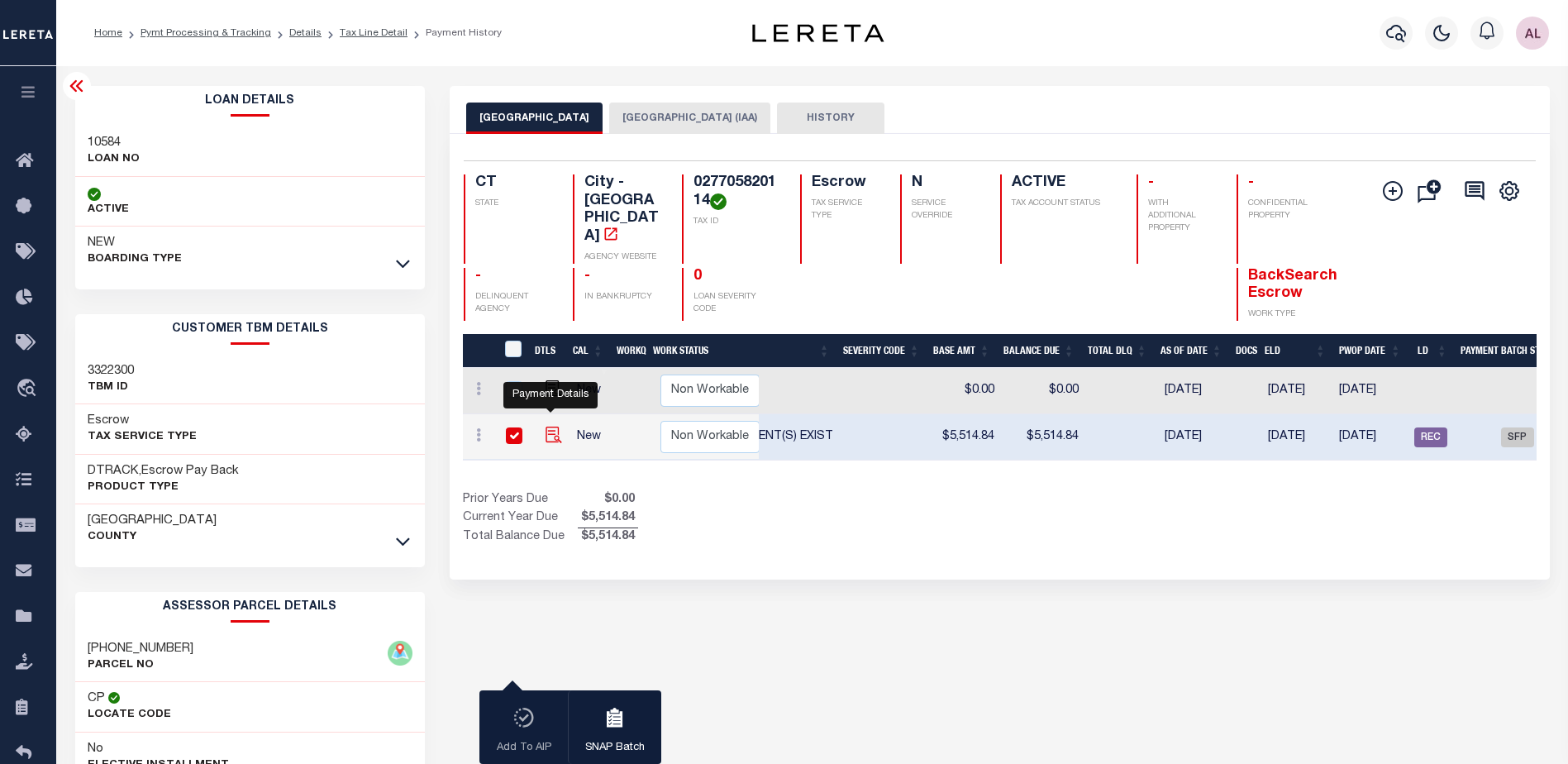
click at [546, 427] on img "" at bounding box center [553, 435] width 16 height 16
checkbox input "false"
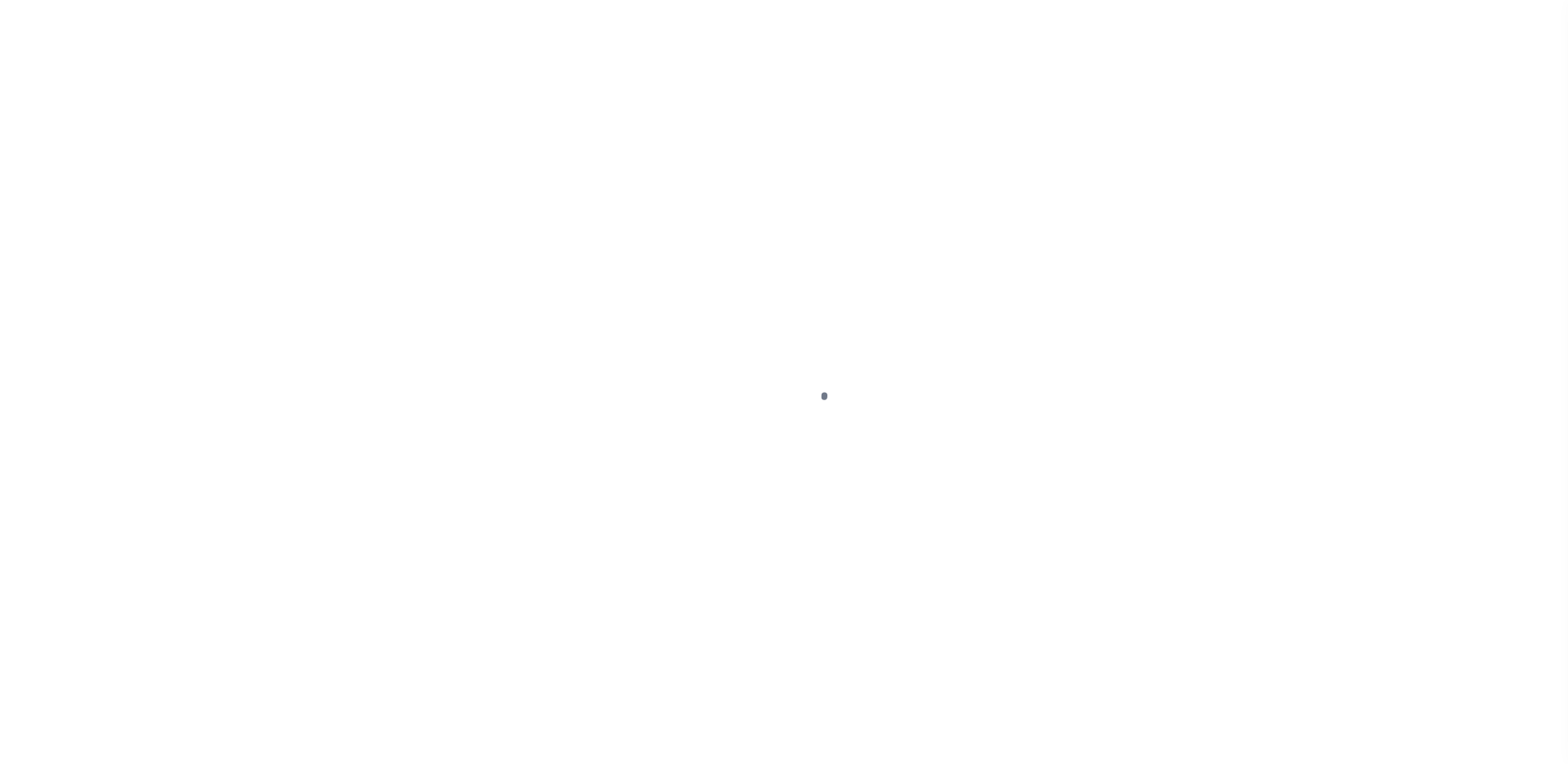
select select "DUE"
select select "17"
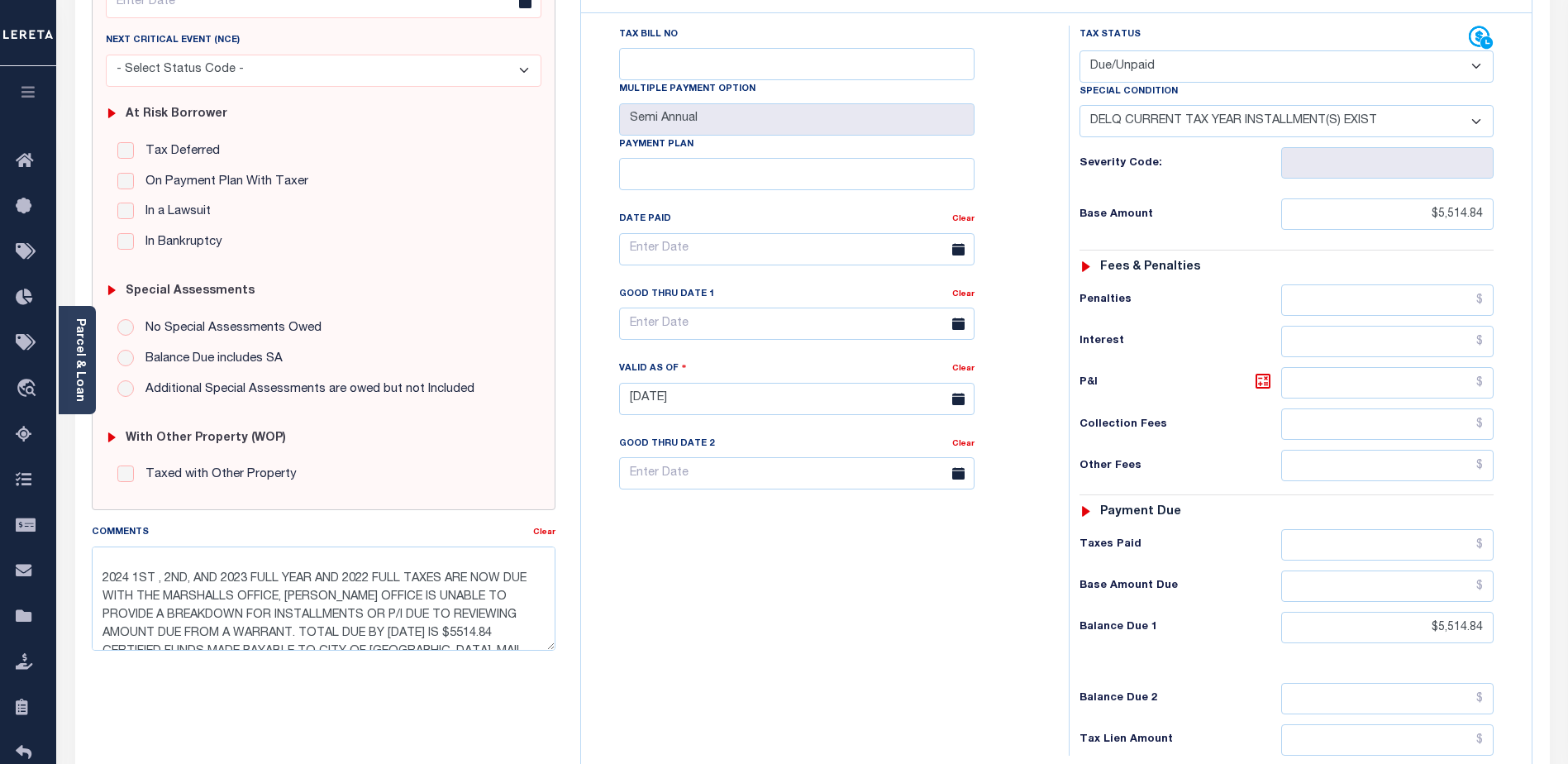
scroll to position [27, 0]
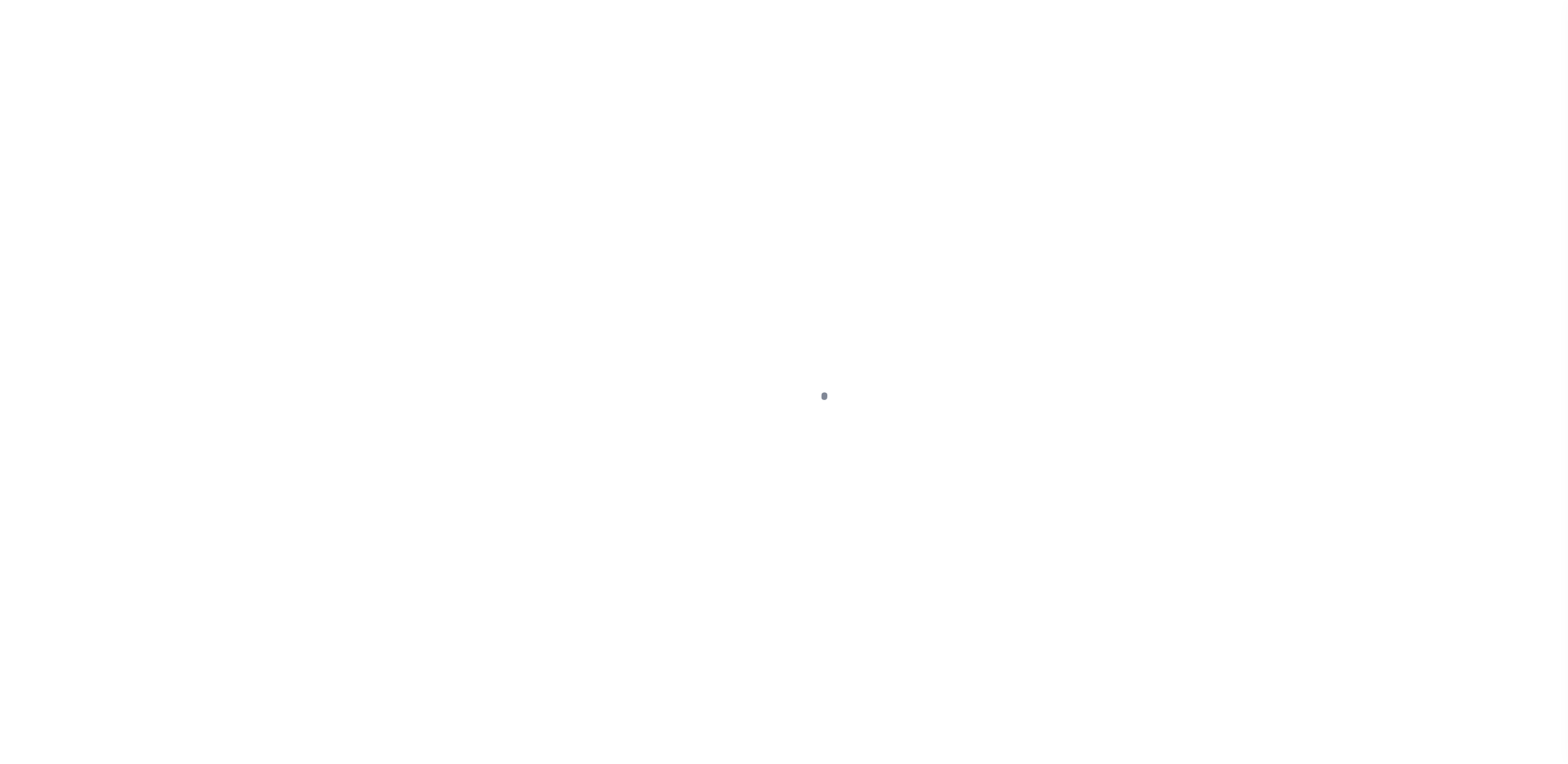
select select "DUE"
select select "17"
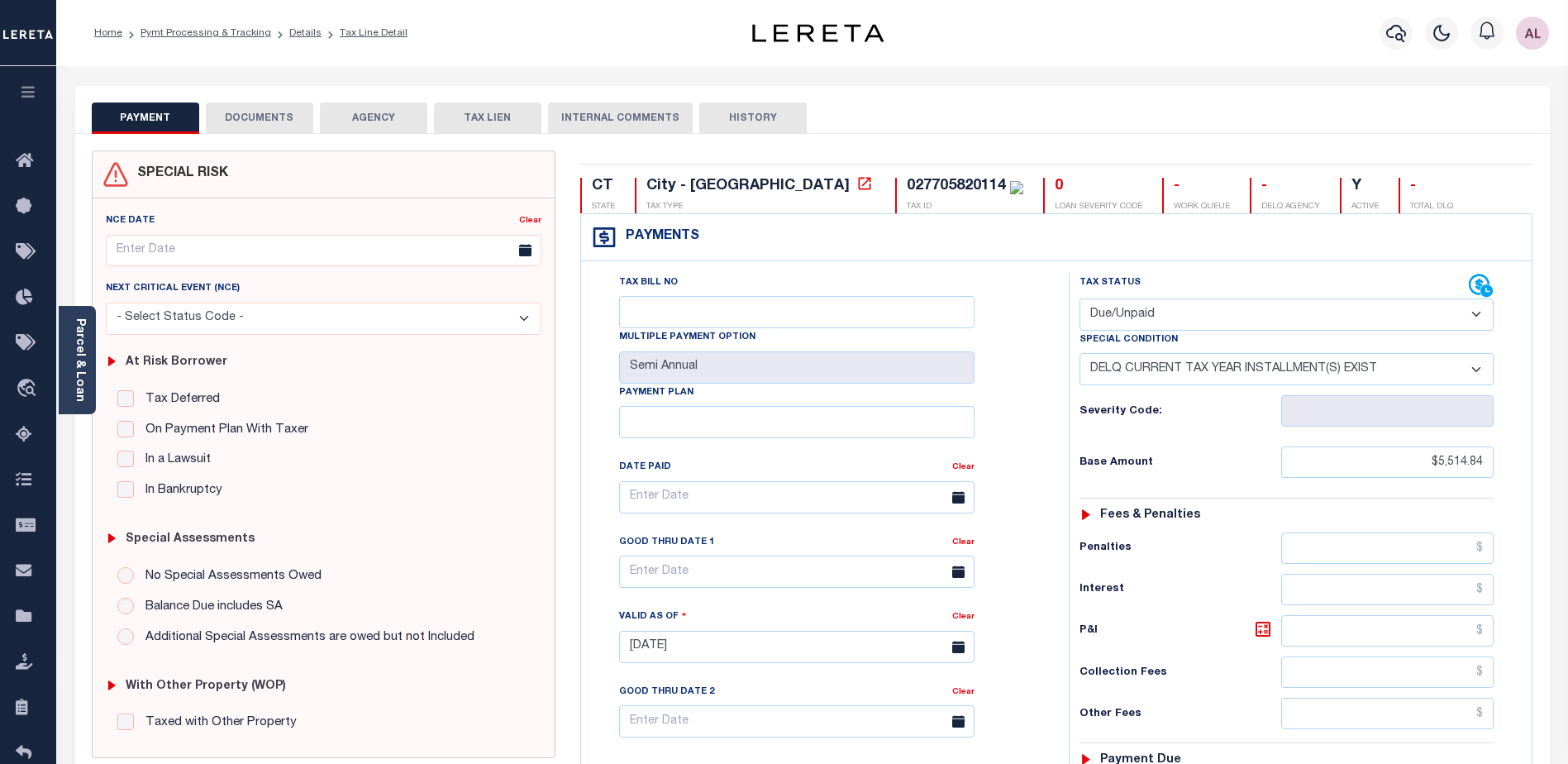
scroll to position [111, 0]
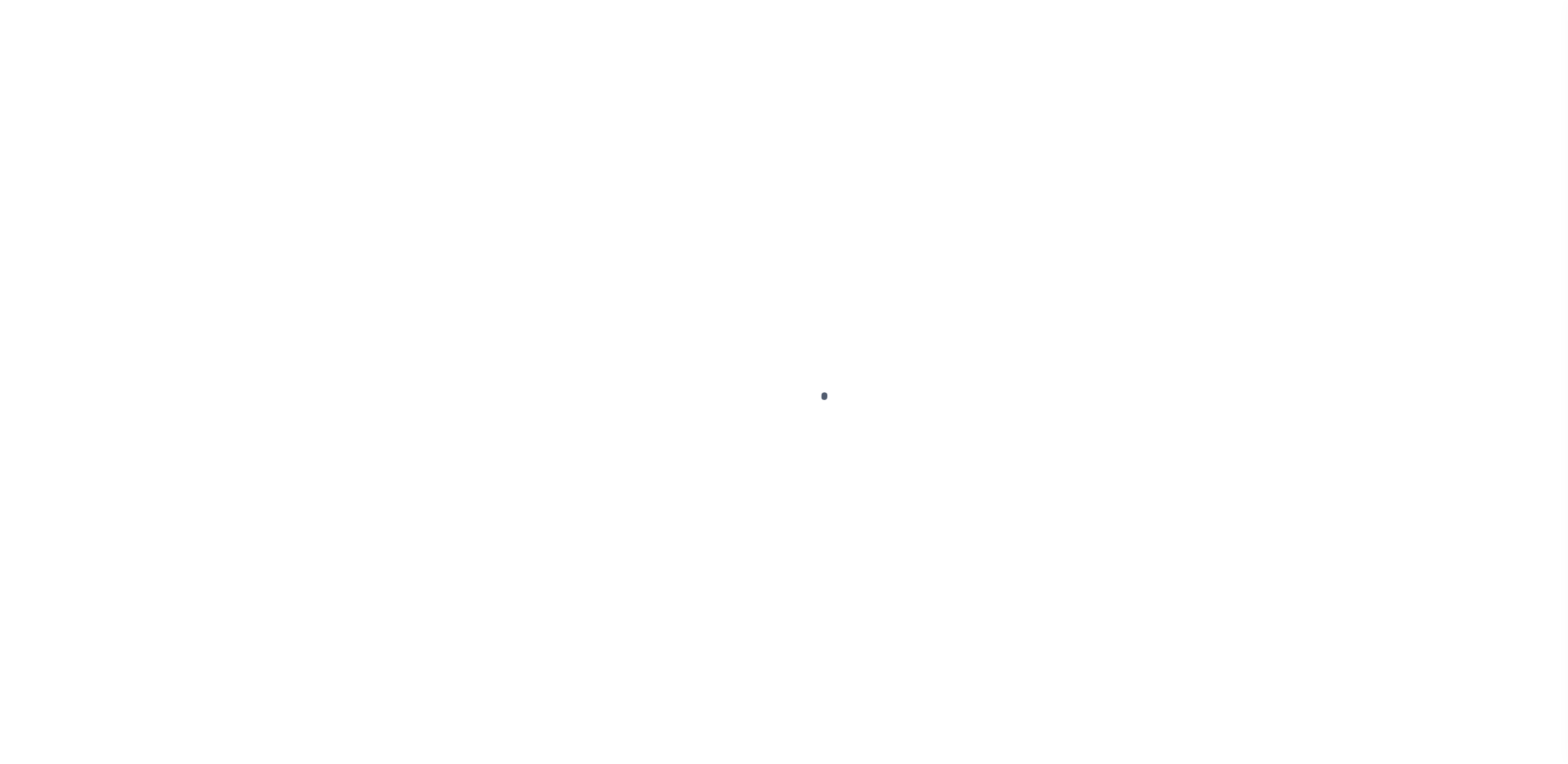
select select "SFP"
select select
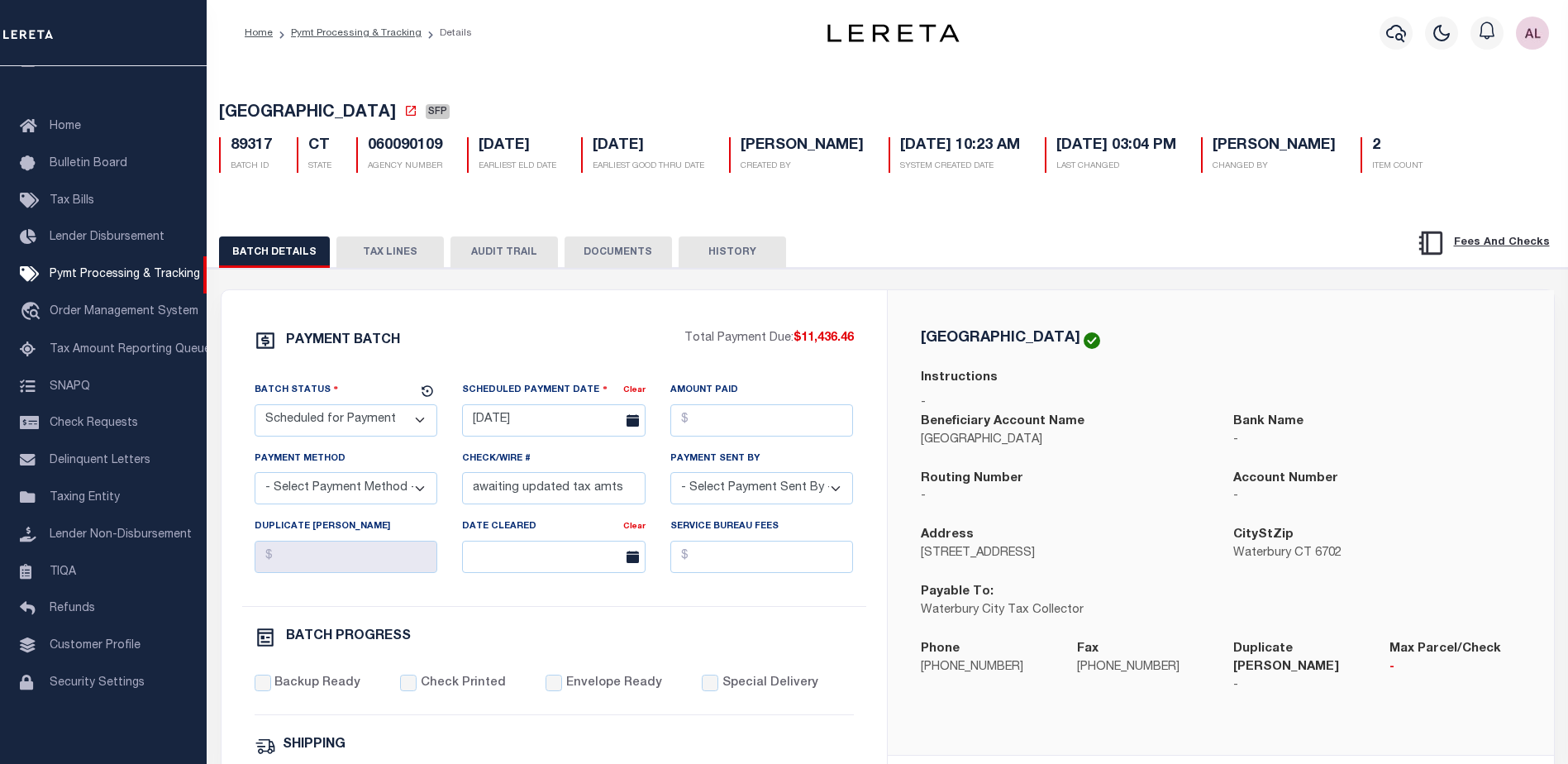
click at [397, 261] on button "TAX LINES" at bounding box center [390, 252] width 107 height 31
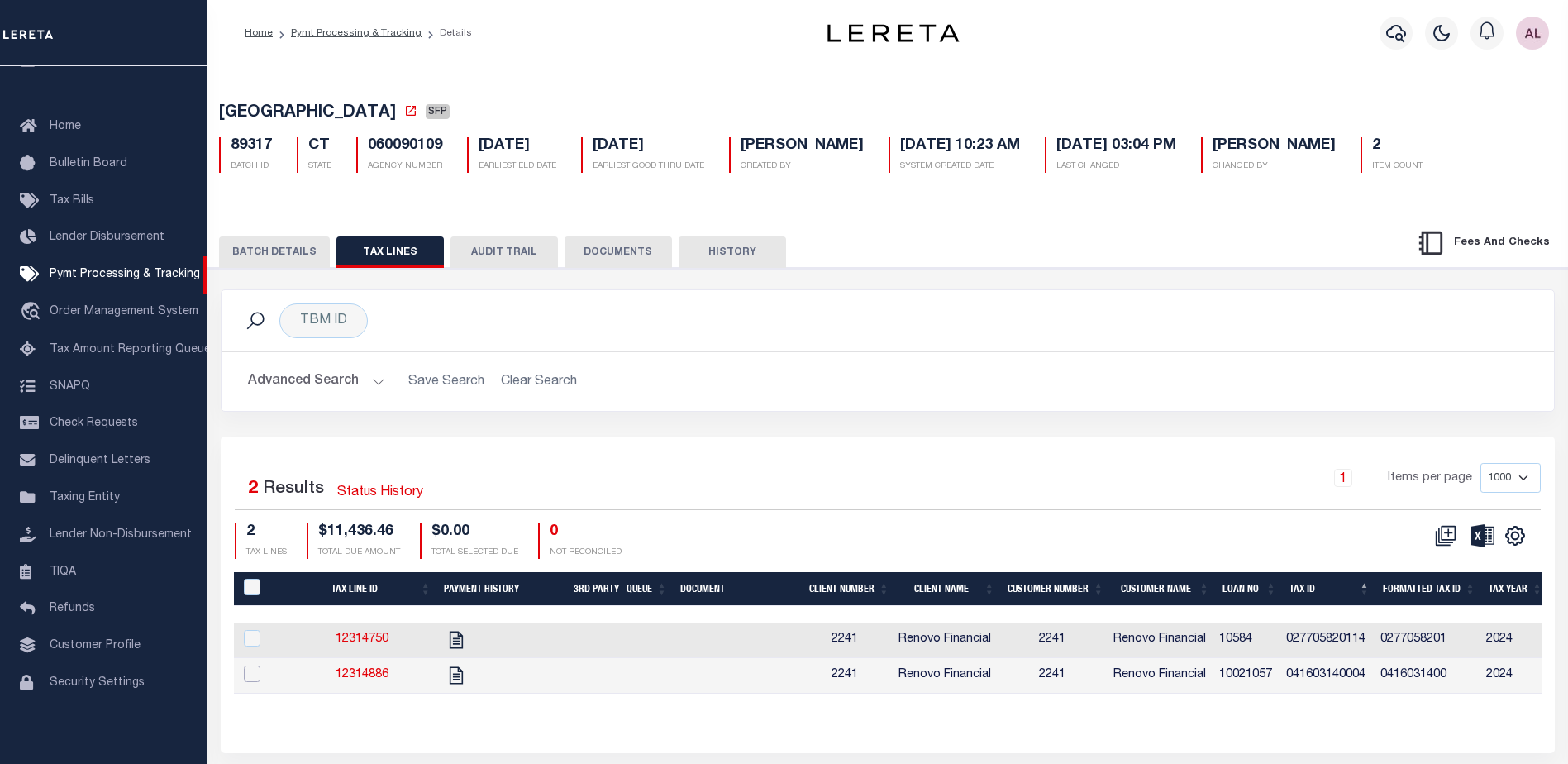
click at [255, 677] on input "checkbox" at bounding box center [251, 674] width 16 height 16
checkbox input "true"
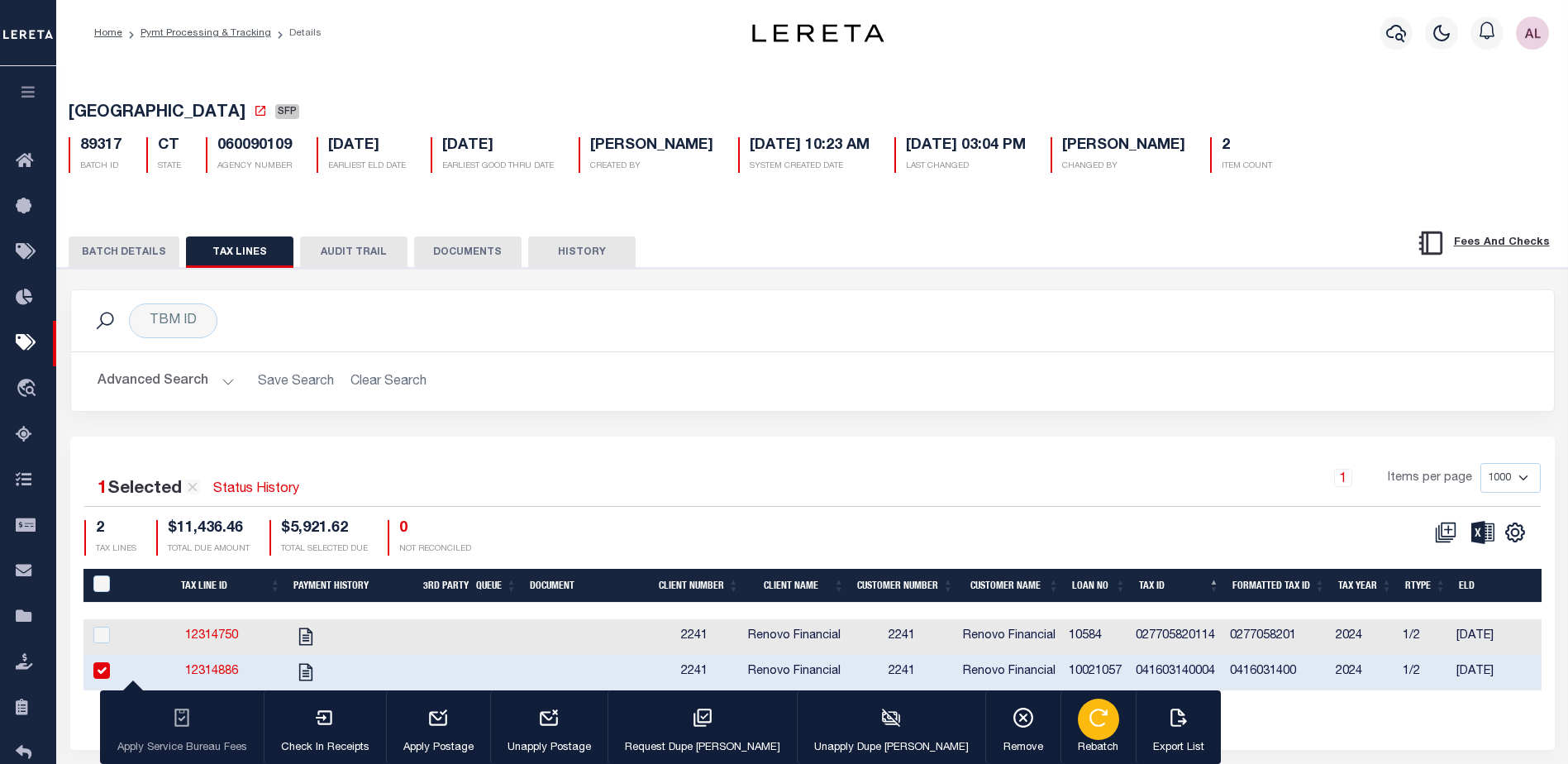
click at [1088, 725] on icon "button" at bounding box center [1098, 717] width 22 height 22
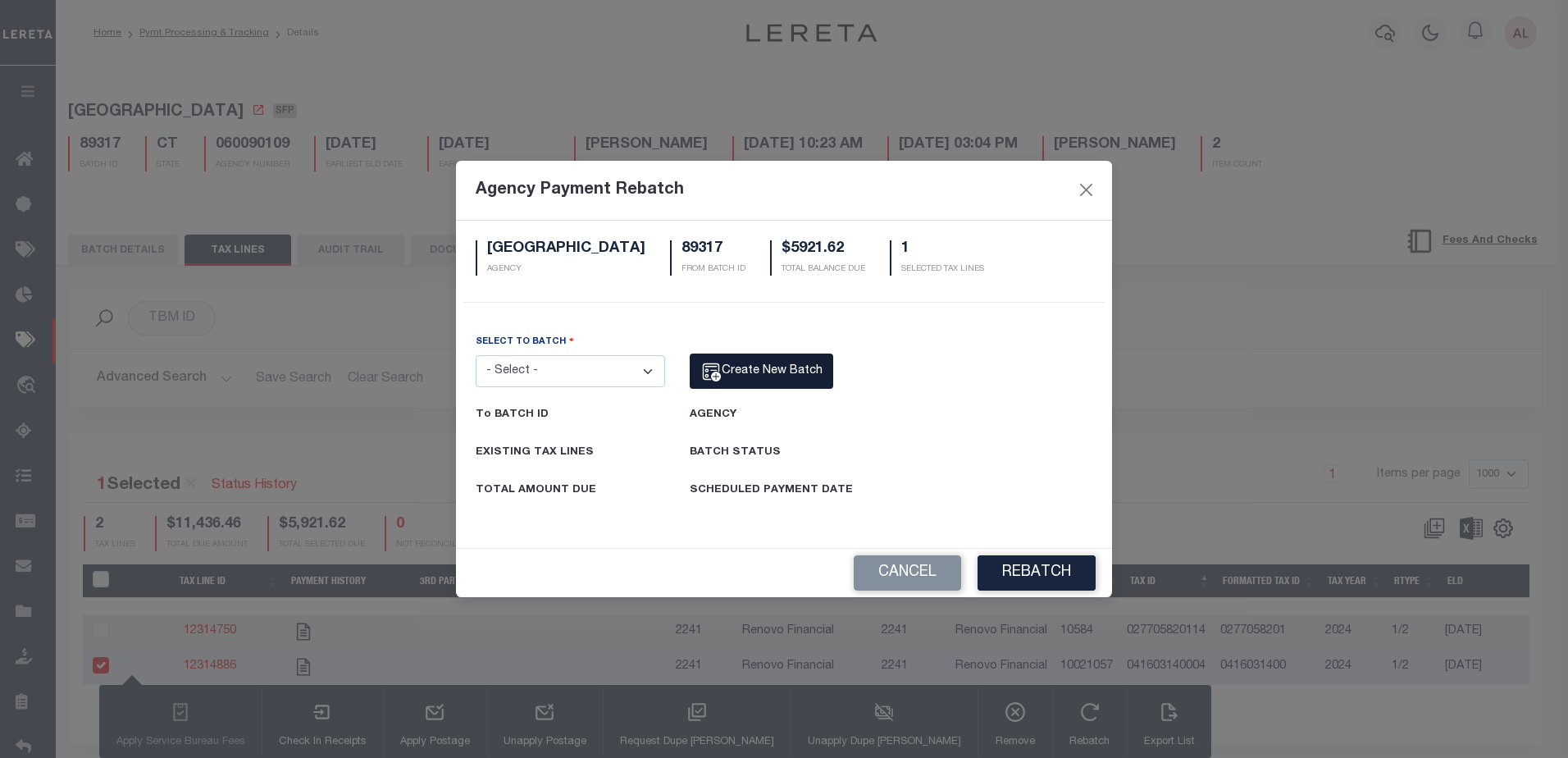
click at [752, 372] on span "Create New Batch" at bounding box center [772, 371] width 101 height 11
select select "CT"
select select "60050112"
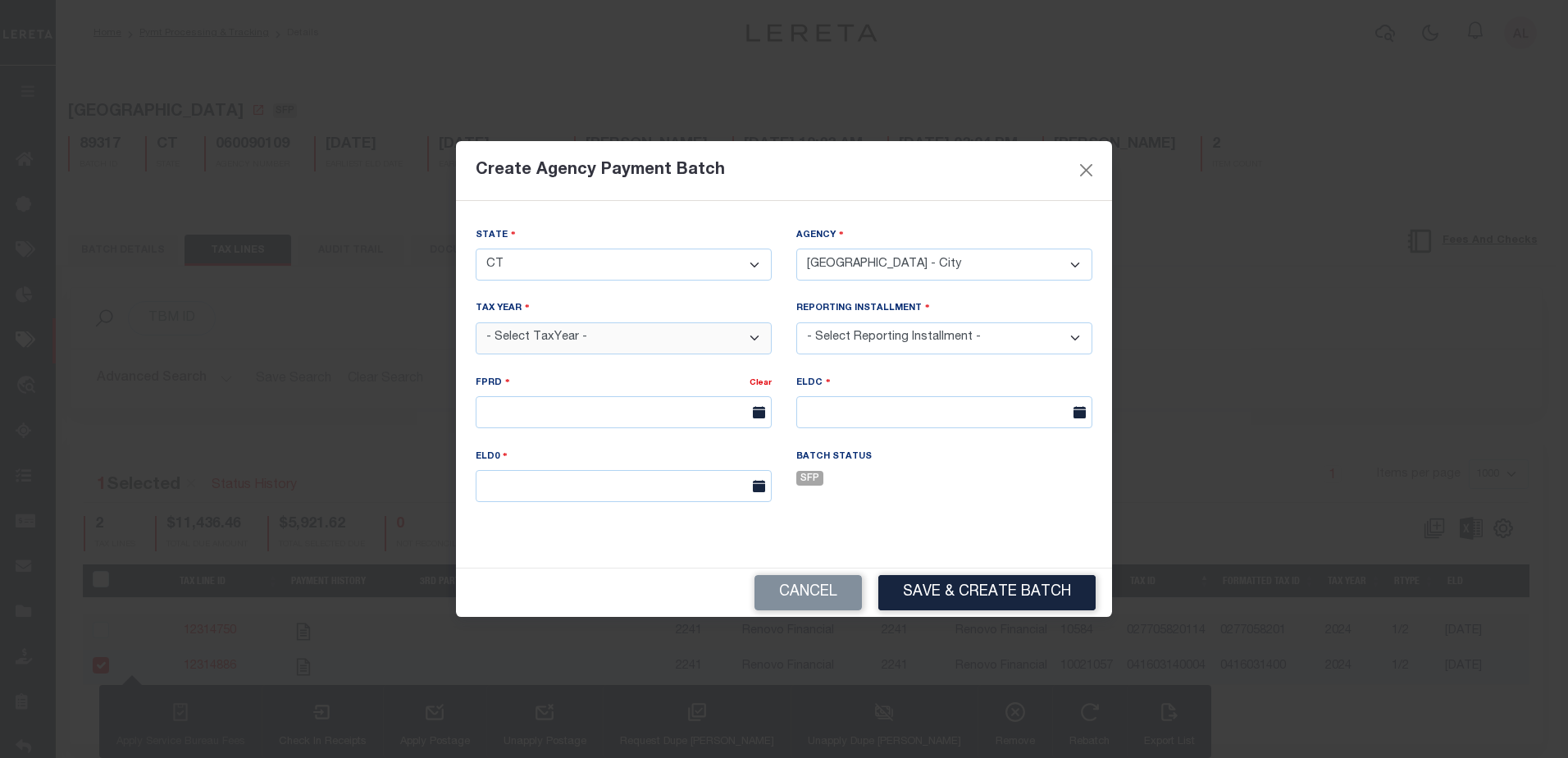
click at [559, 335] on select "- Select TaxYear - 2025 2024 2023 2022 2021" at bounding box center [624, 339] width 296 height 32
select select "2024"
click at [475, 323] on select "- Select TaxYear - 2025 2024 2023 2022 2021" at bounding box center [624, 339] width 296 height 32
click at [892, 331] on select "- Select Reporting Installment -" at bounding box center [944, 339] width 296 height 32
select select "1/2"
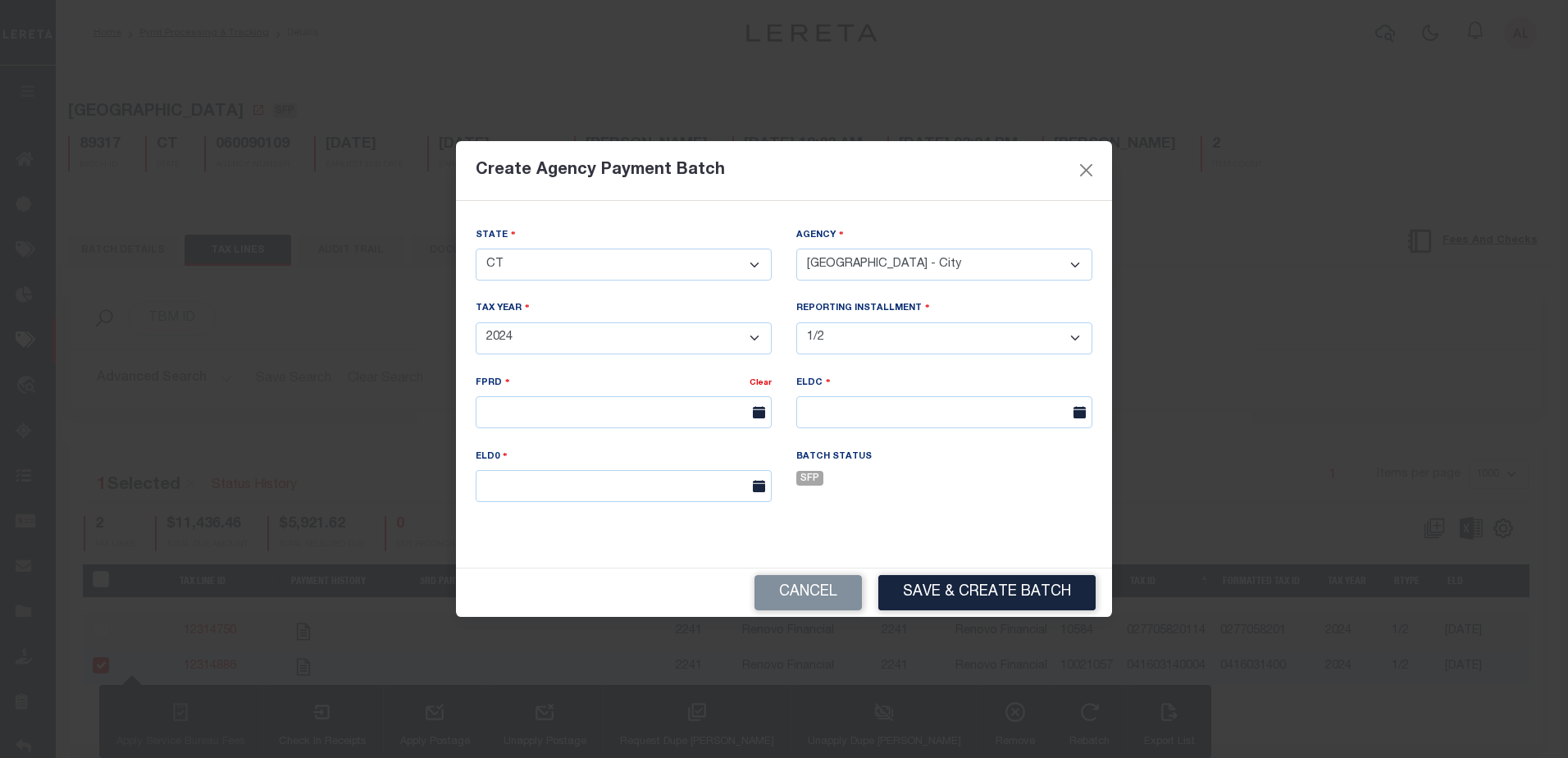
click at [796, 323] on select "- Select Reporting Installment - 1/2 2/2 1/1" at bounding box center [944, 339] width 296 height 32
type input "07/23/2025"
type input "08/01/2025"
click at [990, 592] on button "Save & Create Batch" at bounding box center [987, 592] width 217 height 35
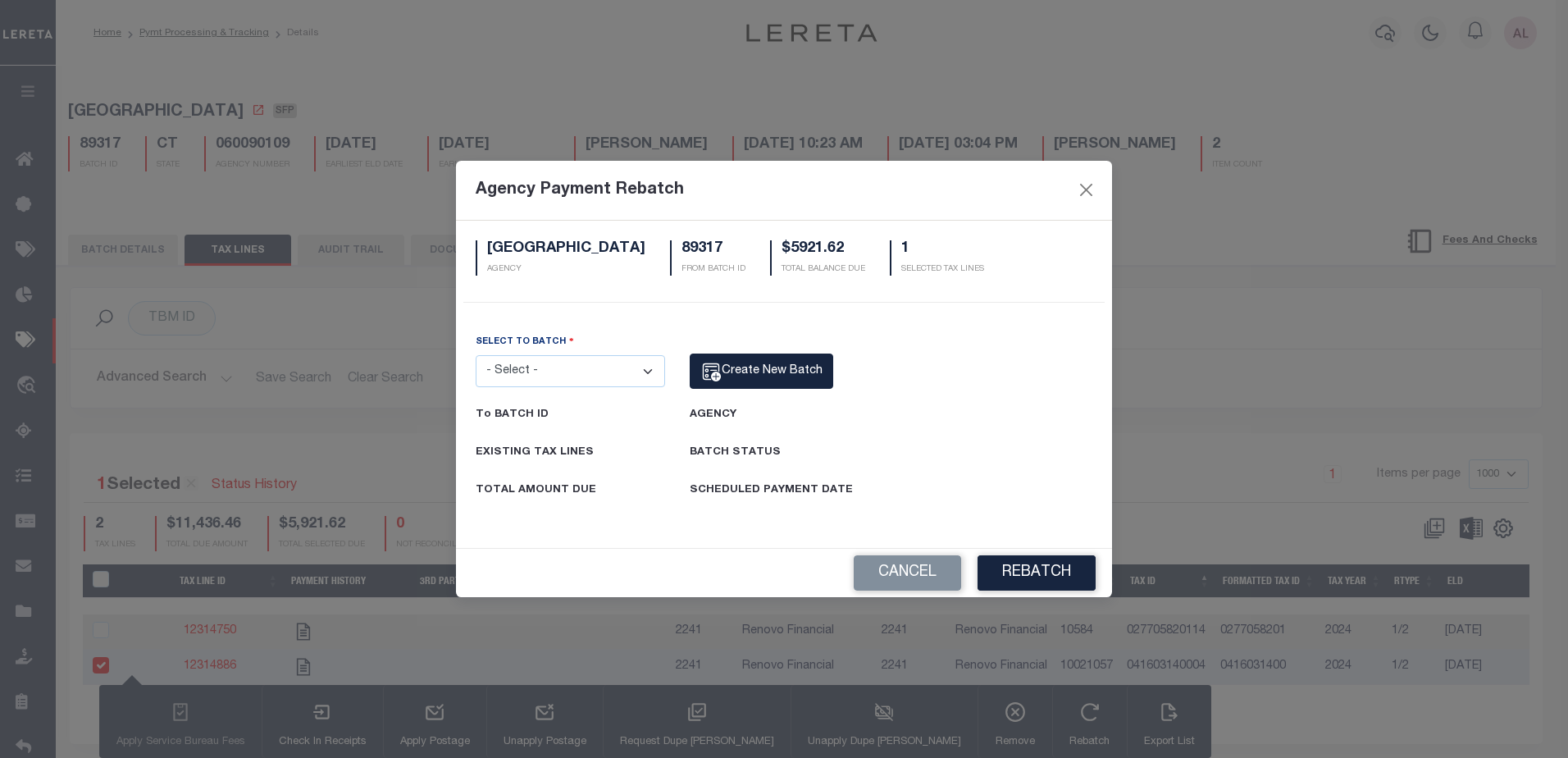
click at [649, 364] on select "- Select - 88265 89317 89351 91894" at bounding box center [570, 371] width 190 height 32
select select "91894"
click at [475, 355] on select "- Select - 88265 89317 89351 91894" at bounding box center [570, 371] width 190 height 32
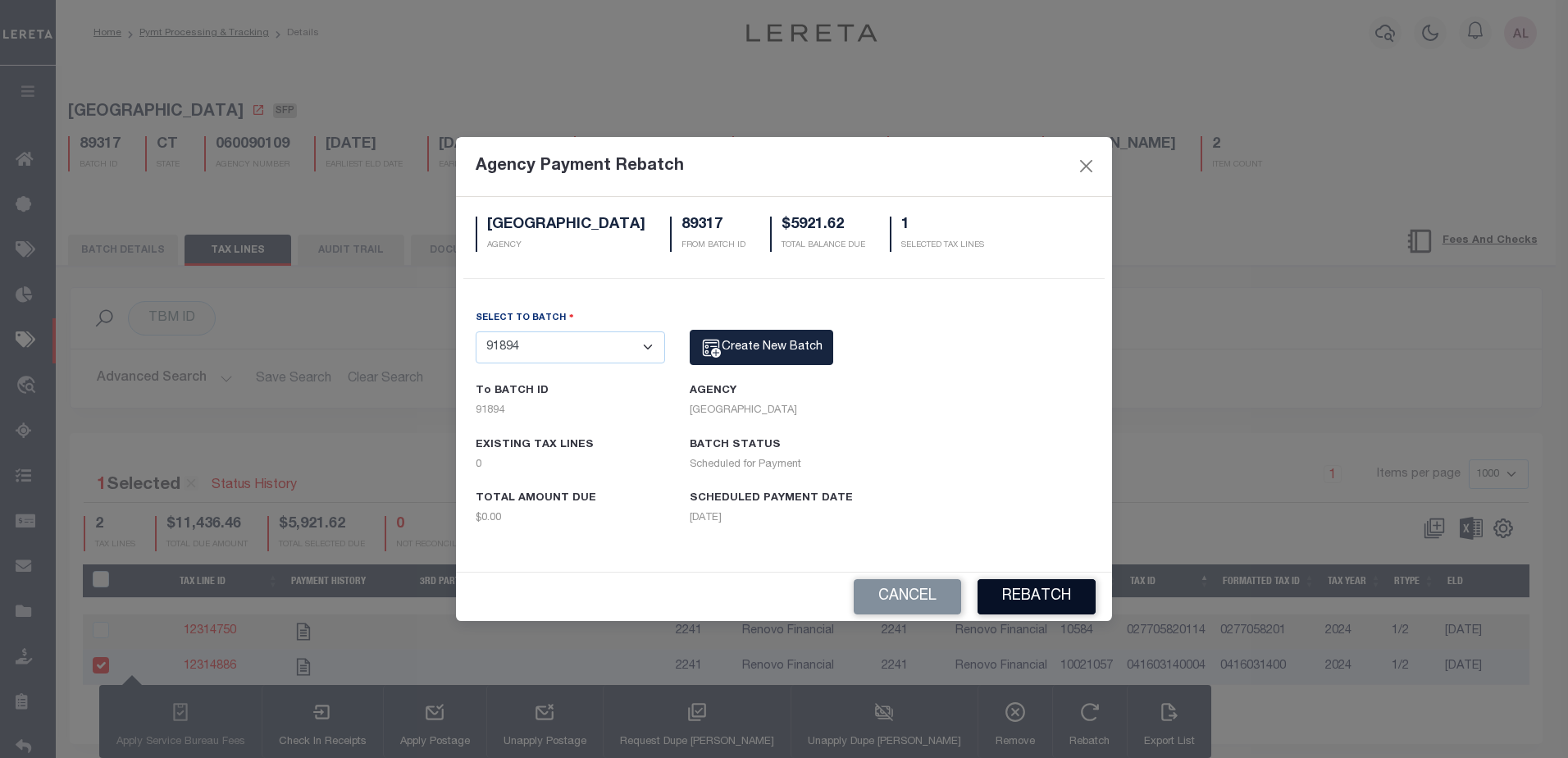
click at [1026, 585] on button "Rebatch" at bounding box center [1036, 597] width 118 height 35
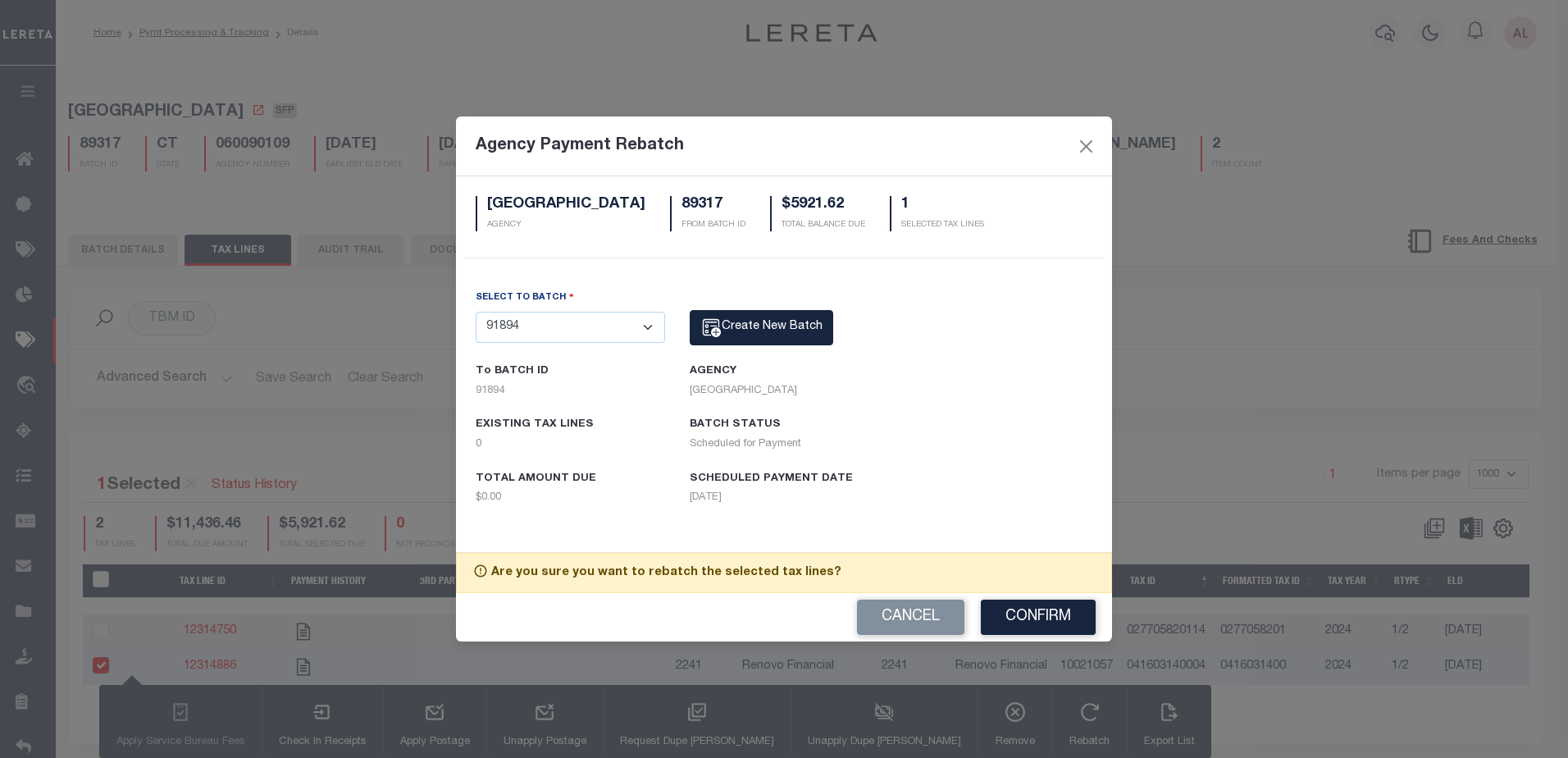
click at [1029, 616] on button "Confirm" at bounding box center [1039, 617] width 115 height 35
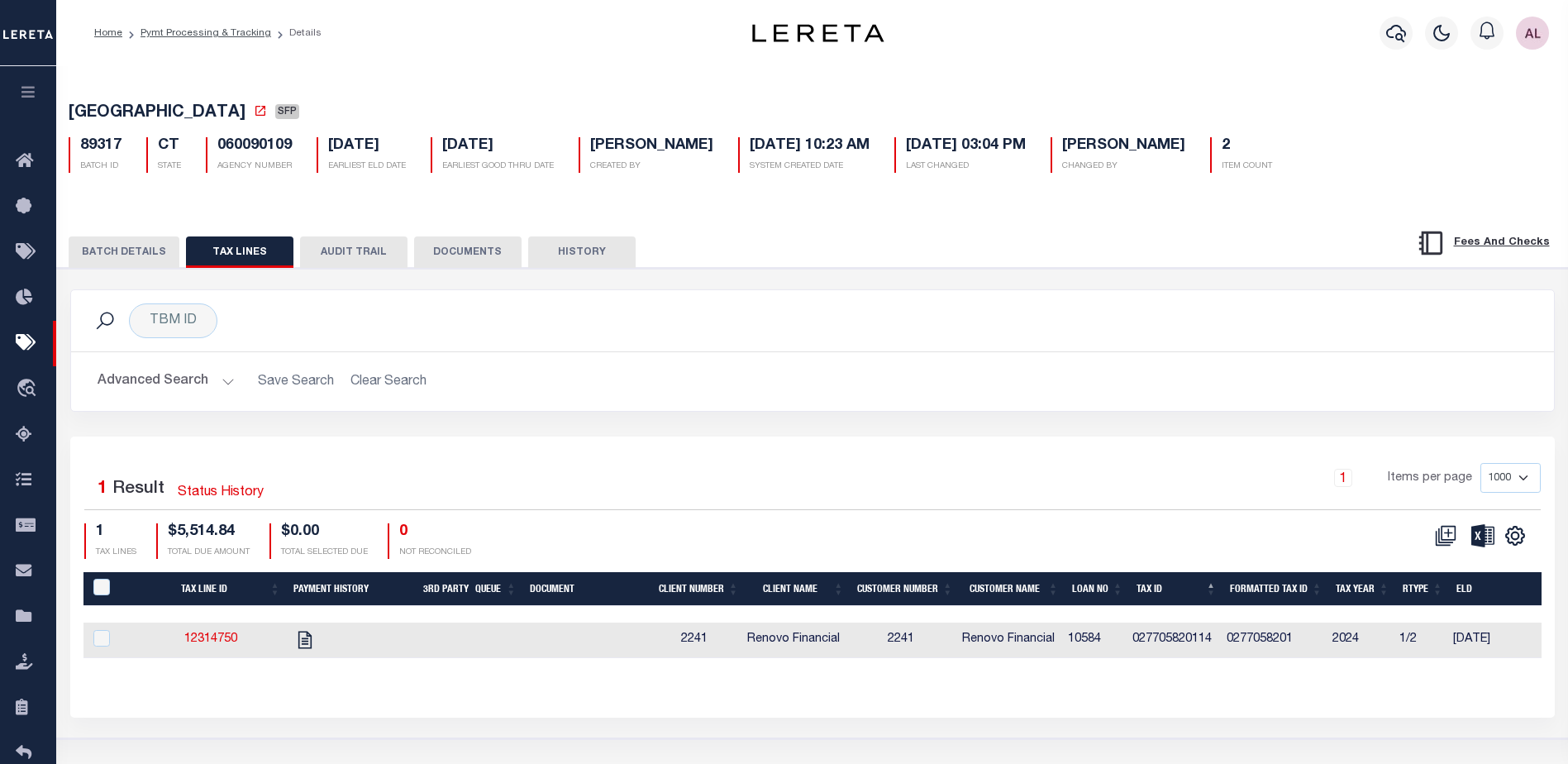
select select "1000"
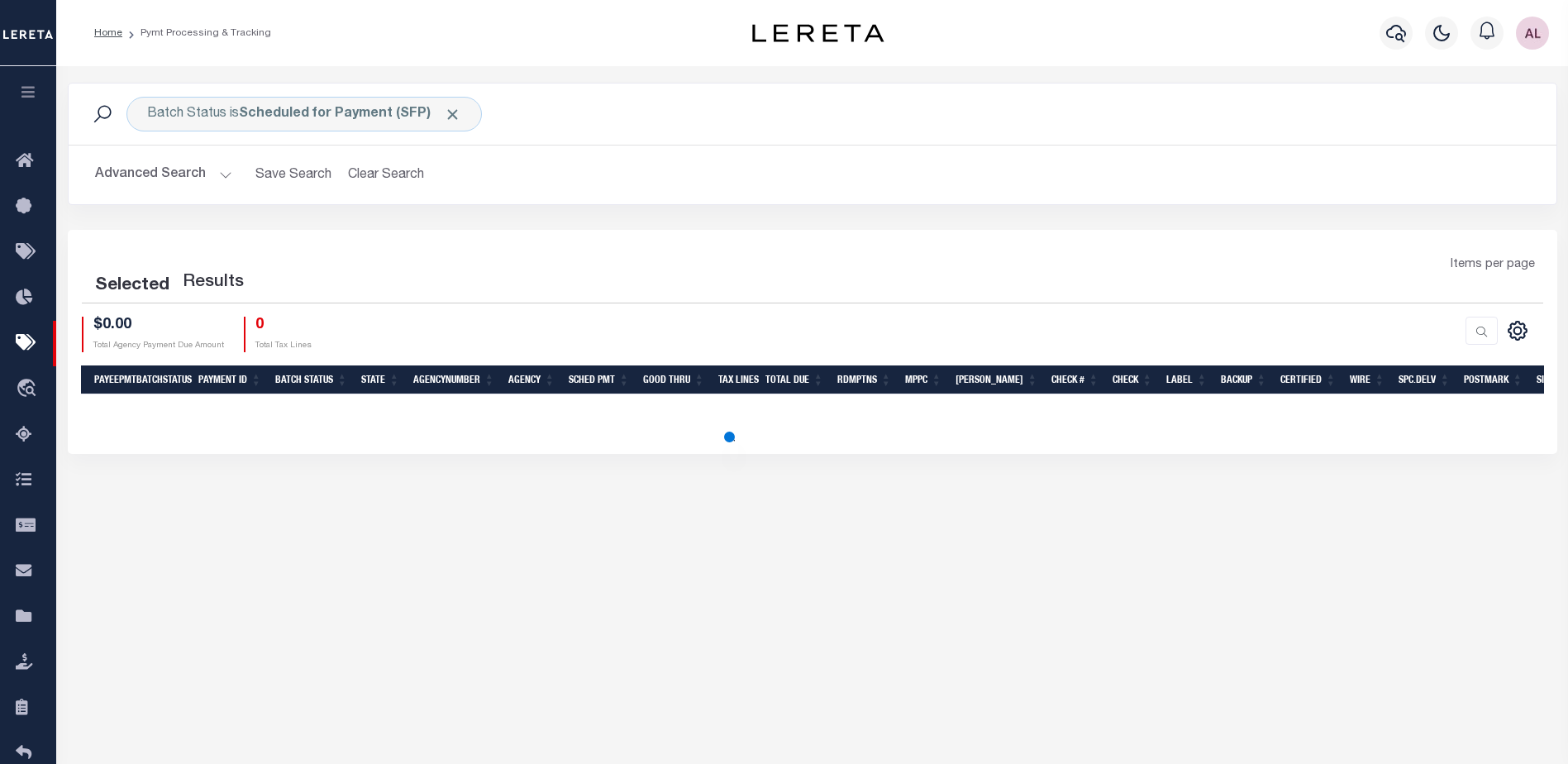
select select "1000"
select select
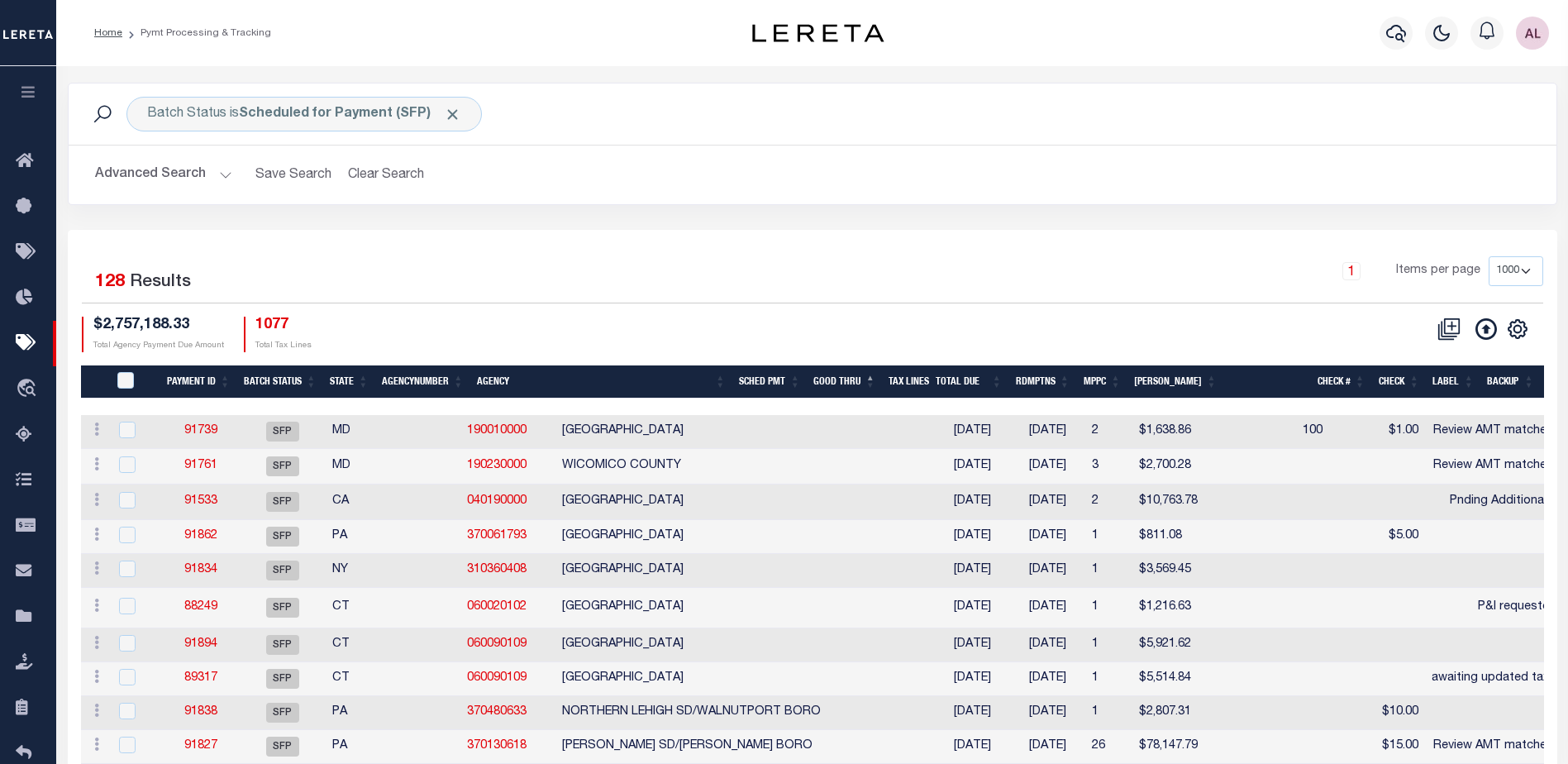
click at [346, 378] on th "State" at bounding box center [349, 382] width 52 height 34
select select
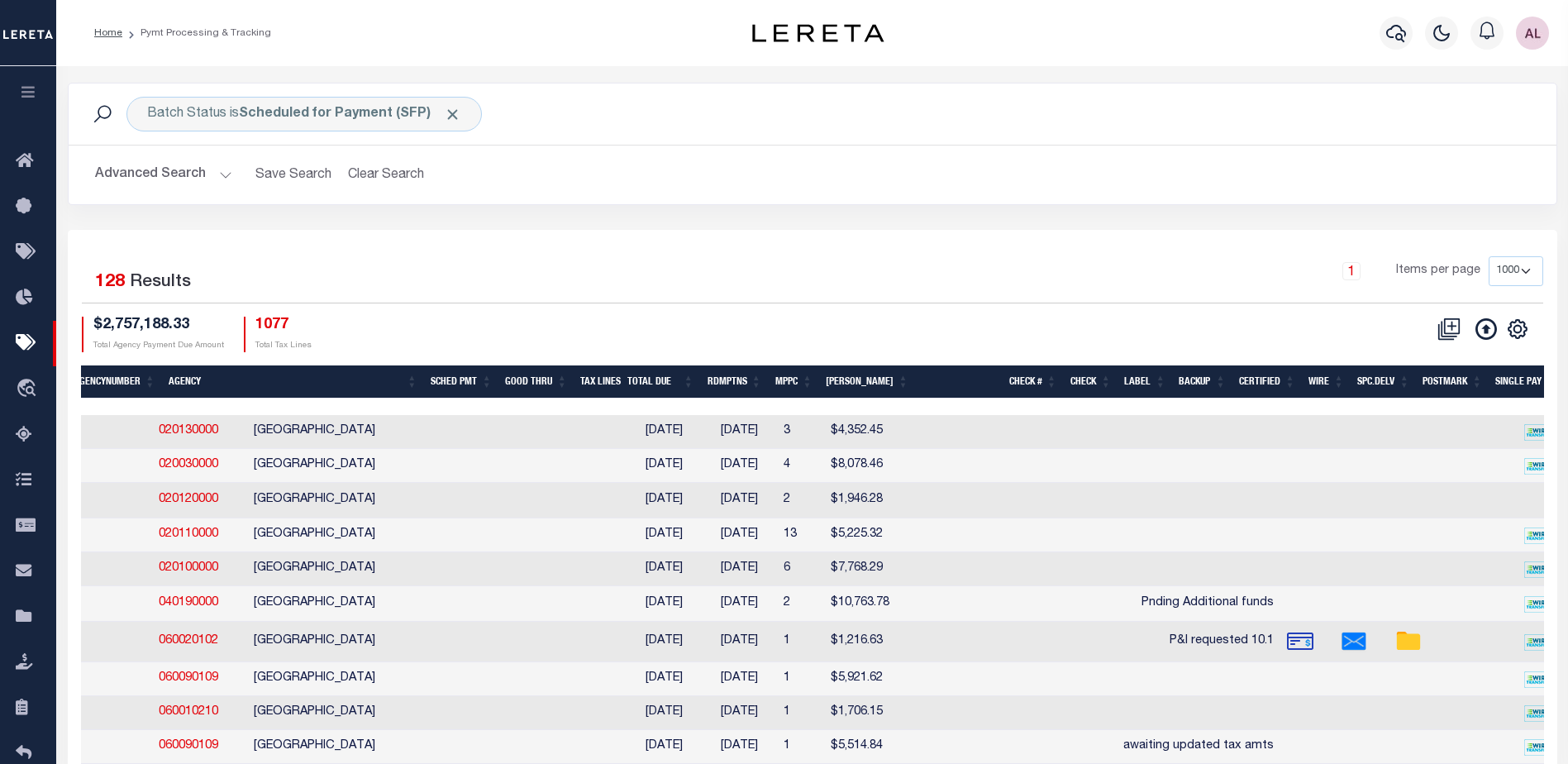
scroll to position [0, 878]
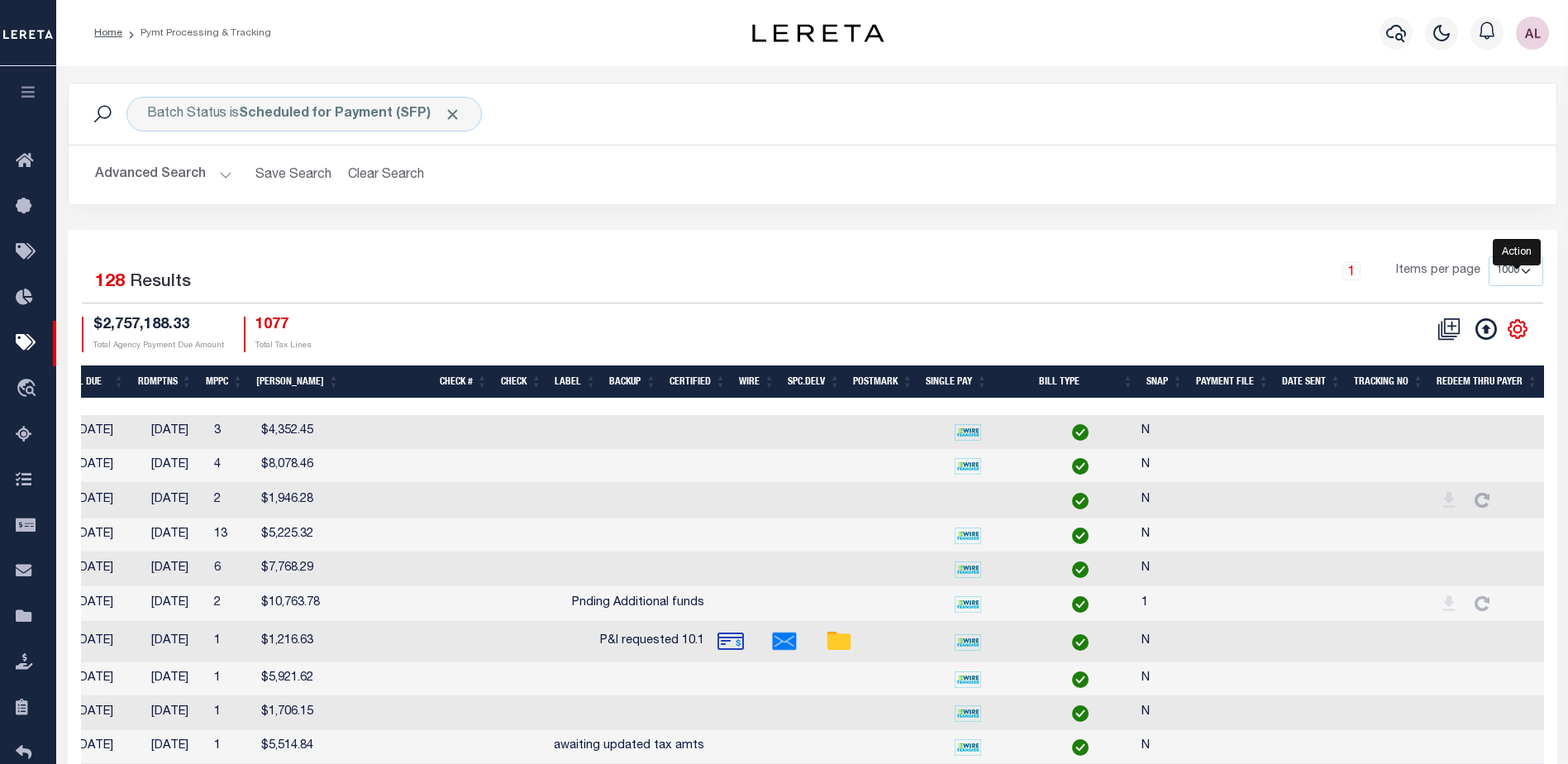
click at [1515, 334] on icon "" at bounding box center [1518, 329] width 22 height 22
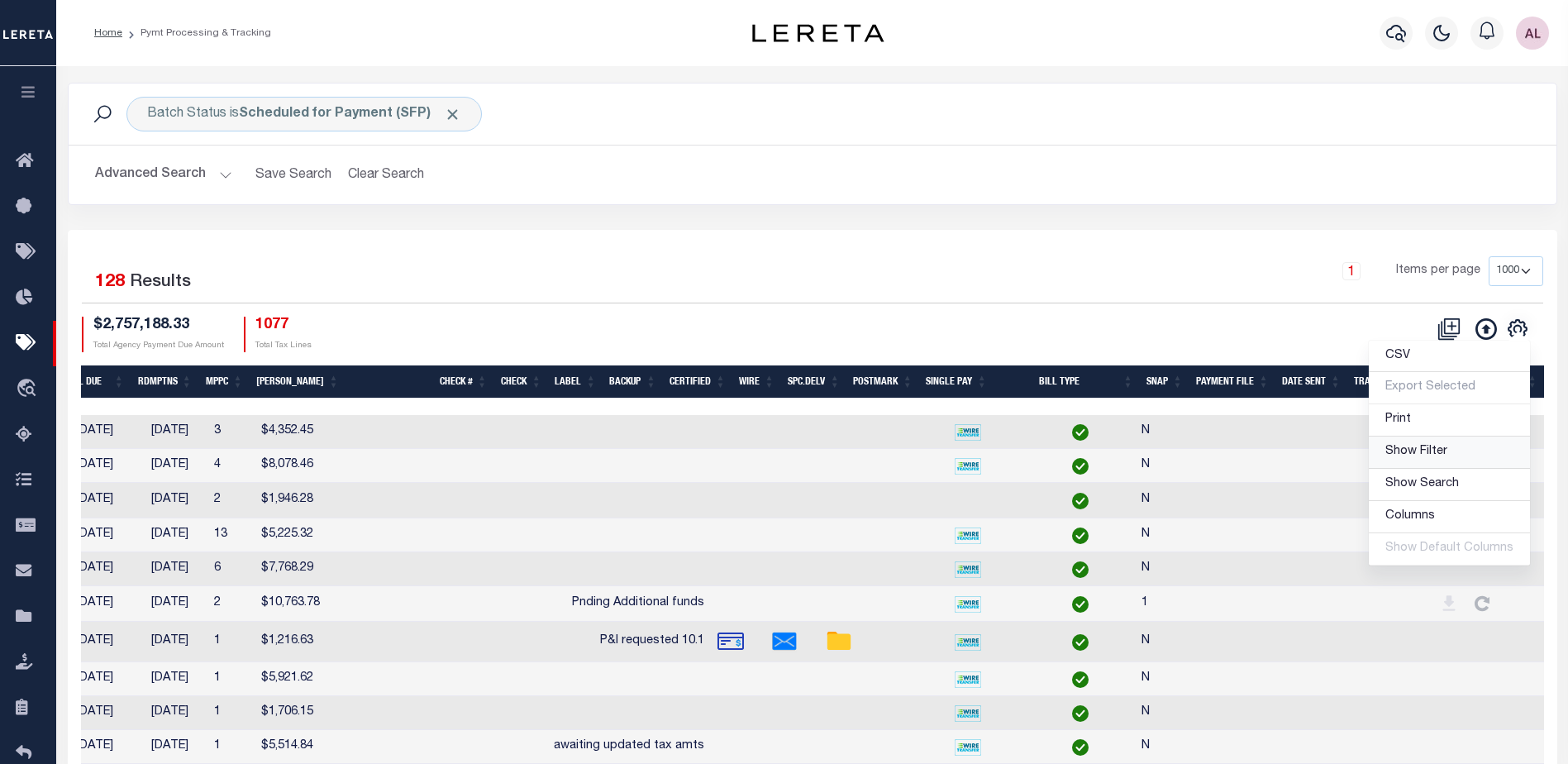
click at [1415, 450] on span "Show Filter" at bounding box center [1416, 452] width 62 height 11
select select
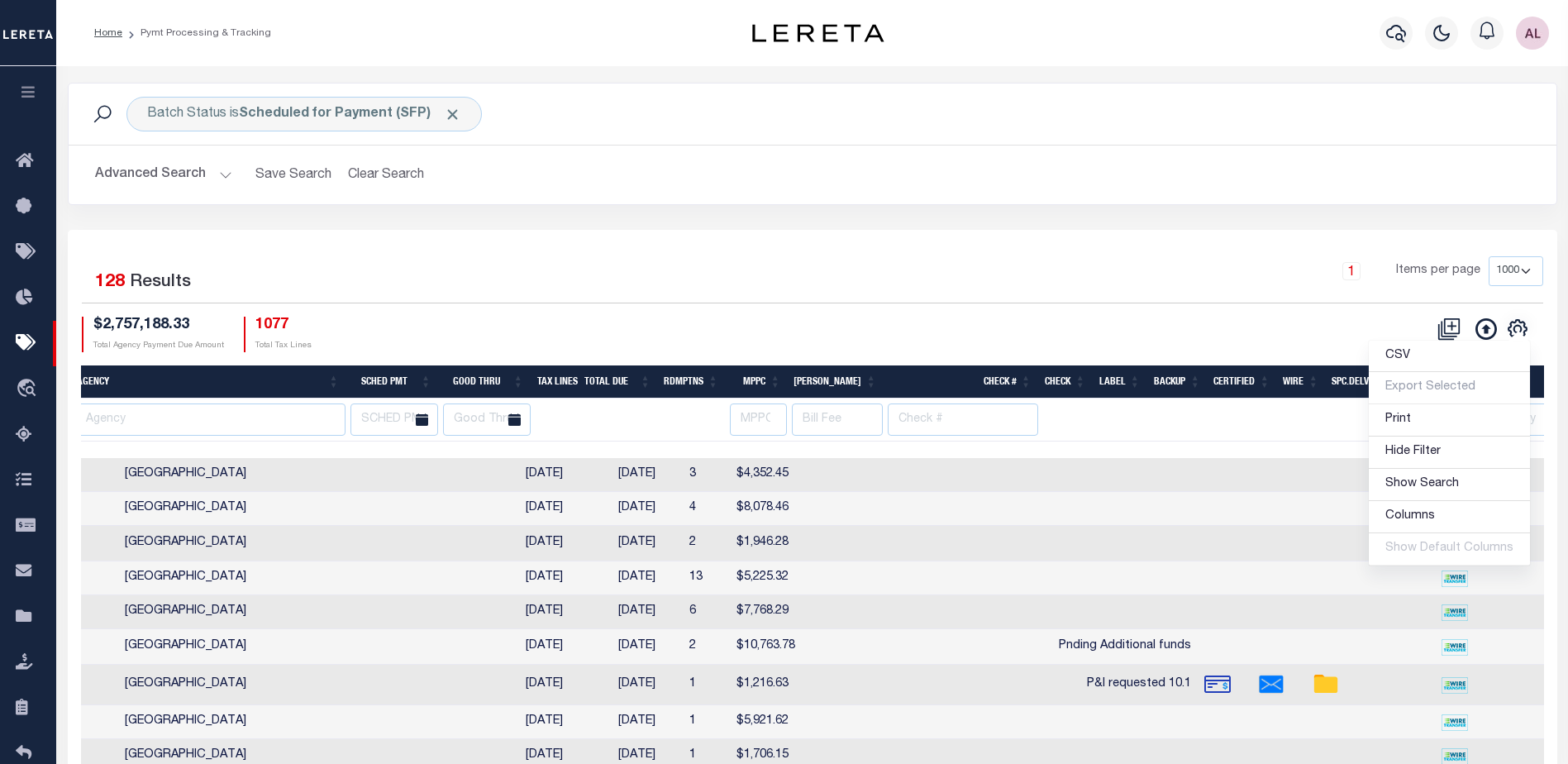
scroll to position [0, 379]
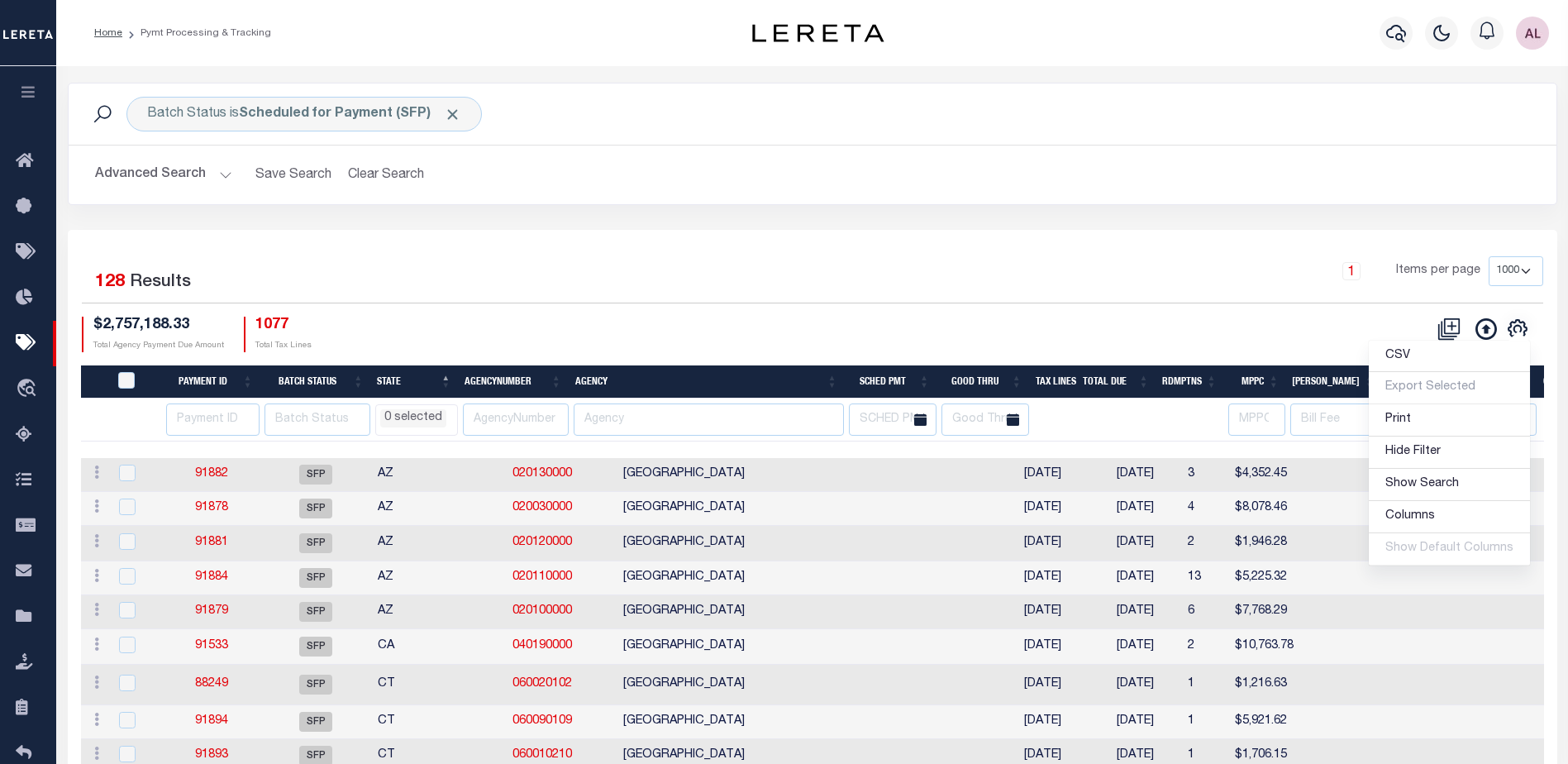
click at [406, 422] on li "0 selected" at bounding box center [414, 418] width 67 height 18
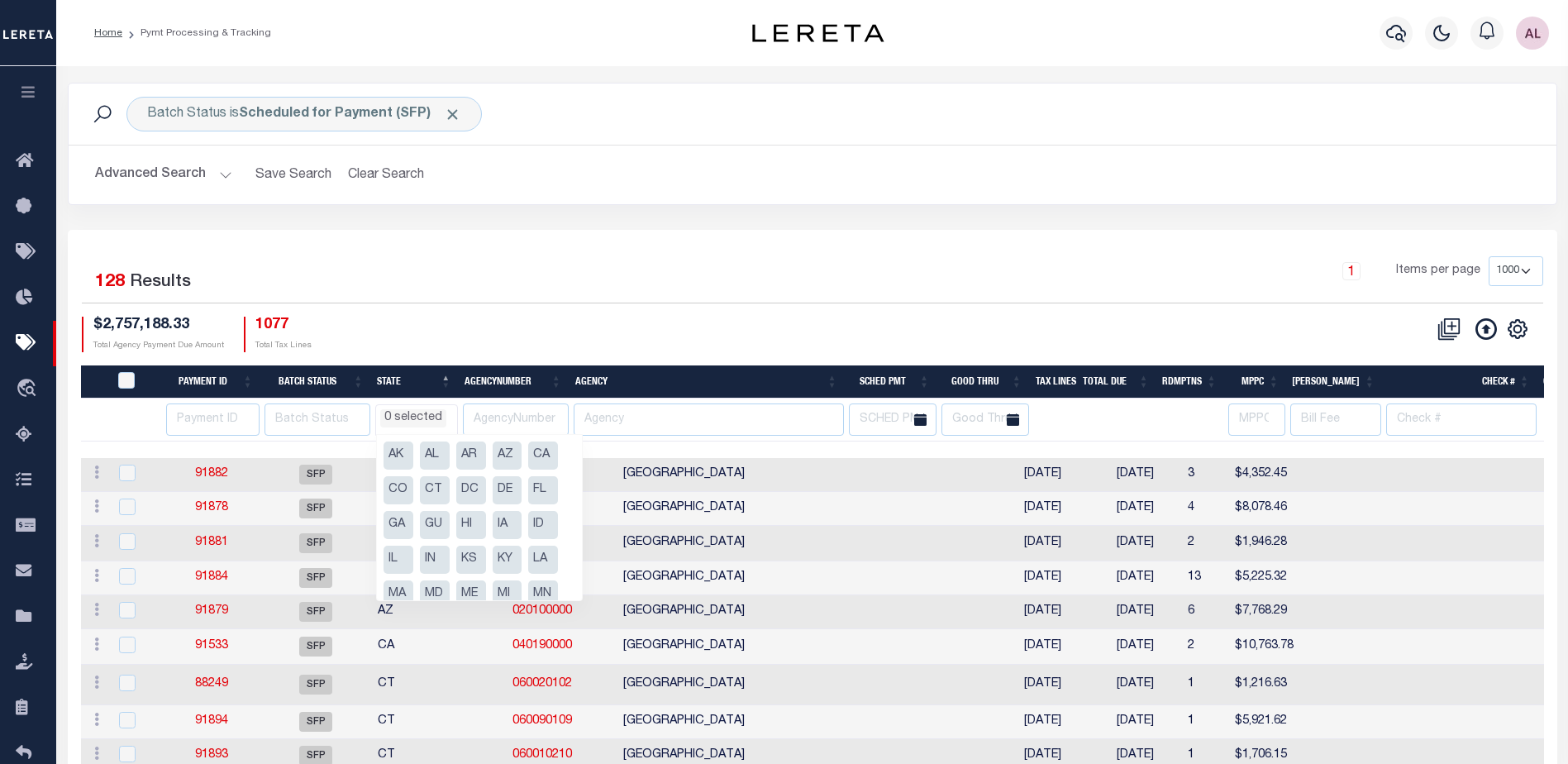
click at [435, 489] on li "CT" at bounding box center [435, 491] width 29 height 29
select select "CT"
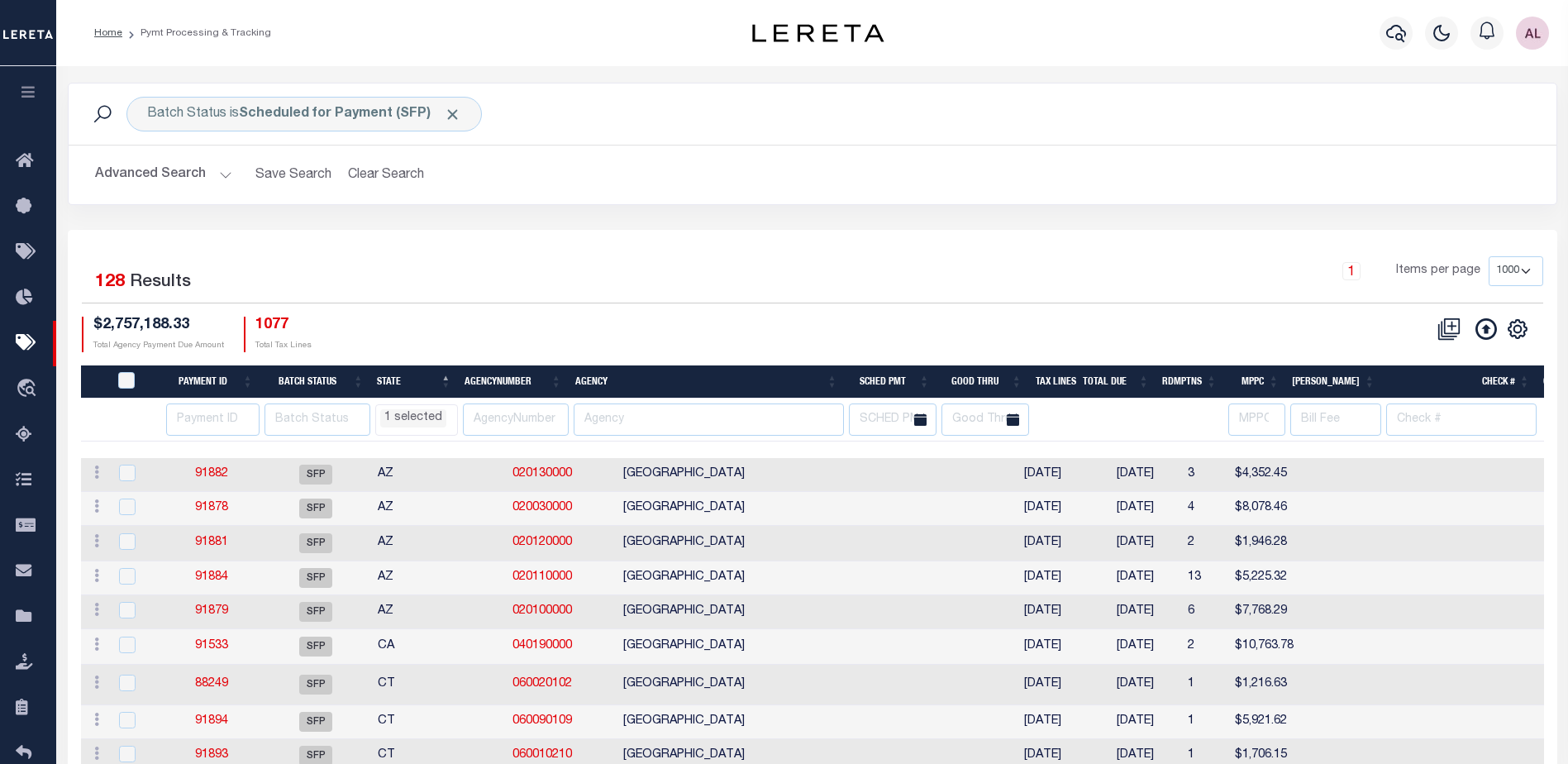
click at [590, 314] on div "Selected 128 Results 1 Items per page 100 200 500 1000 $2,757,188.33 Total Agen…" at bounding box center [812, 304] width 1488 height 95
select select "CT"
select select
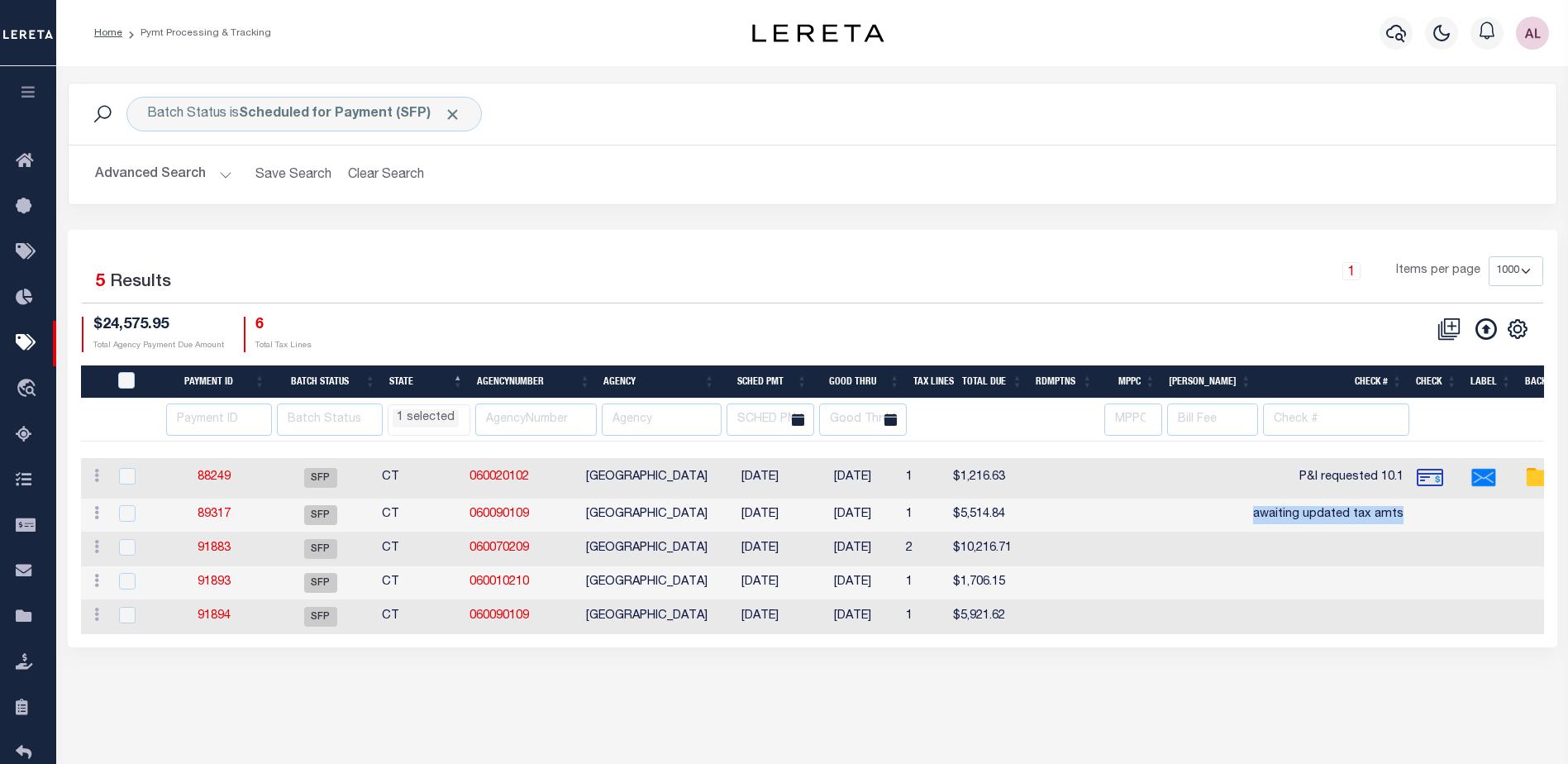
drag, startPoint x: 1428, startPoint y: 514, endPoint x: 1264, endPoint y: 517, distance: 164.0
click at [1264, 517] on tr "ACTIONS Delete Batch 89317 SFP CT 060090109 WATERBURY CITY 07/23/2025 08/01/202…" at bounding box center [1278, 516] width 2394 height 34
copy td "awaiting updated tax amts"
click at [227, 617] on link "91894" at bounding box center [214, 617] width 33 height 11
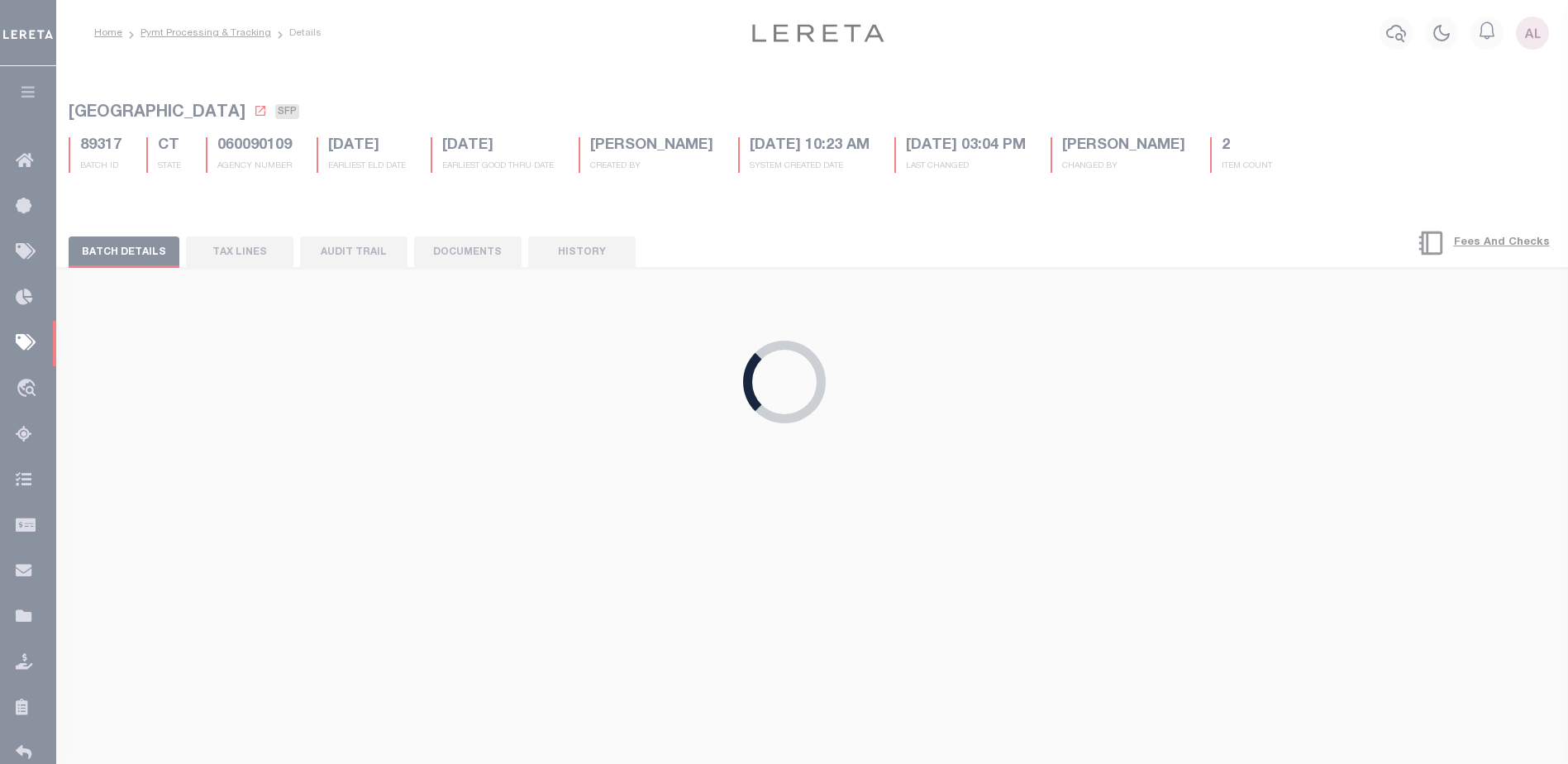
select select
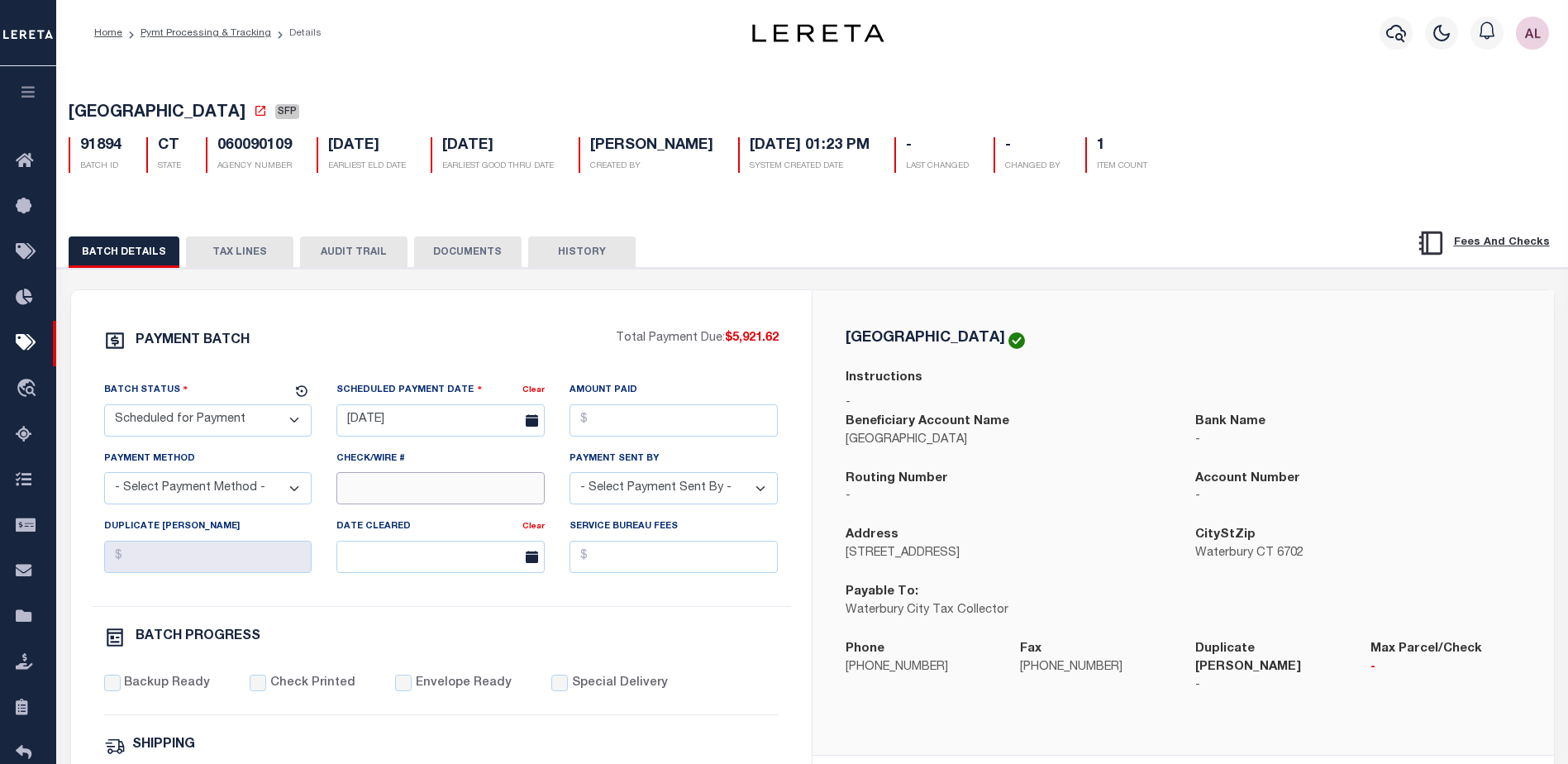
click at [383, 482] on input "Check/Wire #" at bounding box center [440, 488] width 208 height 32
paste input "awaiting updated tax amts"
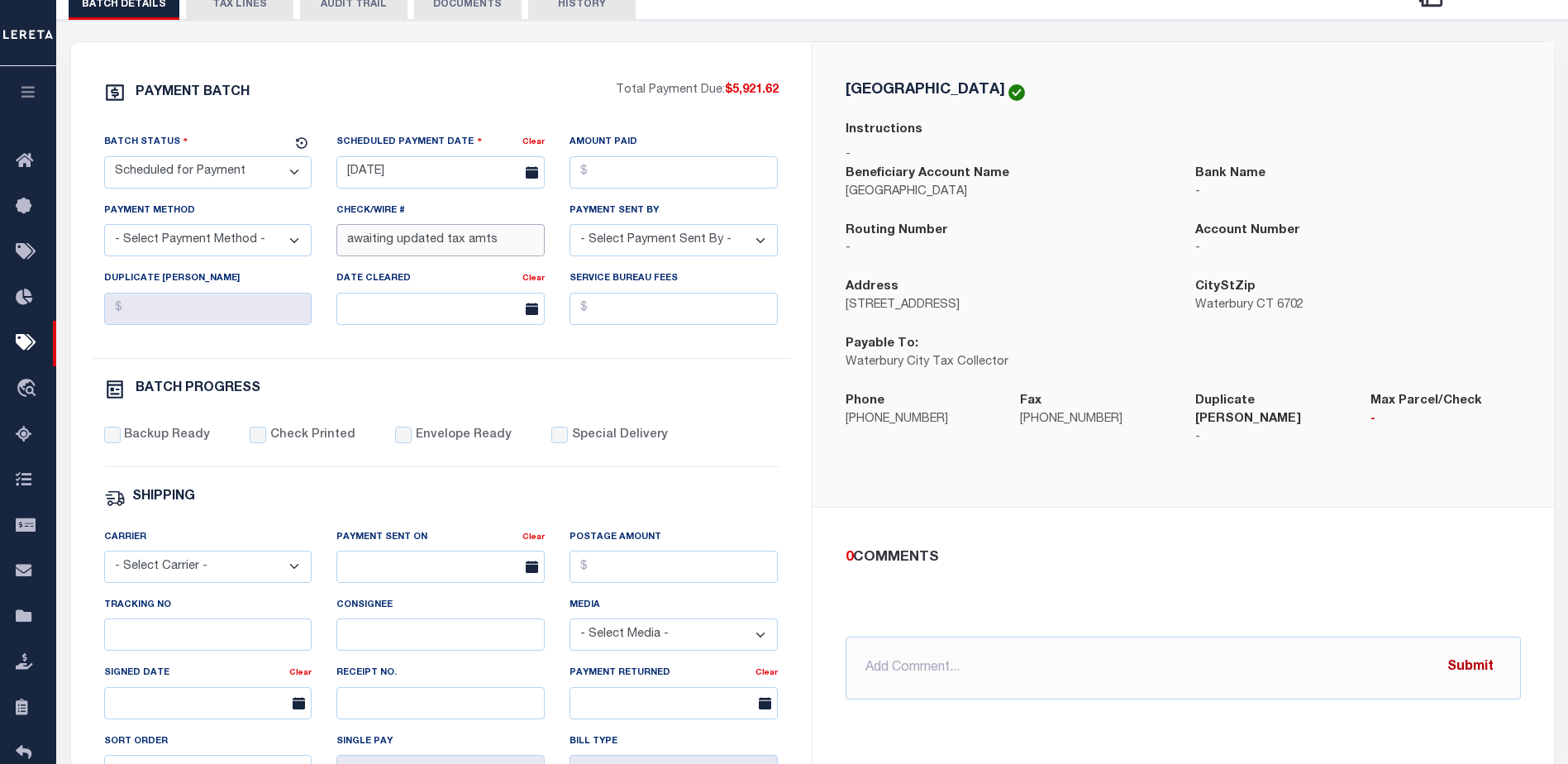
type input "awaiting updated tax amts"
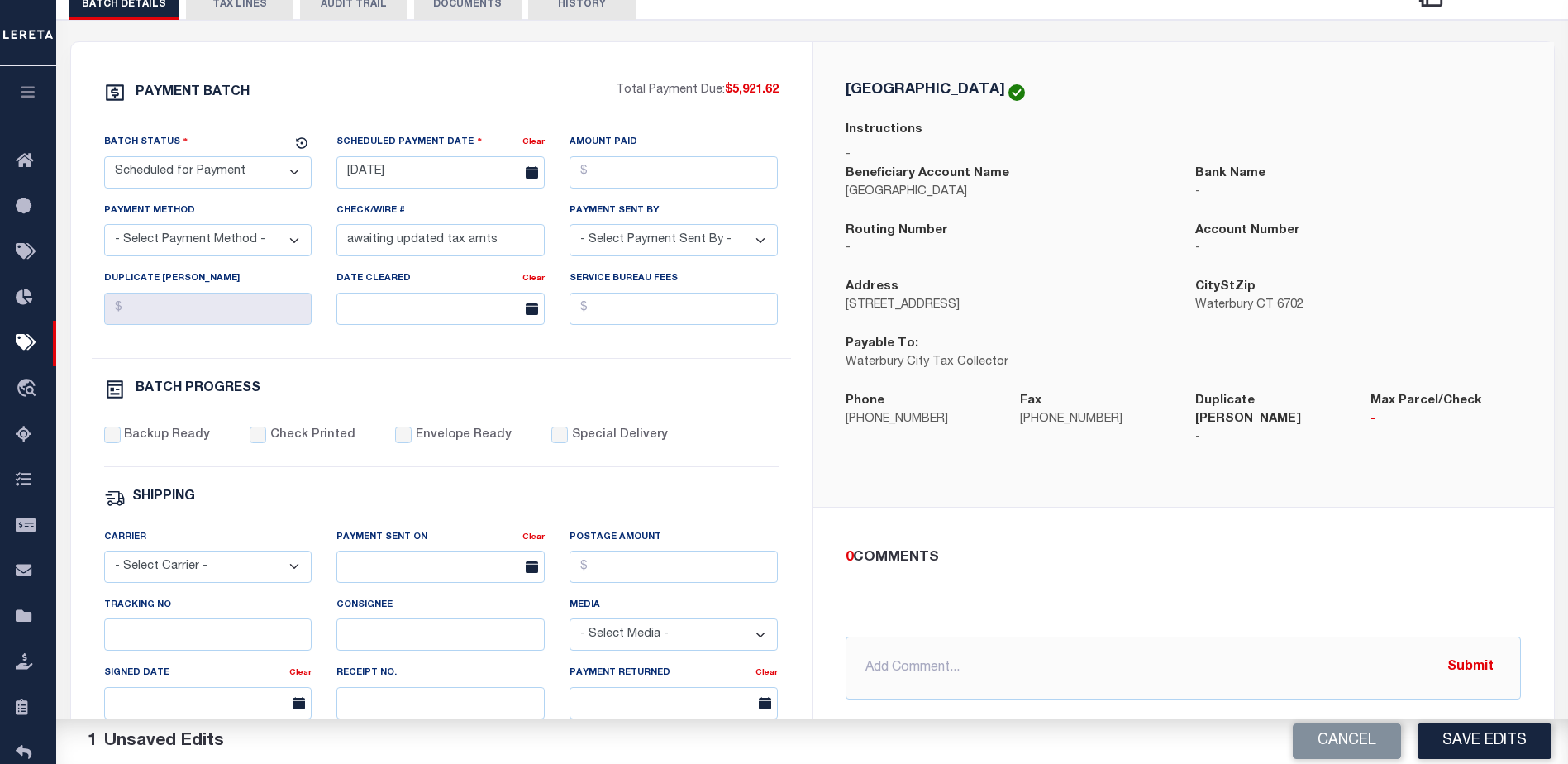
drag, startPoint x: 1476, startPoint y: 653, endPoint x: 1455, endPoint y: 712, distance: 62.6
click at [1455, 712] on div "0 COMMENTS @Aakash Patel @Abdul Muzain @Adams, Pamela S @Adhikary Rinki @Agusti…" at bounding box center [1184, 623] width 742 height 231
click at [1474, 740] on button "Save Edits" at bounding box center [1484, 741] width 134 height 35
select select "CT"
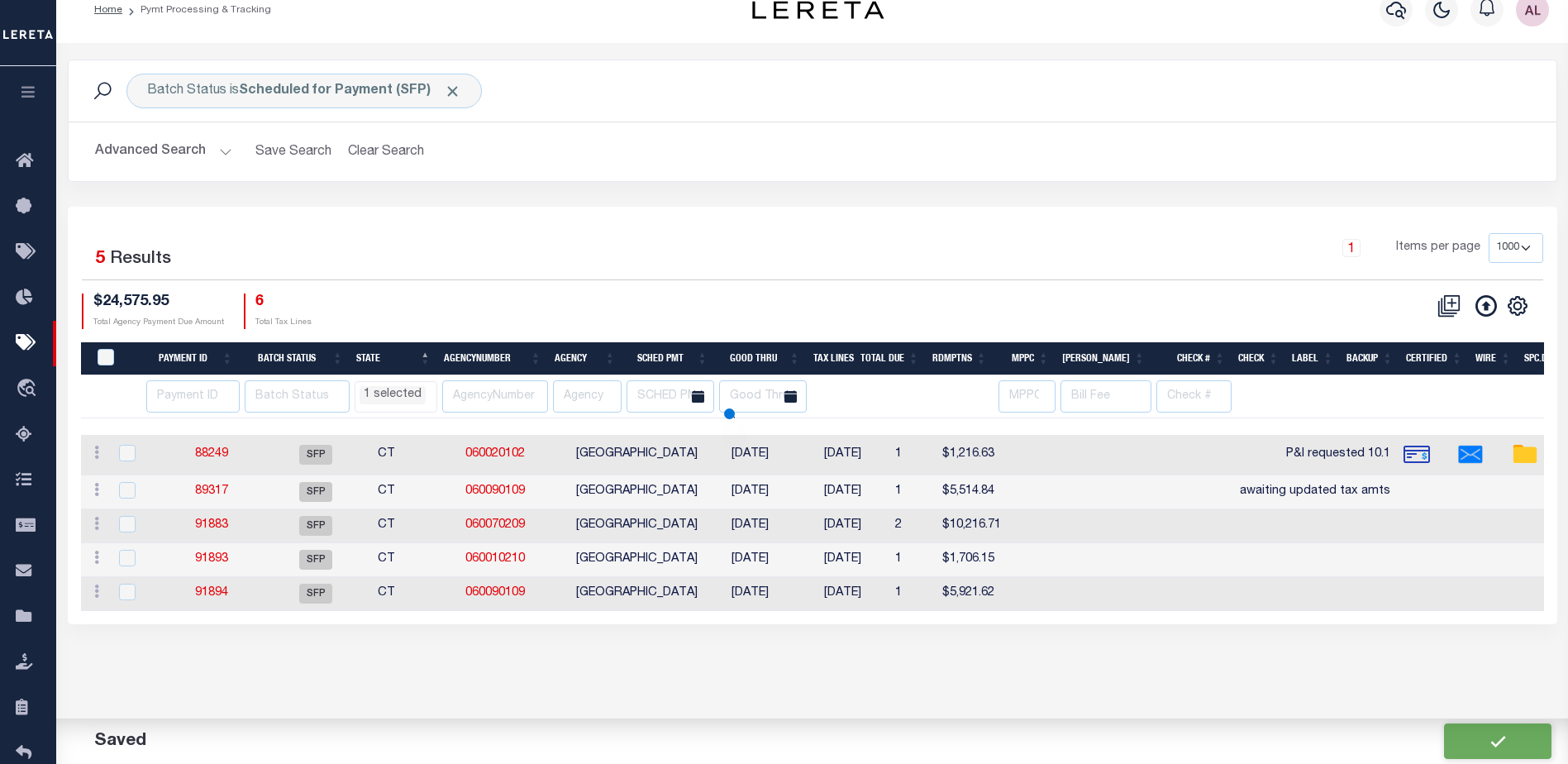
select select "CT"
select select
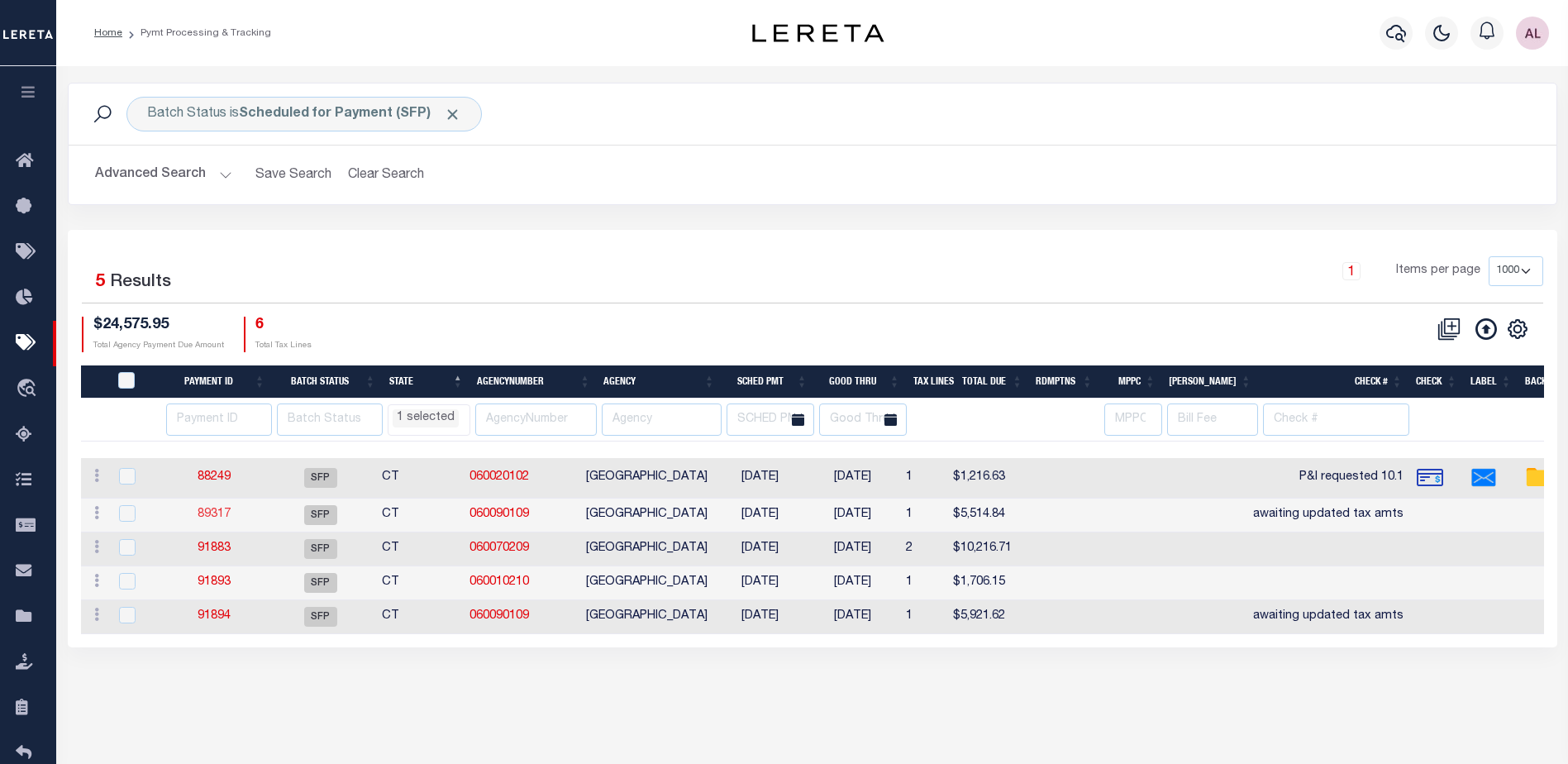
click at [219, 512] on link "89317" at bounding box center [214, 515] width 33 height 11
type input "Audria"
select select
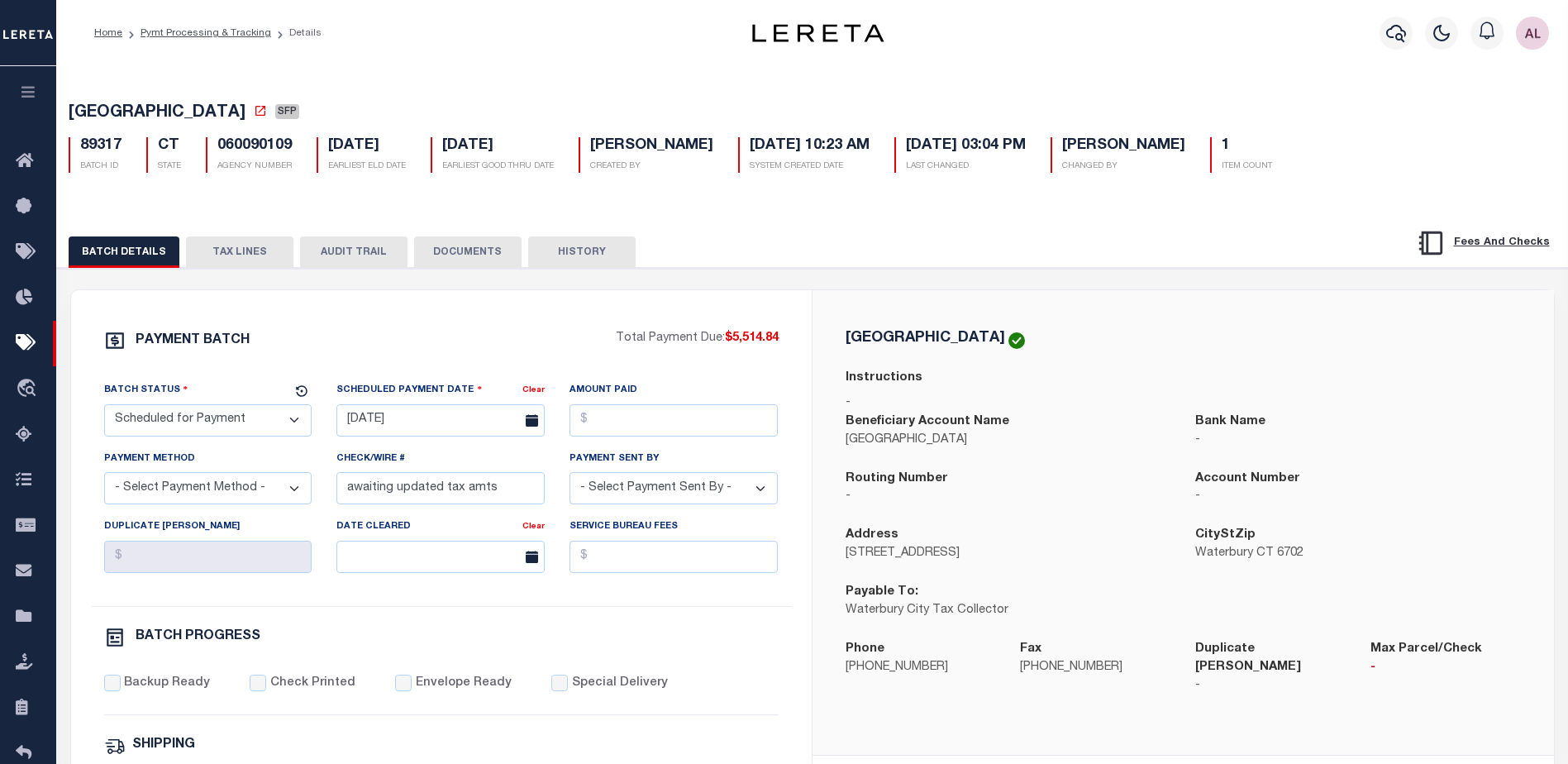
click at [231, 427] on select "- Select Status - Scheduled for Payment Ready For Payment Payment Sent Cleared …" at bounding box center [208, 421] width 208 height 32
select select "RFP"
click at [105, 408] on select "- Select Status - Scheduled for Payment Ready For Payment Payment Sent Cleared …" at bounding box center [208, 421] width 208 height 32
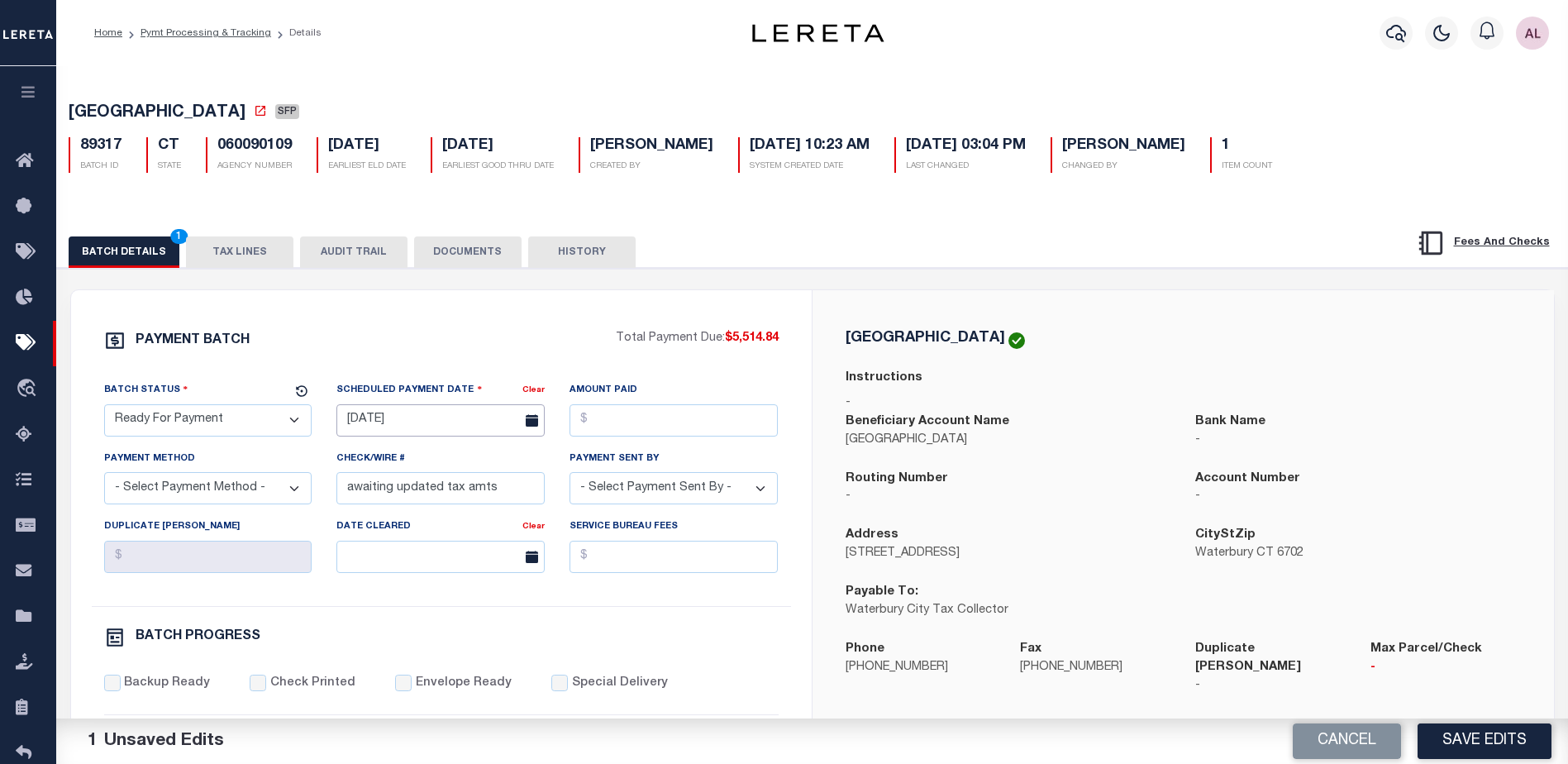
drag, startPoint x: 468, startPoint y: 426, endPoint x: 466, endPoint y: 436, distance: 10.2
click at [469, 422] on input "07/23/2025" at bounding box center [440, 421] width 208 height 32
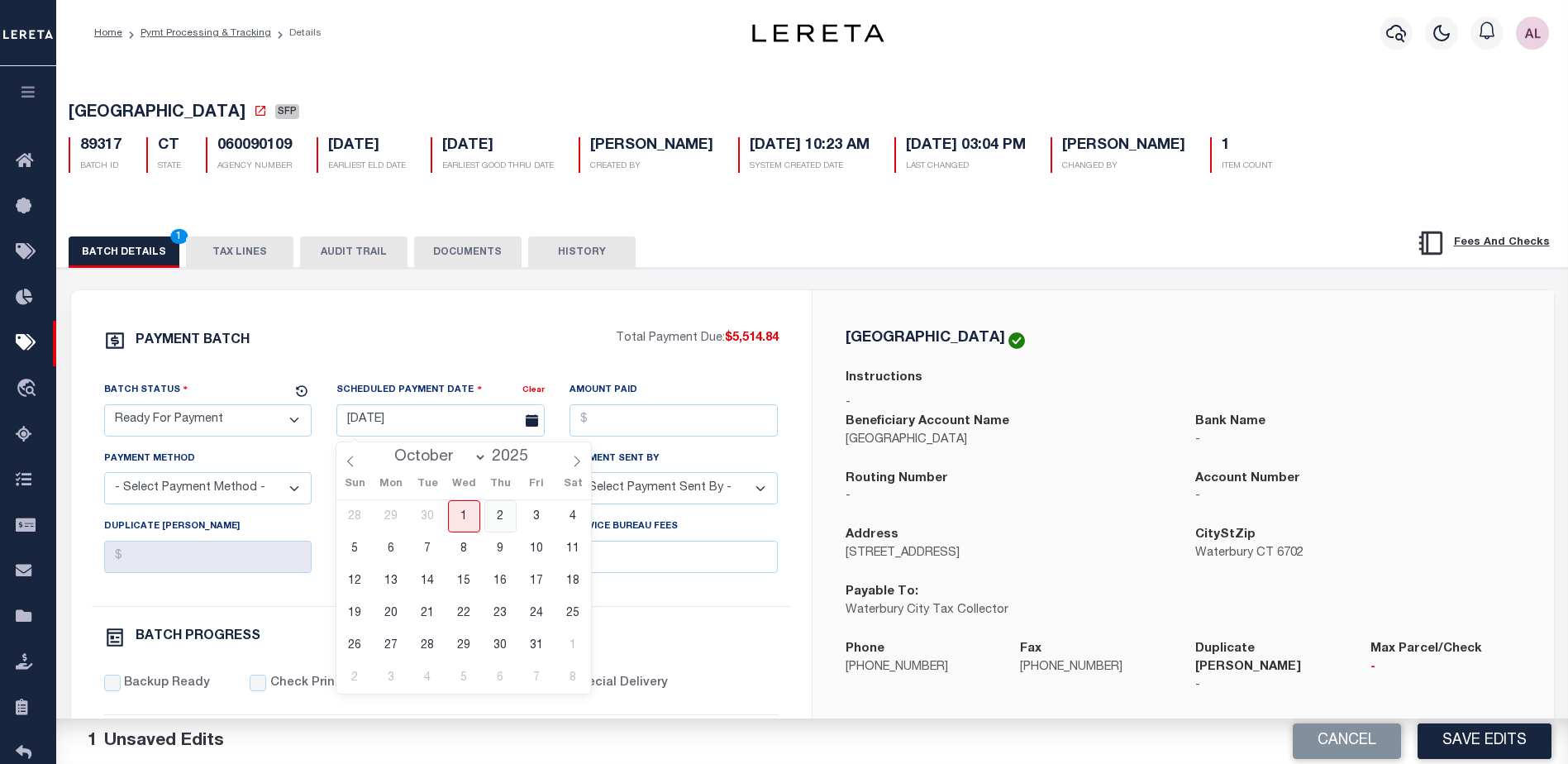
click at [505, 517] on span "2" at bounding box center [500, 517] width 32 height 32
type input "10/02/2025"
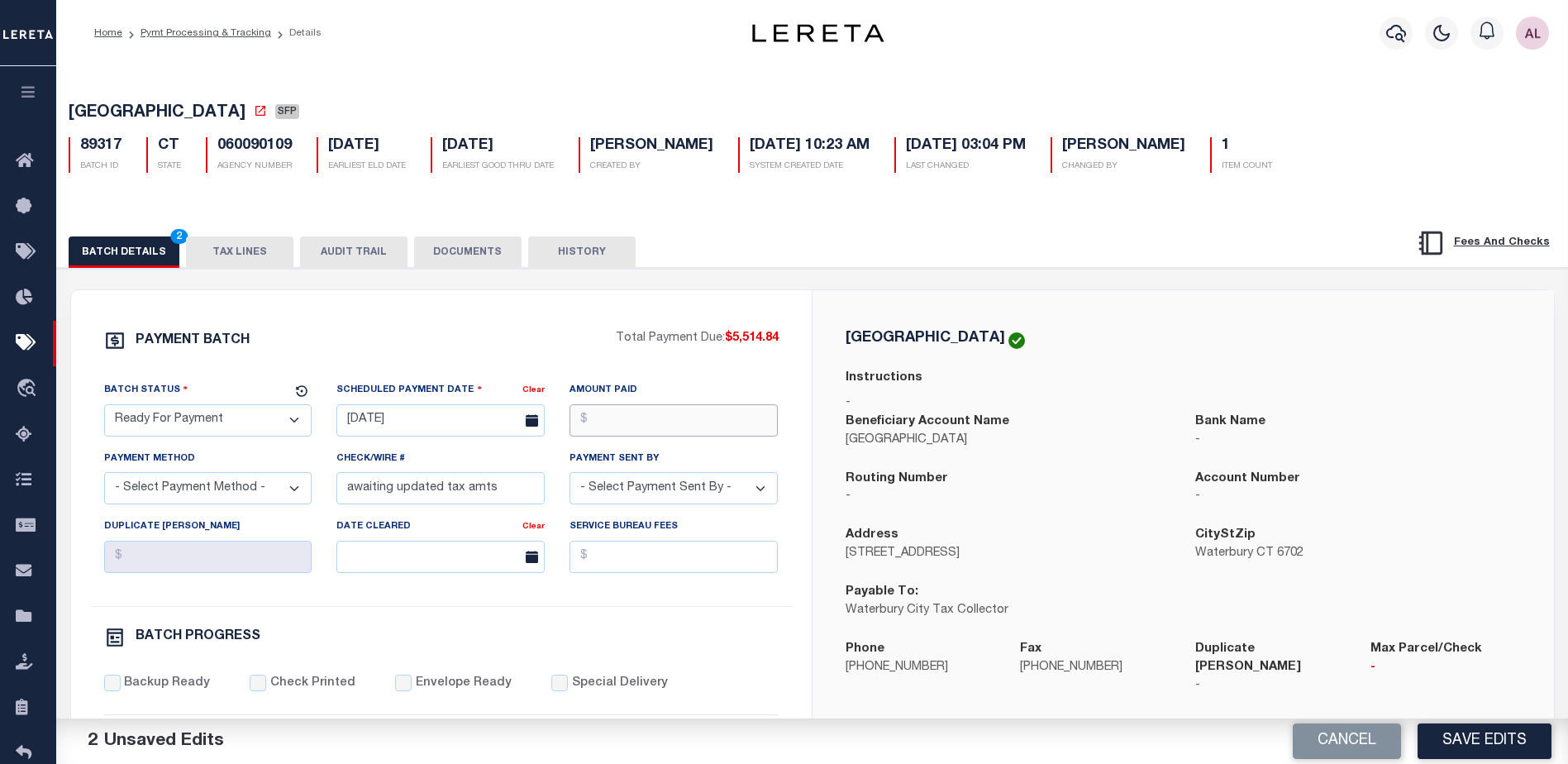
click at [618, 422] on input "Amount Paid" at bounding box center [673, 421] width 208 height 32
type input "$5,514.84"
click at [171, 497] on select "- Select Payment Method - ACH Certified Check Check Direct Deposit Wire Transfer" at bounding box center [208, 488] width 208 height 32
select select "CHK"
click at [105, 478] on select "- Select Payment Method - ACH Certified Check Check Direct Deposit Wire Transfer" at bounding box center [208, 488] width 208 height 32
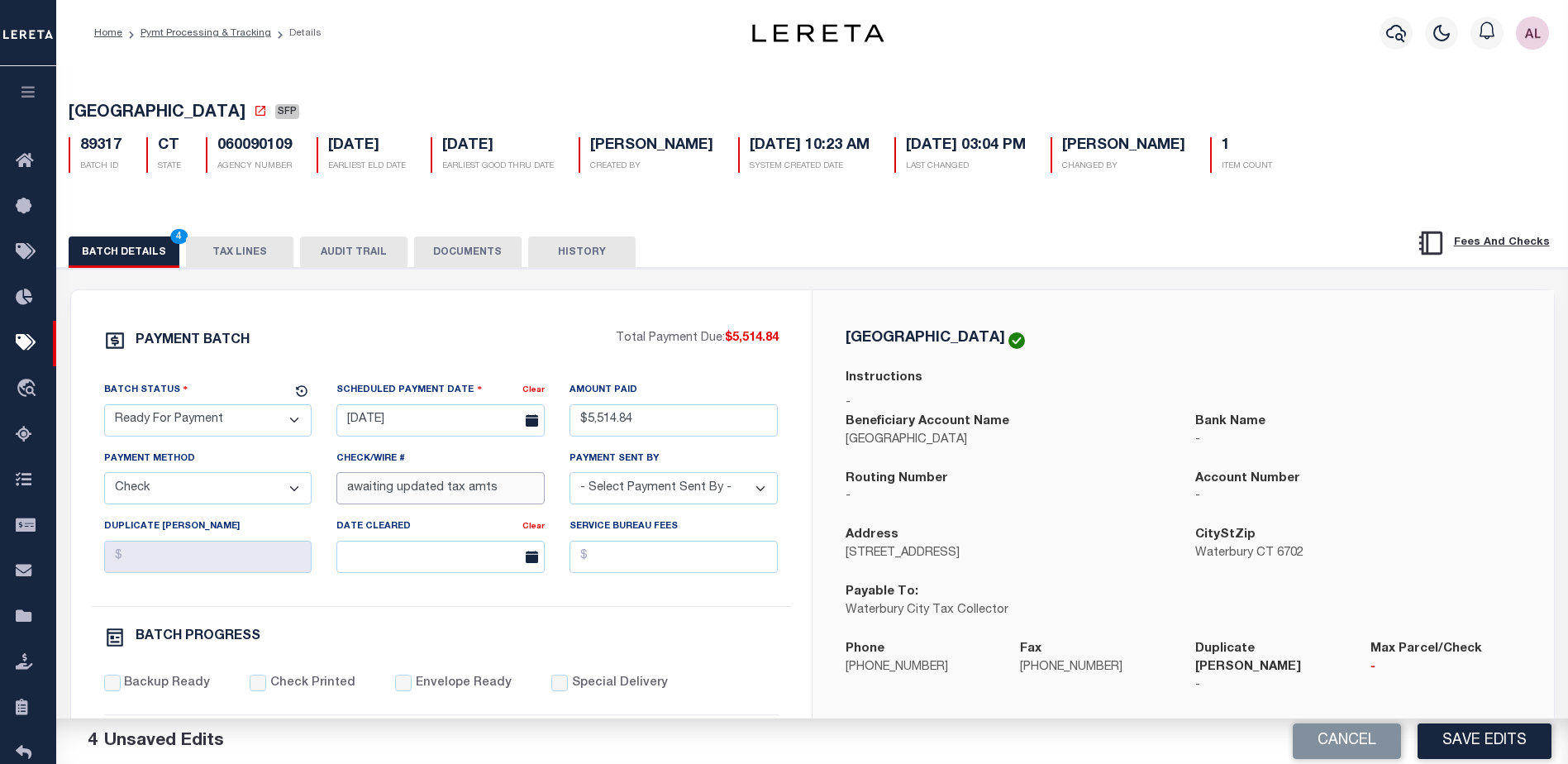
drag, startPoint x: 468, startPoint y: 501, endPoint x: 231, endPoint y: 526, distance: 238.3
click at [231, 526] on div "Batch Status - Select Status - Scheduled for Payment Ready For Payment Payment …" at bounding box center [442, 494] width 700 height 225
click at [668, 483] on select "- Select Payment Sent By - Aakash Patel Abdul Muzain Adams, Pamela S Adhikary R…" at bounding box center [673, 488] width 208 height 32
select select "Little, Audria"
click at [115, 684] on input "Backup Ready" at bounding box center [112, 682] width 16 height 16
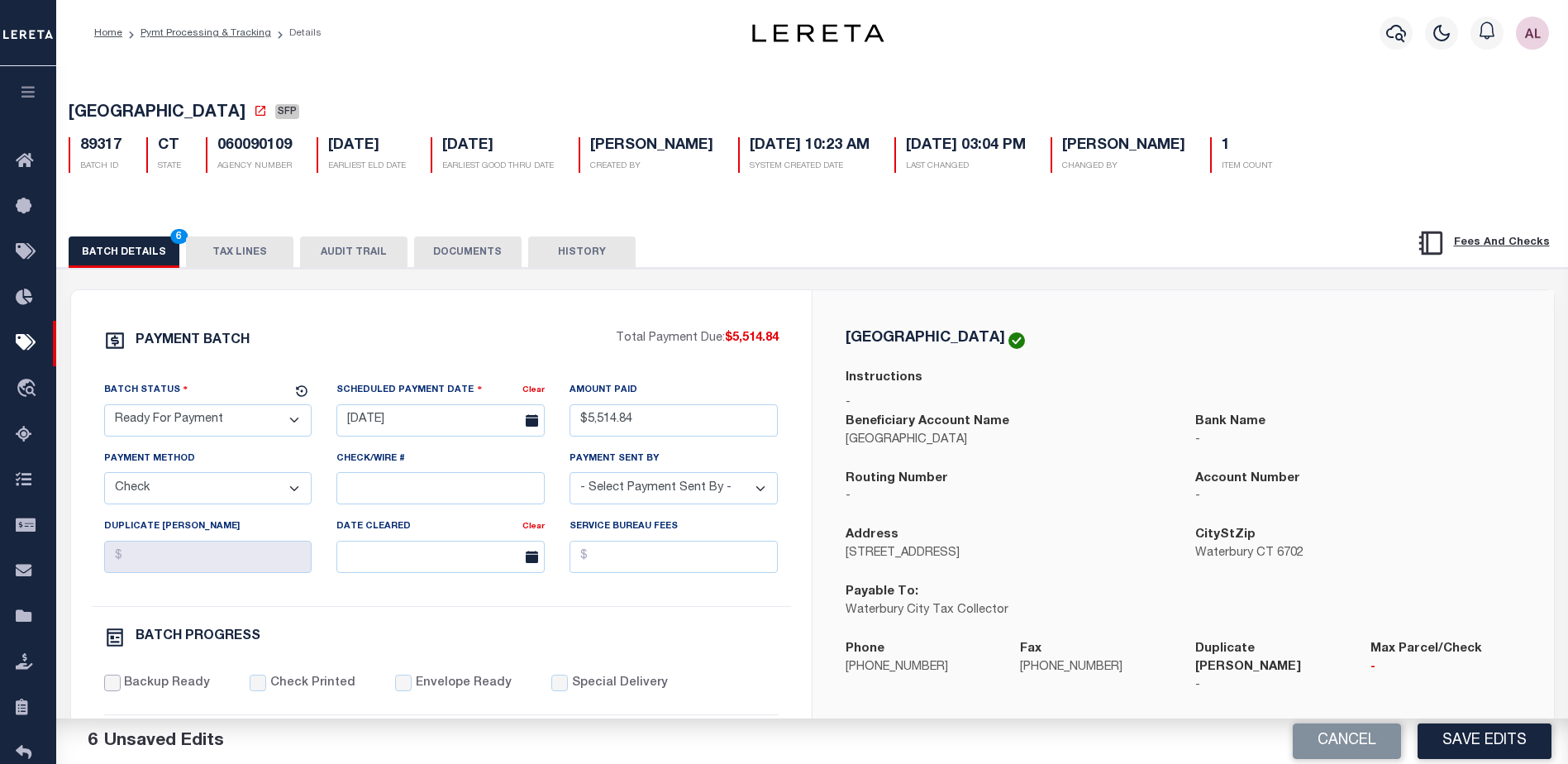
checkbox input "true"
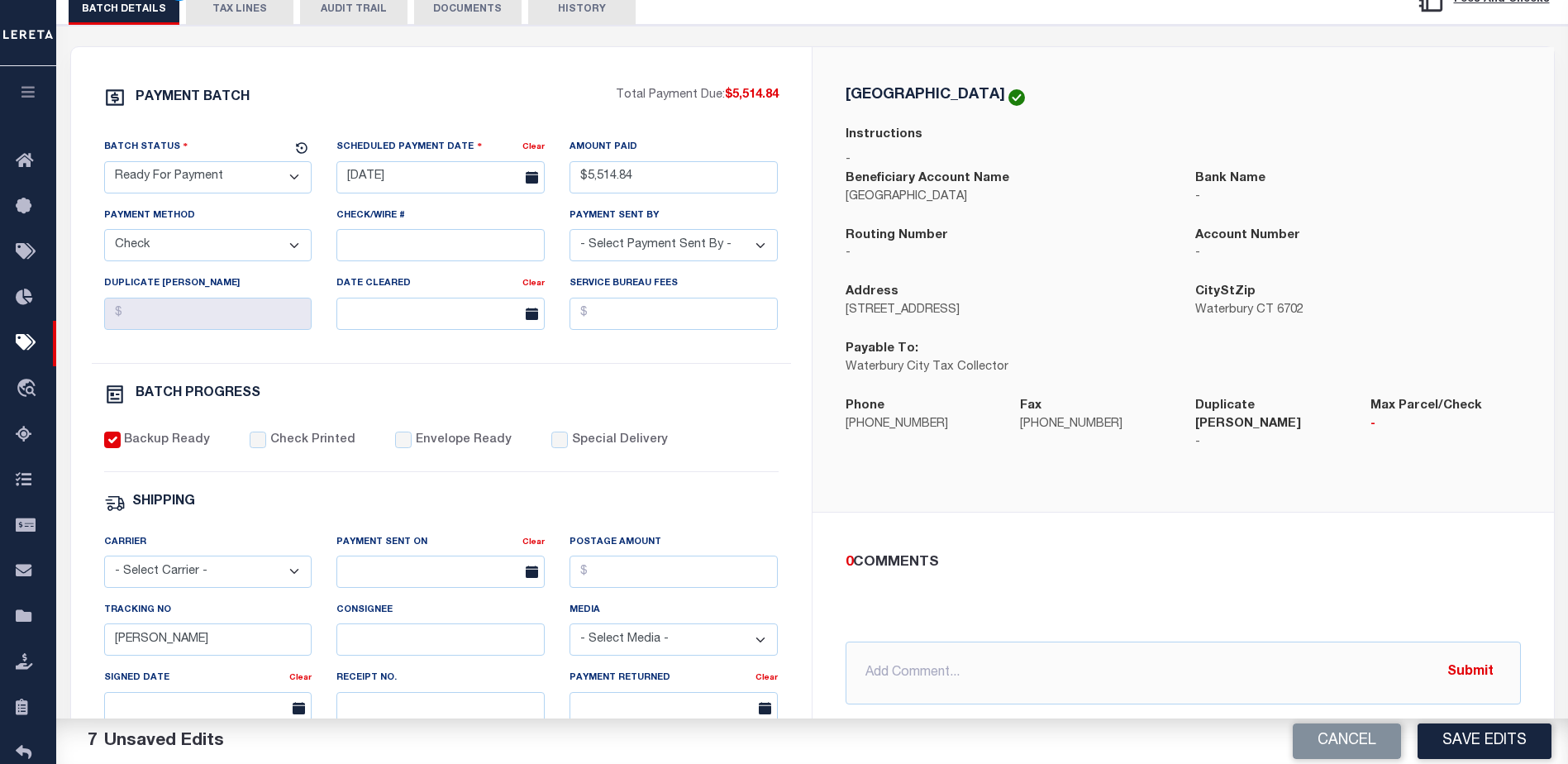
scroll to position [248, 0]
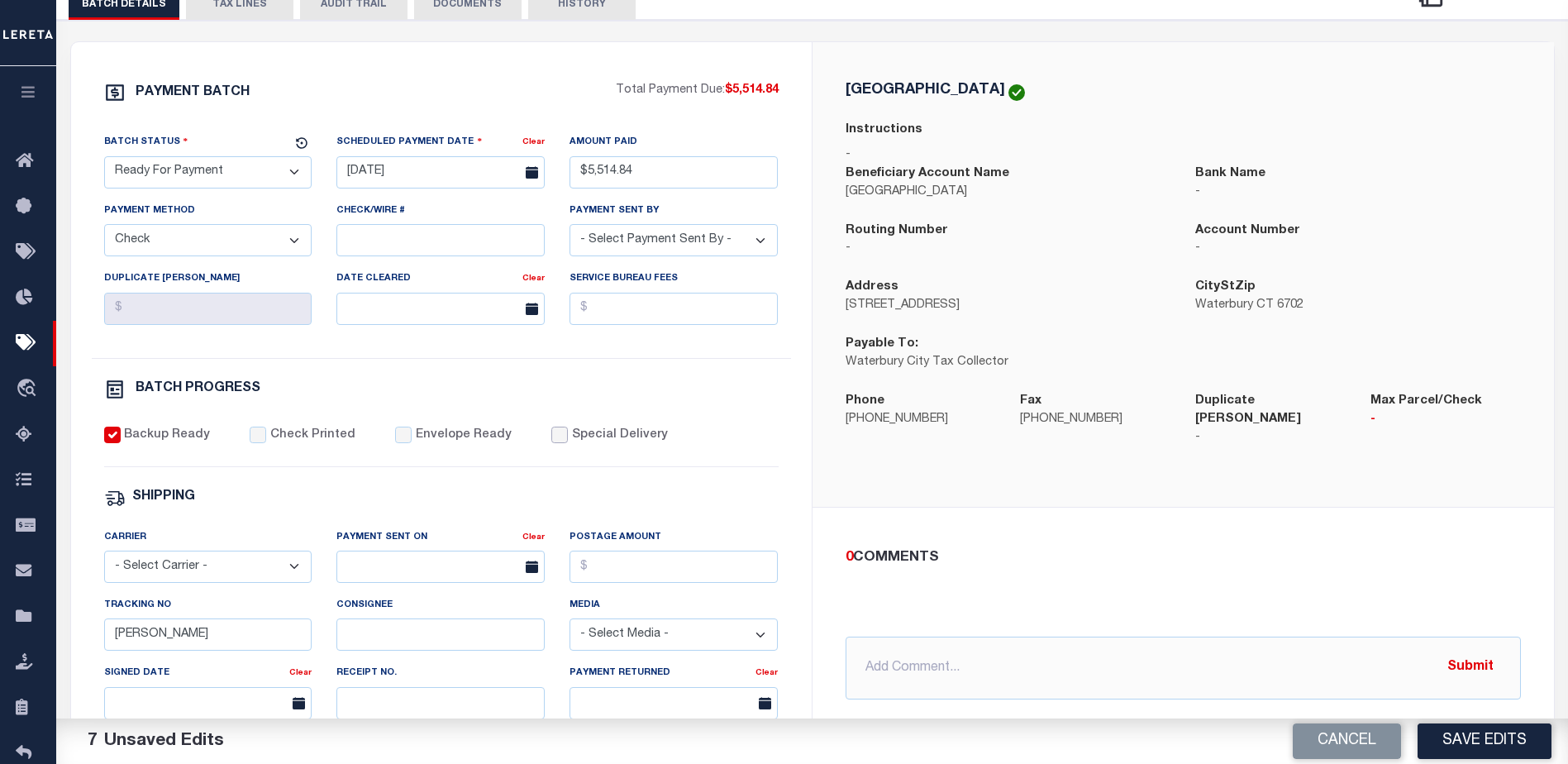
click at [552, 441] on input "Special Delivery" at bounding box center [559, 435] width 16 height 16
checkbox input "true"
click at [876, 638] on input "text" at bounding box center [1183, 668] width 675 height 63
paste input "and mailed to STATE MARSHAL JAMIE LAMBO at 56 CENTER STREET, WATERBURY, CT 06702"
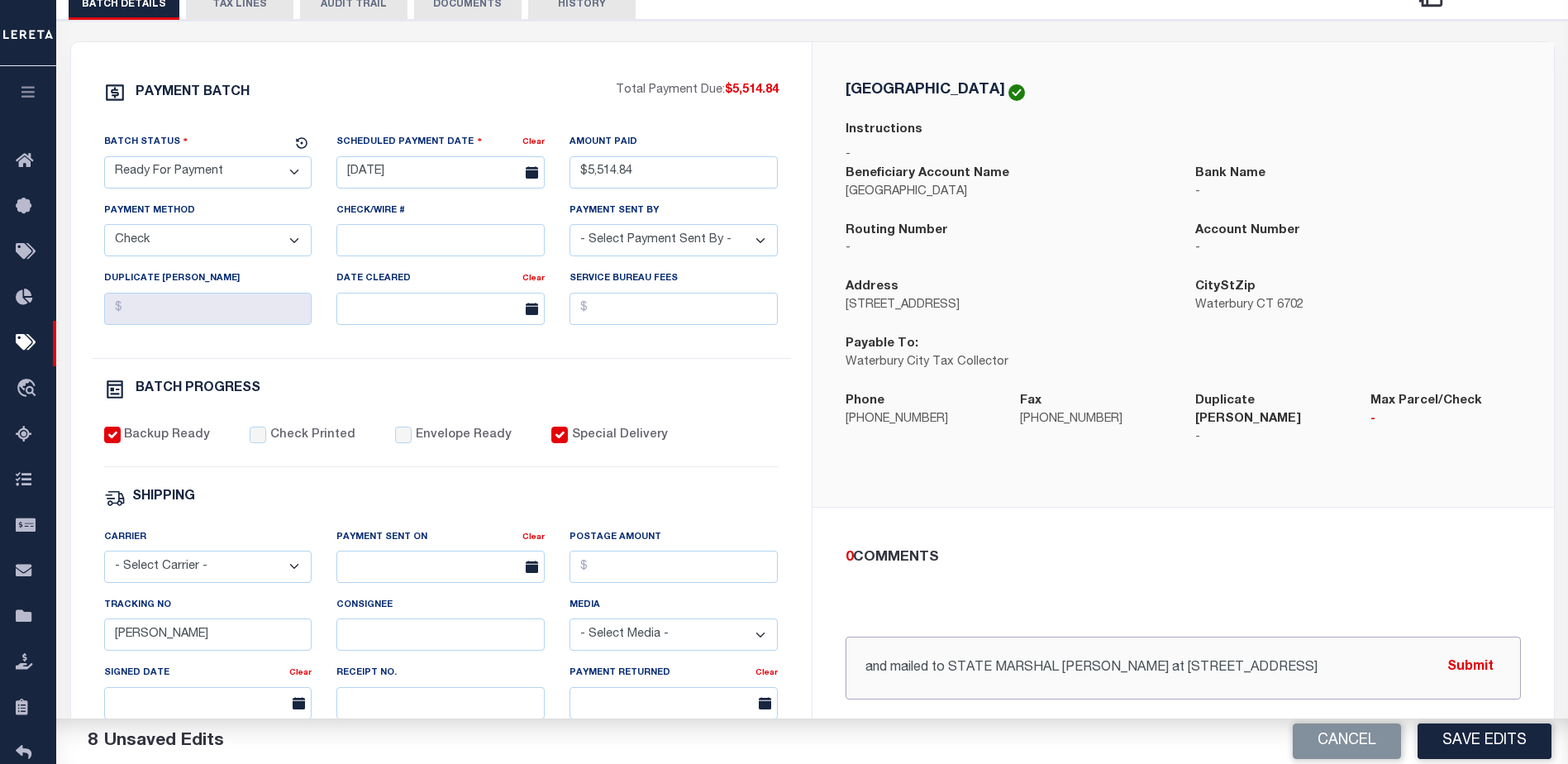
click at [881, 653] on input "and mailed to STATE MARSHAL JAMIE LAMBO at 56 CENTER STREET, WATERBURY, CT 06702" at bounding box center [1183, 668] width 675 height 63
drag, startPoint x: 889, startPoint y: 661, endPoint x: 829, endPoint y: 656, distance: 60.2
click at [831, 656] on div "0 COMMENTS and mailed to STATE MARSHAL JAMIE LAMBO at 56 CENTER STREET, WATERBU…" at bounding box center [1184, 623] width 742 height 231
drag, startPoint x: 909, startPoint y: 653, endPoint x: 894, endPoint y: 653, distance: 15.0
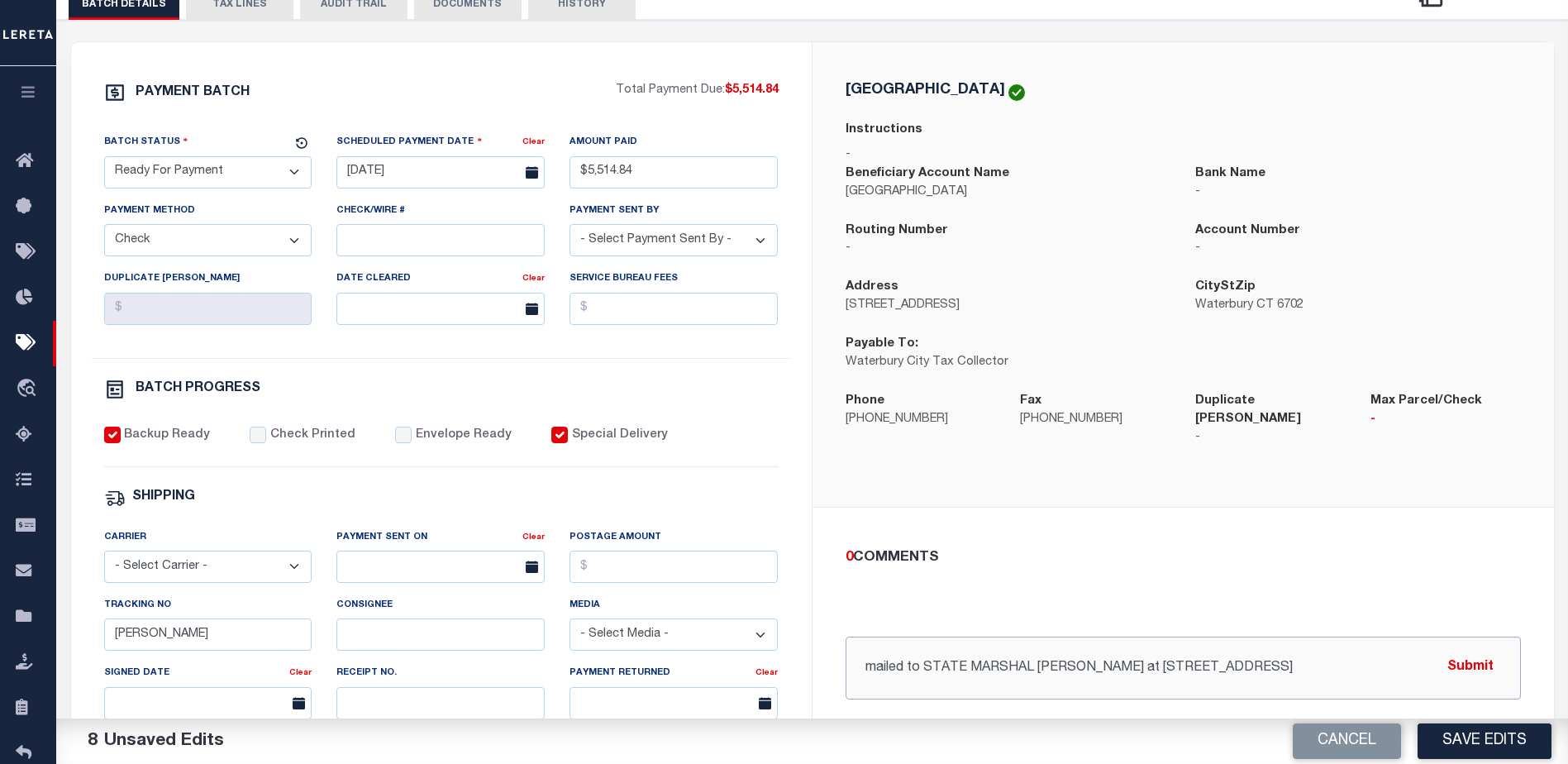
click at [894, 653] on input "mailed to STATE MARSHAL JAMIE LAMBO at 56 CENTER STREET, WATERBURY, CT 06702" at bounding box center [1183, 668] width 675 height 63
drag, startPoint x: 921, startPoint y: 654, endPoint x: 848, endPoint y: 649, distance: 73.2
click at [848, 649] on input "mailed to STATE MARSHAL JAMIE LAMBO at 56 CENTER STREET, WATERBURY, CT 06702" at bounding box center [1183, 668] width 675 height 63
click at [1124, 649] on input "MAIL TO: STATE MARSHAL JAMIE LAMBO at 56 CENTER STREET, WATERBURY, CT 06702" at bounding box center [1183, 668] width 675 height 63
drag, startPoint x: 1150, startPoint y: 653, endPoint x: 1130, endPoint y: 655, distance: 20.1
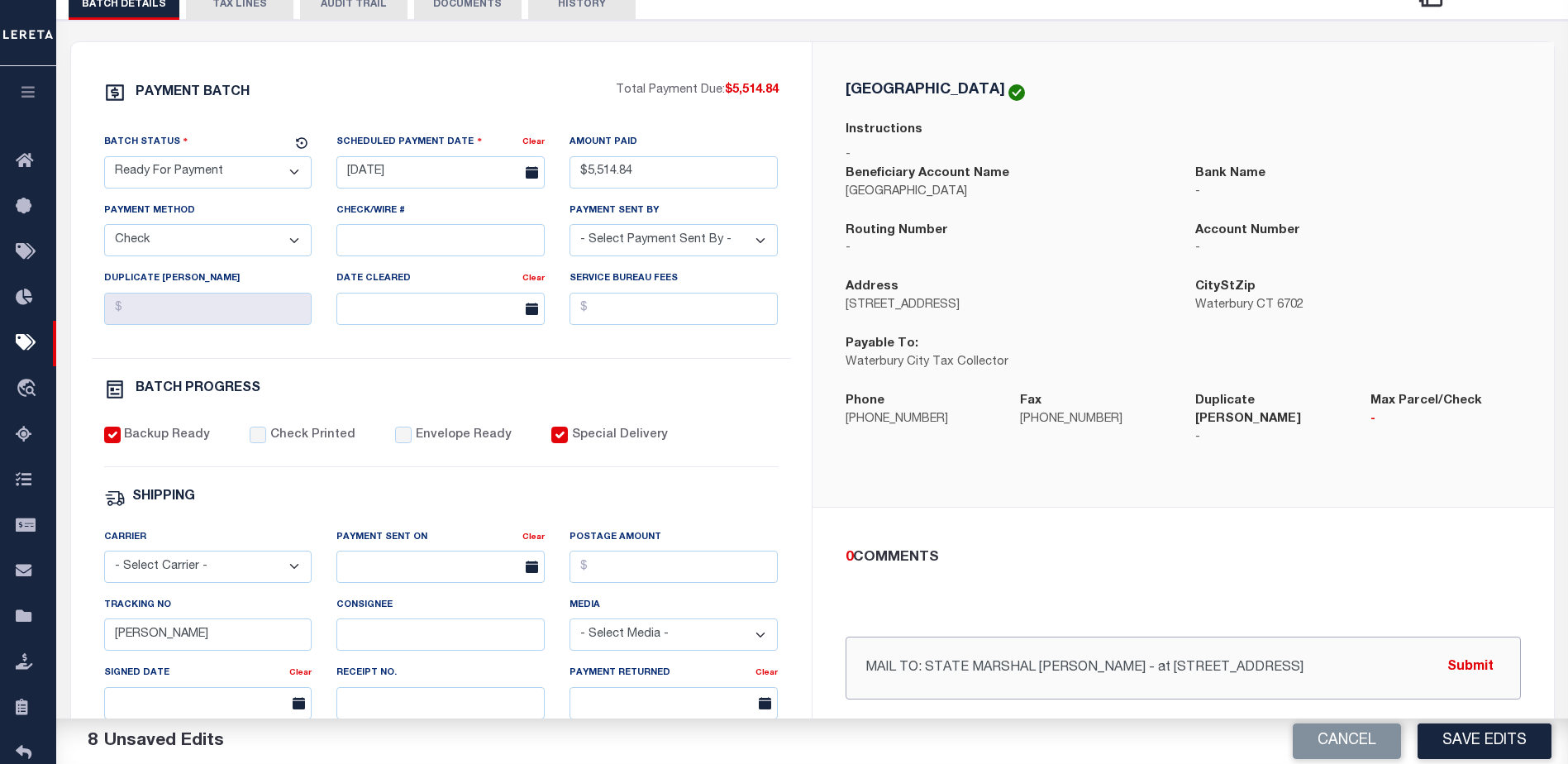
click at [1130, 655] on input "MAIL TO: STATE MARSHAL JAMIE LAMBO - at 56 CENTER STREET, WATERBURY, CT 06702" at bounding box center [1183, 668] width 675 height 63
type input "MAIL TO: STATE MARSHAL JAMIE LAMBO - 56 CENTER STREET, WATERBURY, CT 06702"
click at [1477, 656] on button "Submit" at bounding box center [1470, 668] width 68 height 34
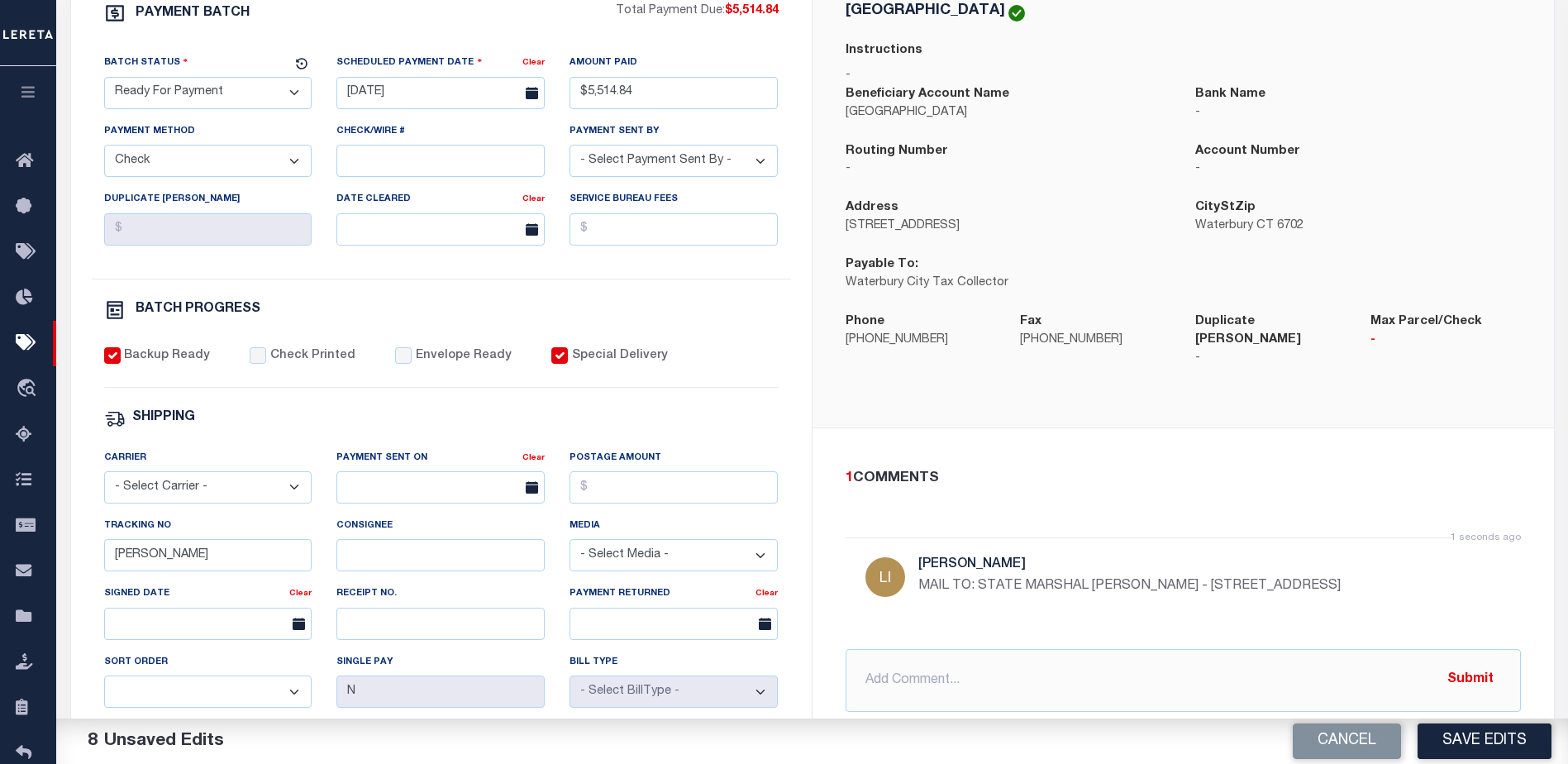
scroll to position [331, 0]
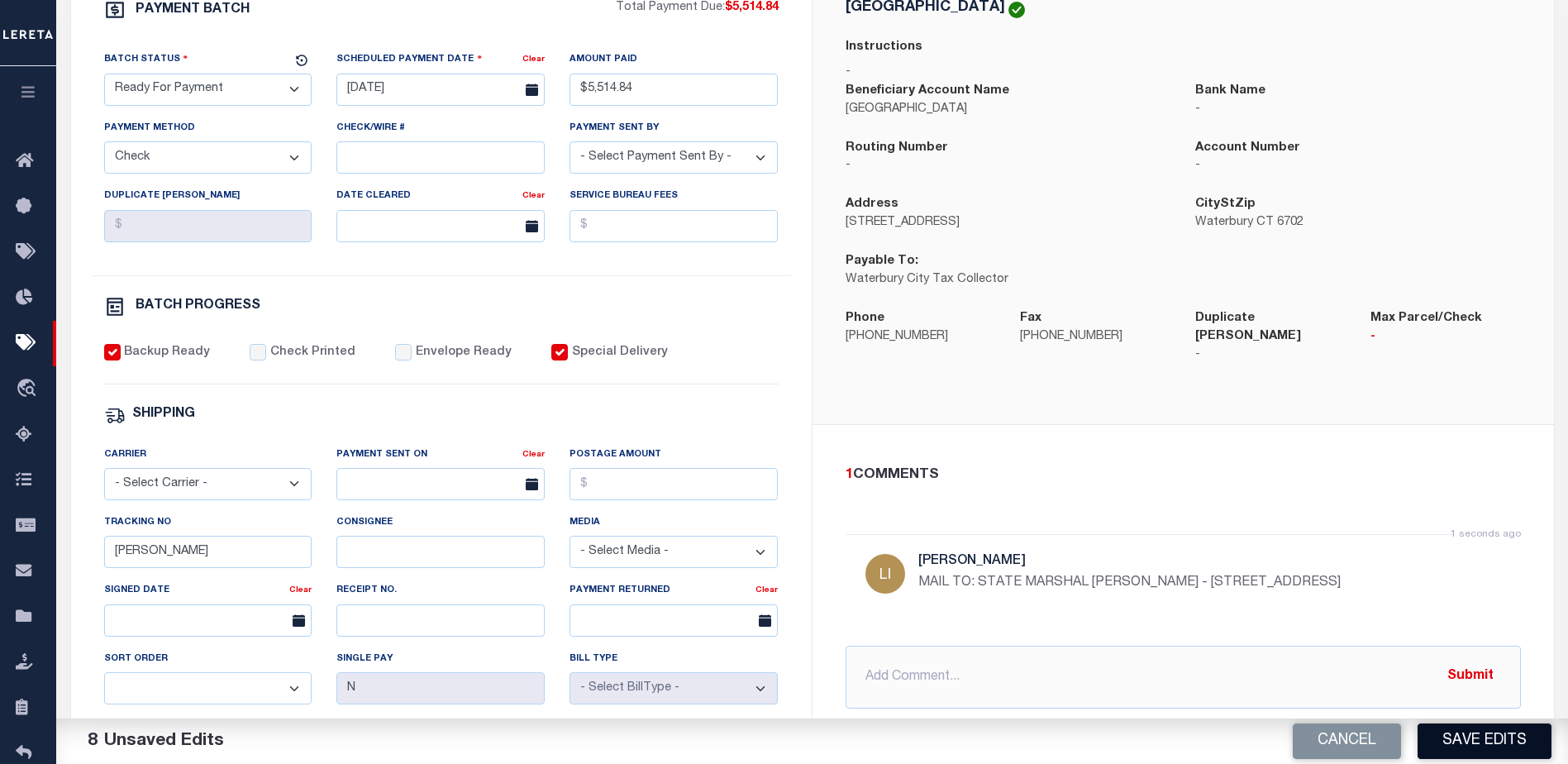
click at [1484, 744] on button "Save Edits" at bounding box center [1484, 741] width 134 height 35
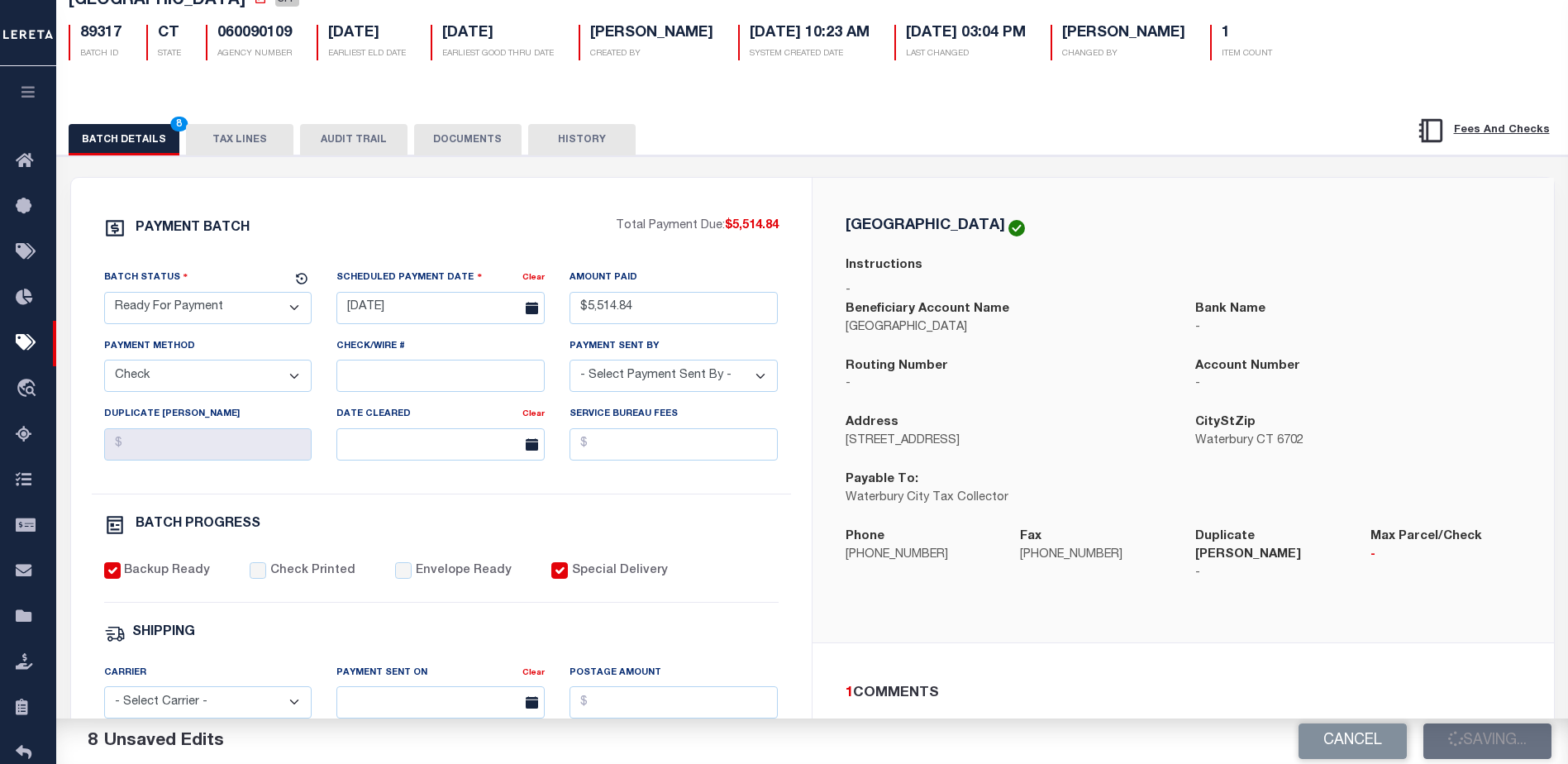
scroll to position [23, 0]
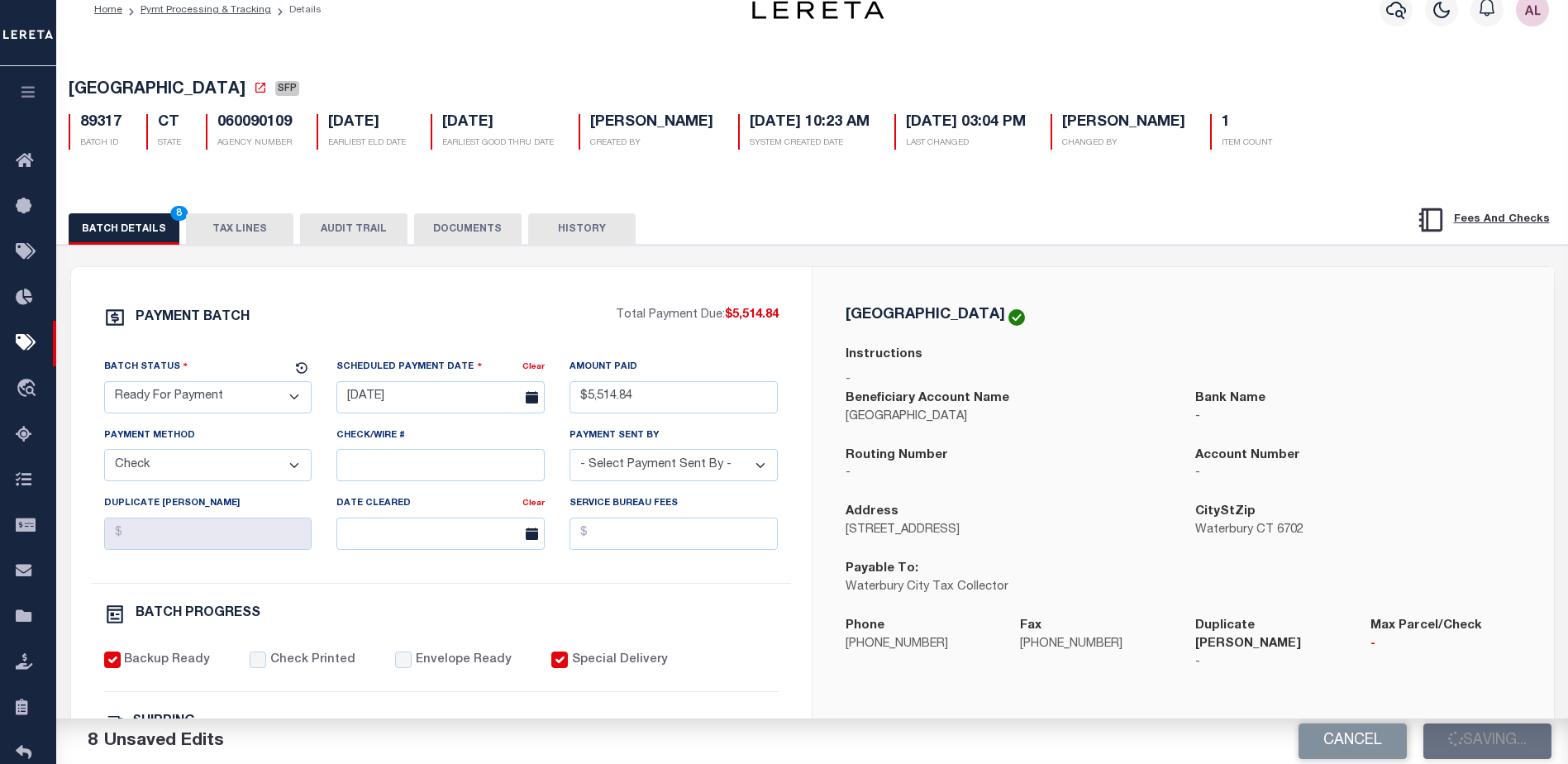
select select "CT"
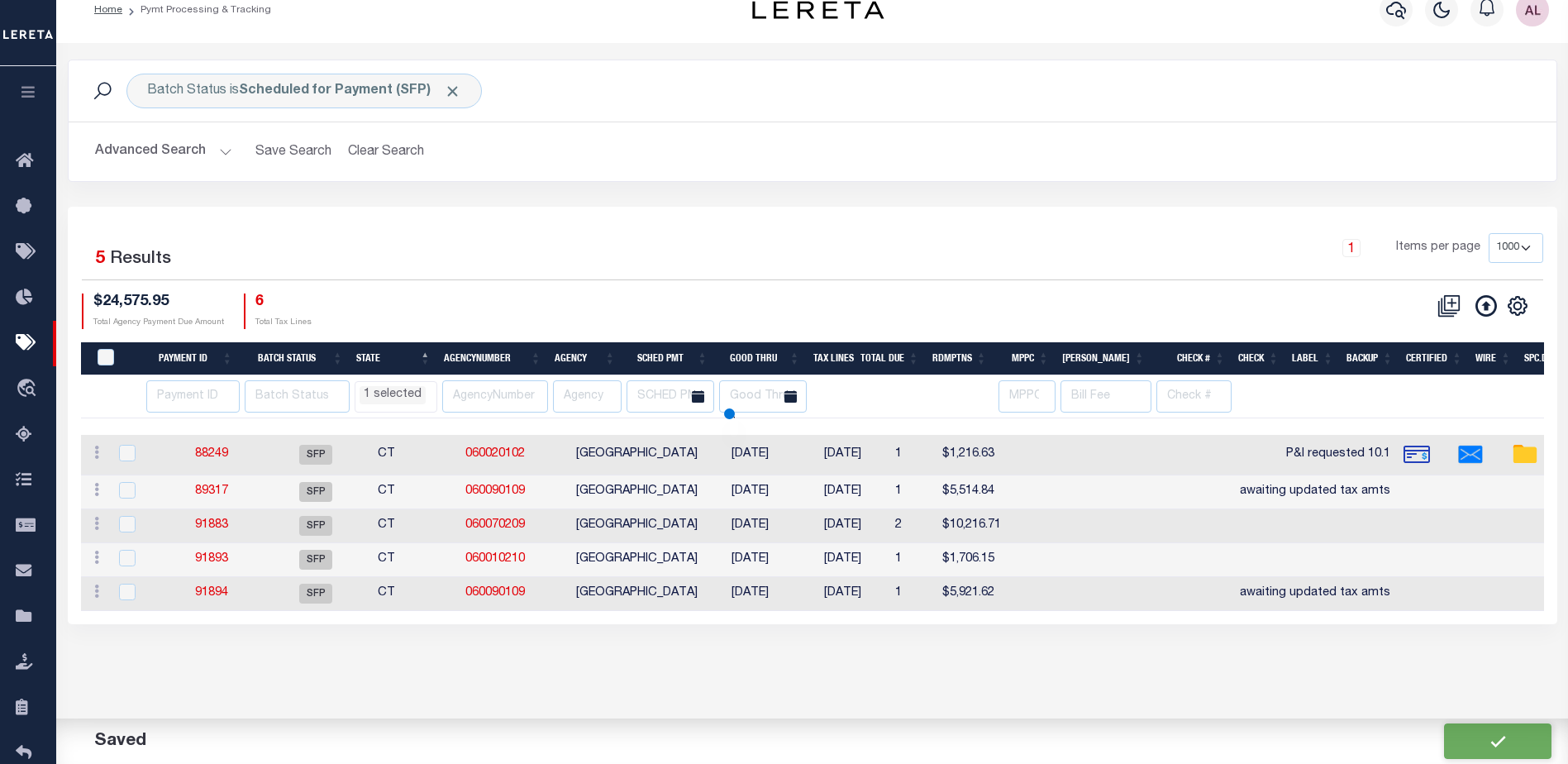
scroll to position [0, 0]
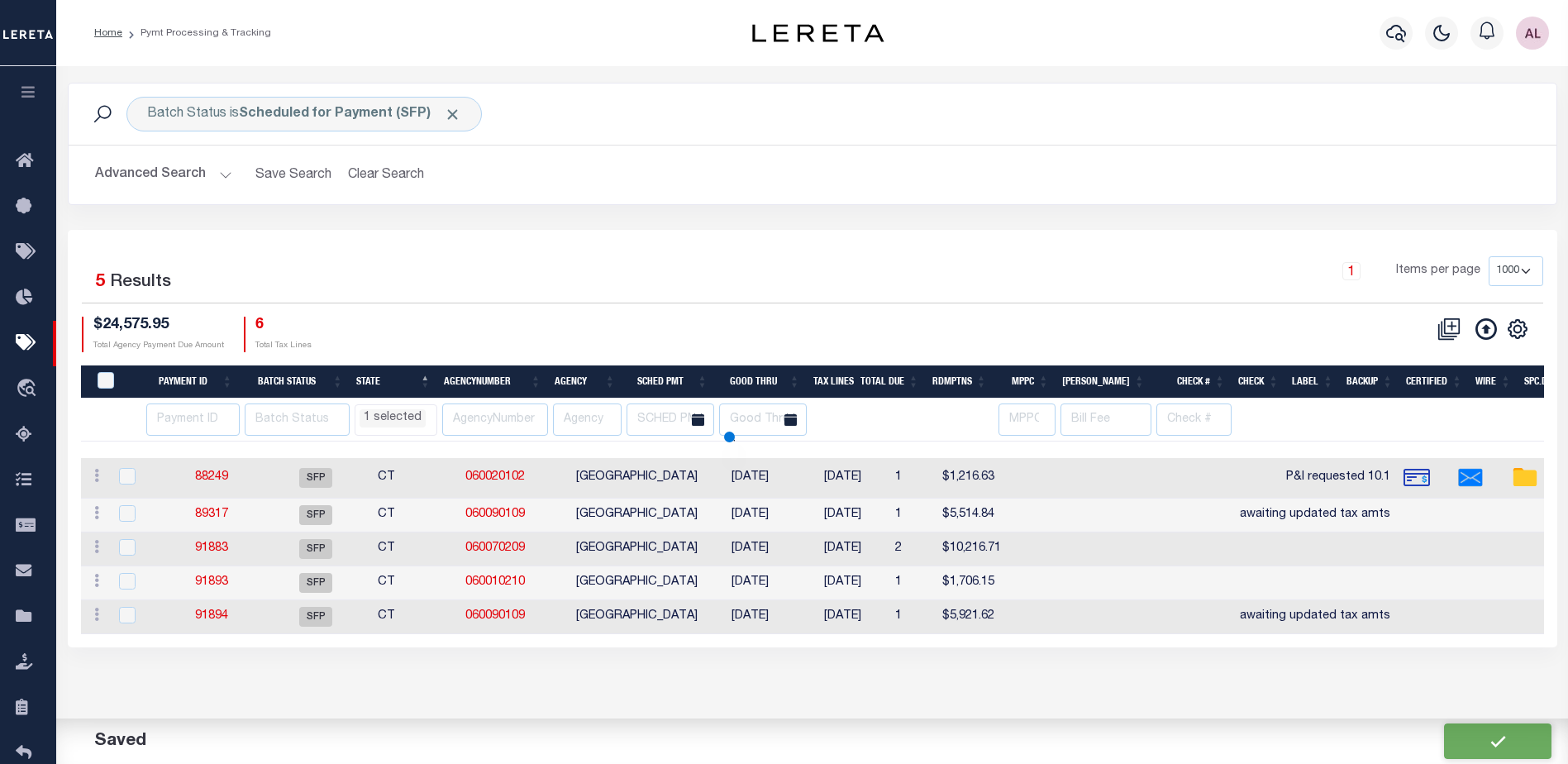
select select "CT"
select select
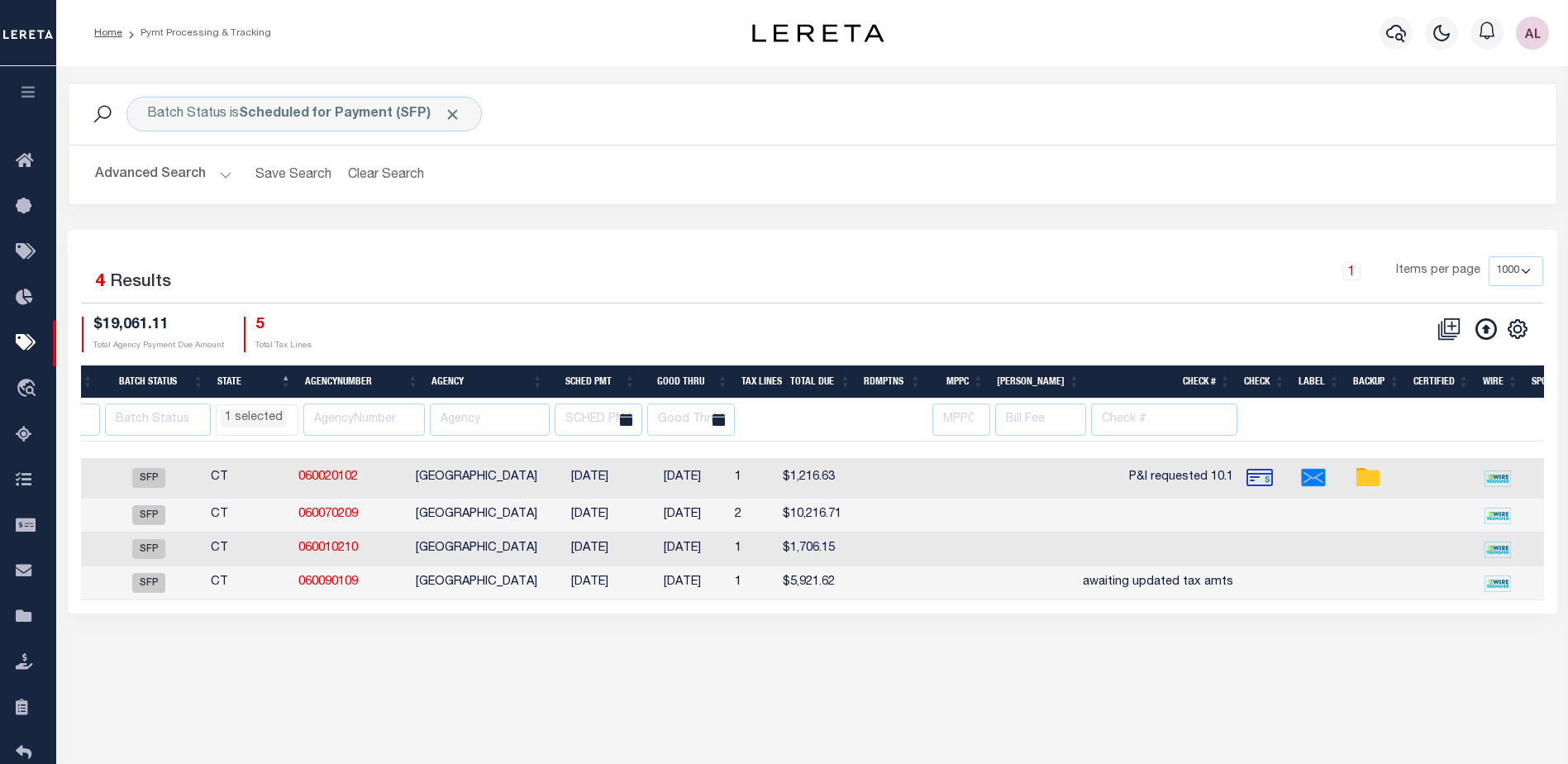
scroll to position [0, 215]
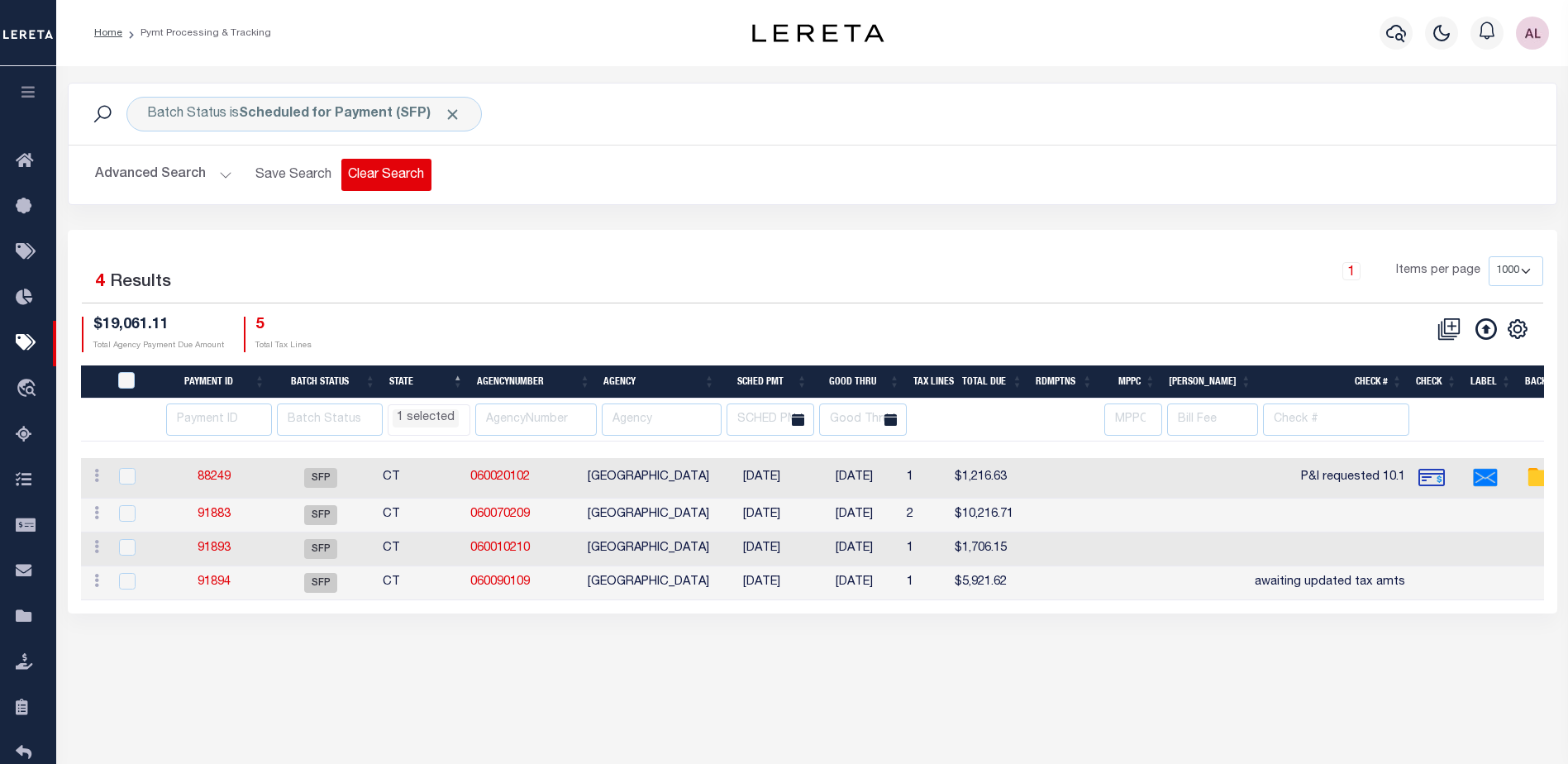
click at [397, 177] on button "Clear Search" at bounding box center [386, 175] width 90 height 32
select select "CT"
select select
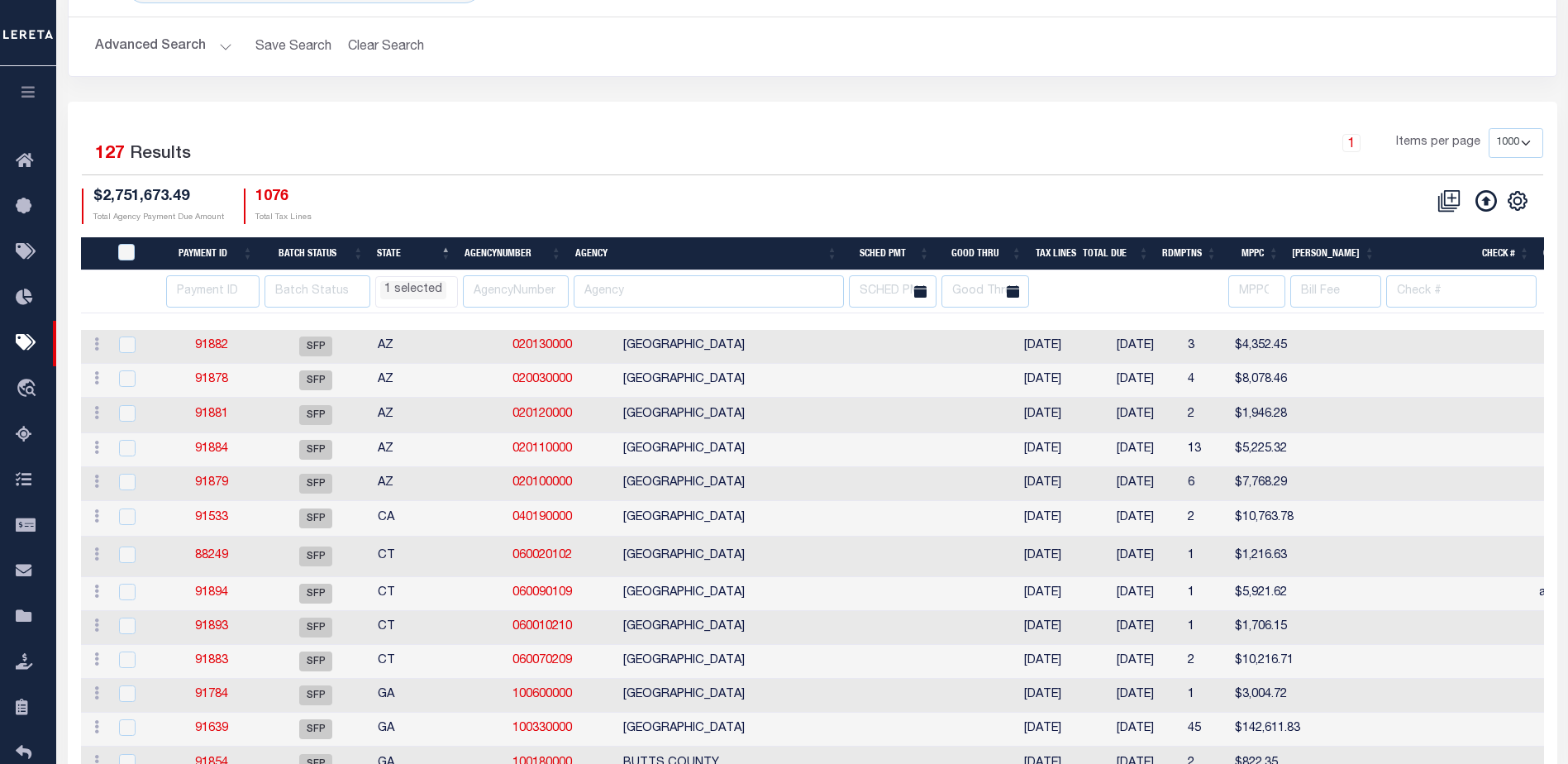
scroll to position [166, 0]
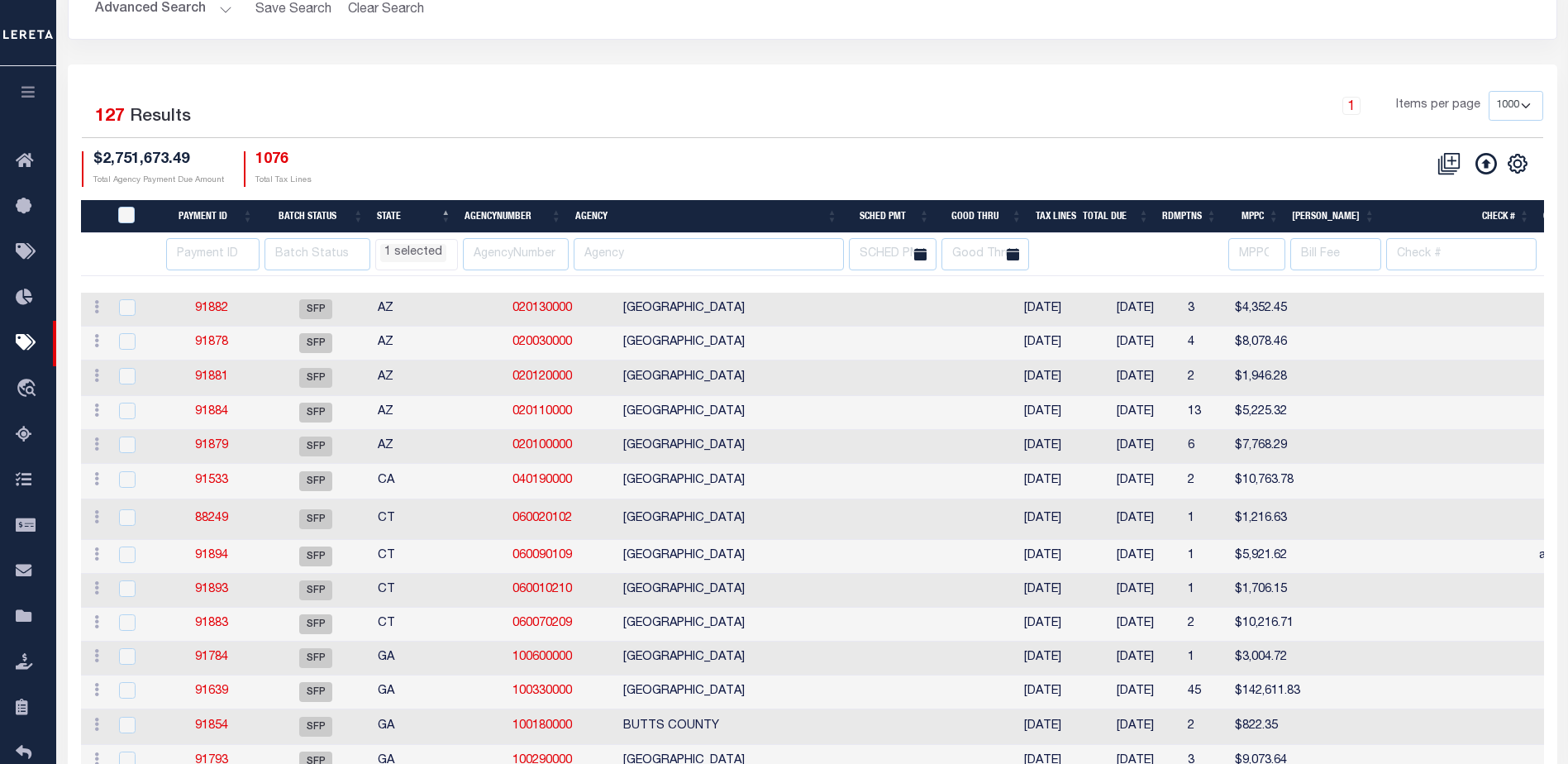
click at [998, 212] on th "Good Thru" at bounding box center [982, 217] width 92 height 34
select select "CT"
select select
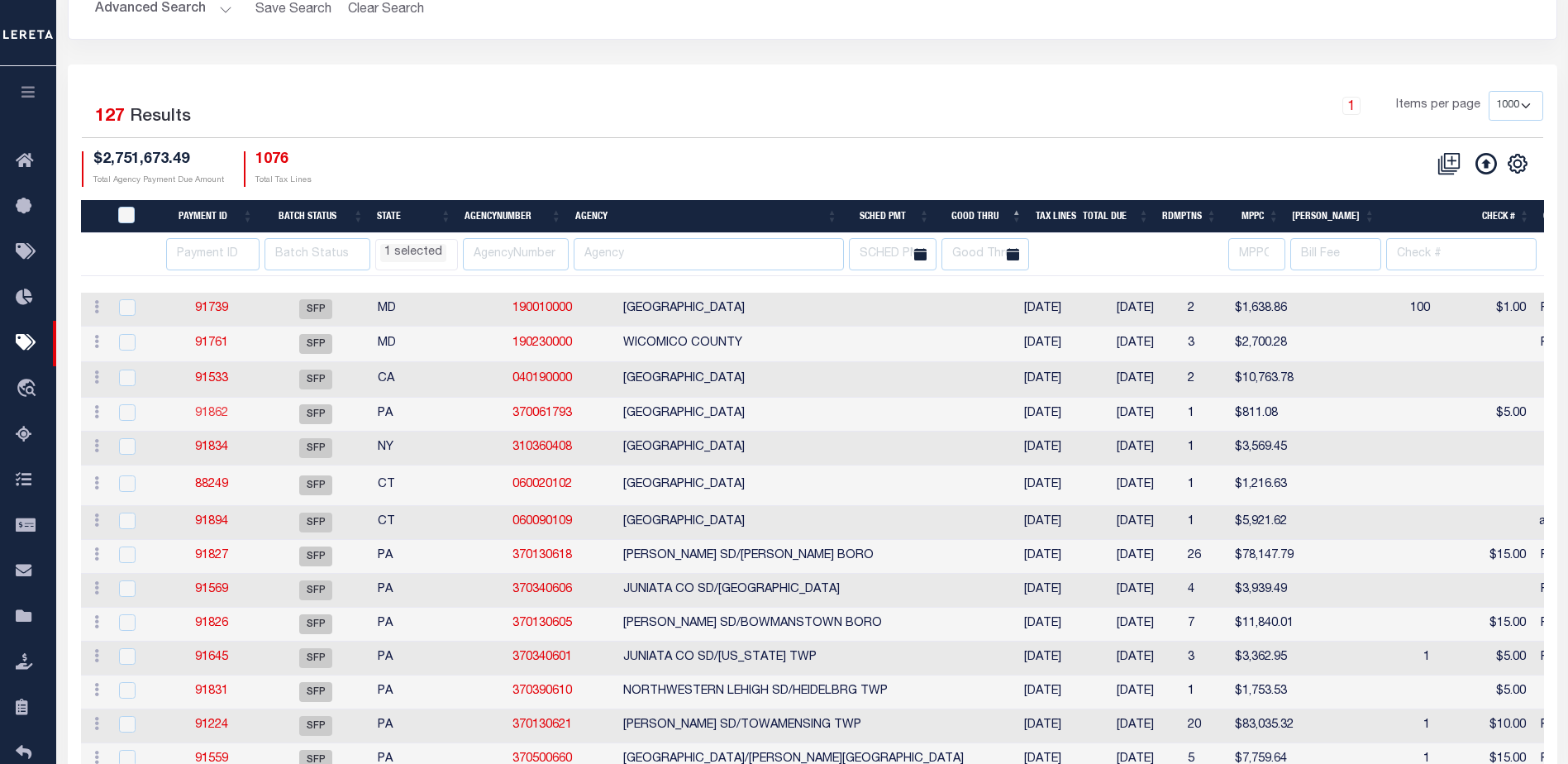
click at [211, 415] on link "91862" at bounding box center [211, 414] width 33 height 11
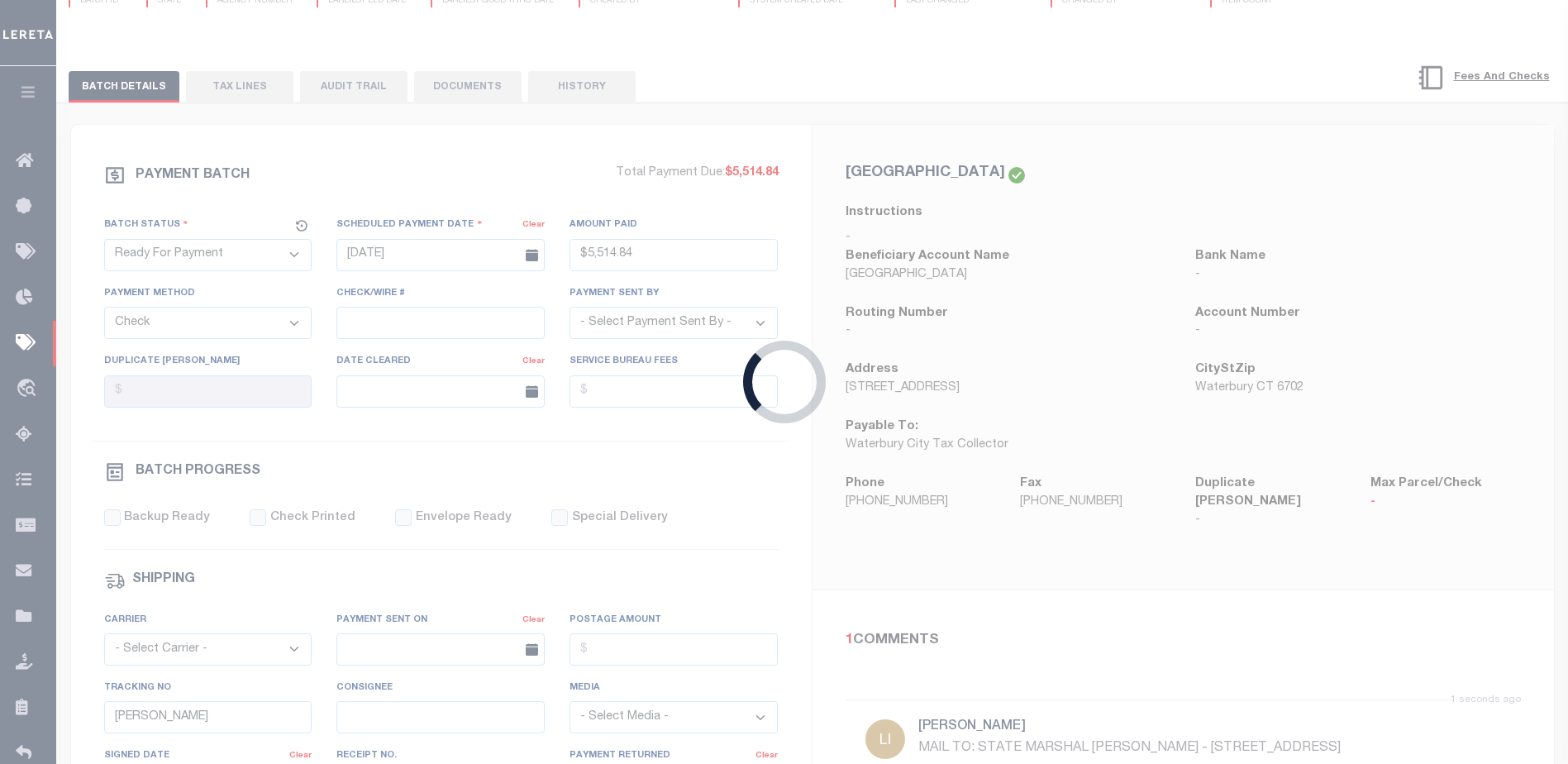
select select "SFP"
type input "04/21/2025"
select select
checkbox input "false"
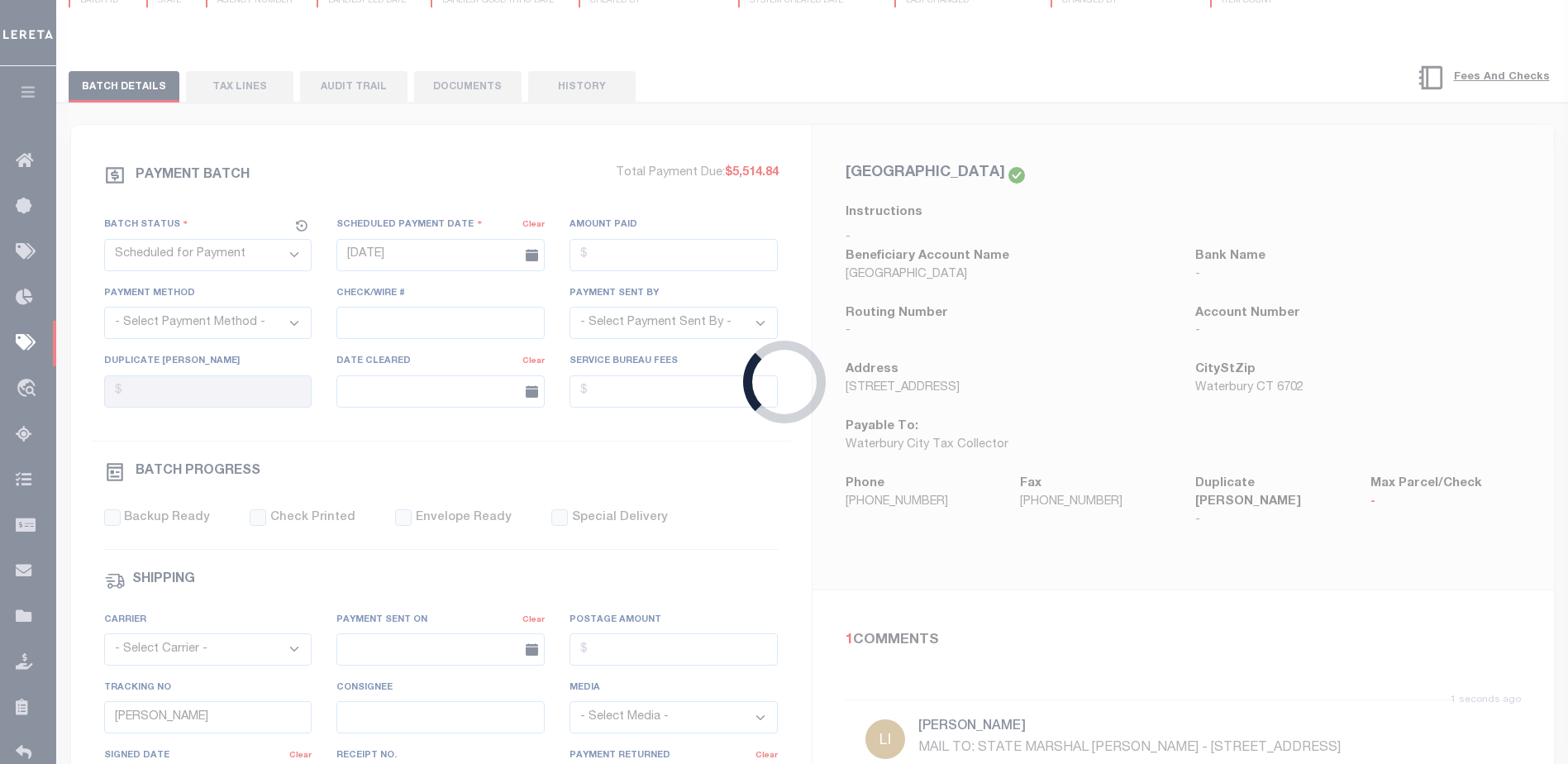
checkbox input "false"
select select "1"
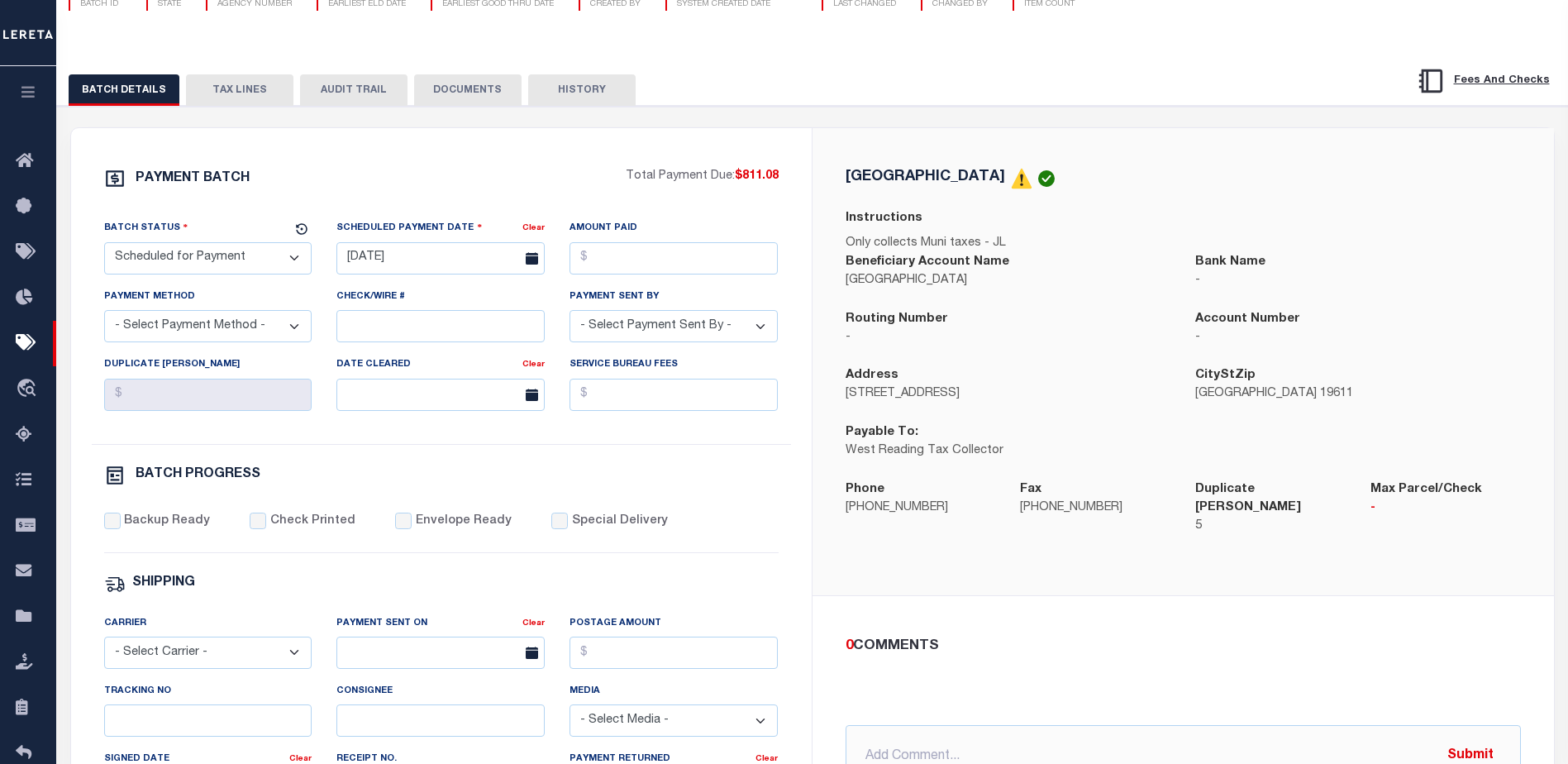
scroll to position [56, 0]
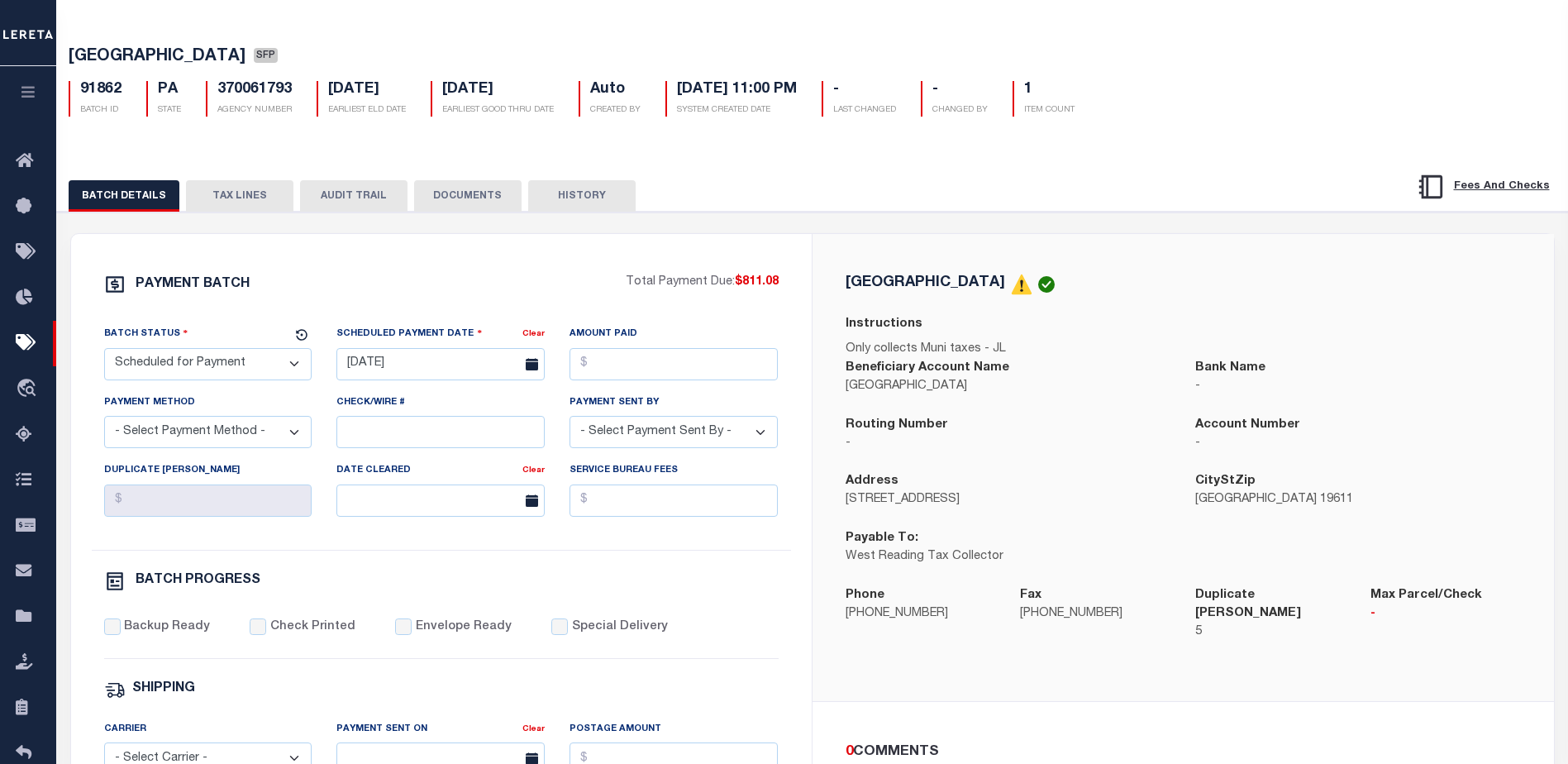
click at [243, 200] on button "TAX LINES" at bounding box center [240, 196] width 107 height 31
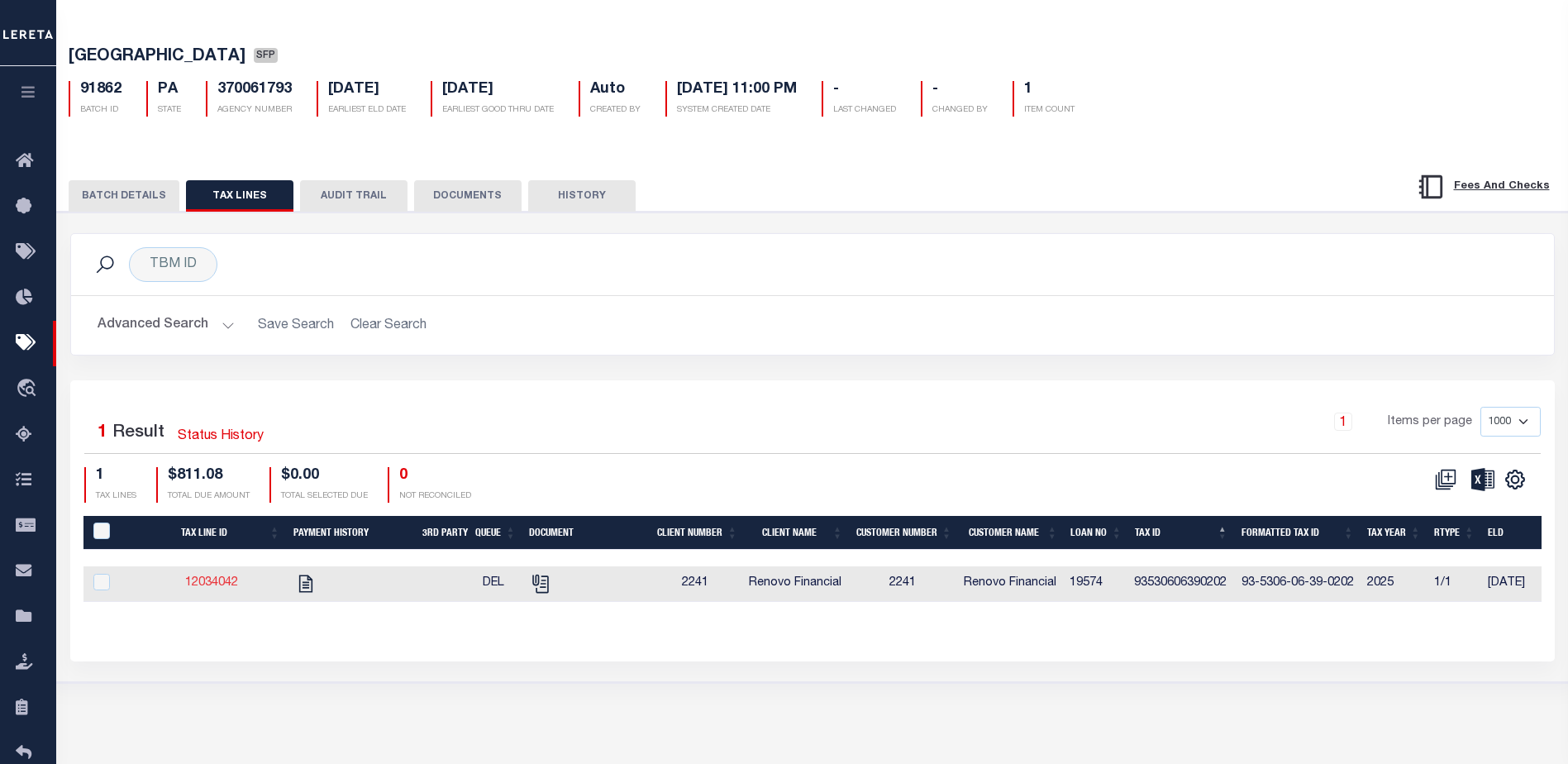
click at [211, 586] on link "12034042" at bounding box center [212, 583] width 53 height 11
checkbox input "true"
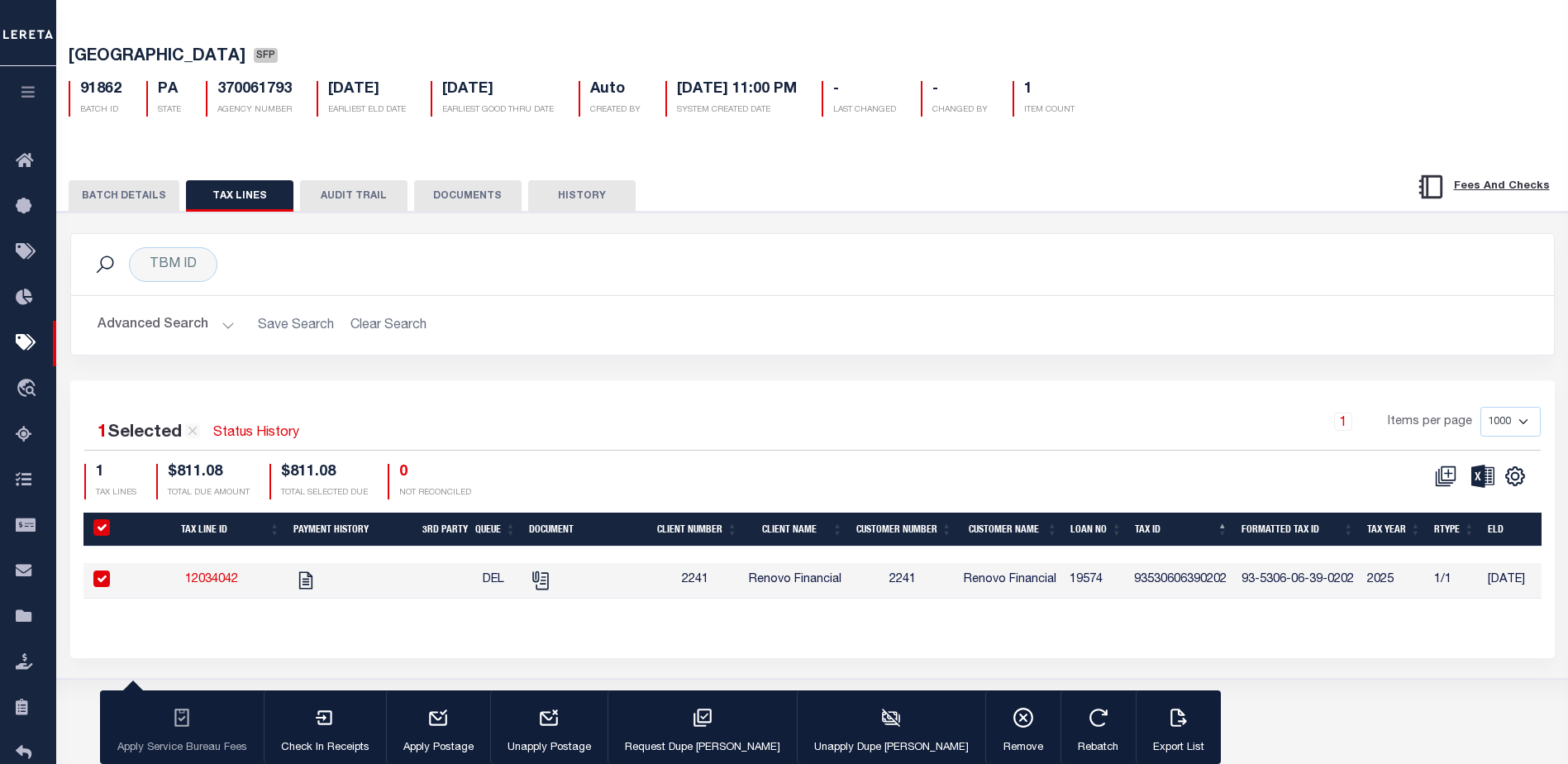
select select "CT"
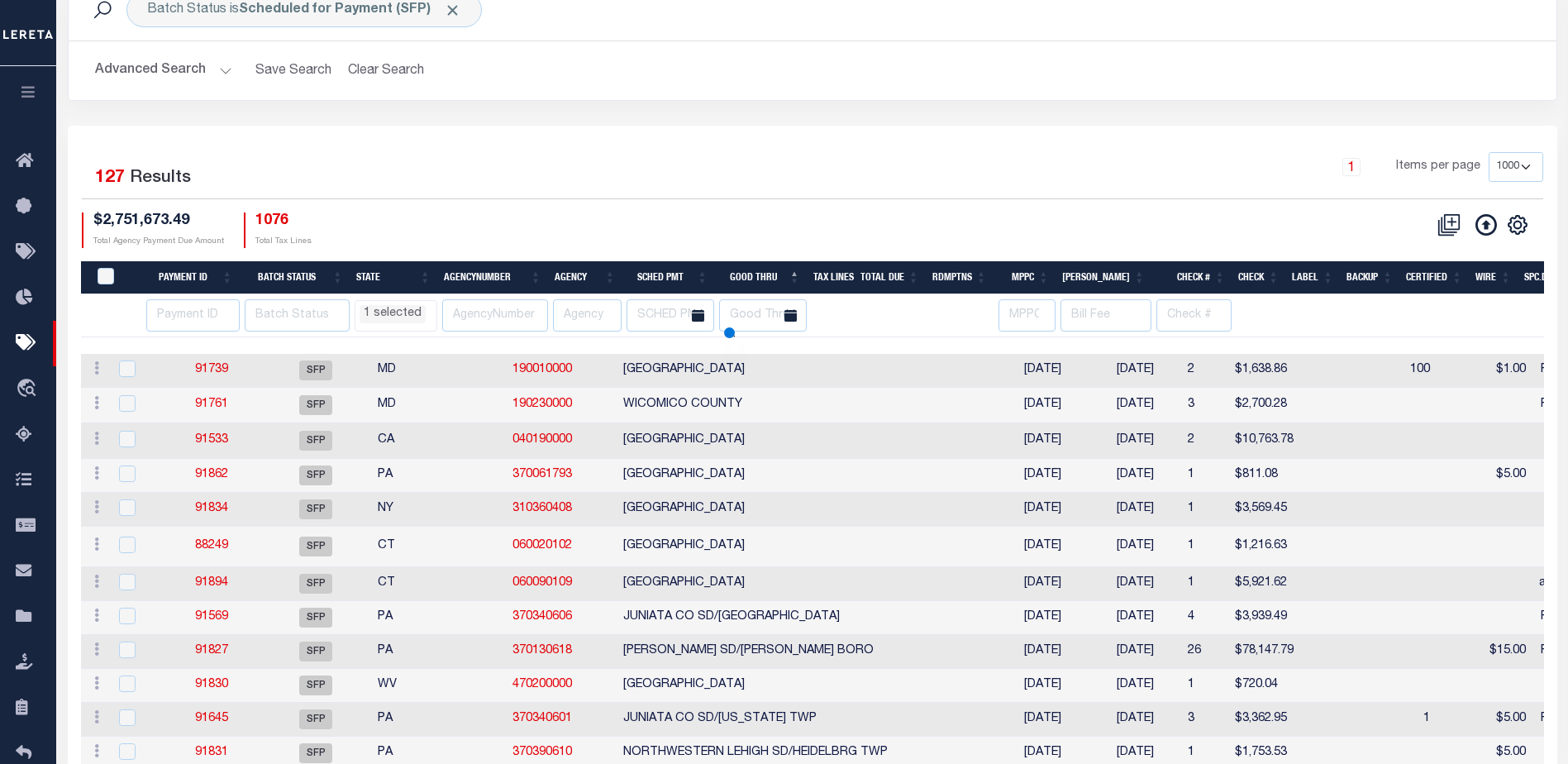
scroll to position [112, 0]
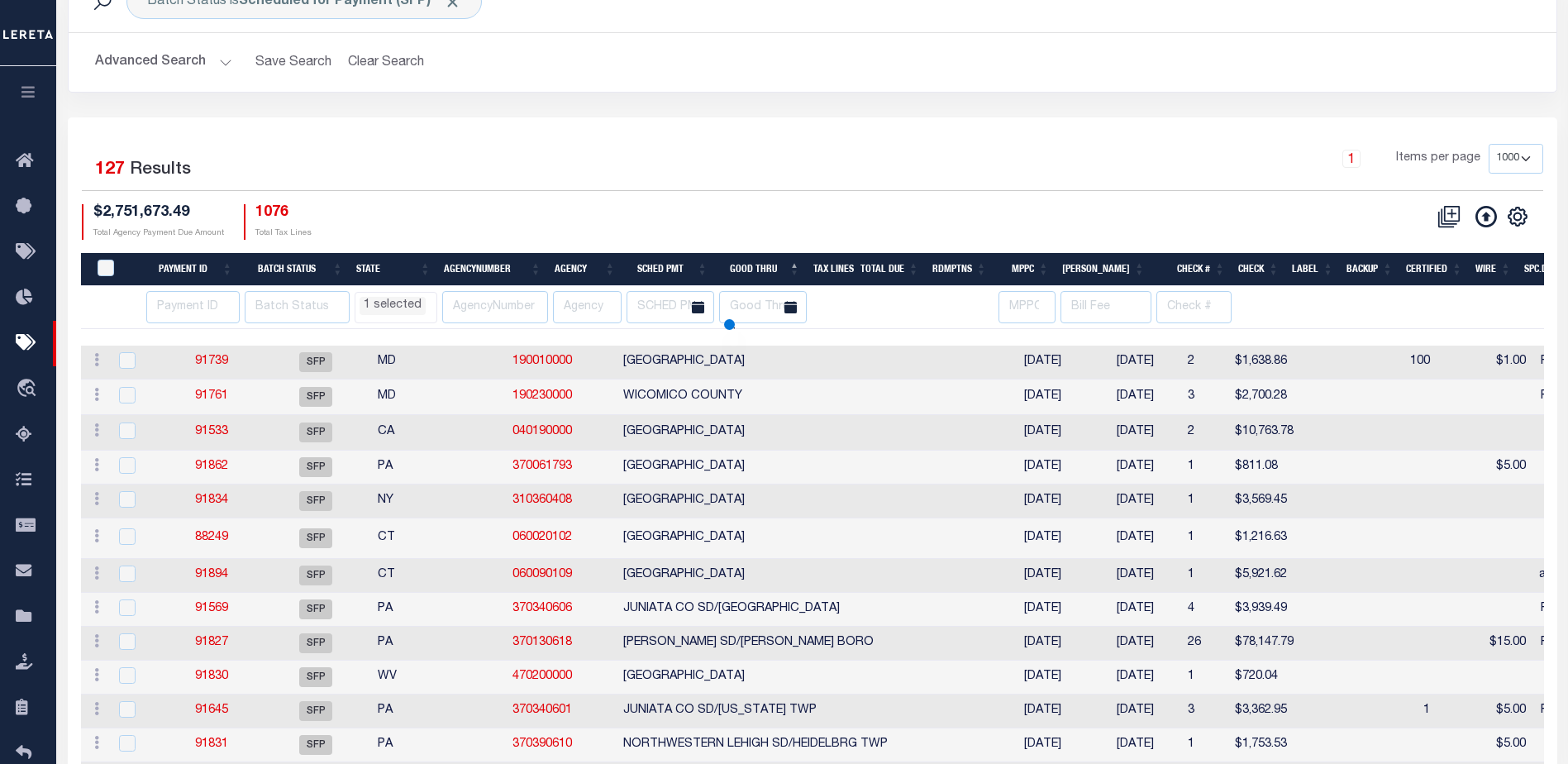
select select "CT"
select select
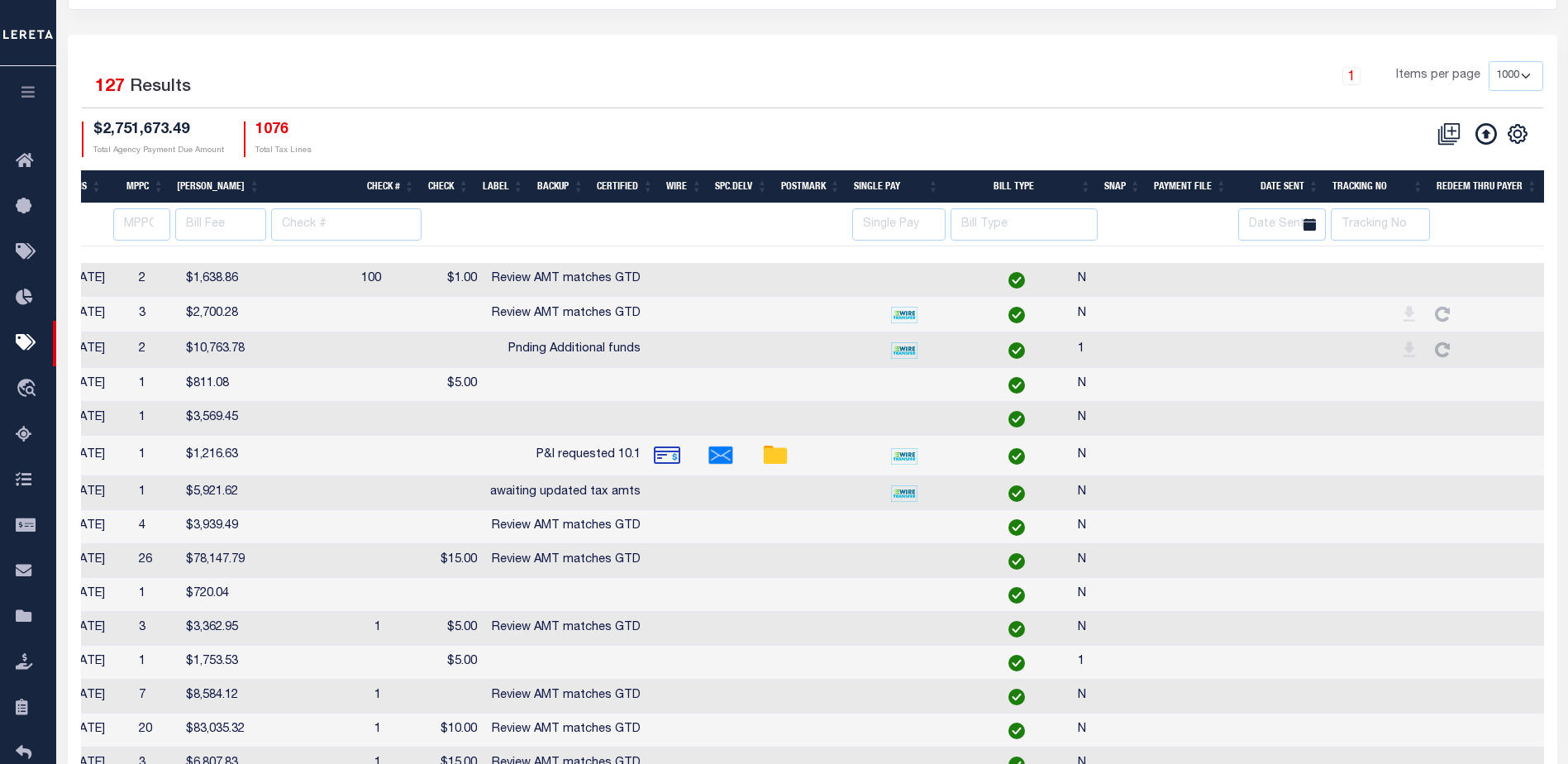
scroll to position [0, 1049]
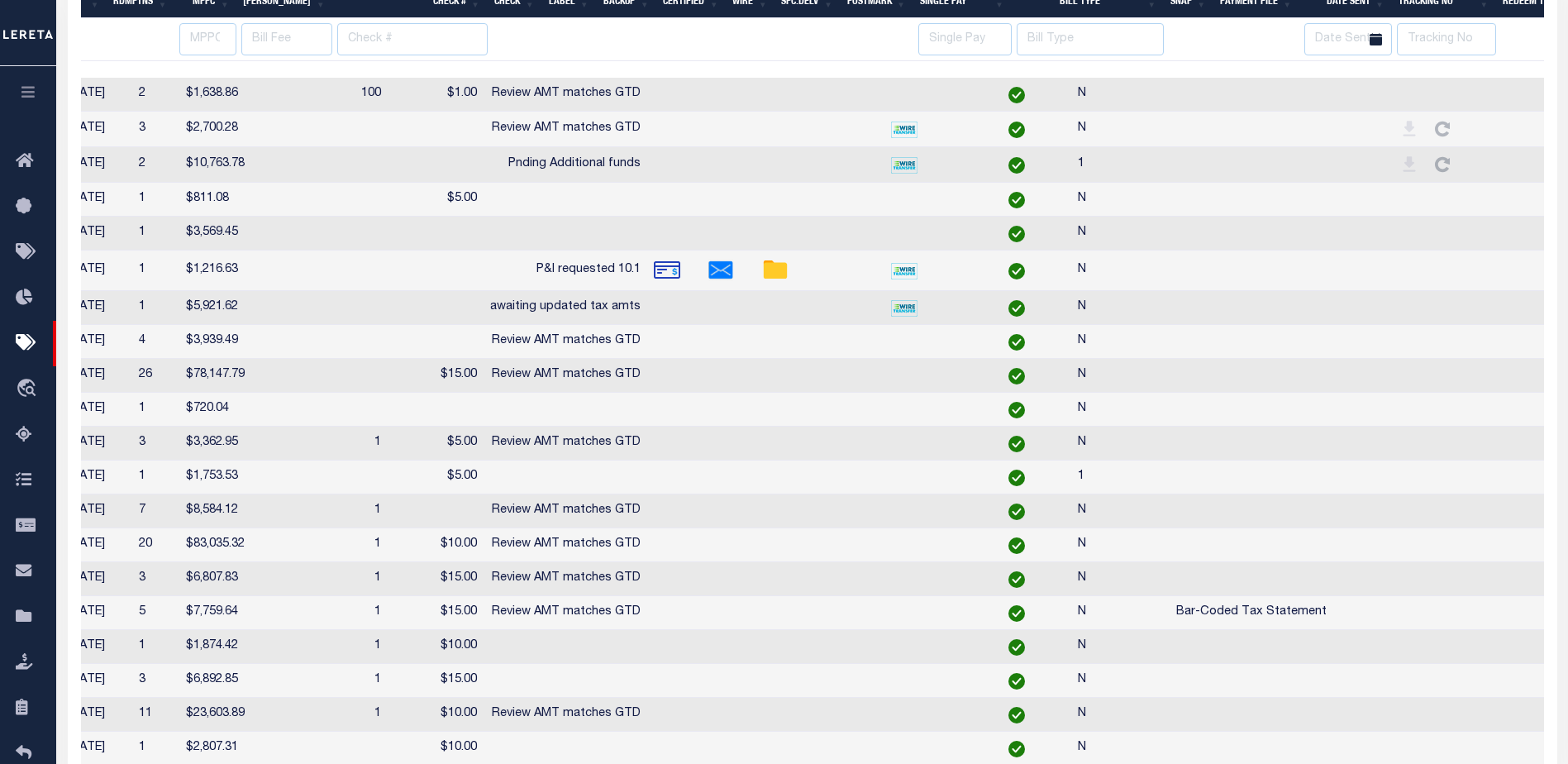
select select "CT"
select select
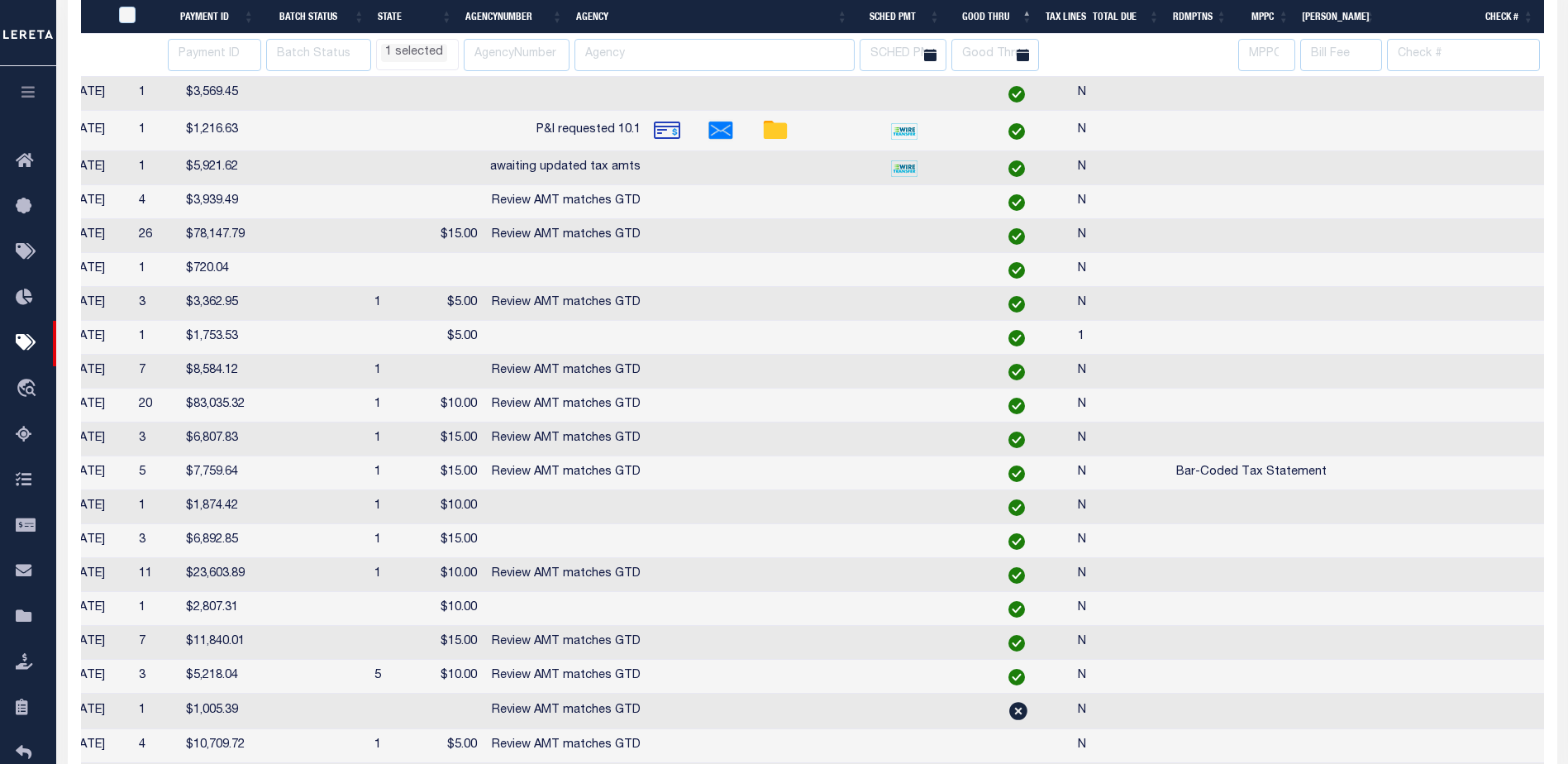
scroll to position [0, 0]
select select "CT"
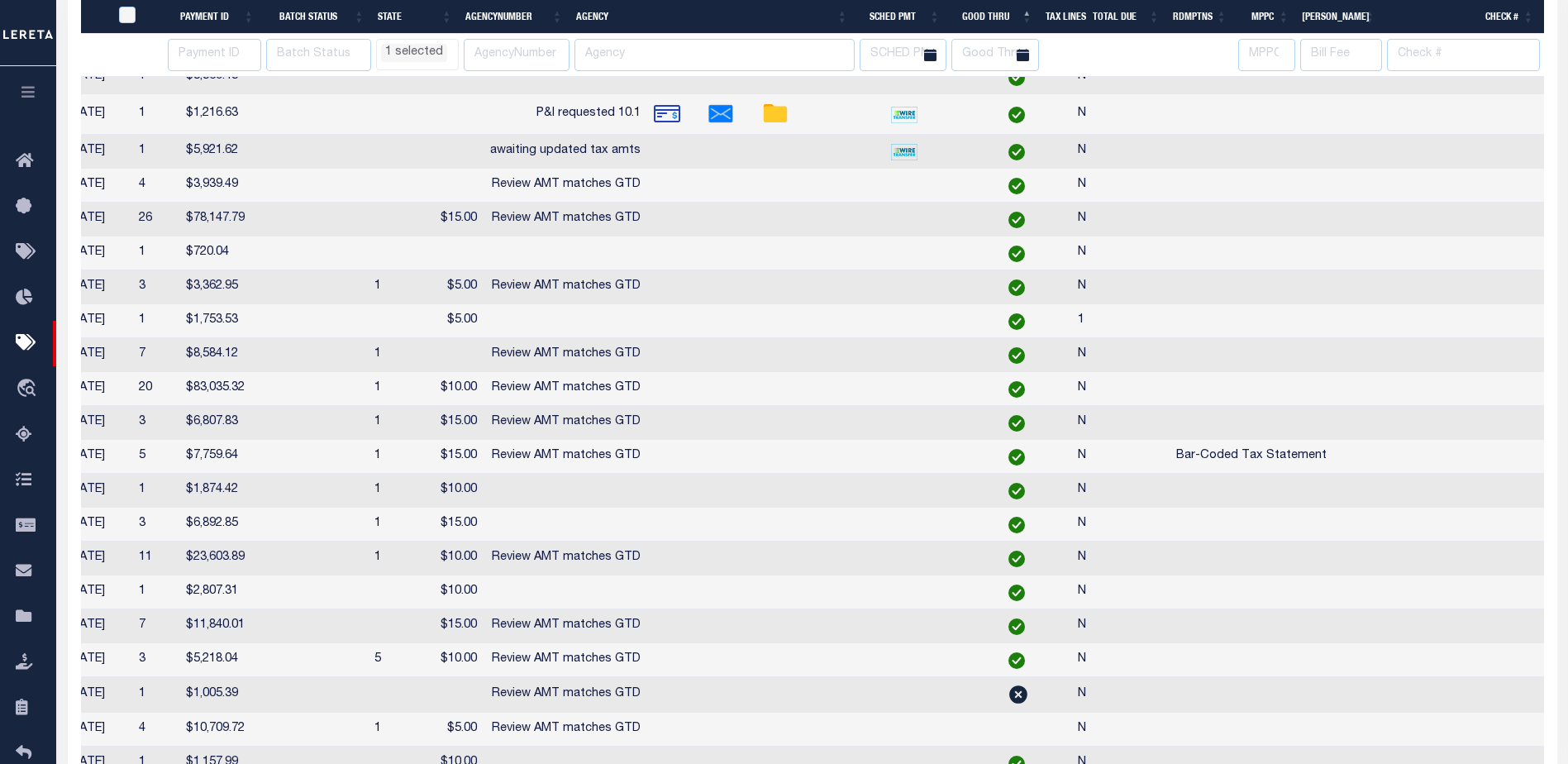
scroll to position [0, 1049]
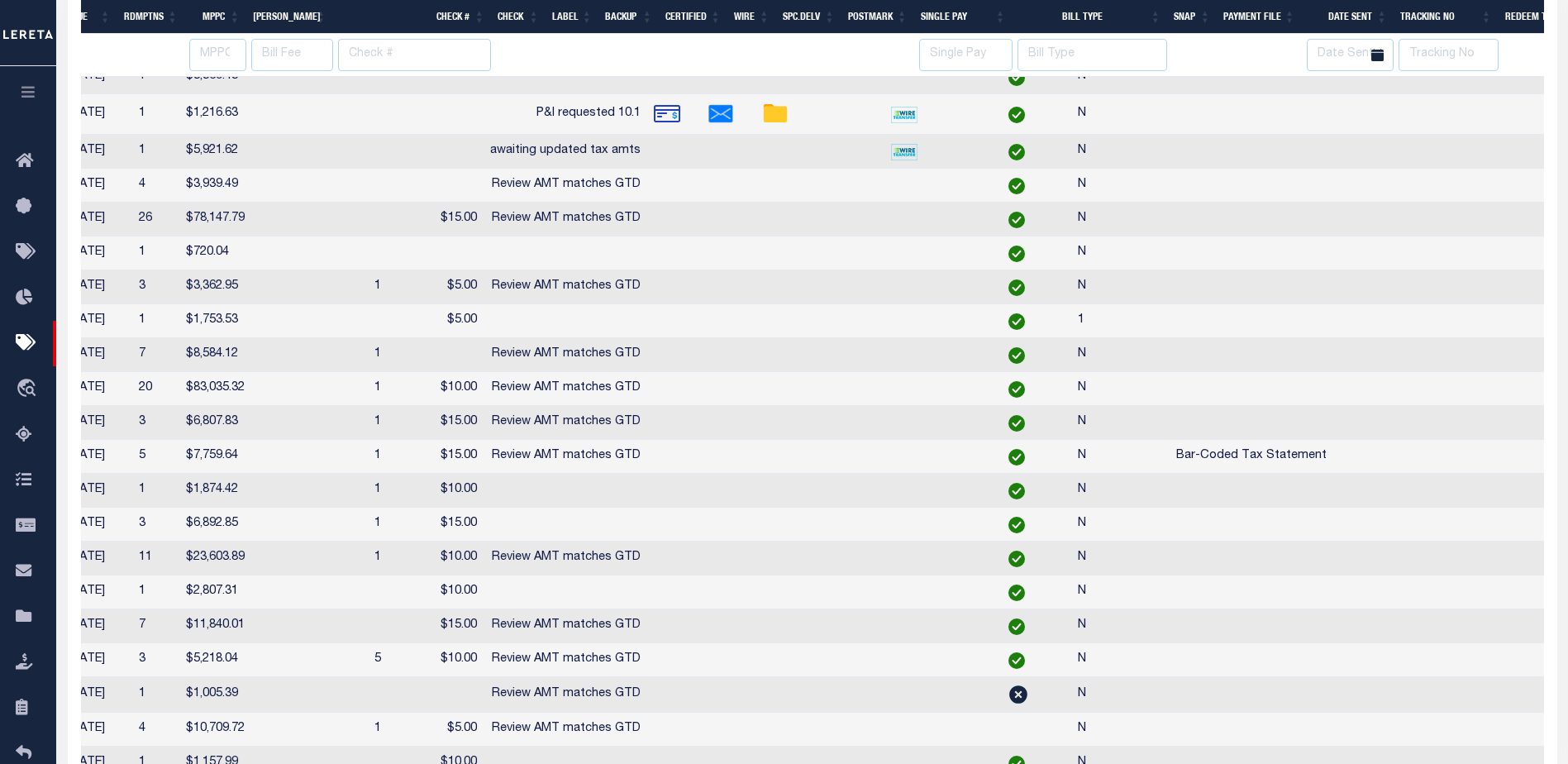
select select "CT"
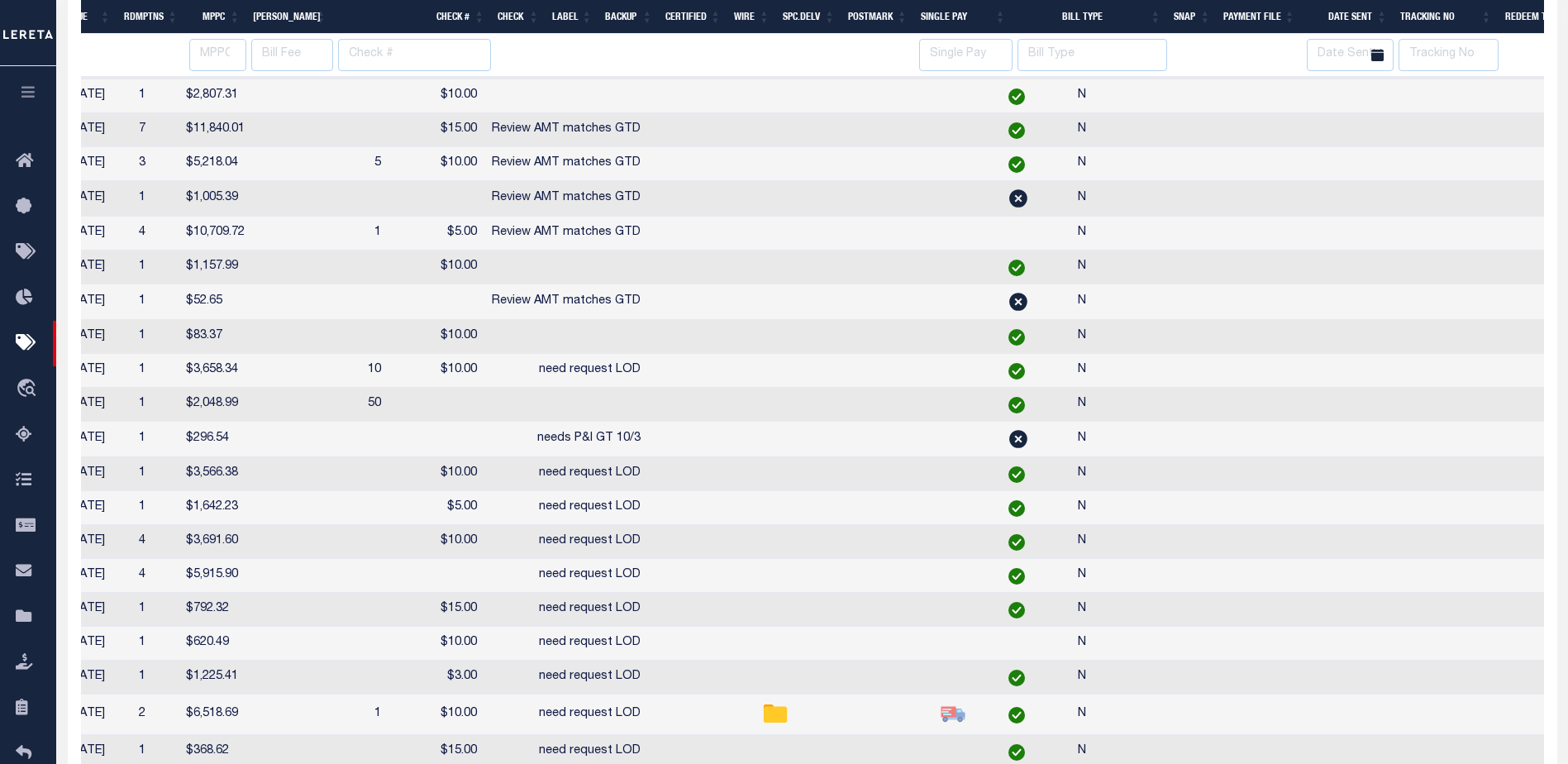
select select "CT"
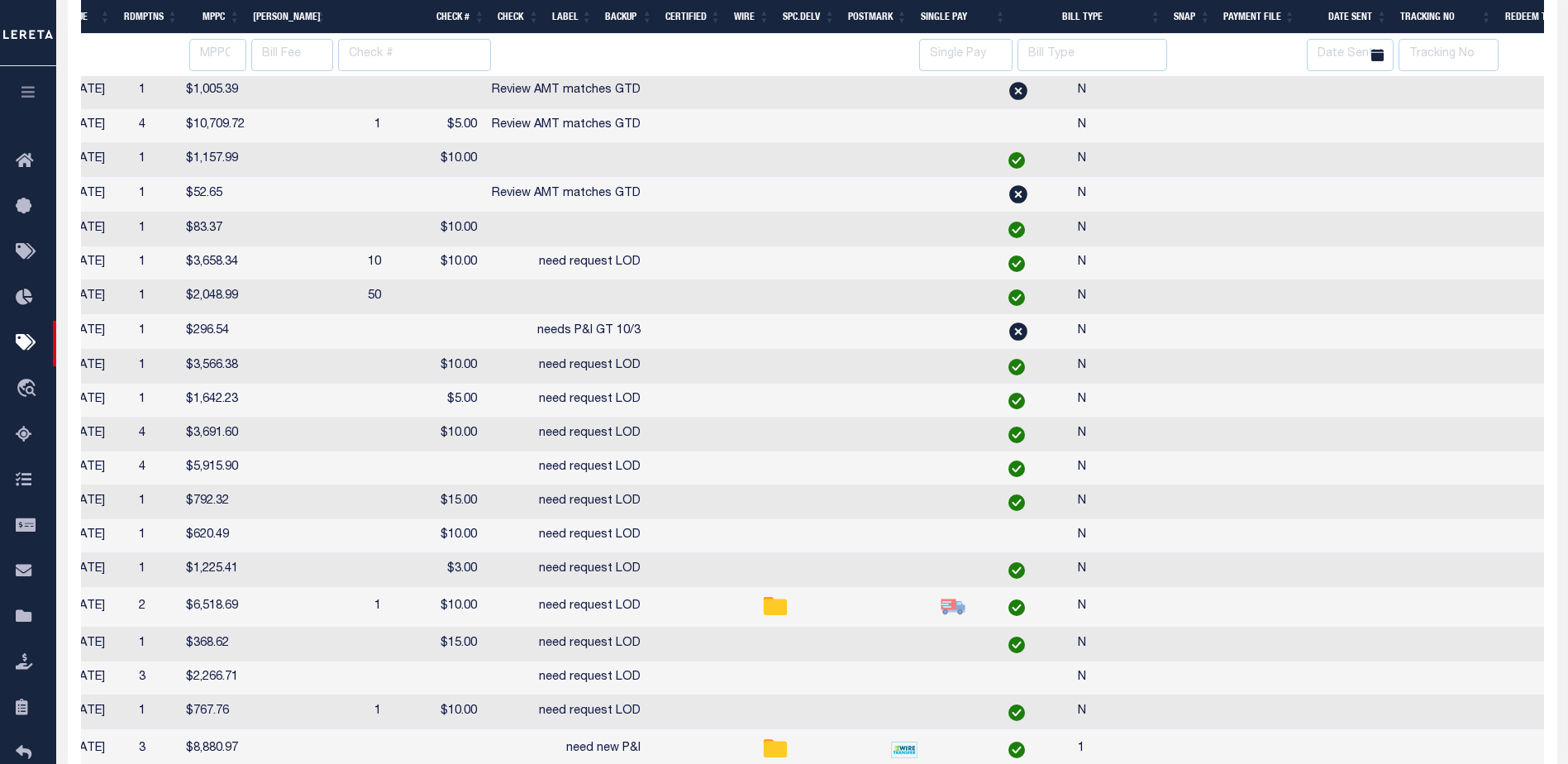
select select "CT"
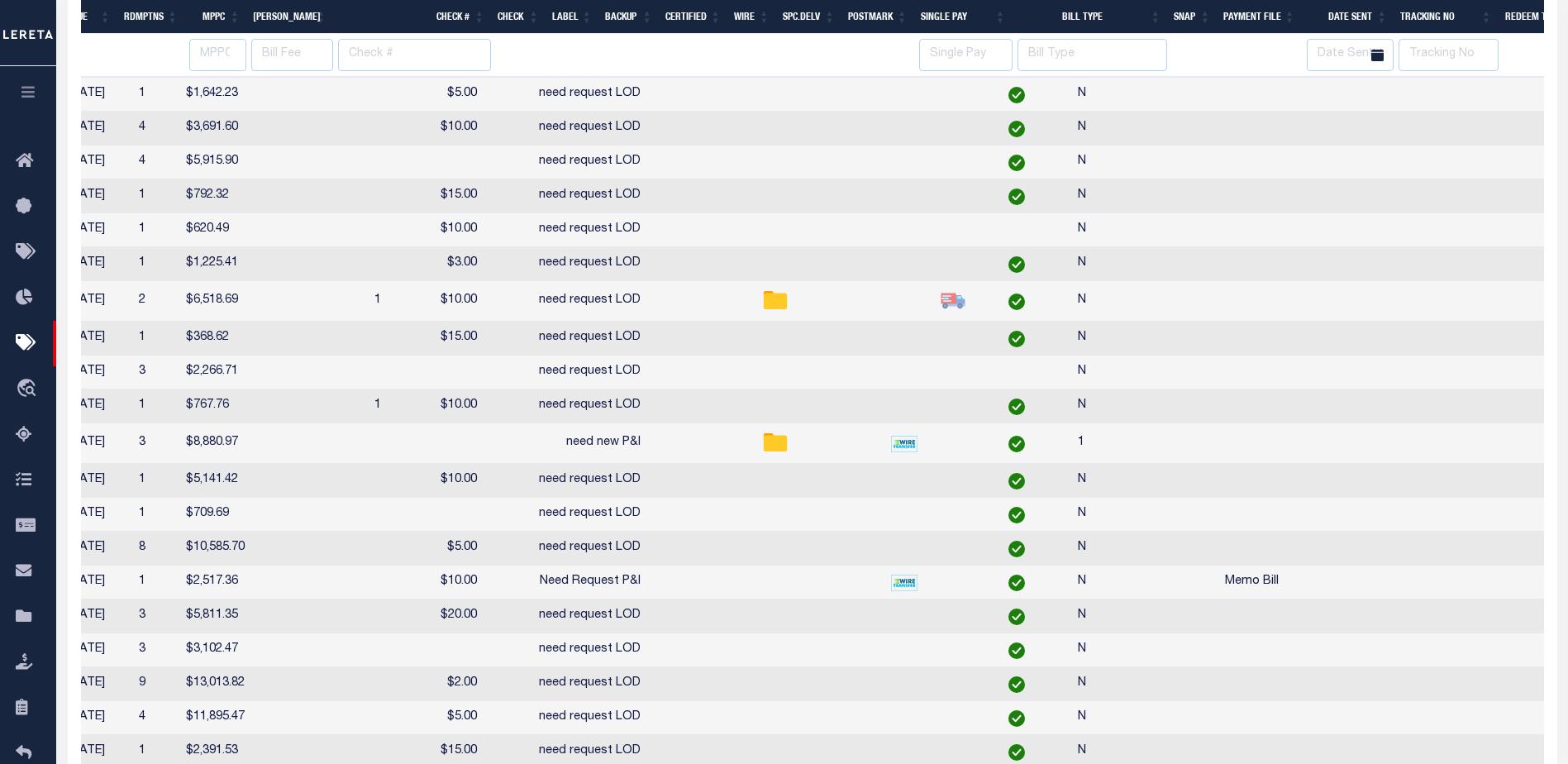
select select "CT"
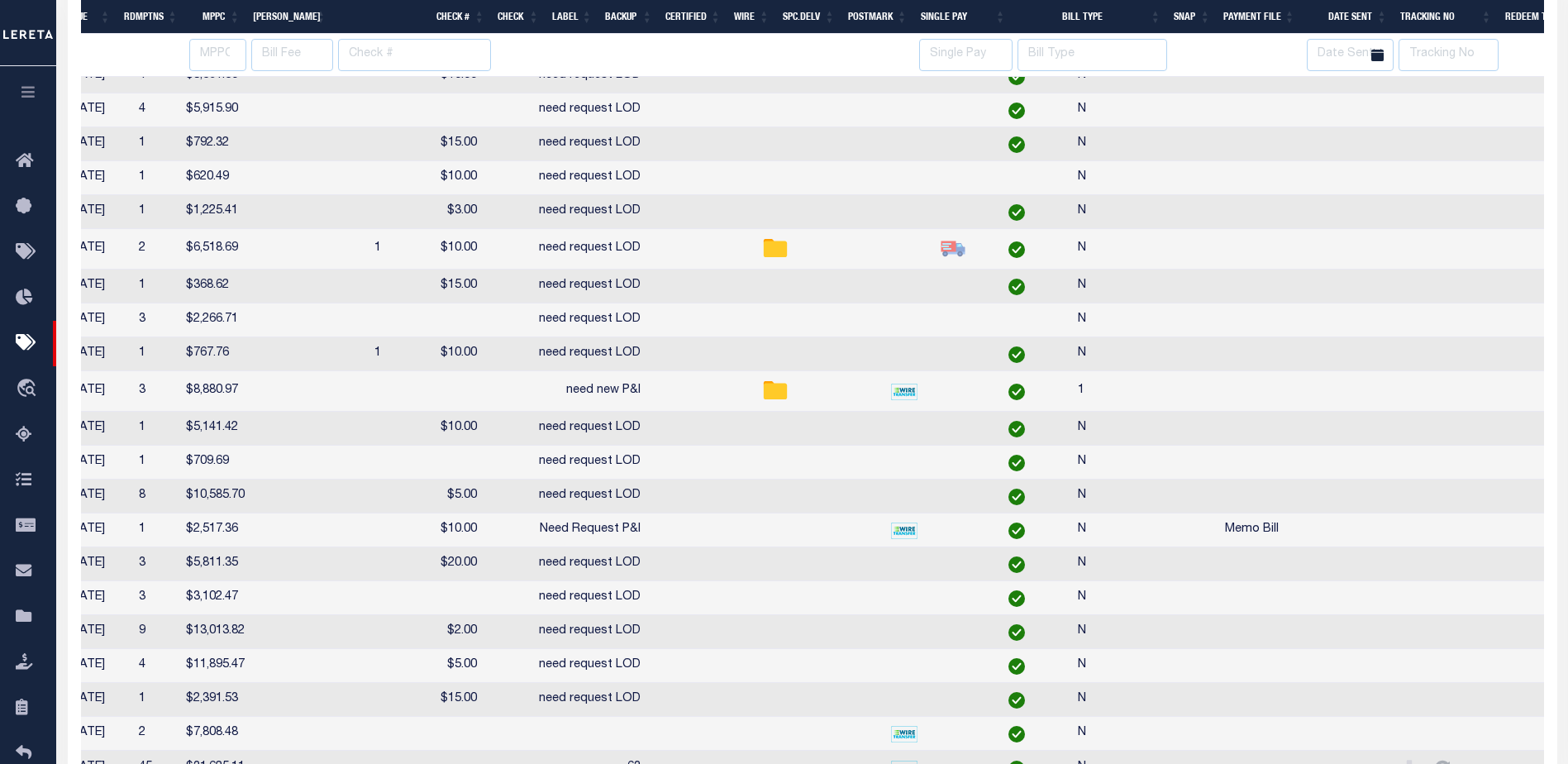
select select "CT"
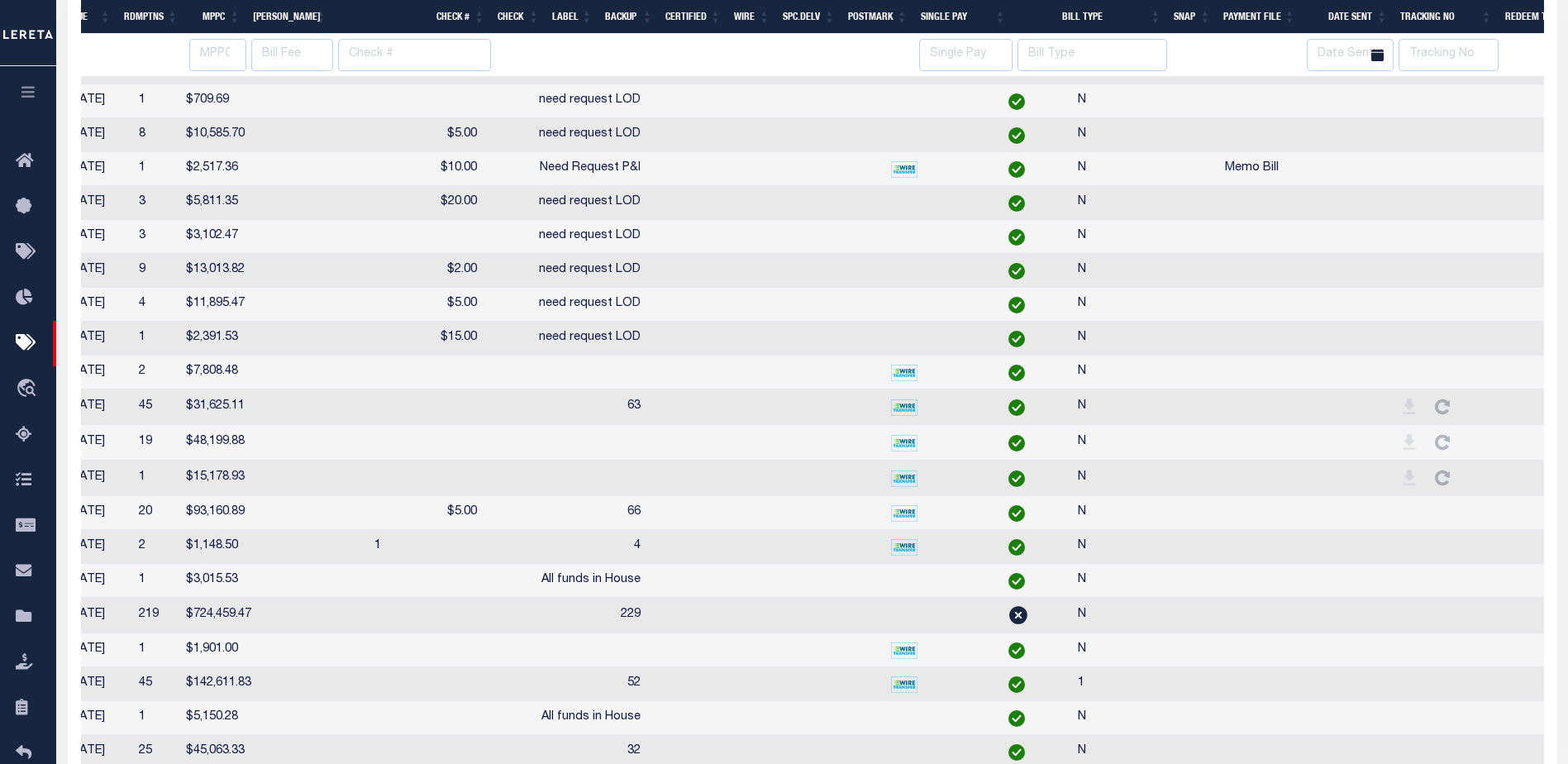
select select "CT"
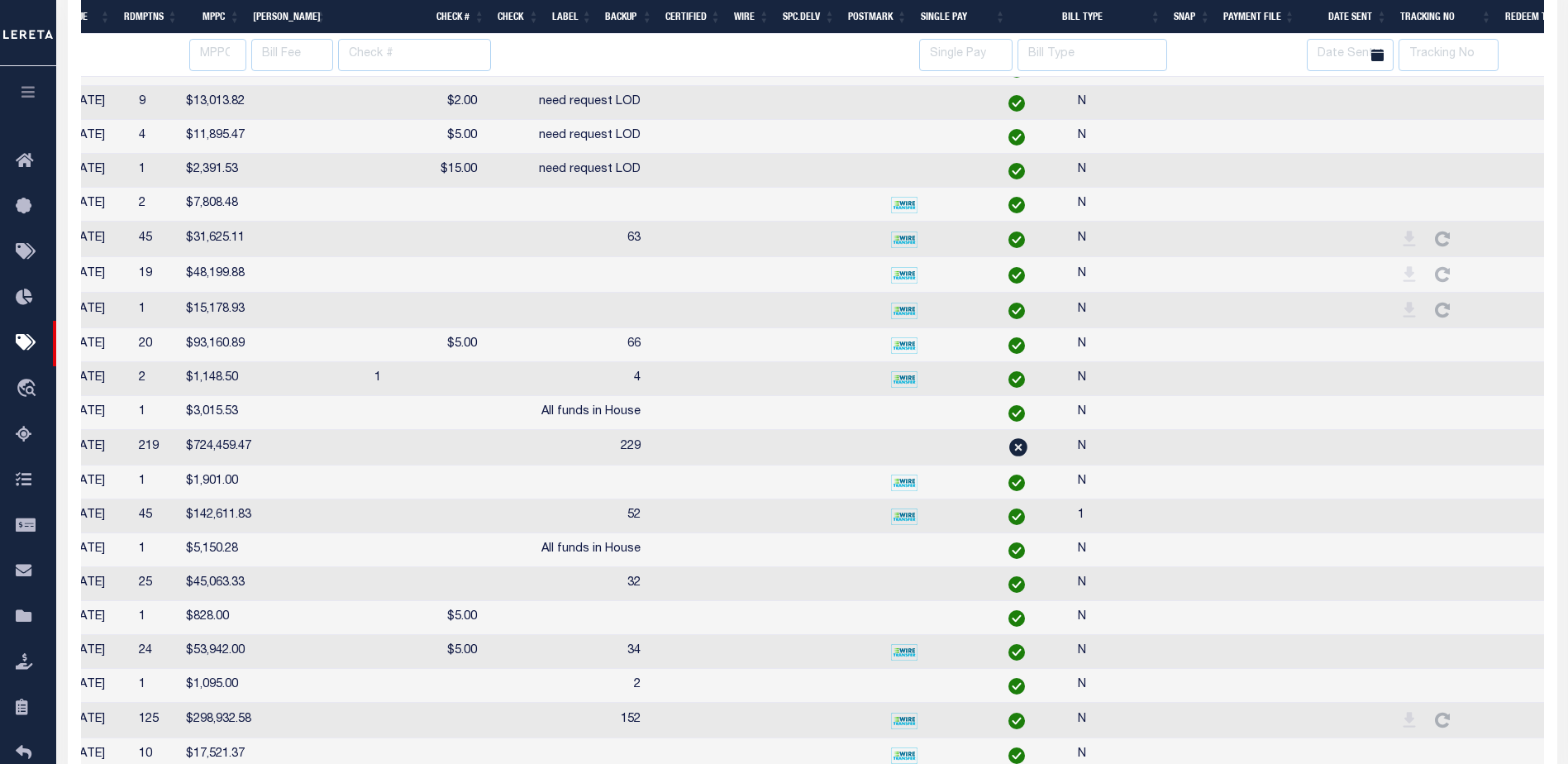
select select "CT"
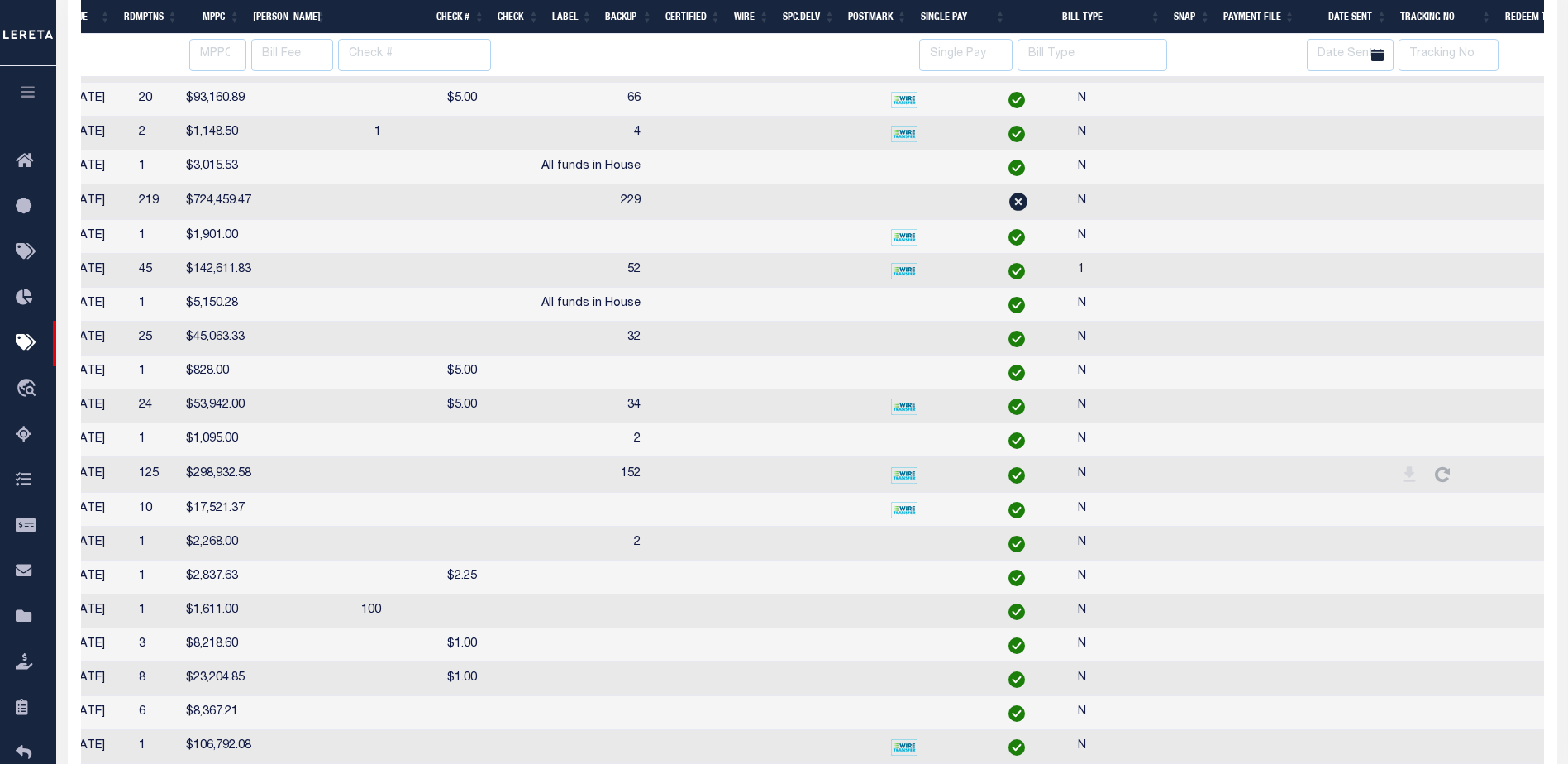
select select "CT"
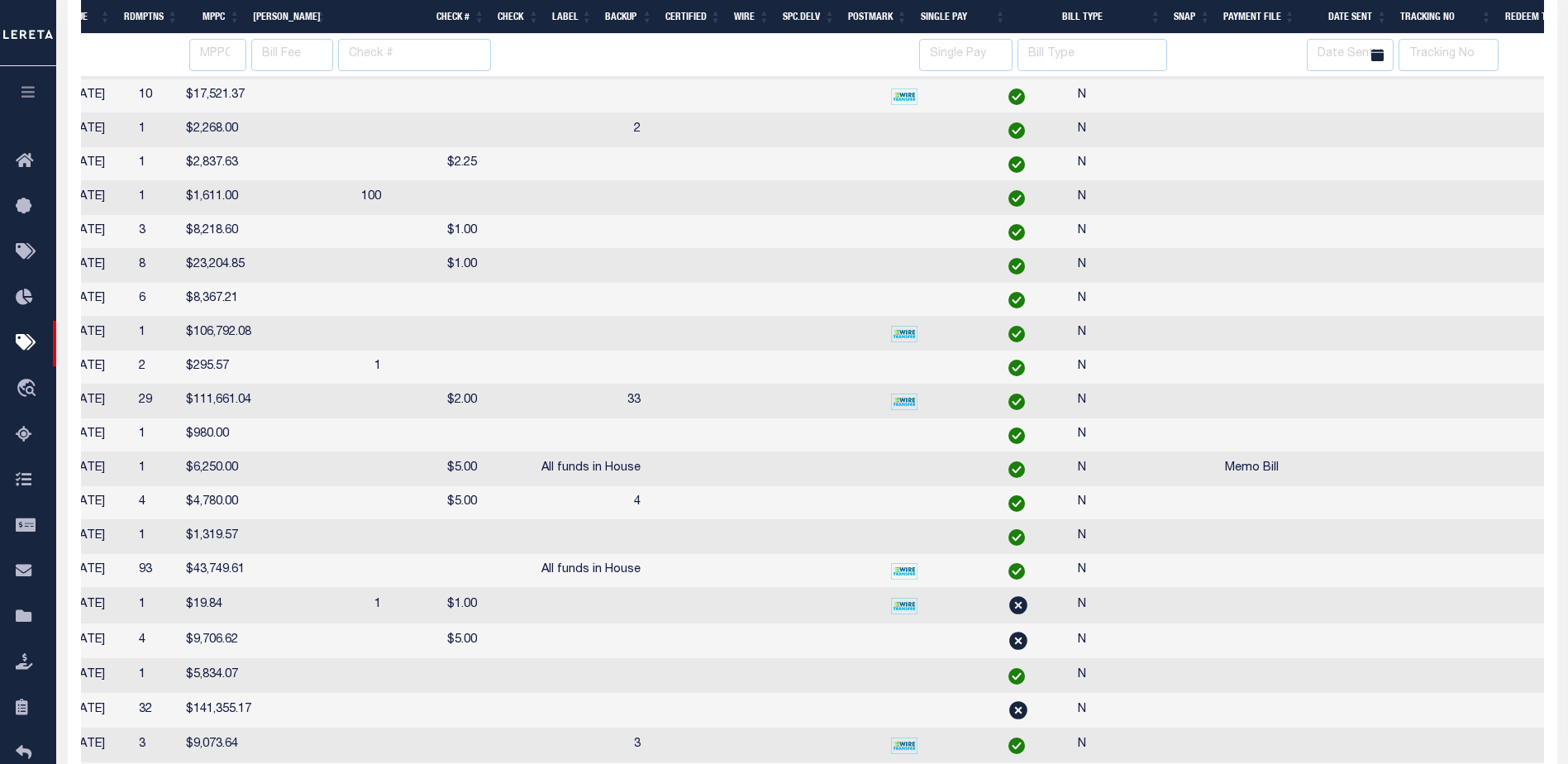
select select "CT"
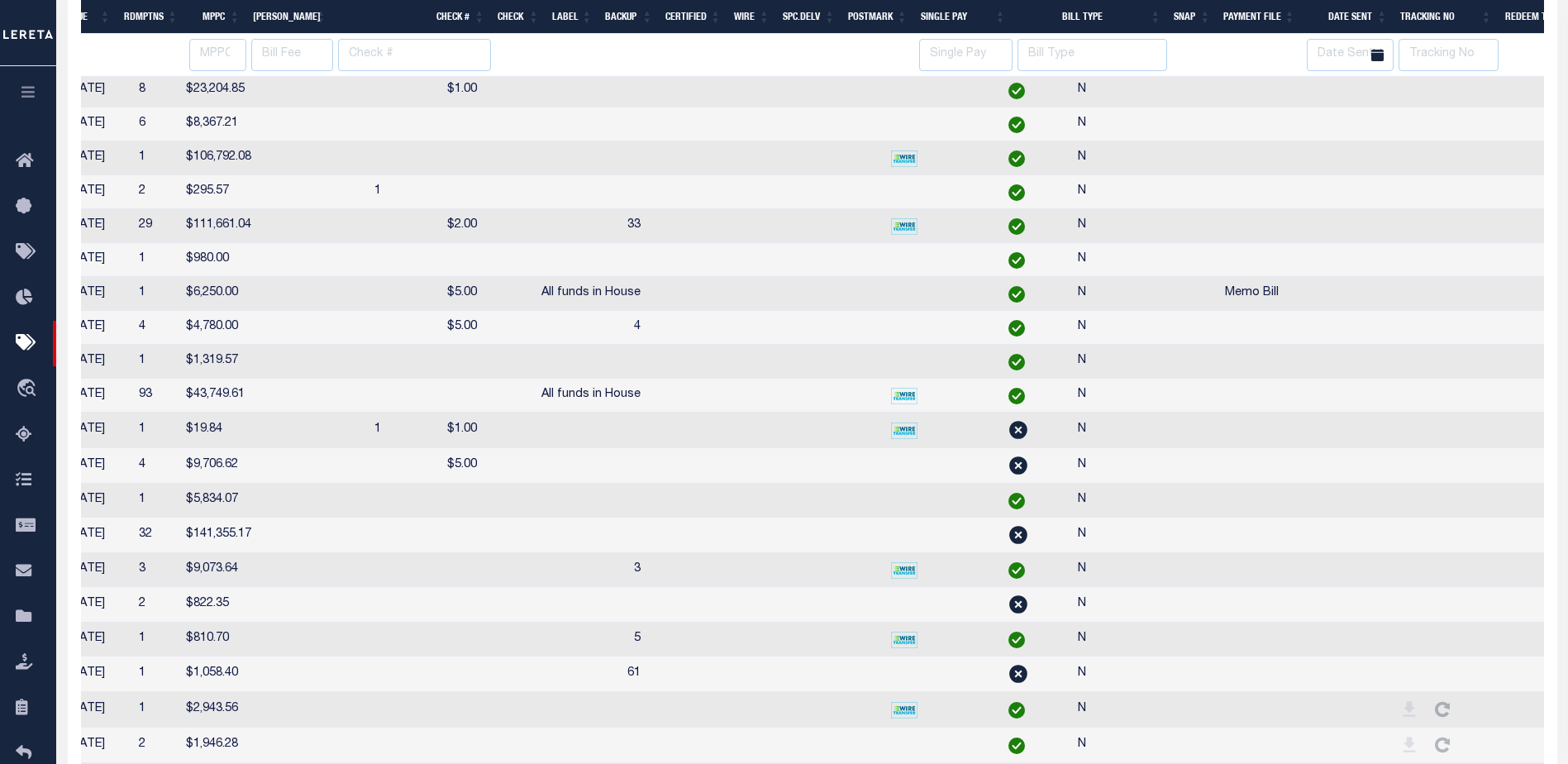
select select "CT"
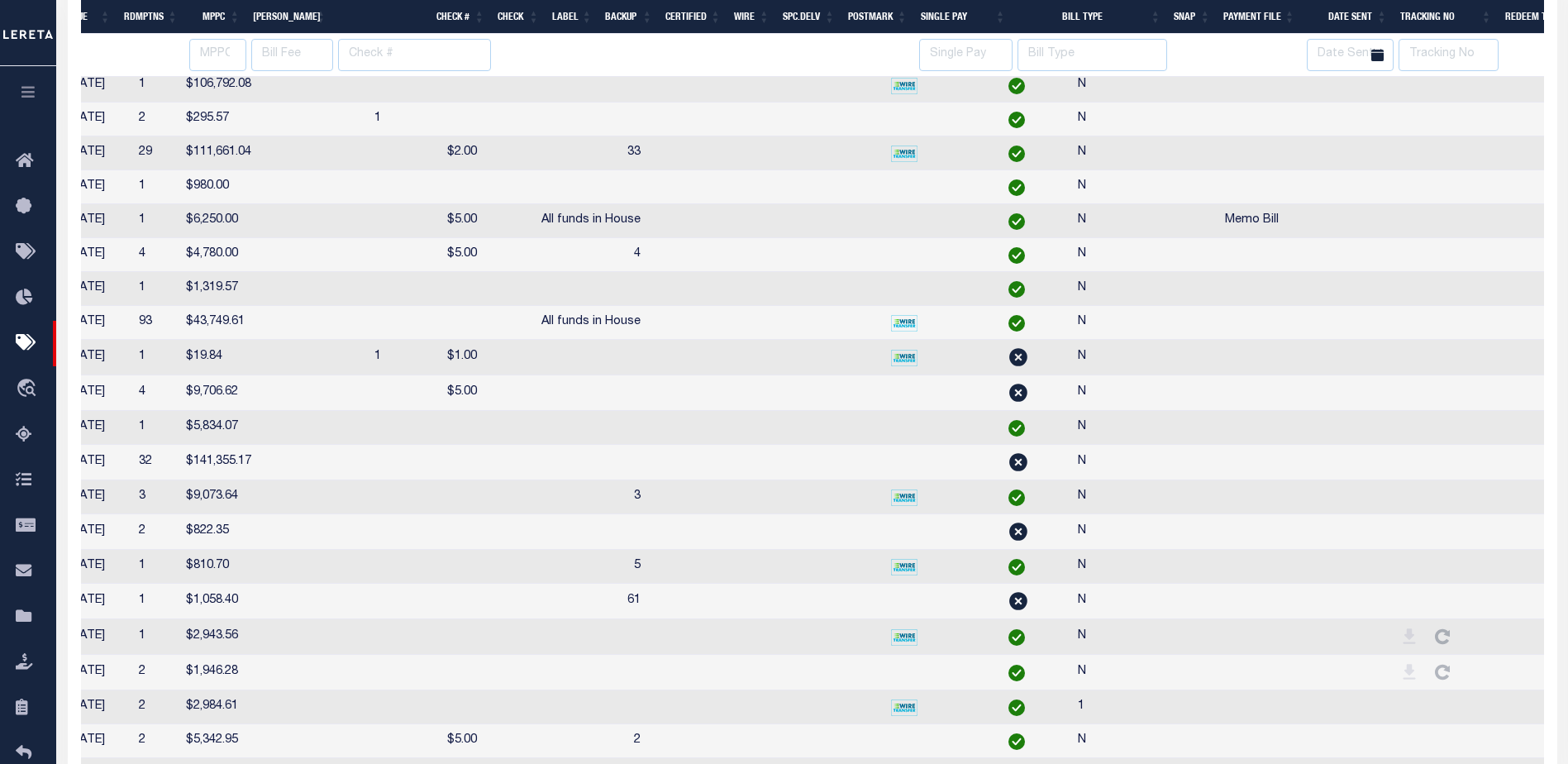
select select "CT"
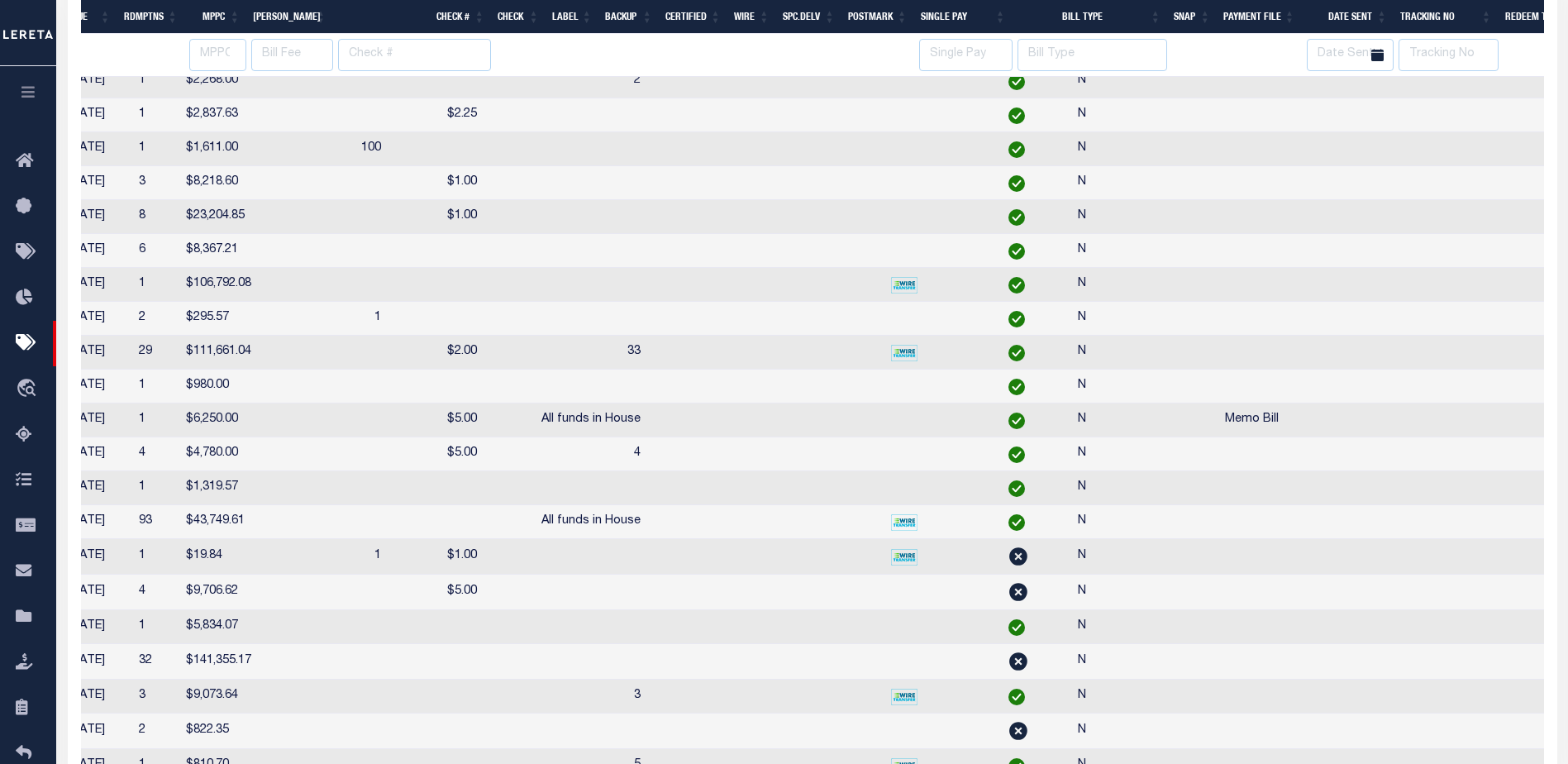
select select "CT"
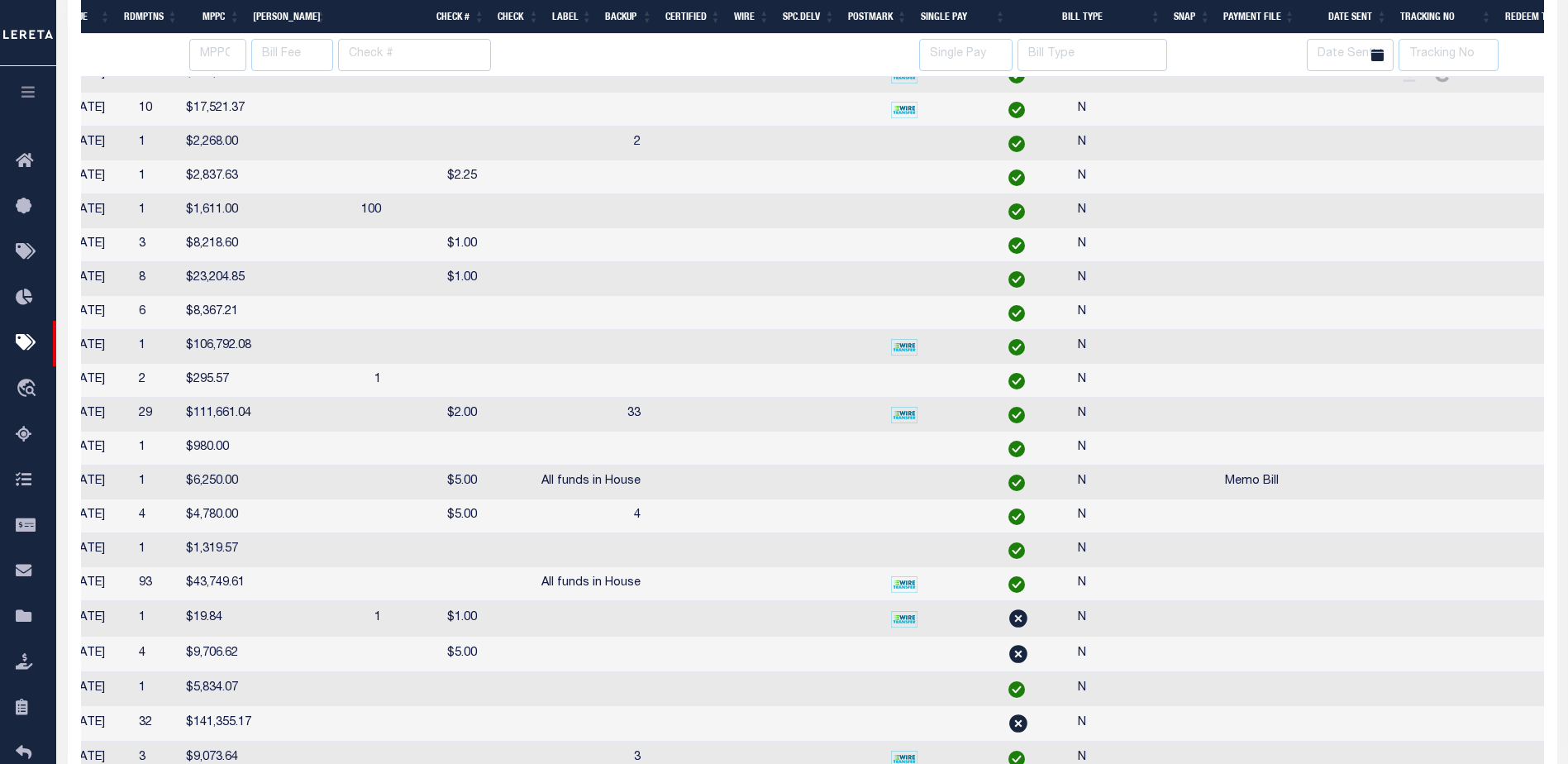
select select "CT"
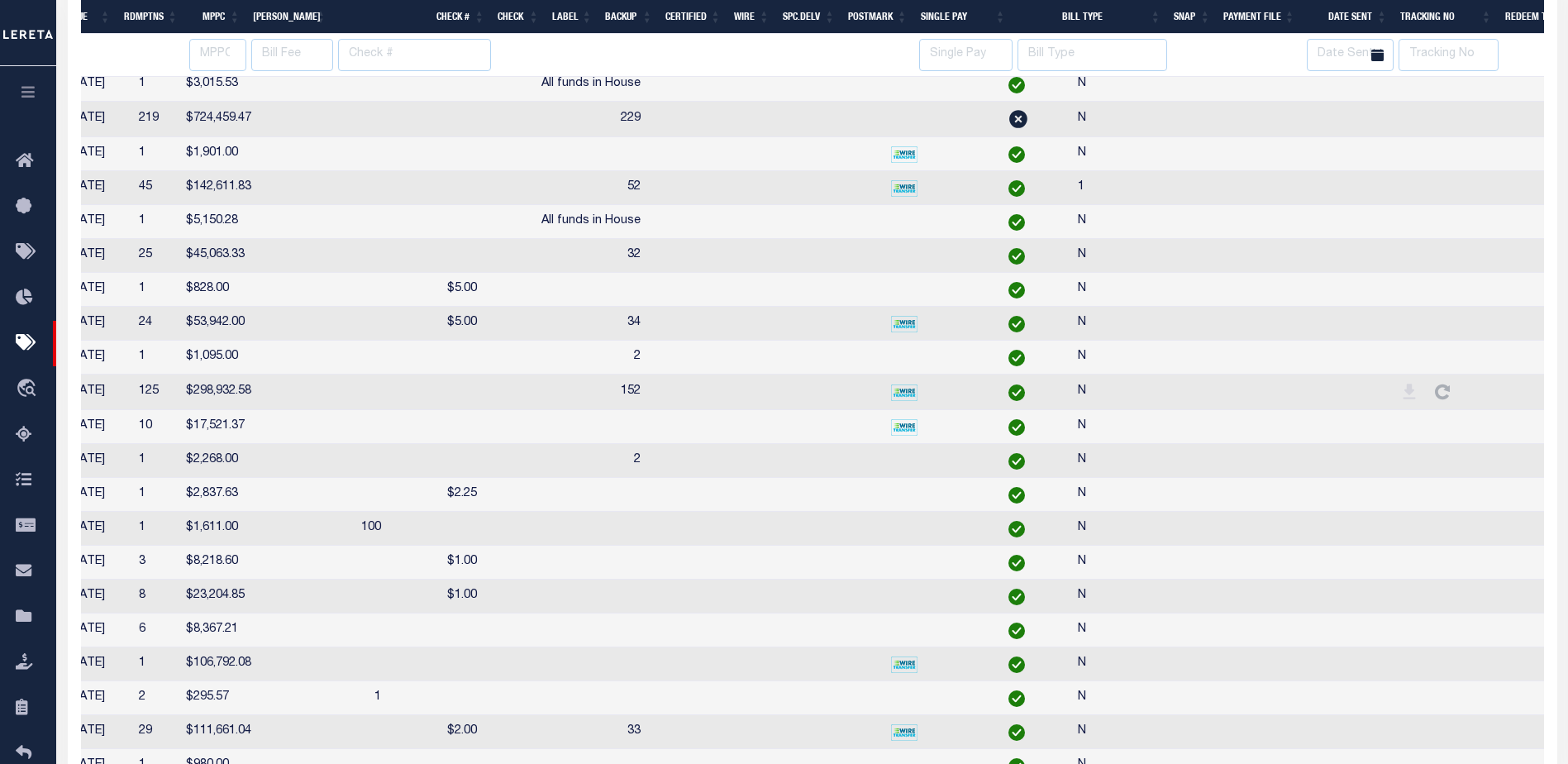
select select "CT"
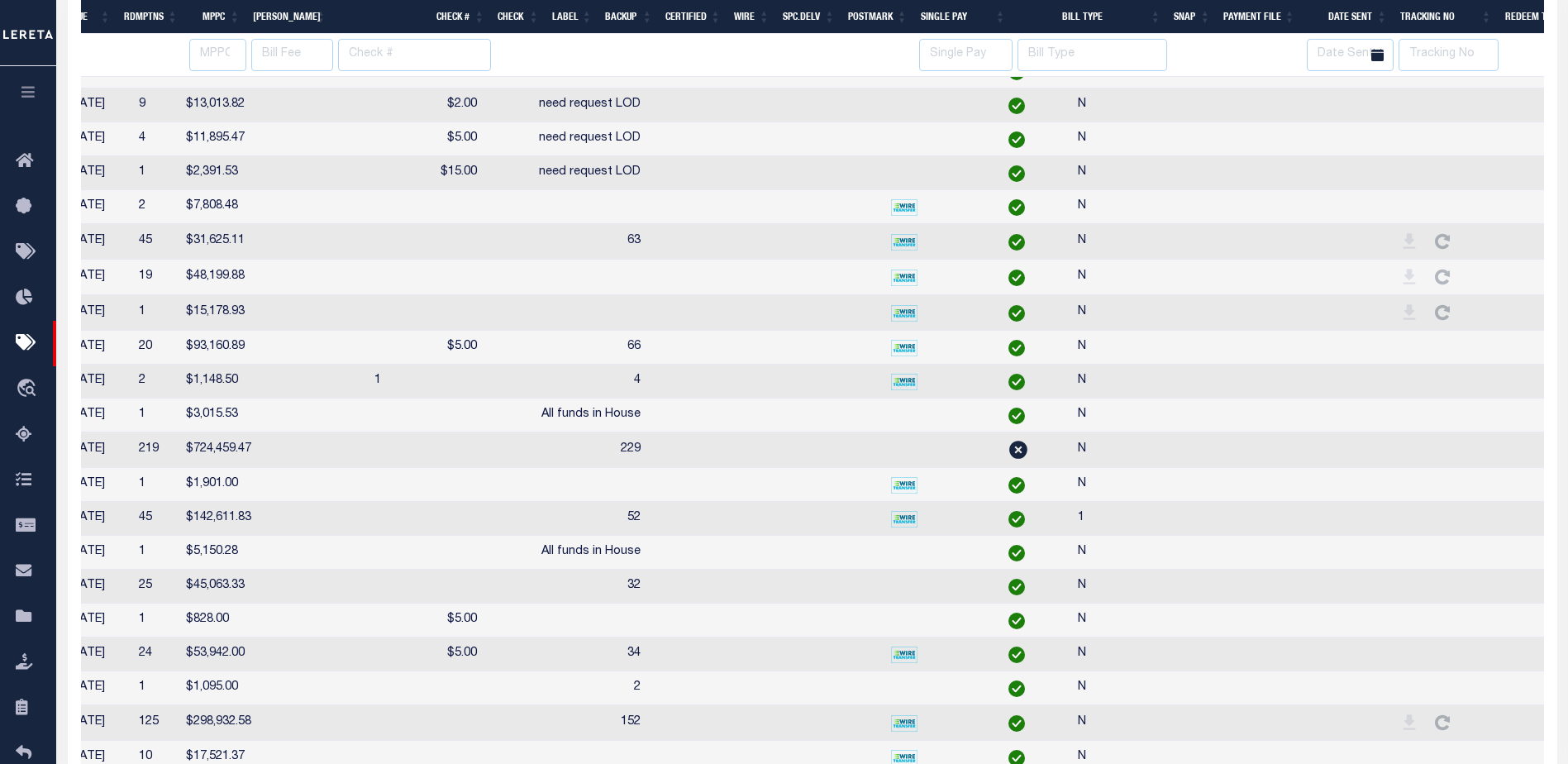
select select "CT"
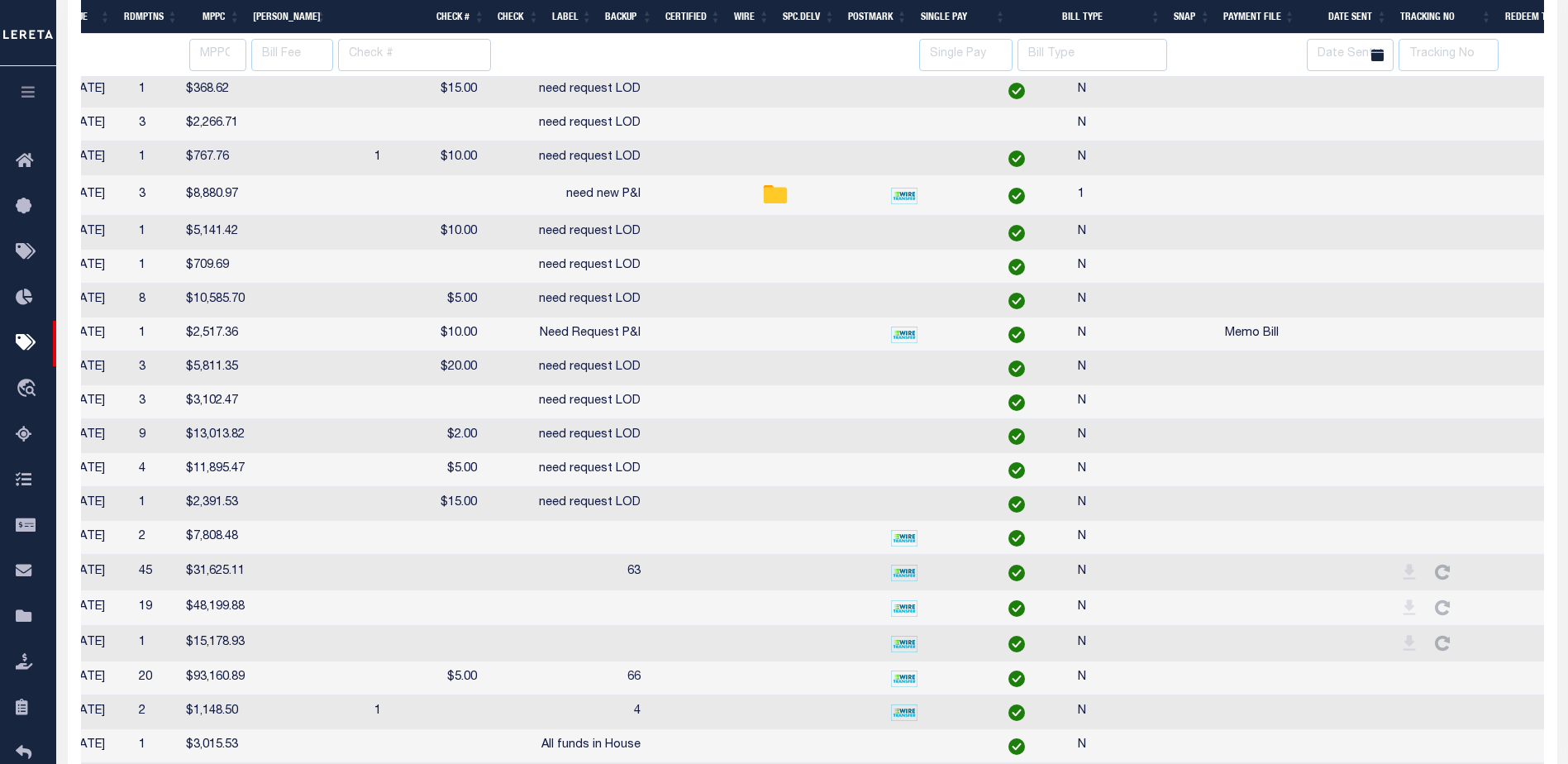
select select "CT"
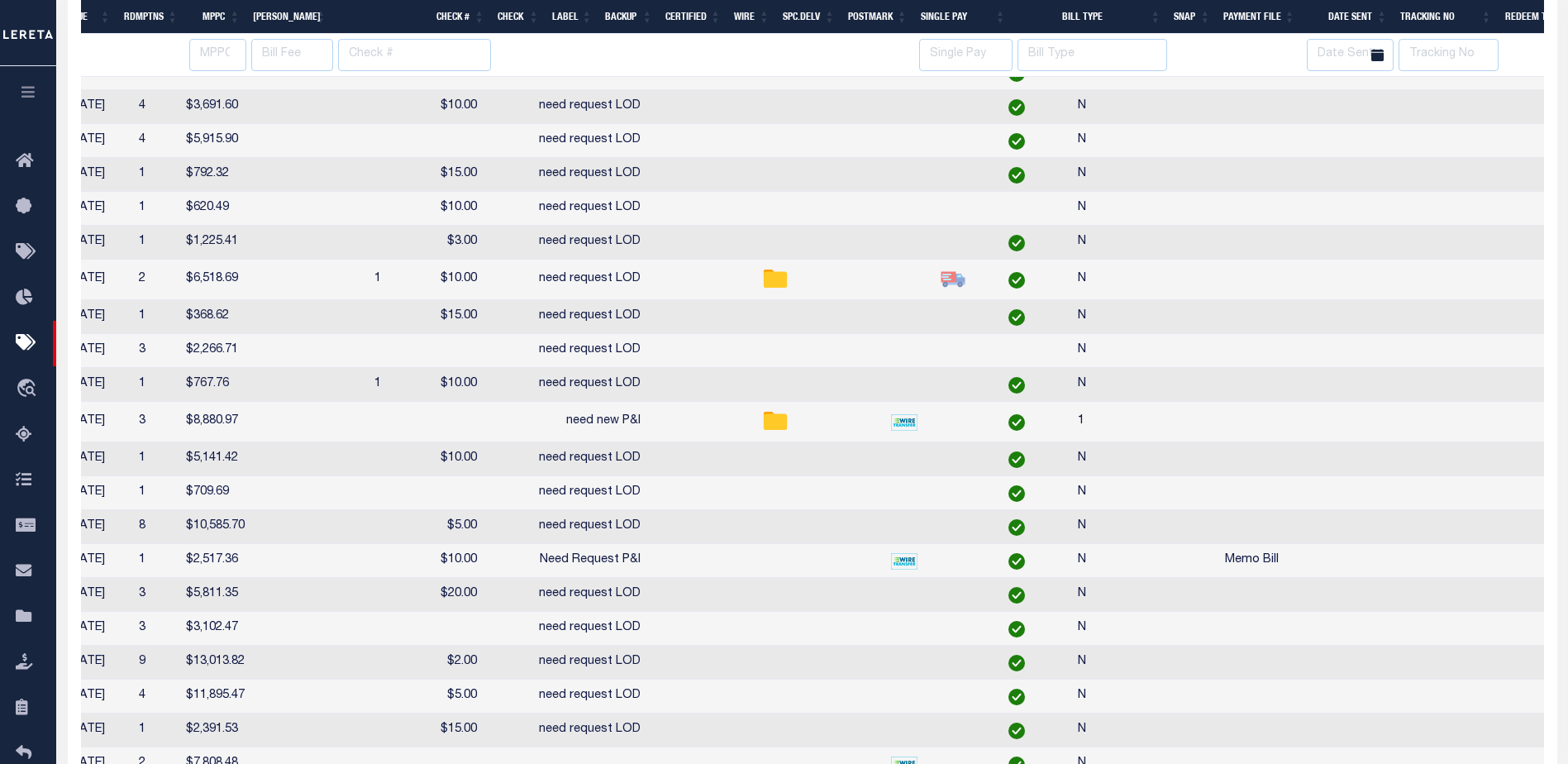
select select "CT"
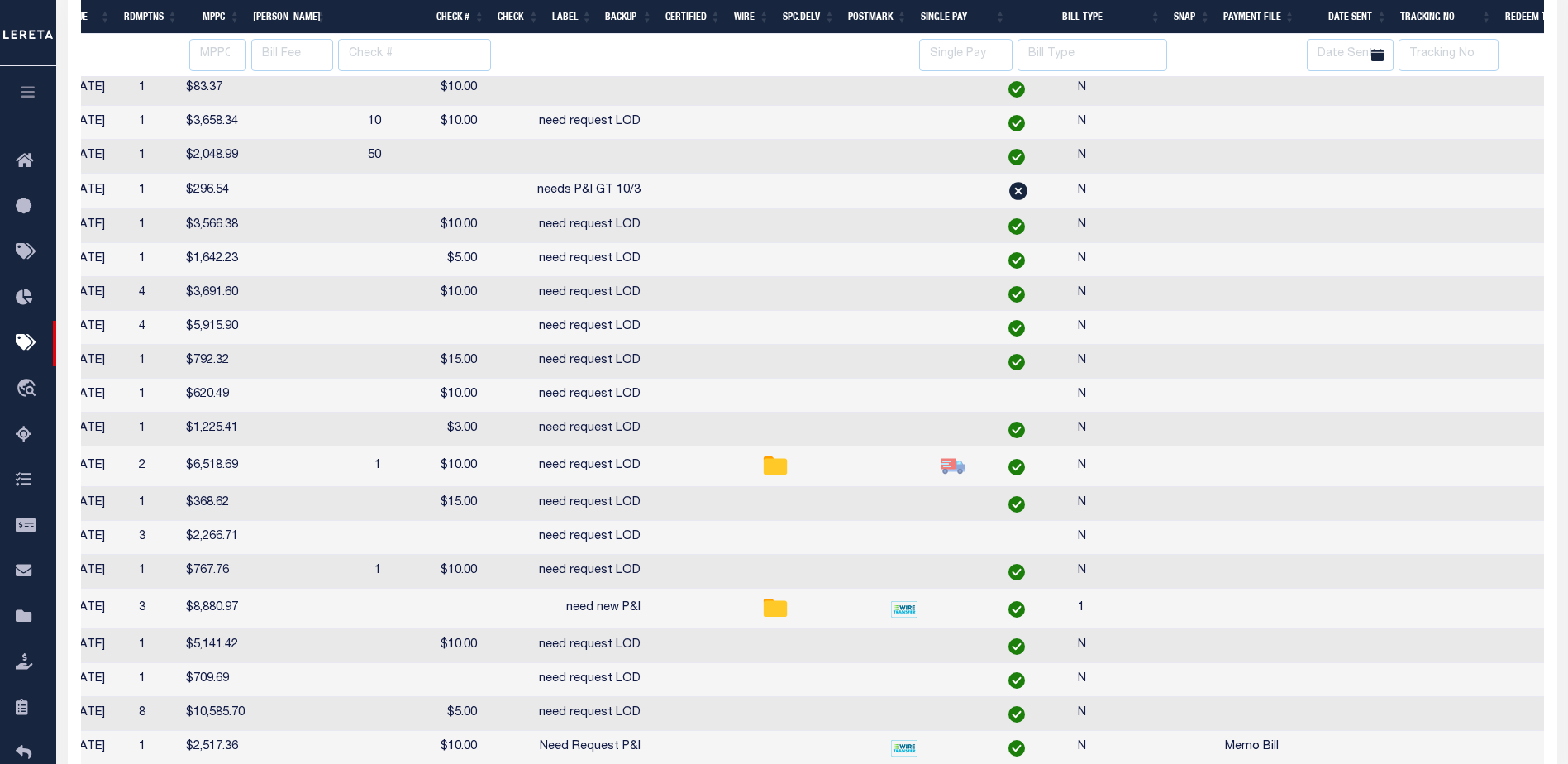
select select "CT"
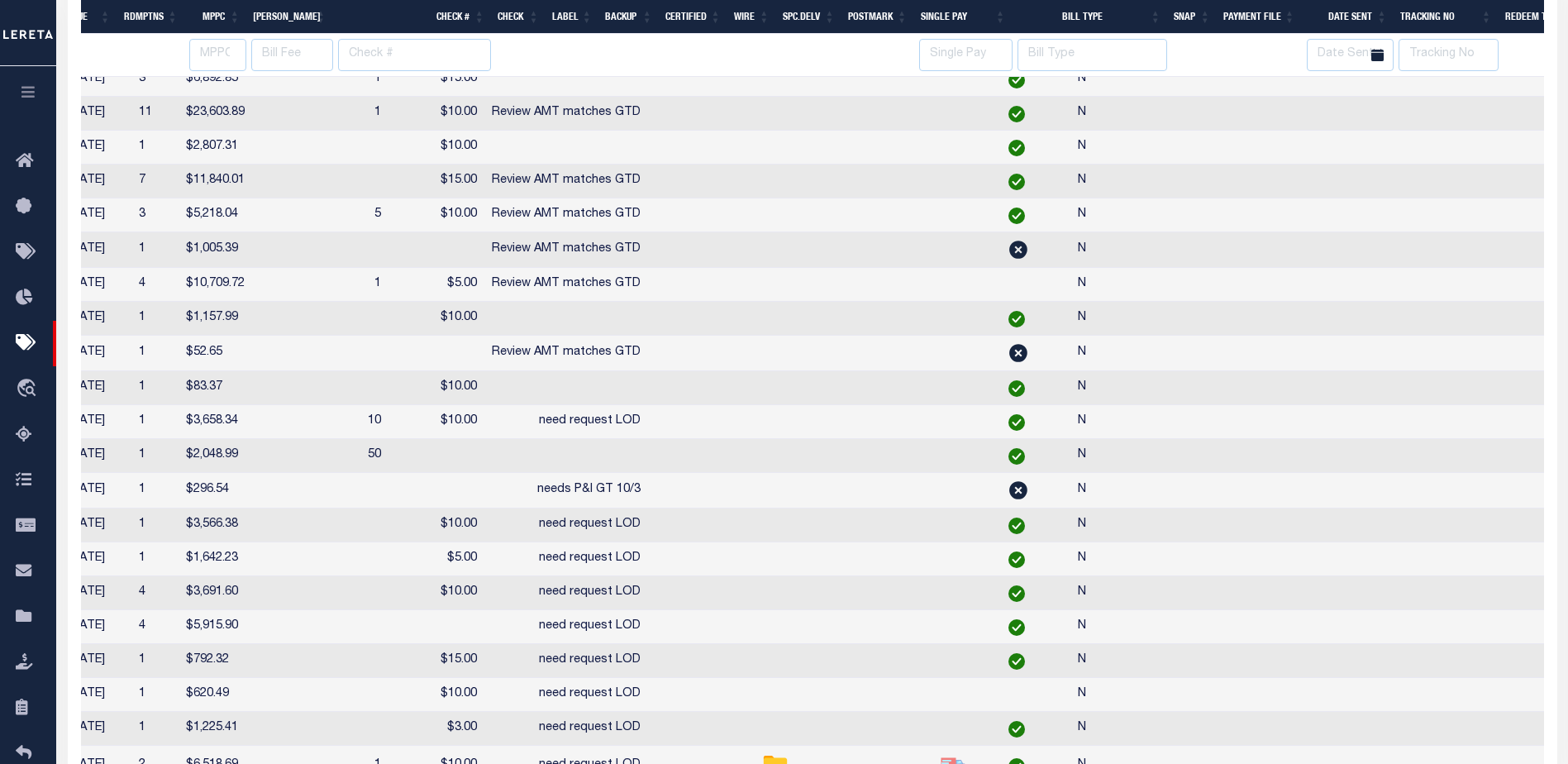
select select "CT"
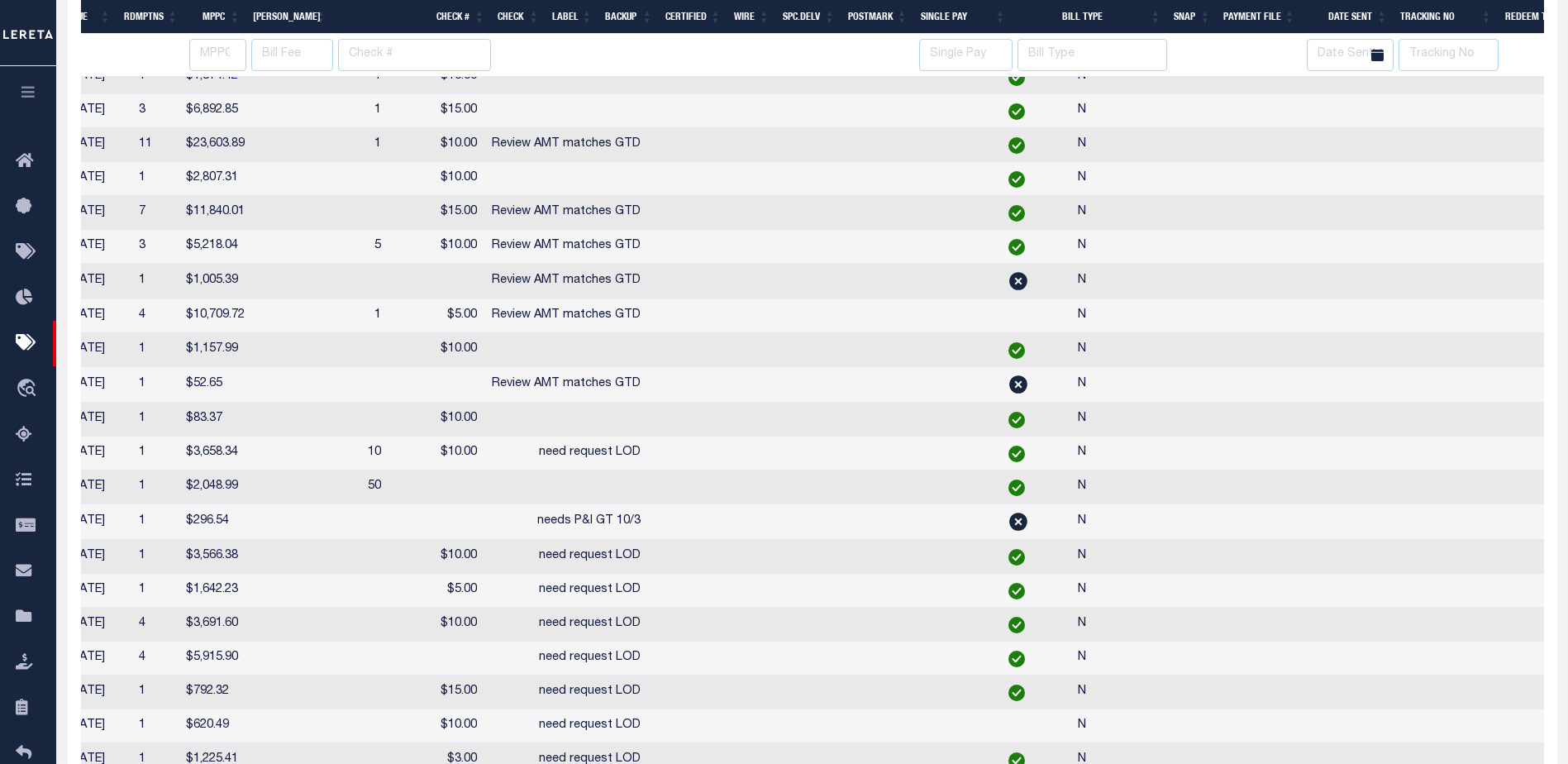
select select "CT"
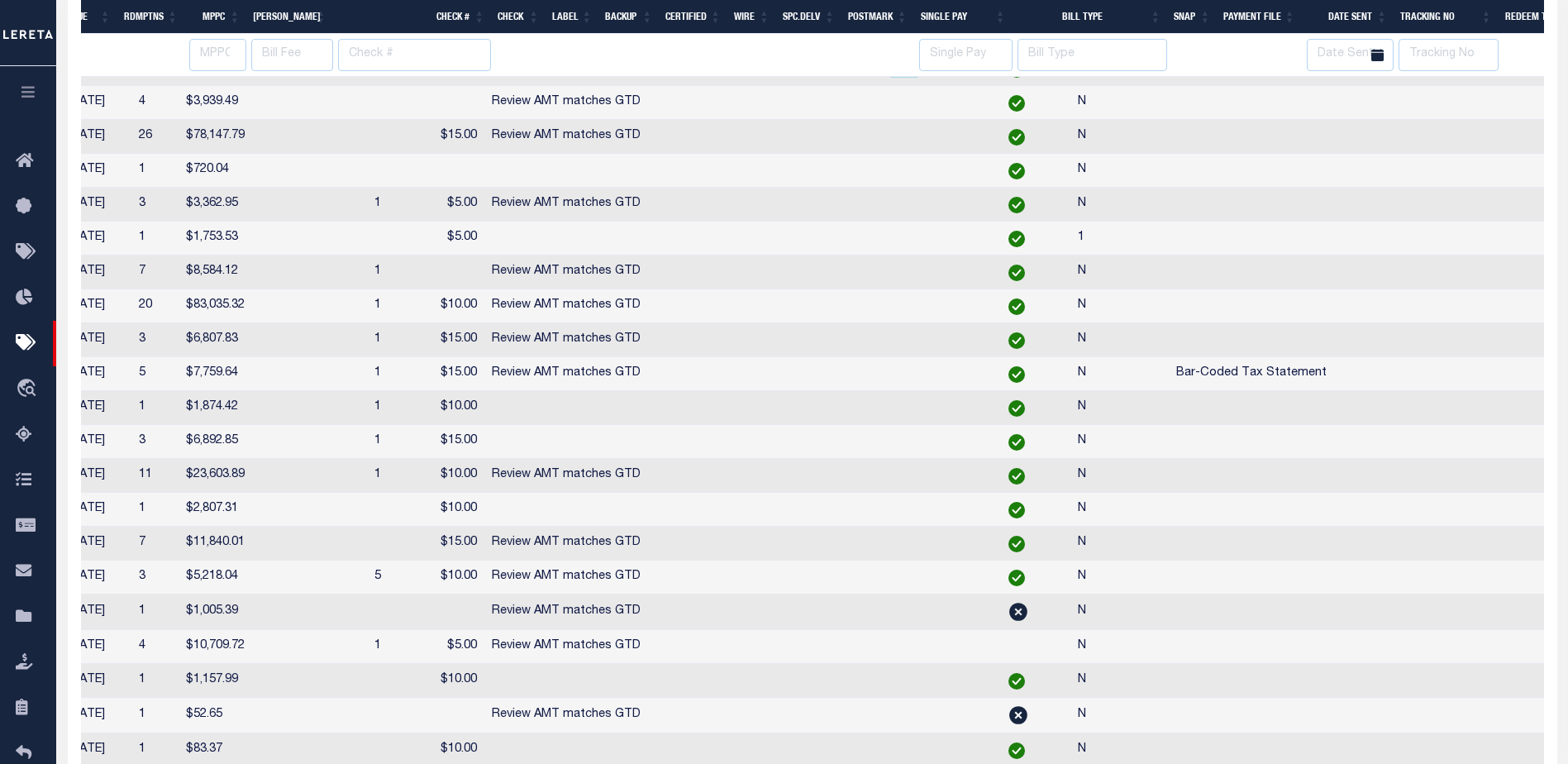
select select "CT"
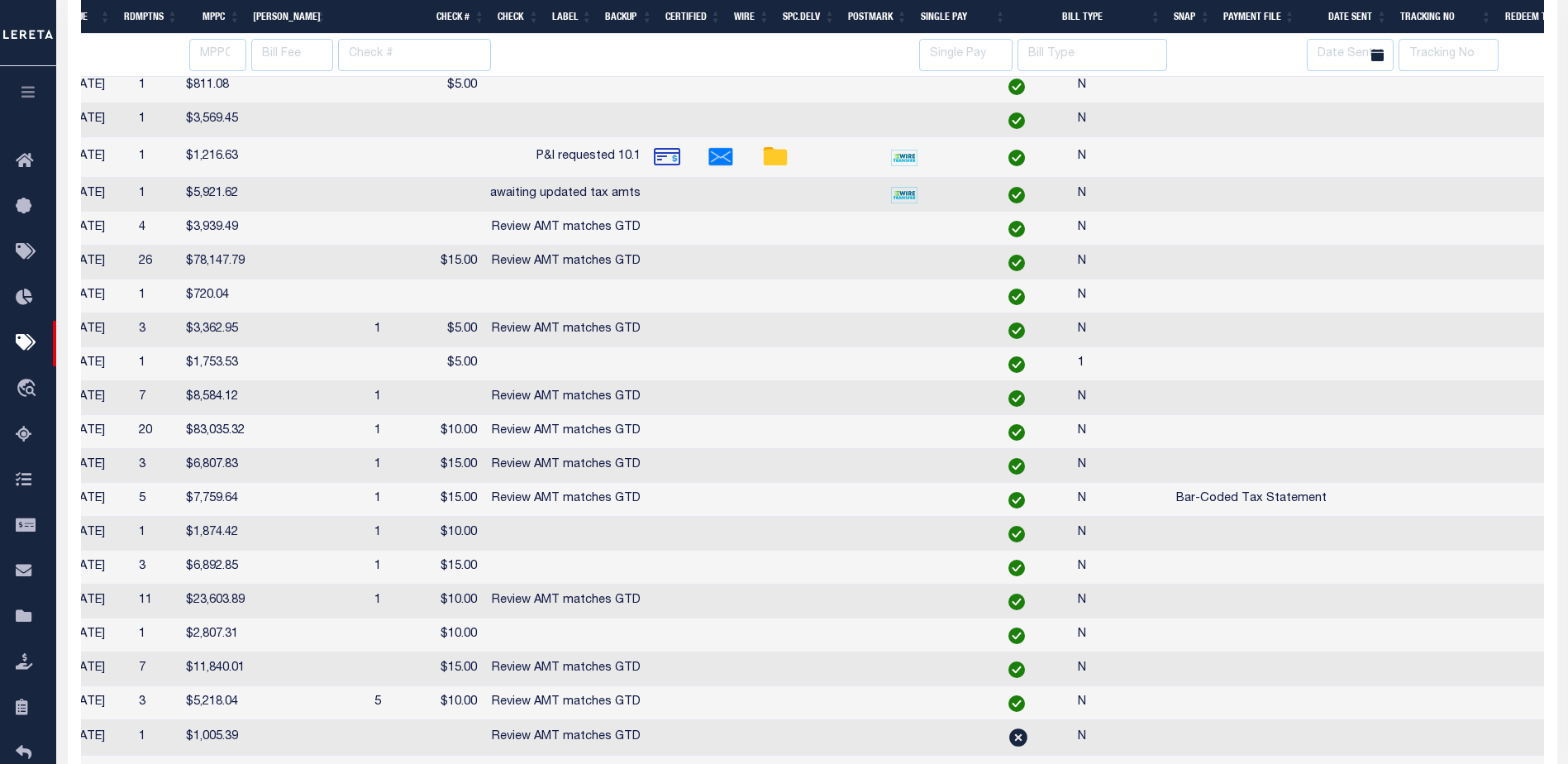
select select "CT"
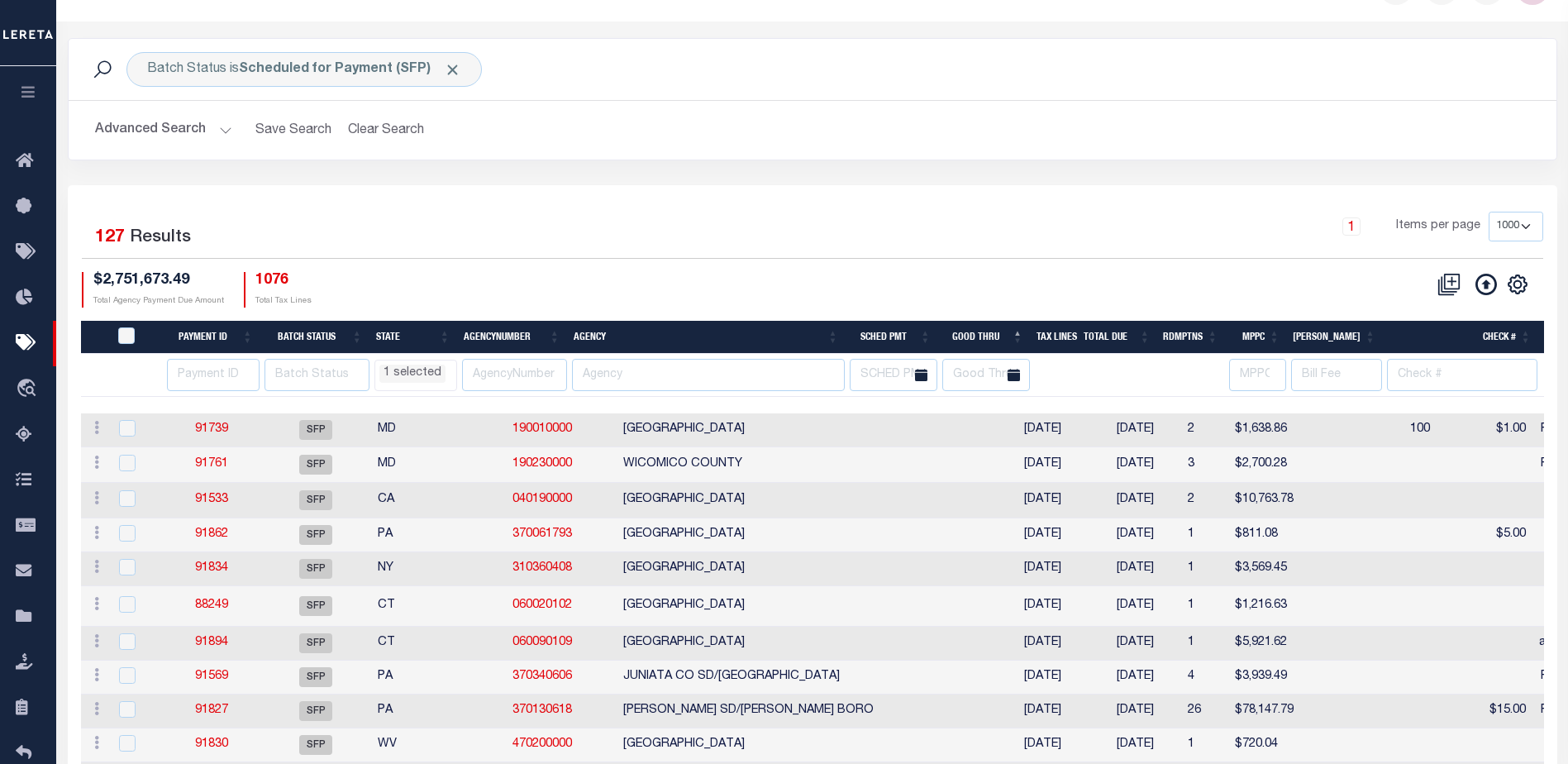
scroll to position [248, 0]
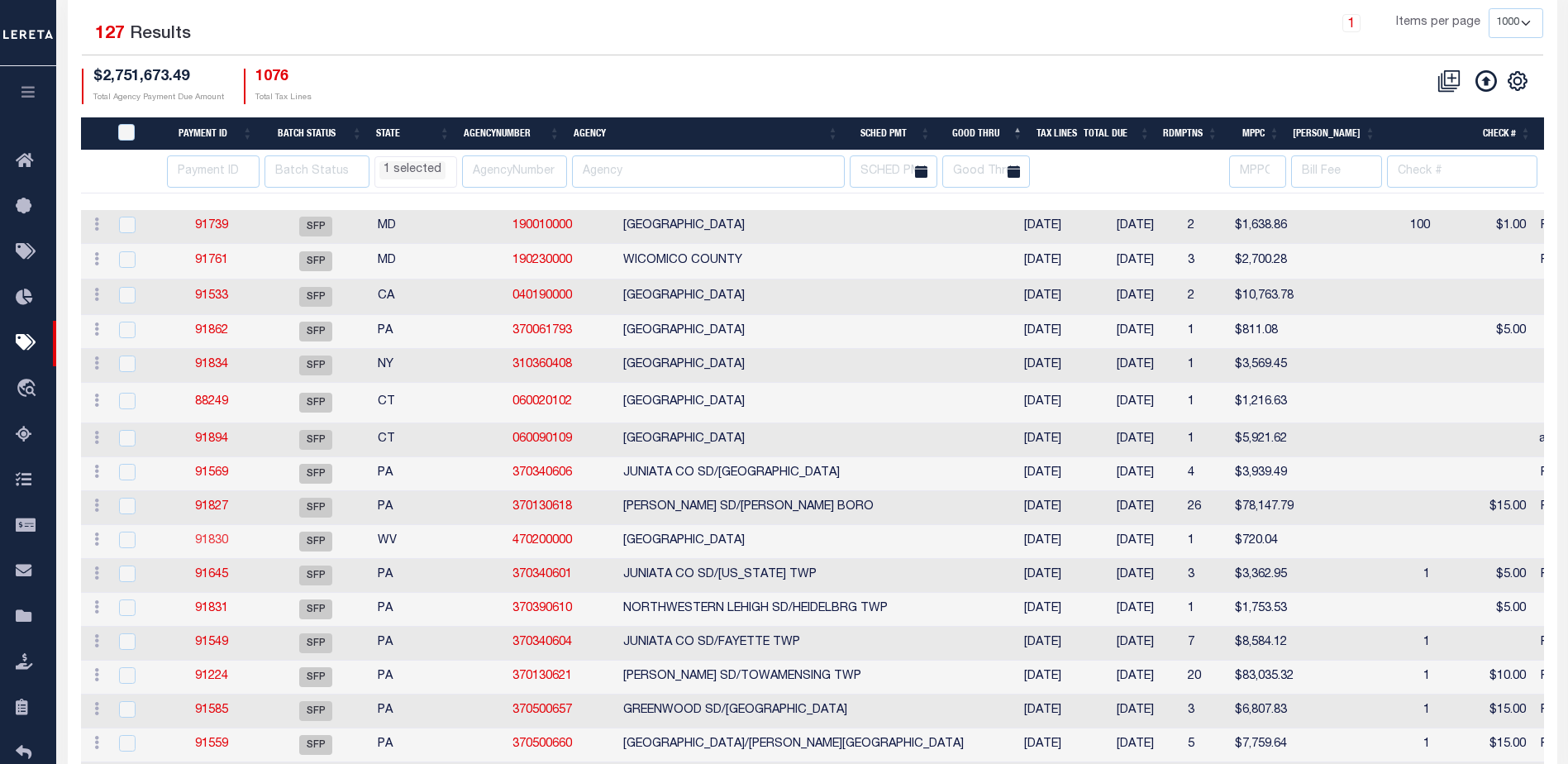
click at [208, 541] on link "91830" at bounding box center [211, 541] width 33 height 11
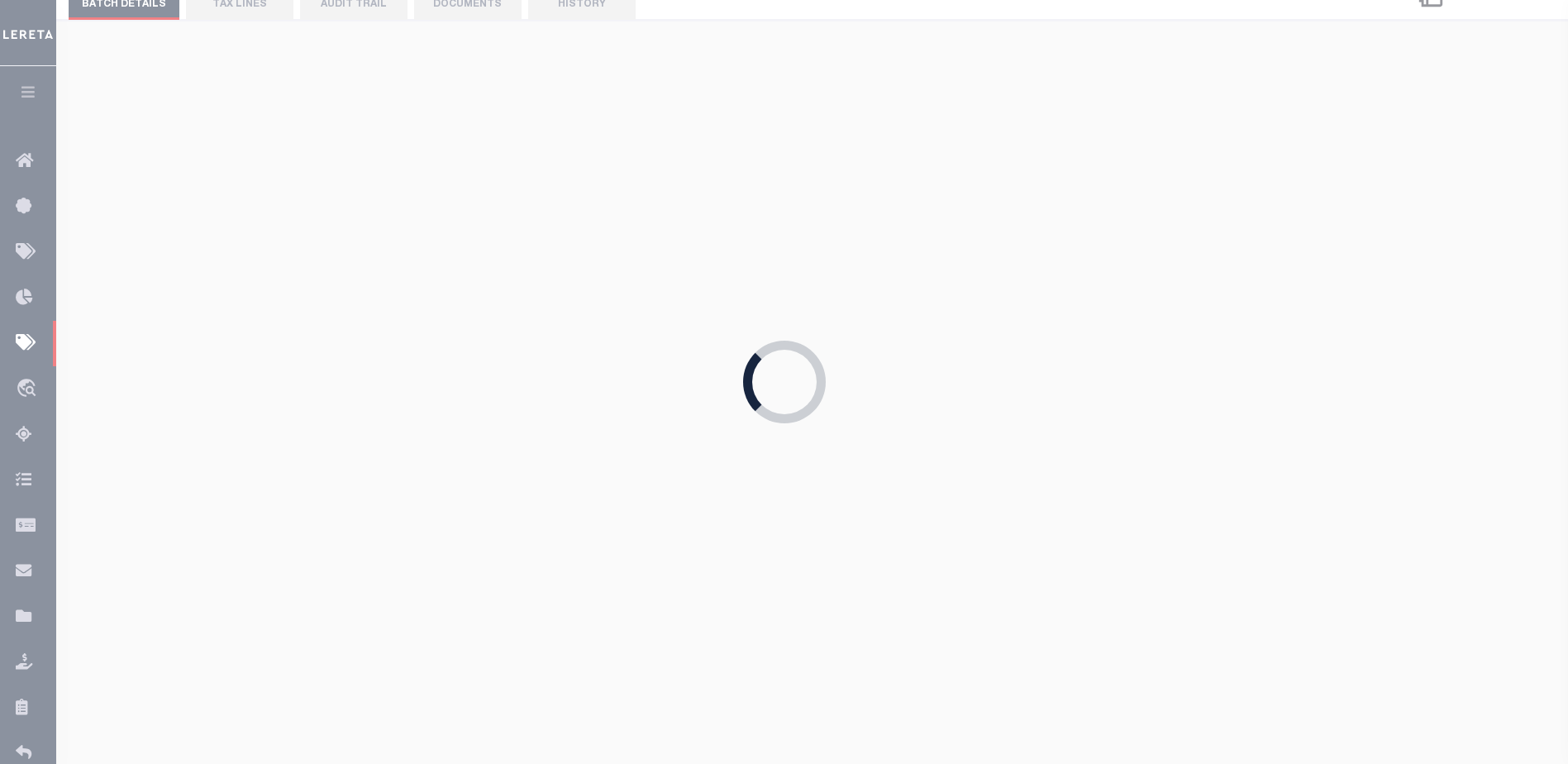
type input "08/20/2025"
type input "Andres"
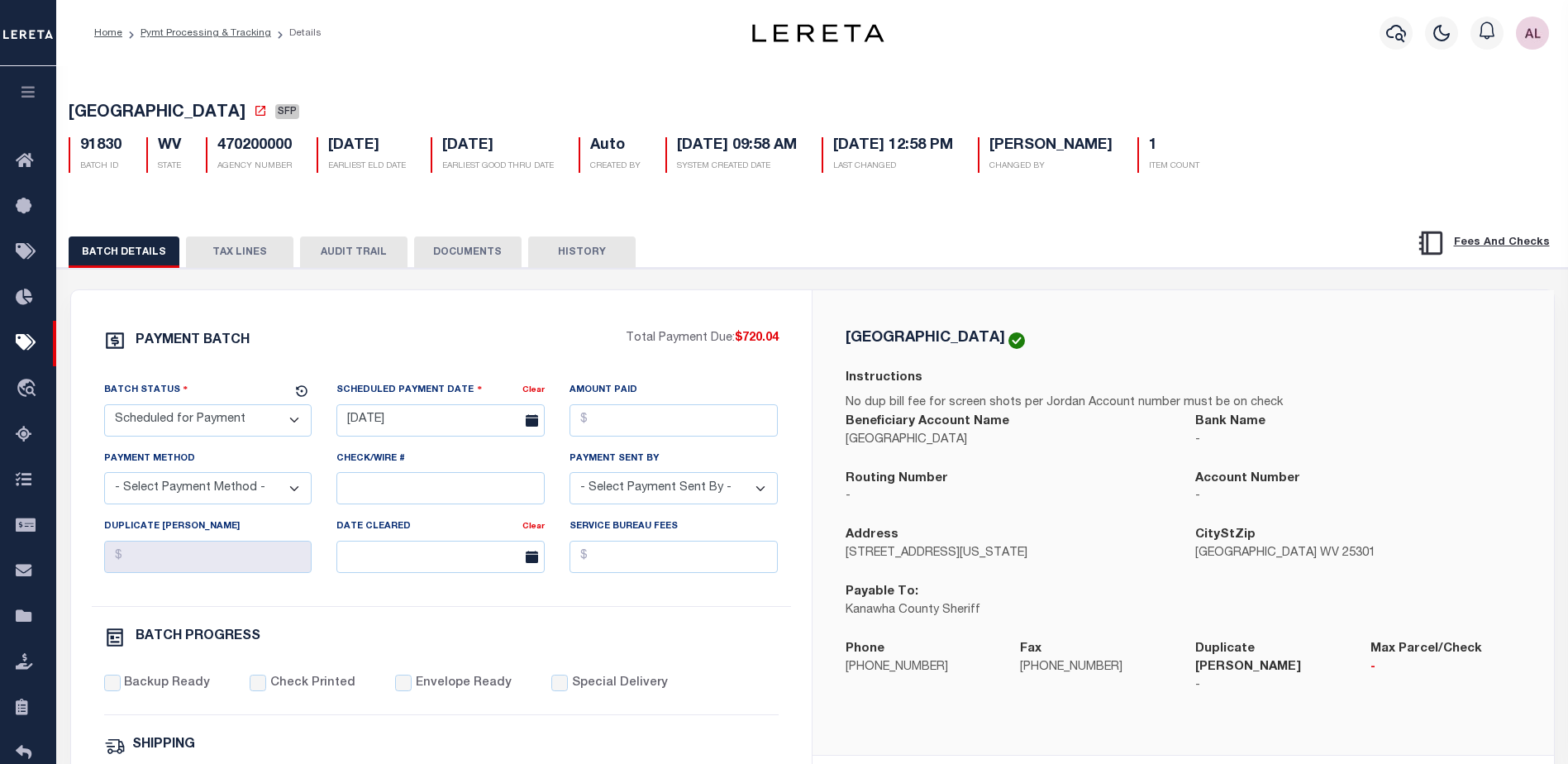
select select "CT"
select select
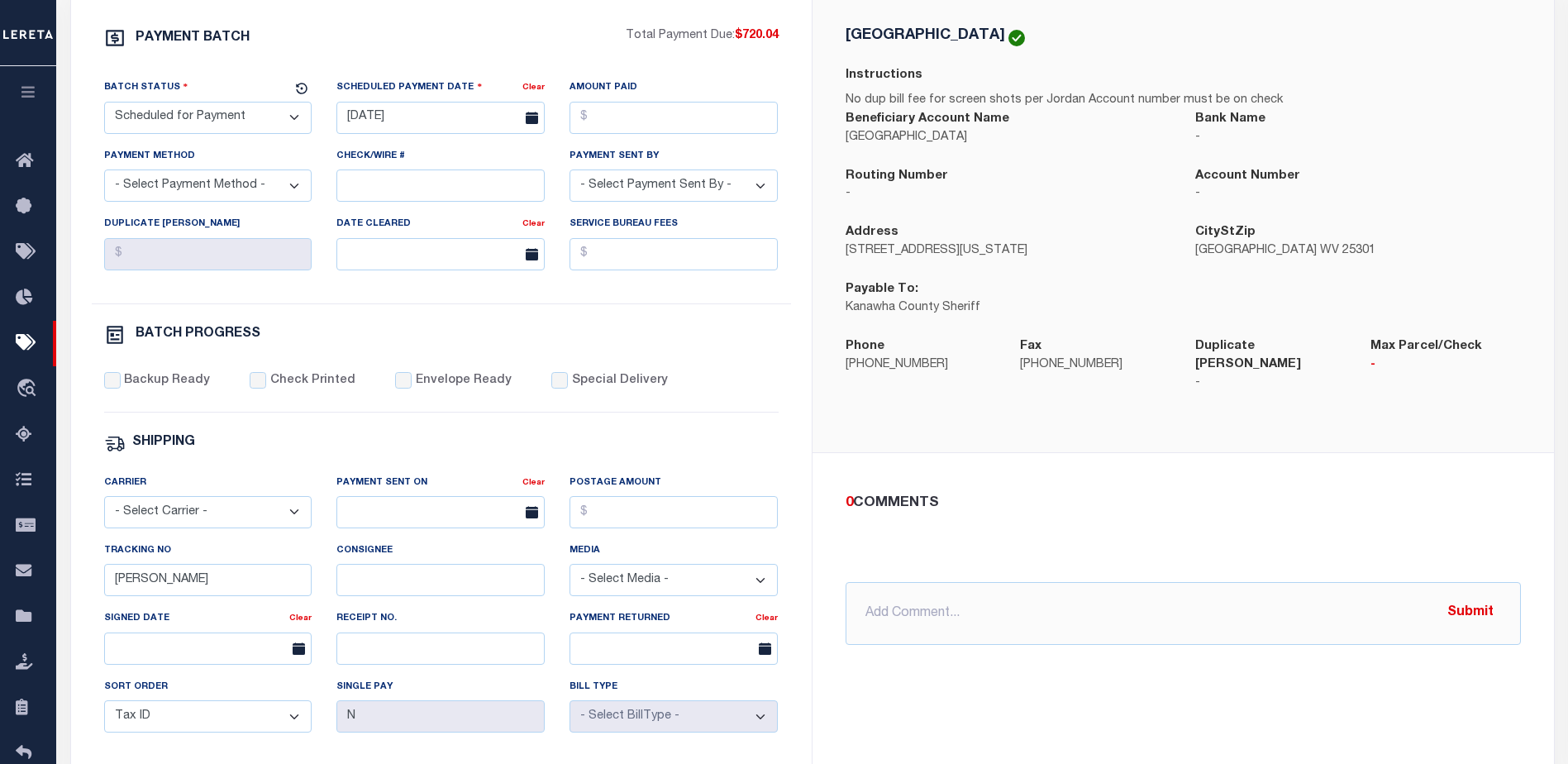
scroll to position [331, 0]
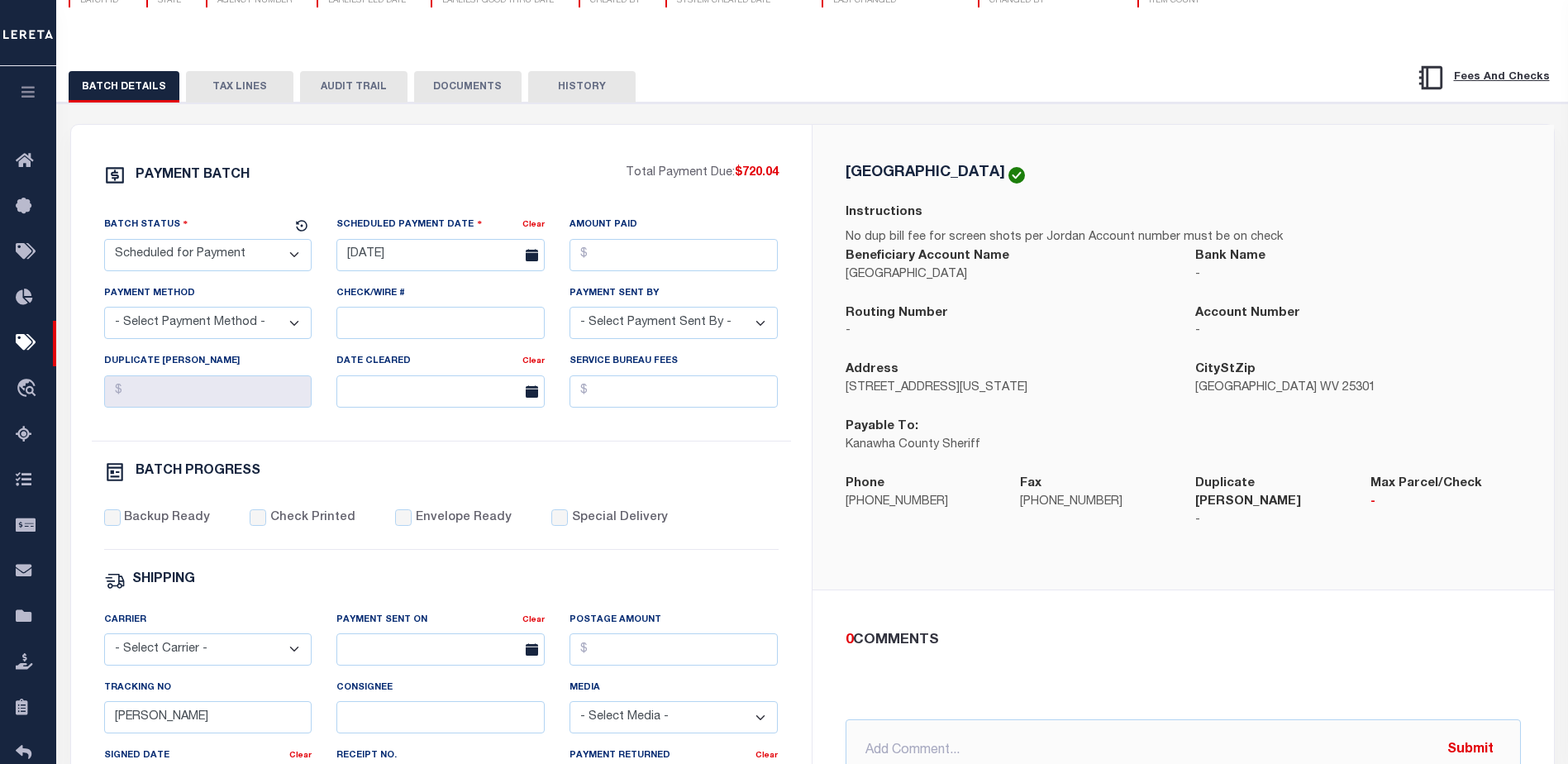
select select "CT"
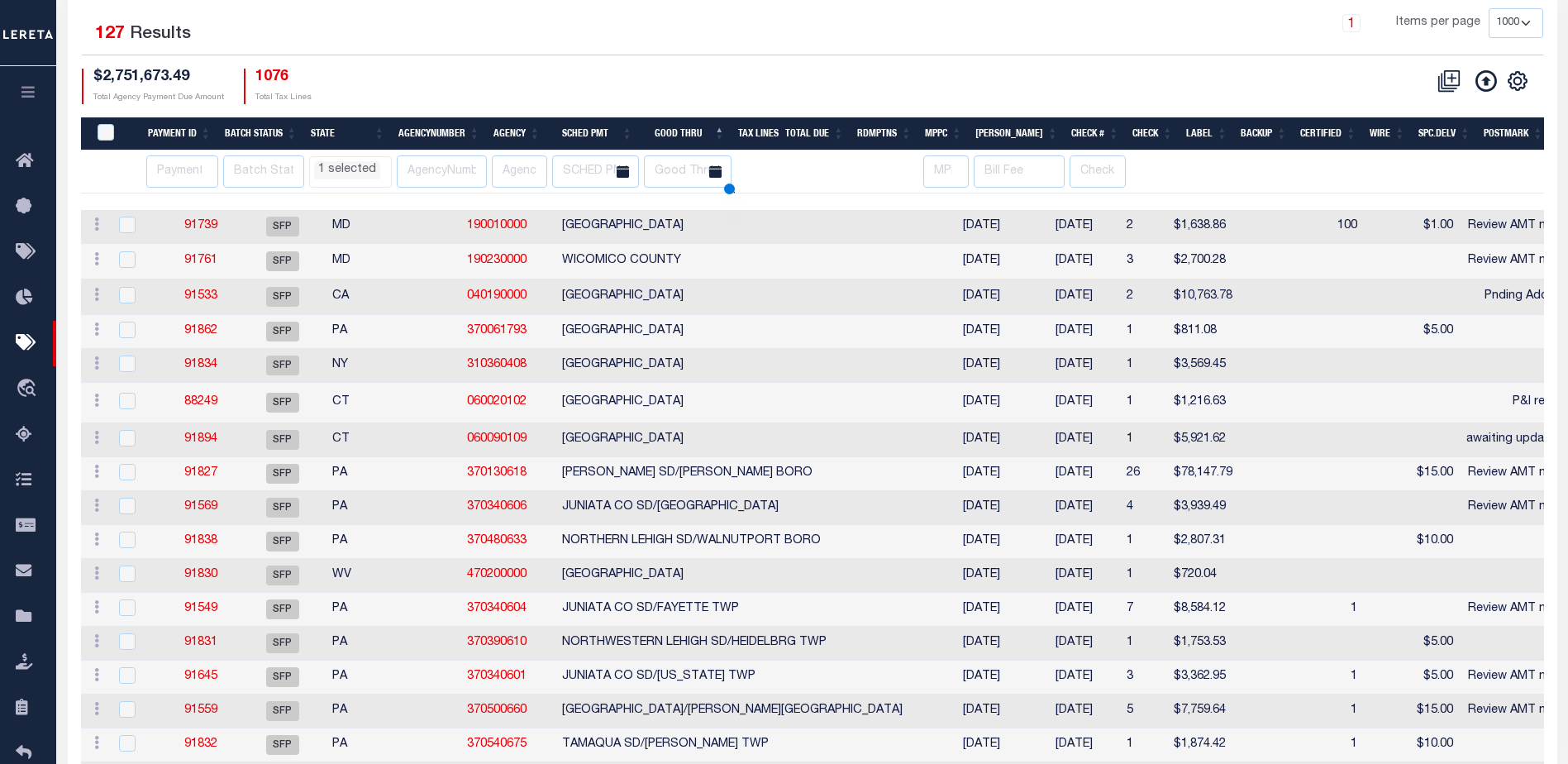
select select "CT"
select select
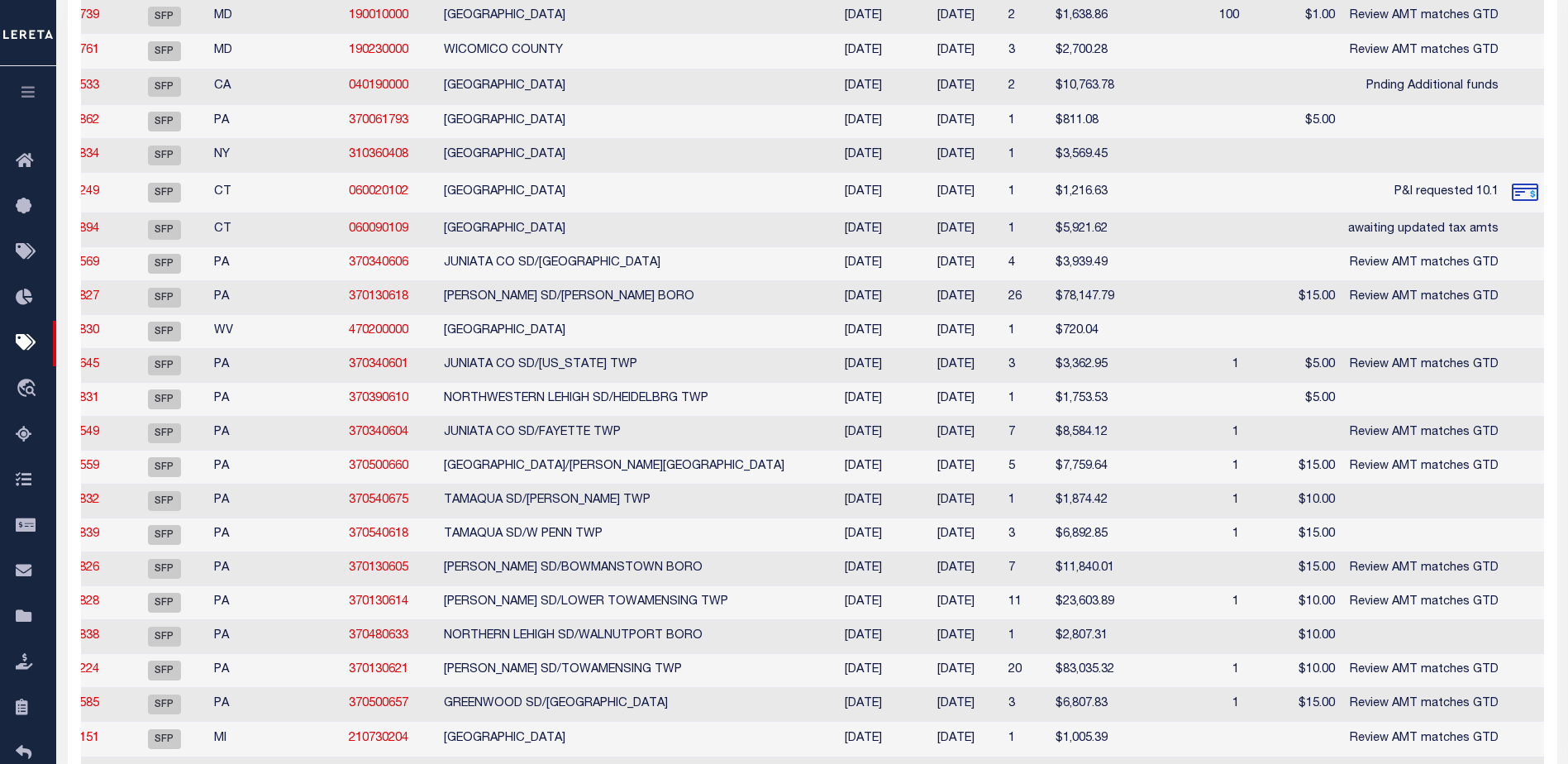
select select "CT"
select select
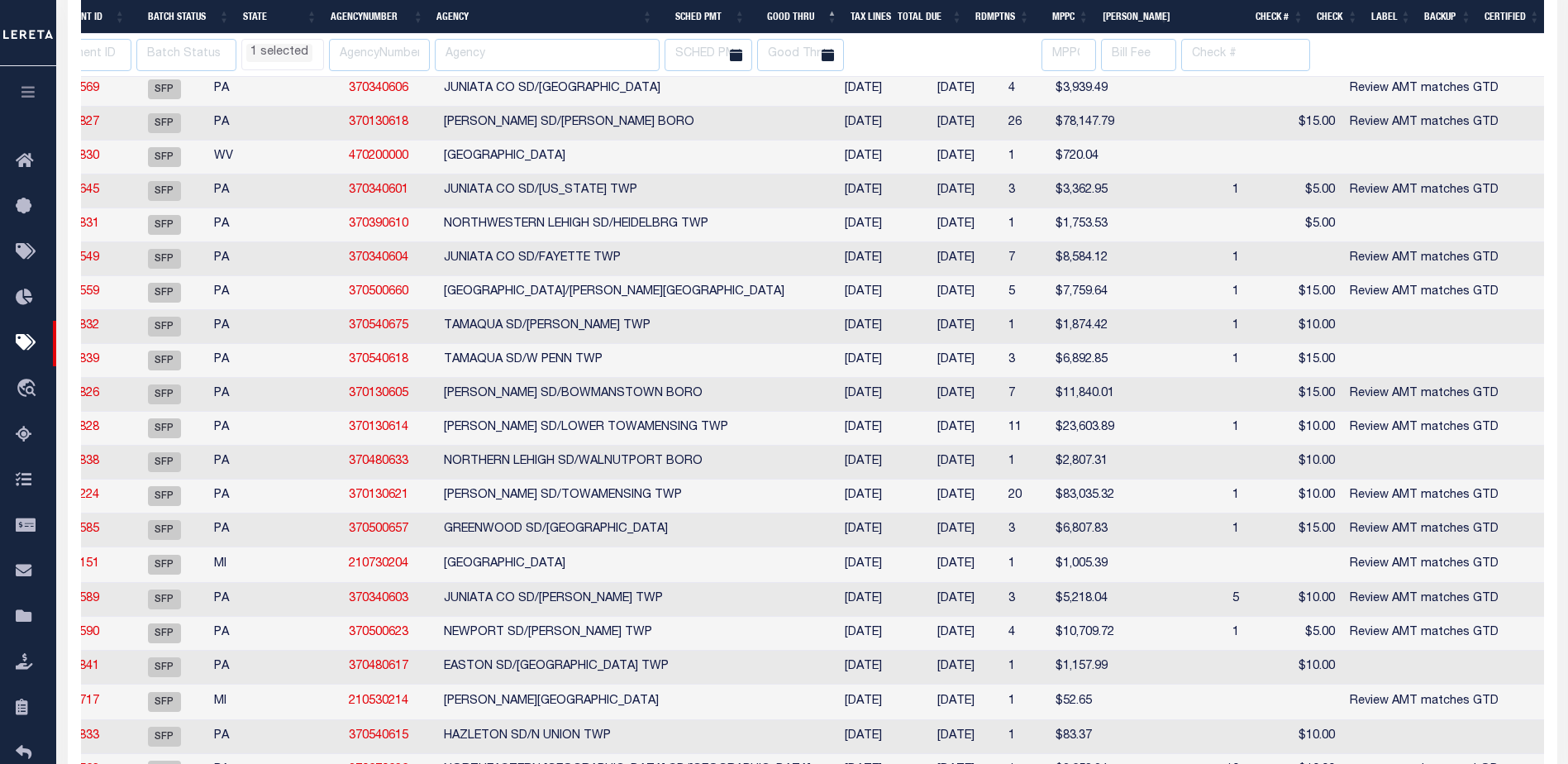
select select "CT"
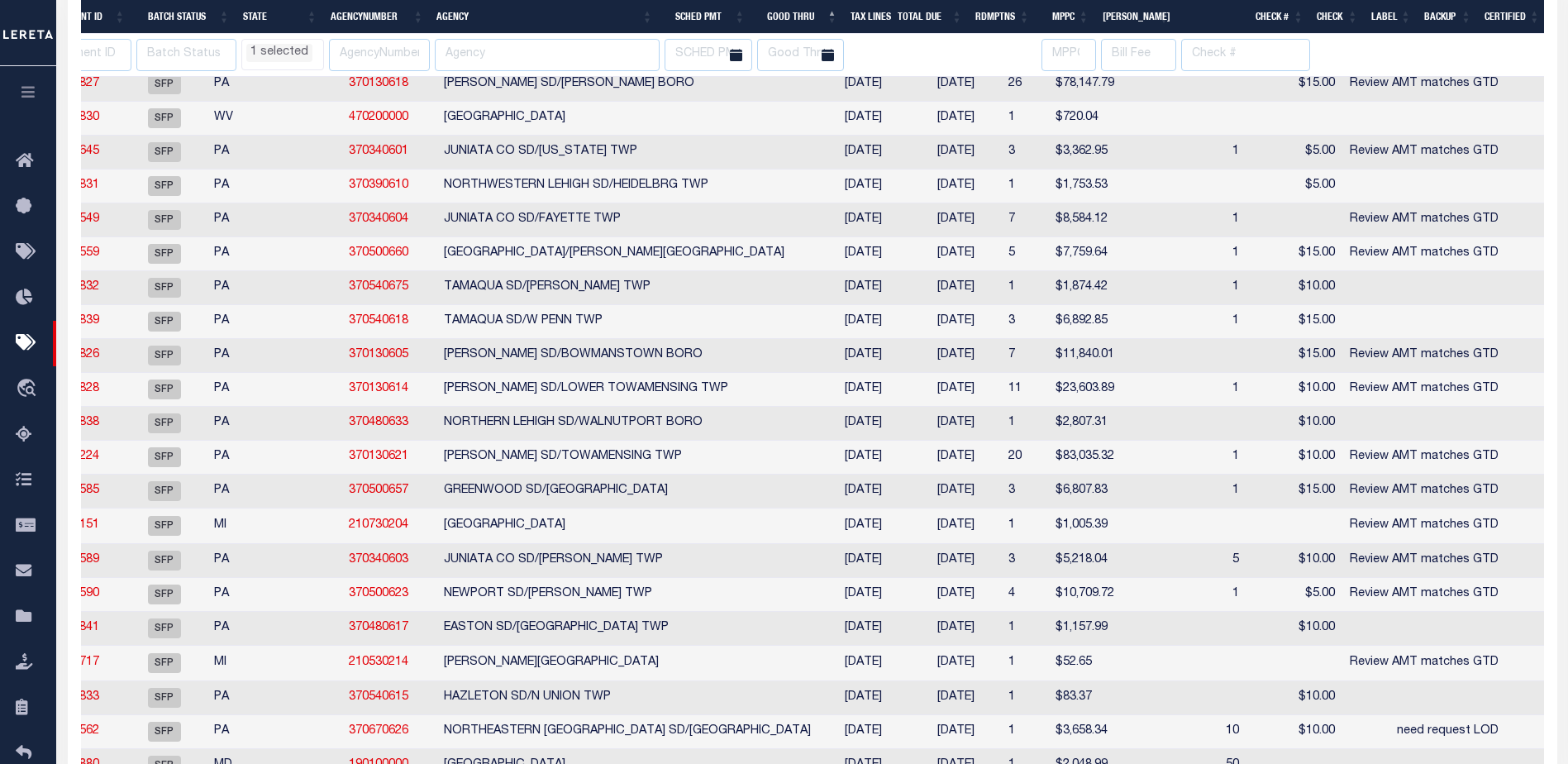
select select "CT"
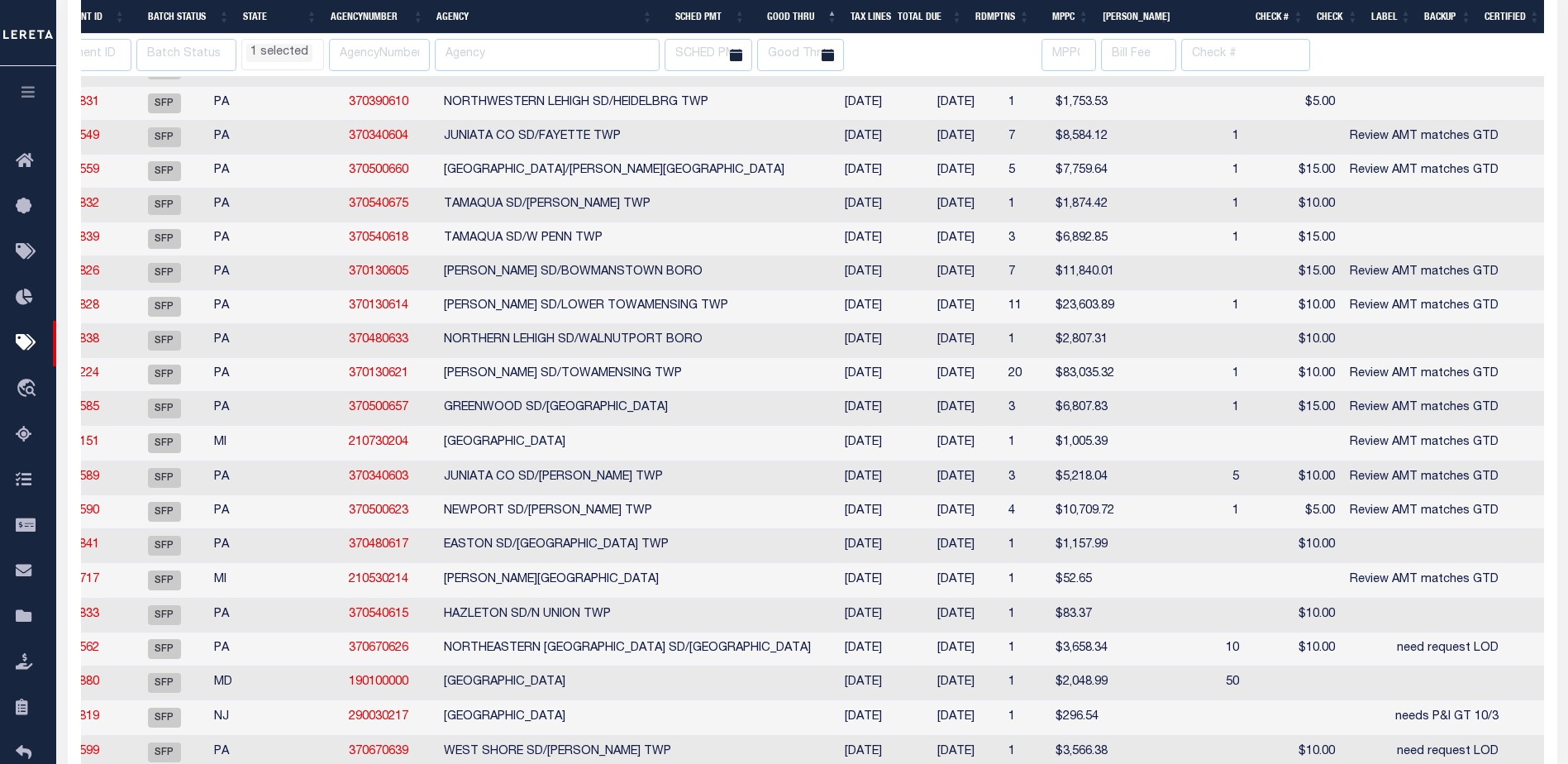
select select "CT"
drag, startPoint x: 648, startPoint y: 685, endPoint x: 653, endPoint y: 676, distance: 10.3
click at [648, 682] on td "DORCHESTER COUNTY" at bounding box center [628, 684] width 380 height 34
checkbox input "true"
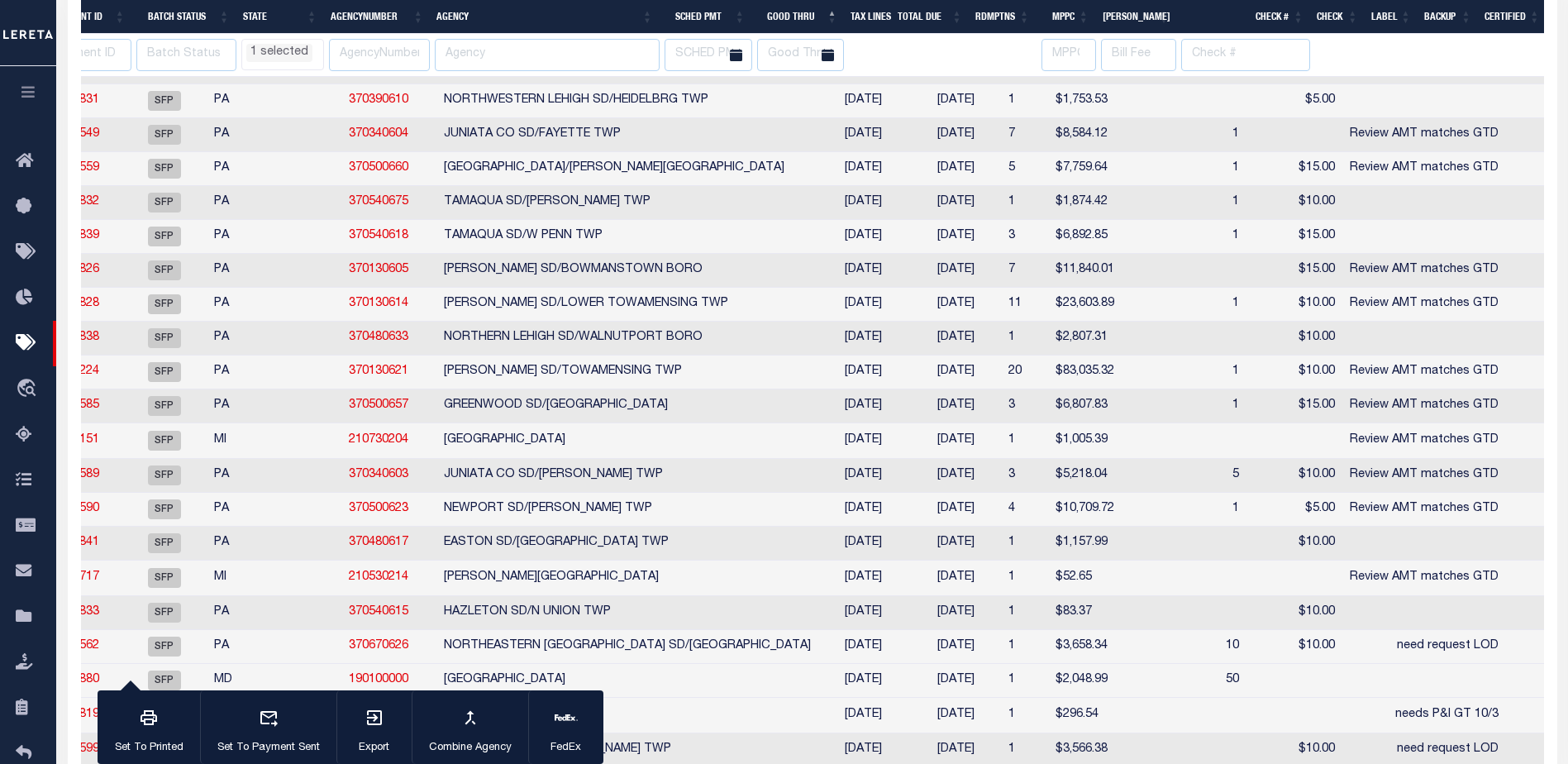
select select "CT"
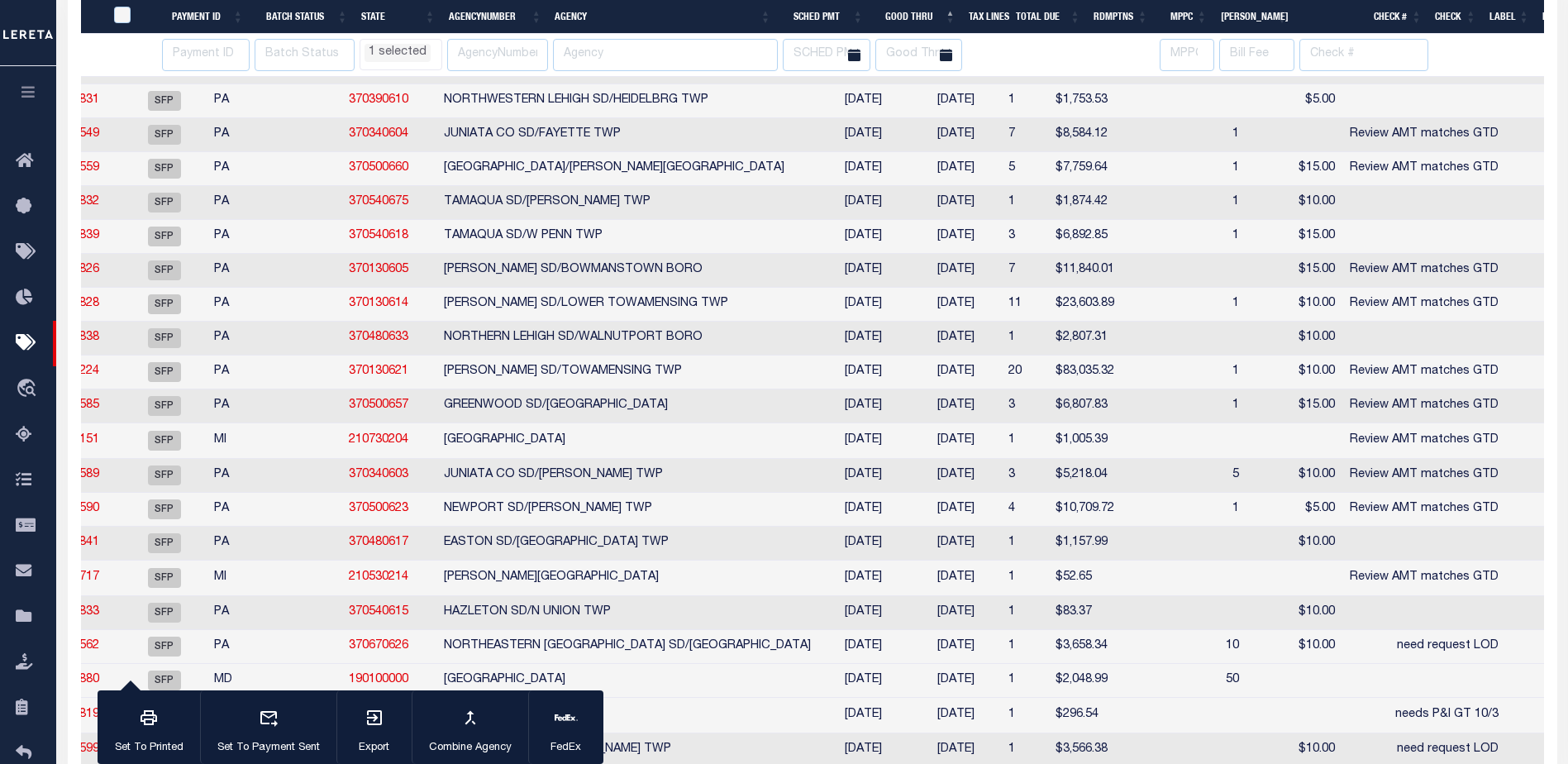
select select "CT"
select select
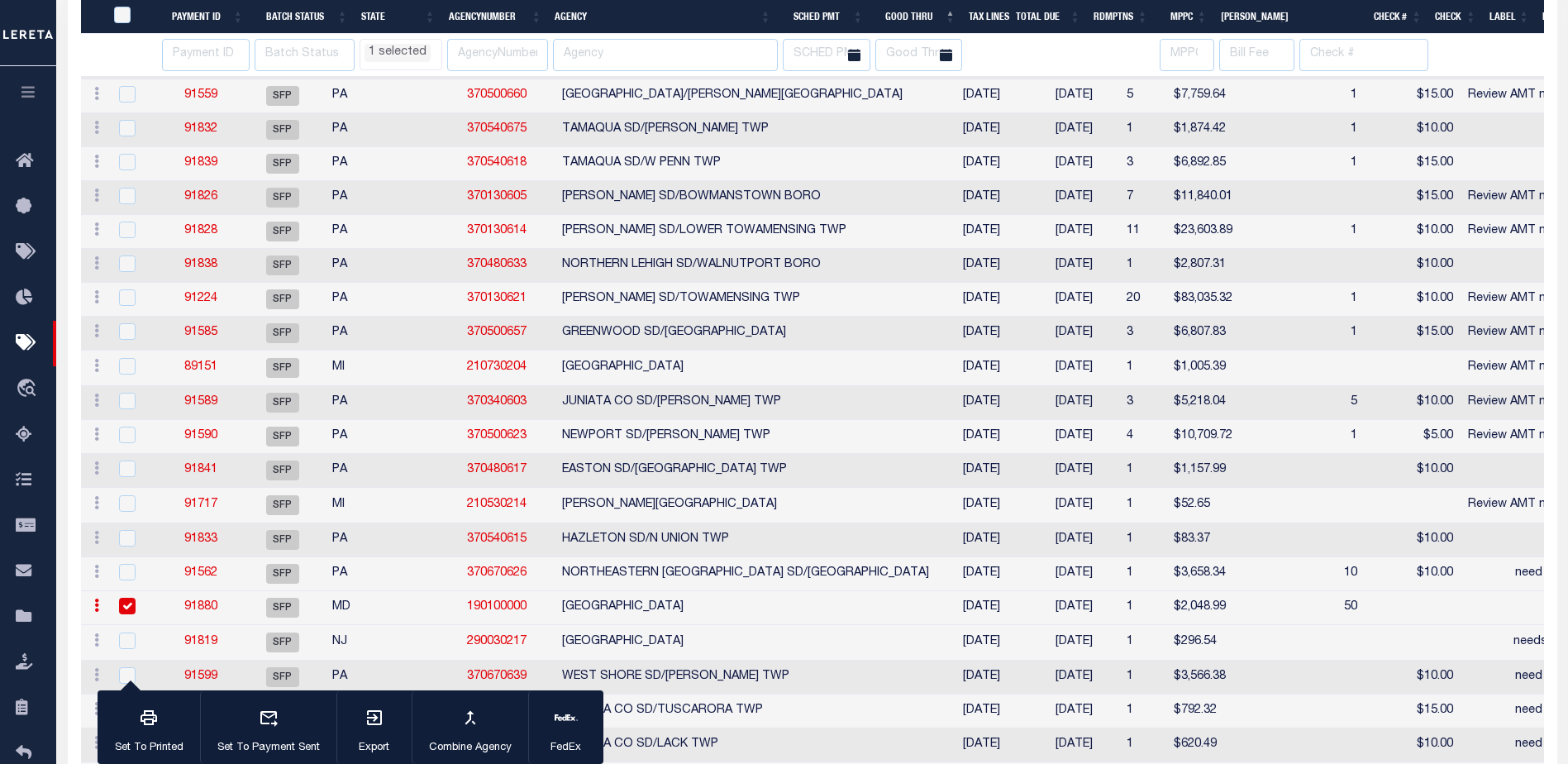
select select "CT"
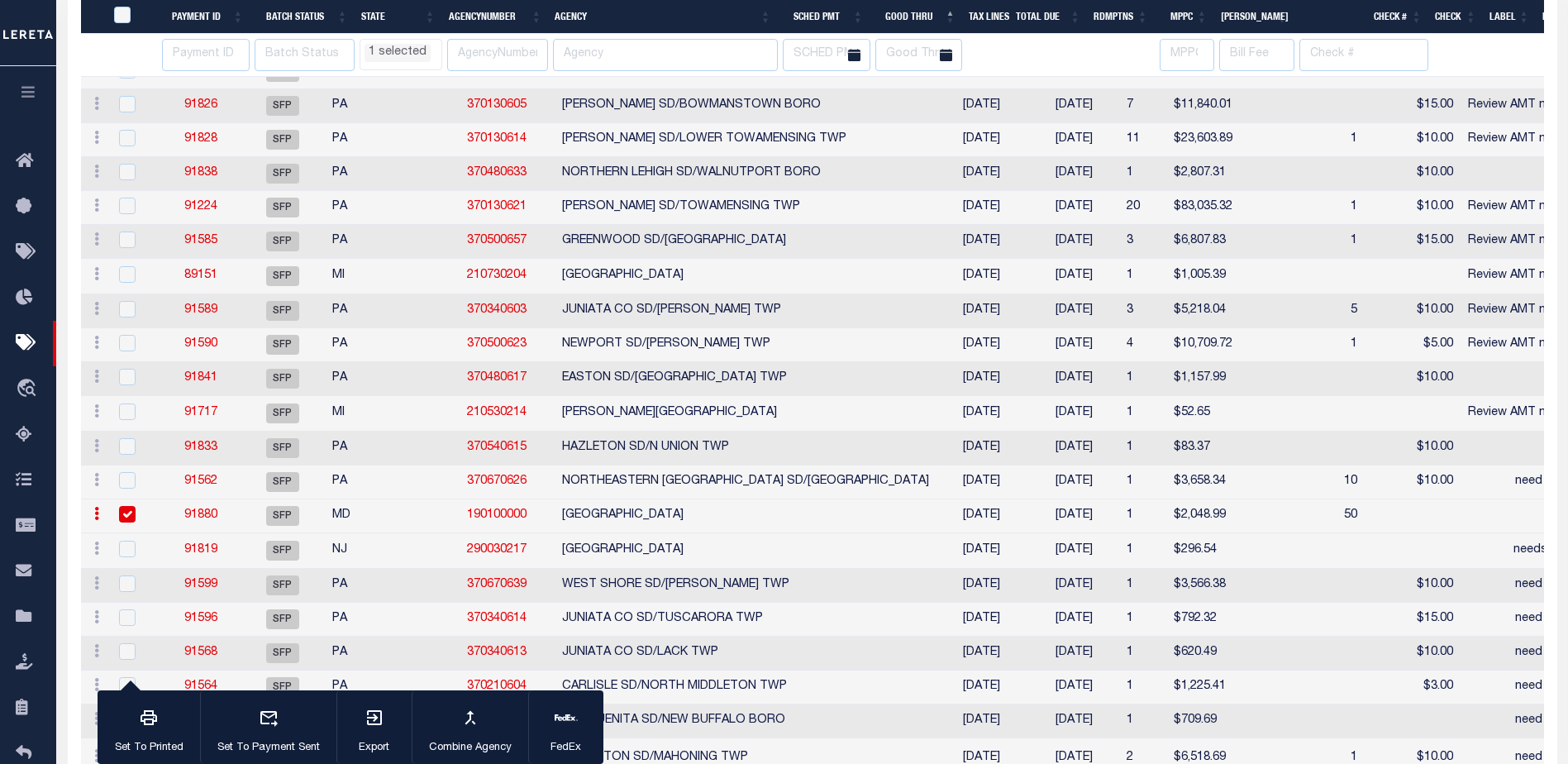
select select "CT"
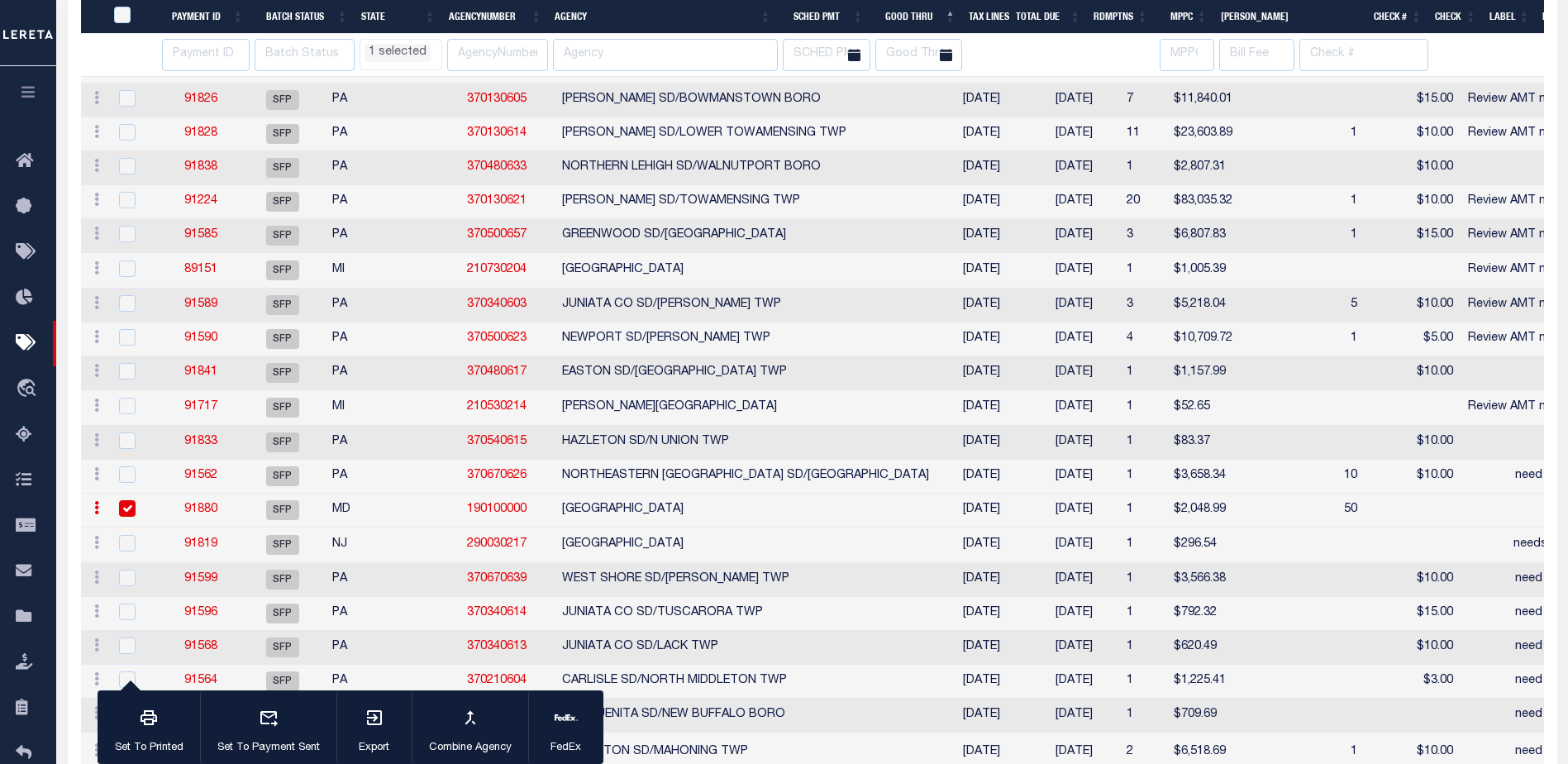
select select "CT"
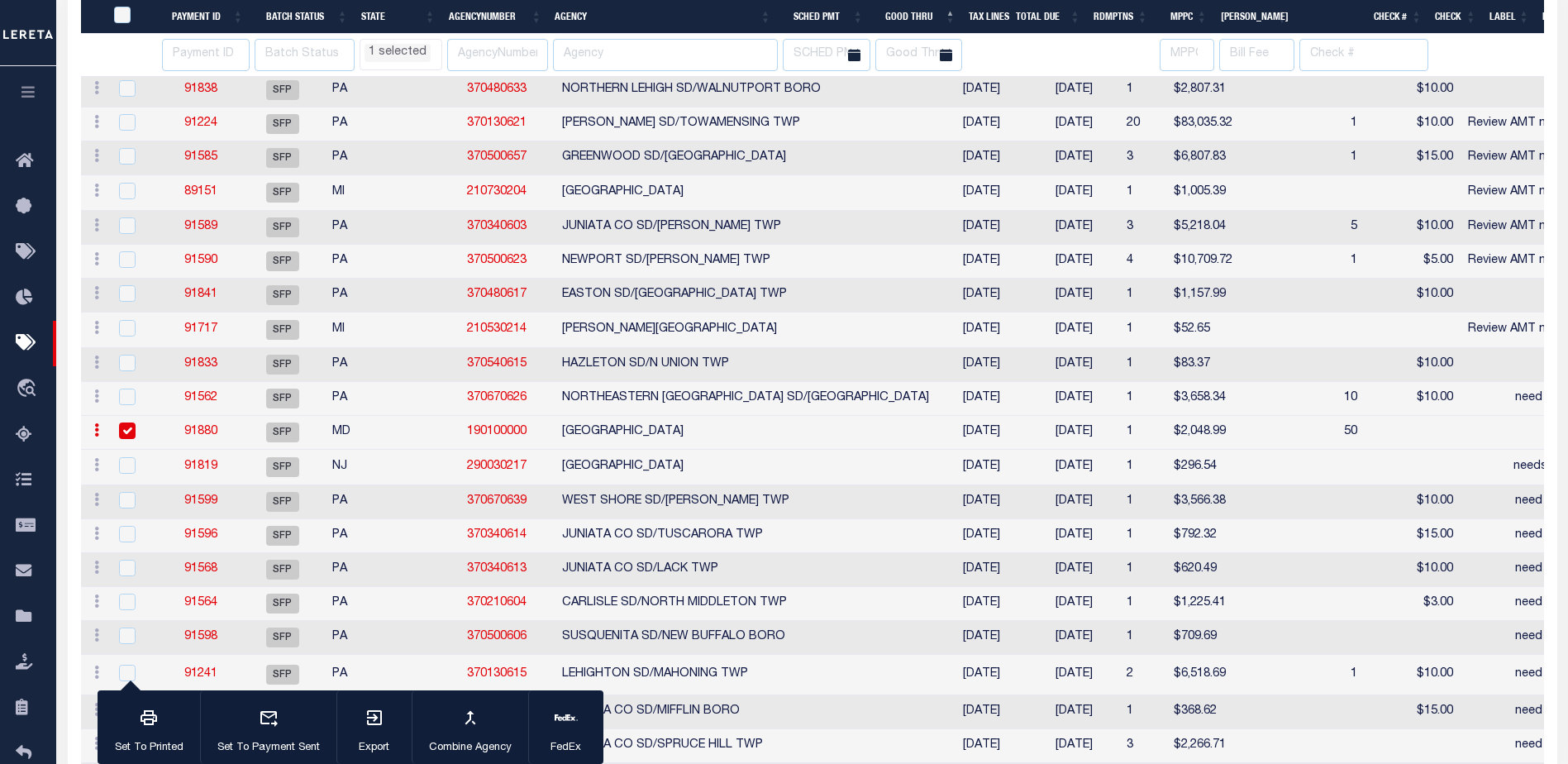
select select "CT"
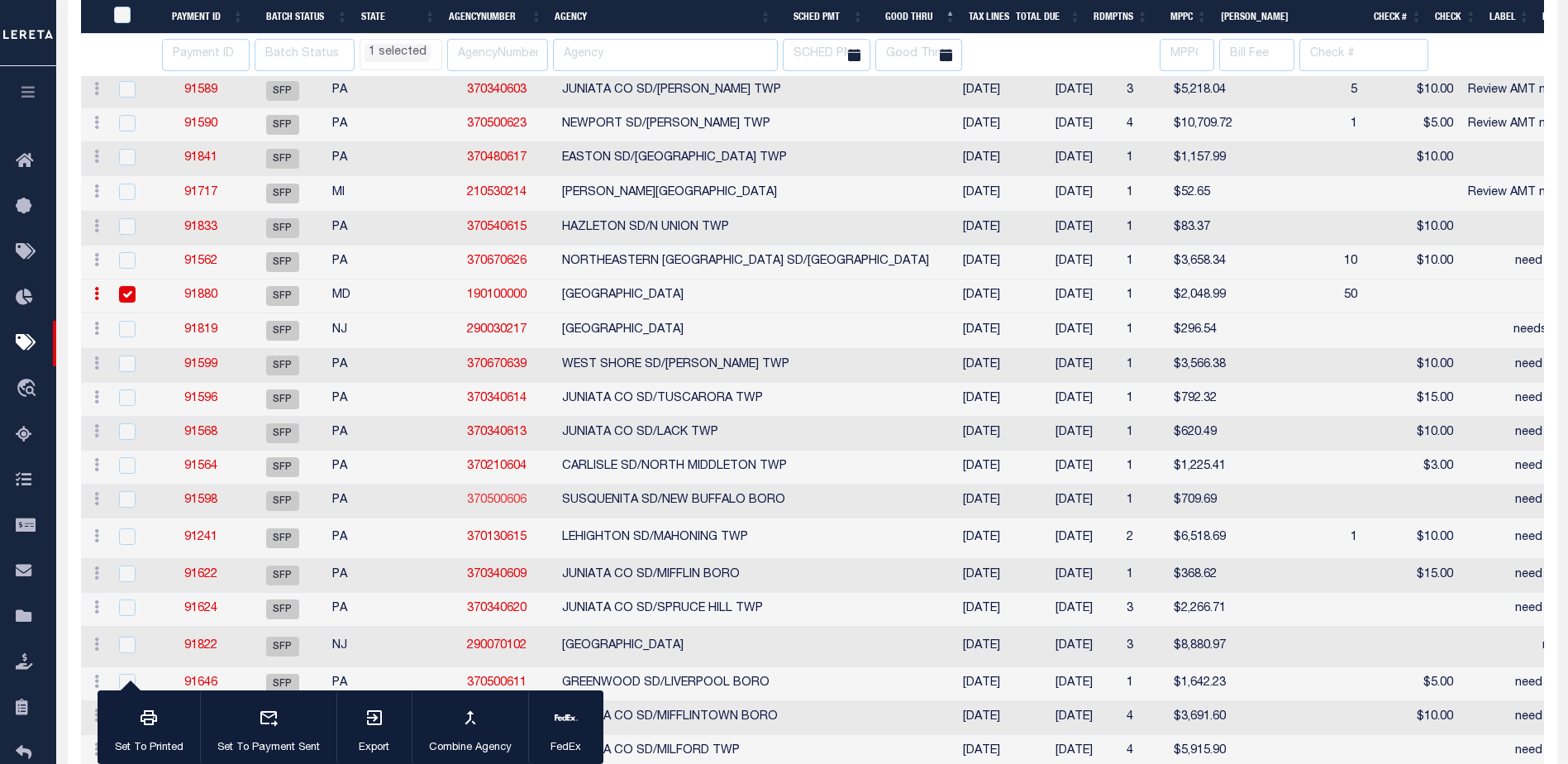
select select "CT"
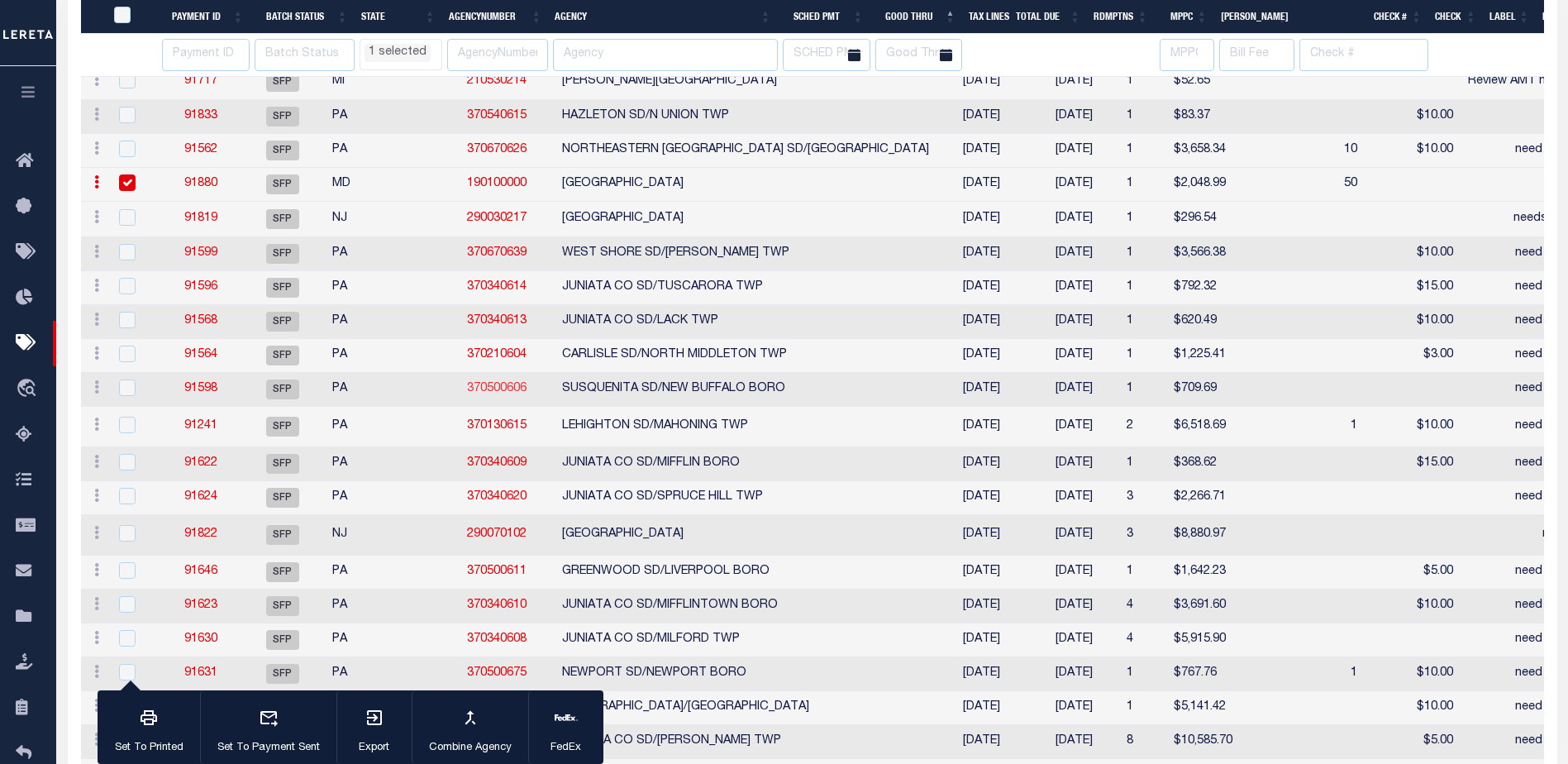
select select "CT"
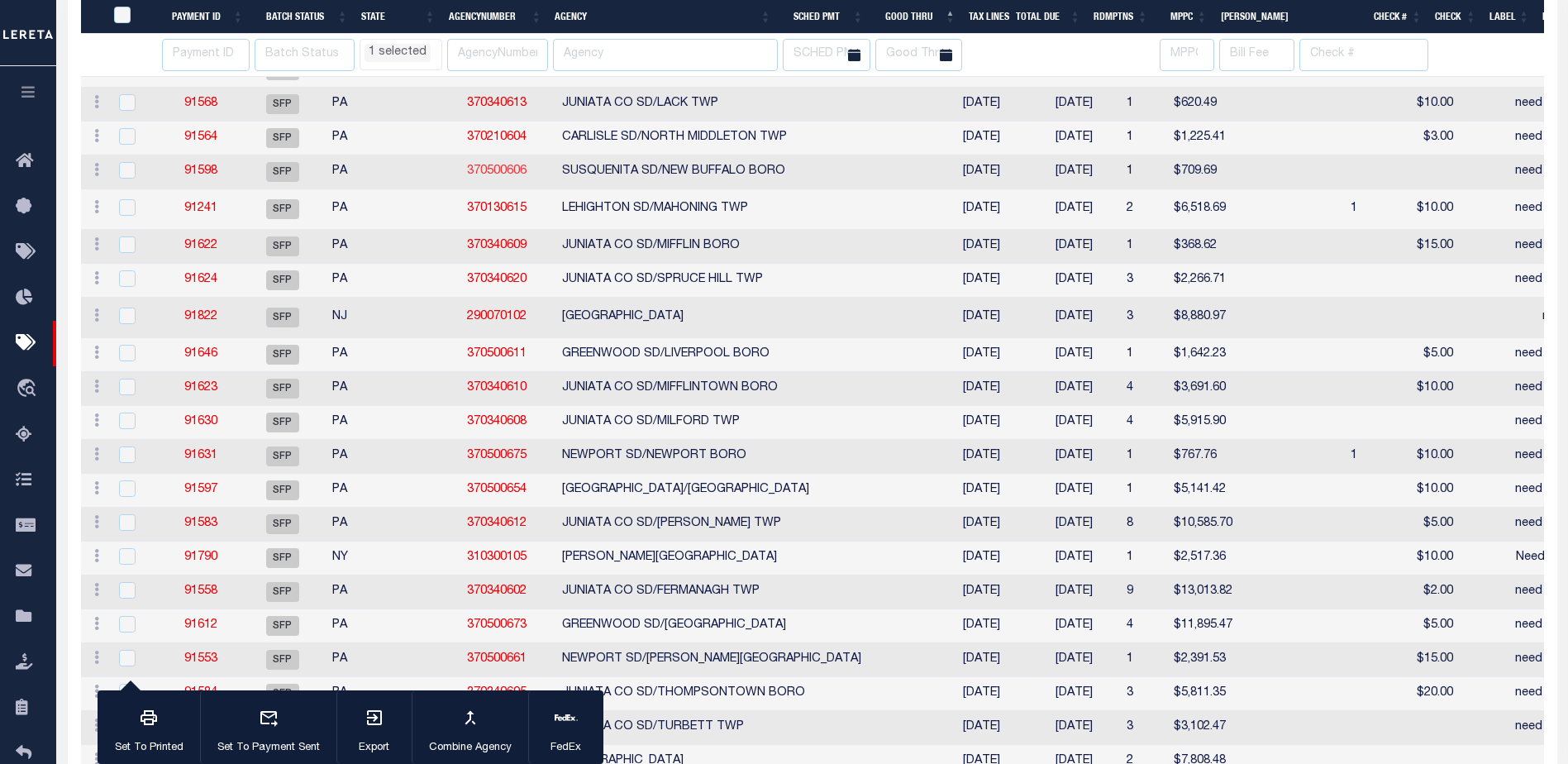
select select "CT"
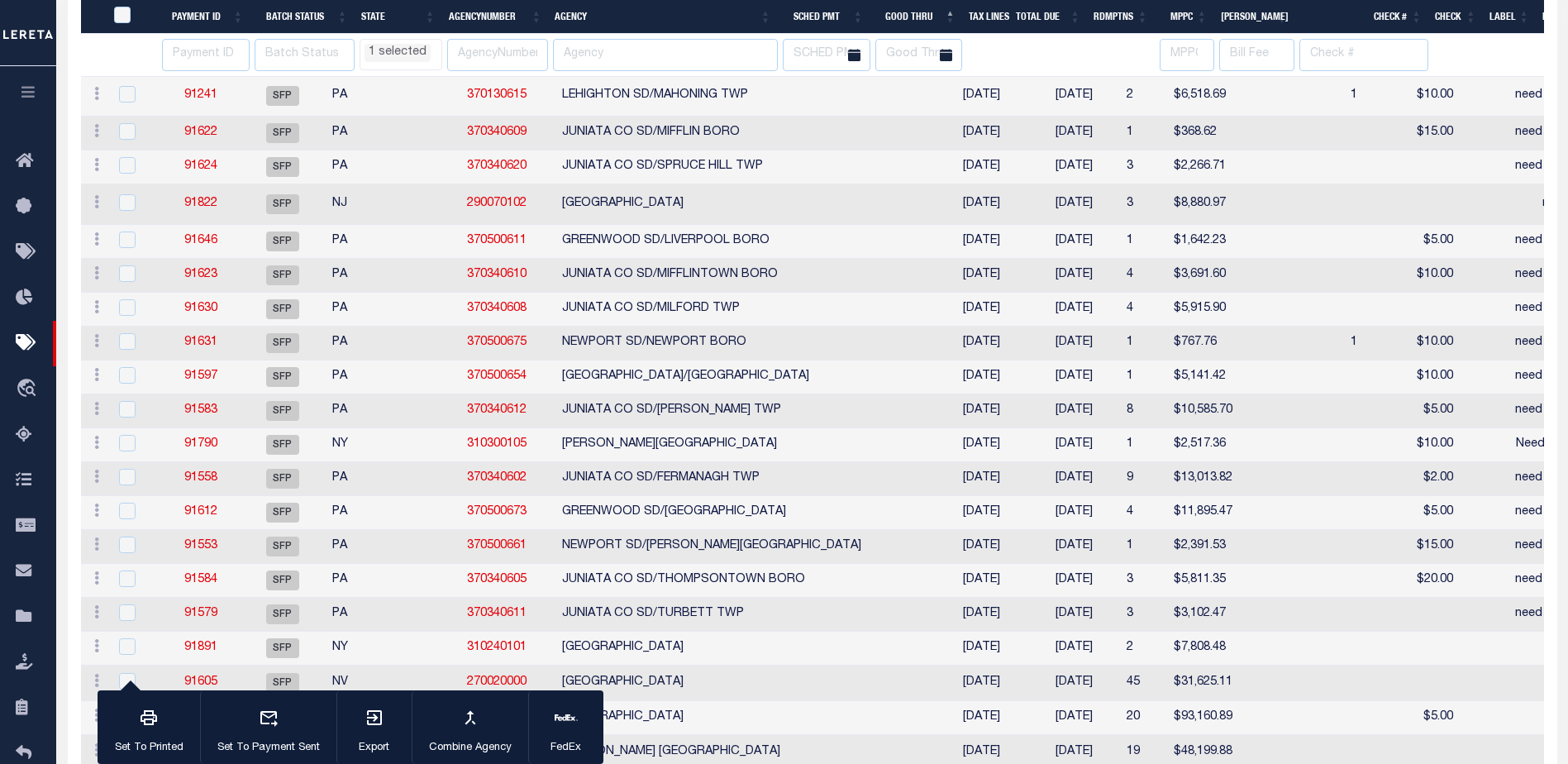
select select "CT"
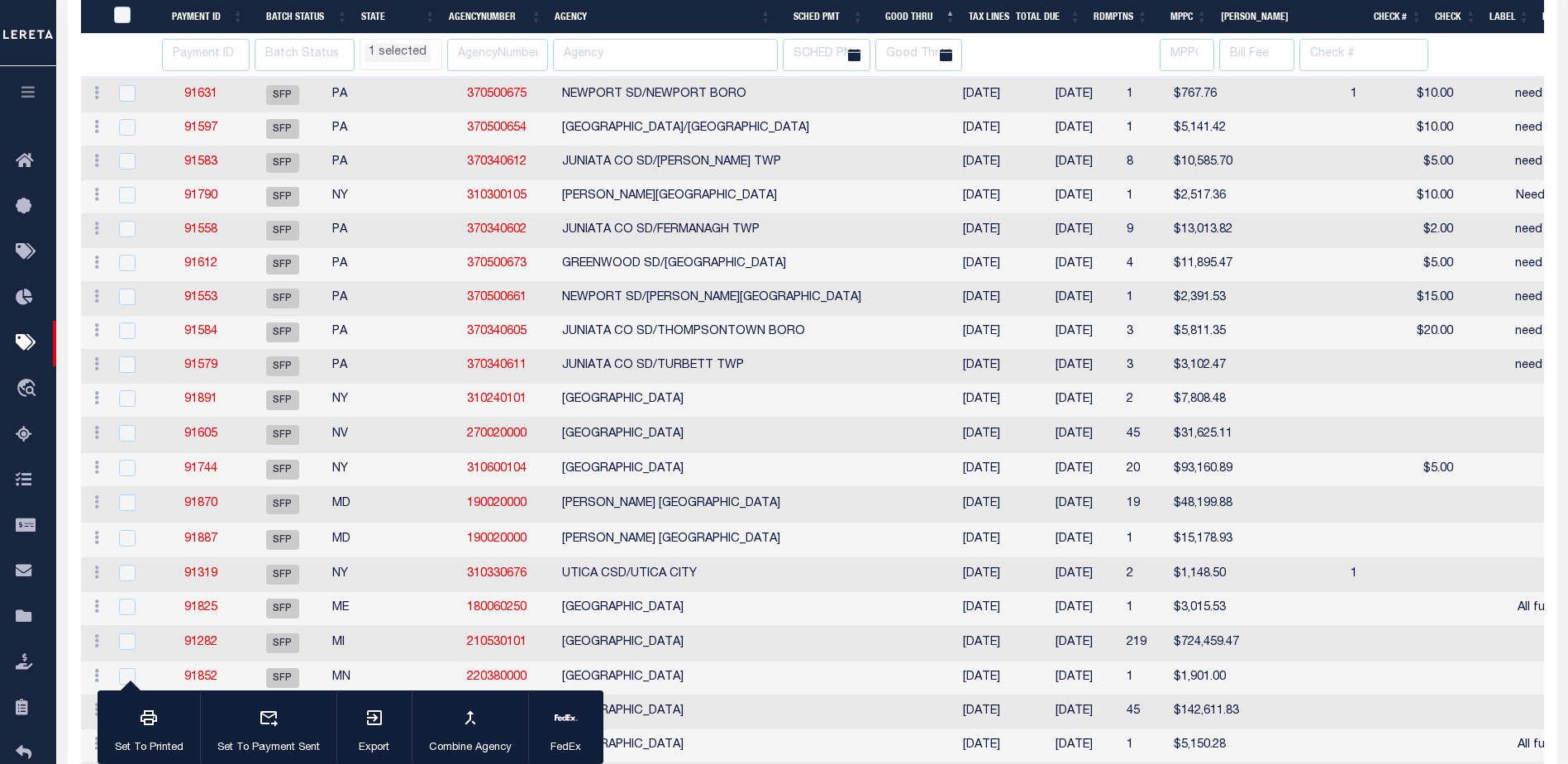
select select "CT"
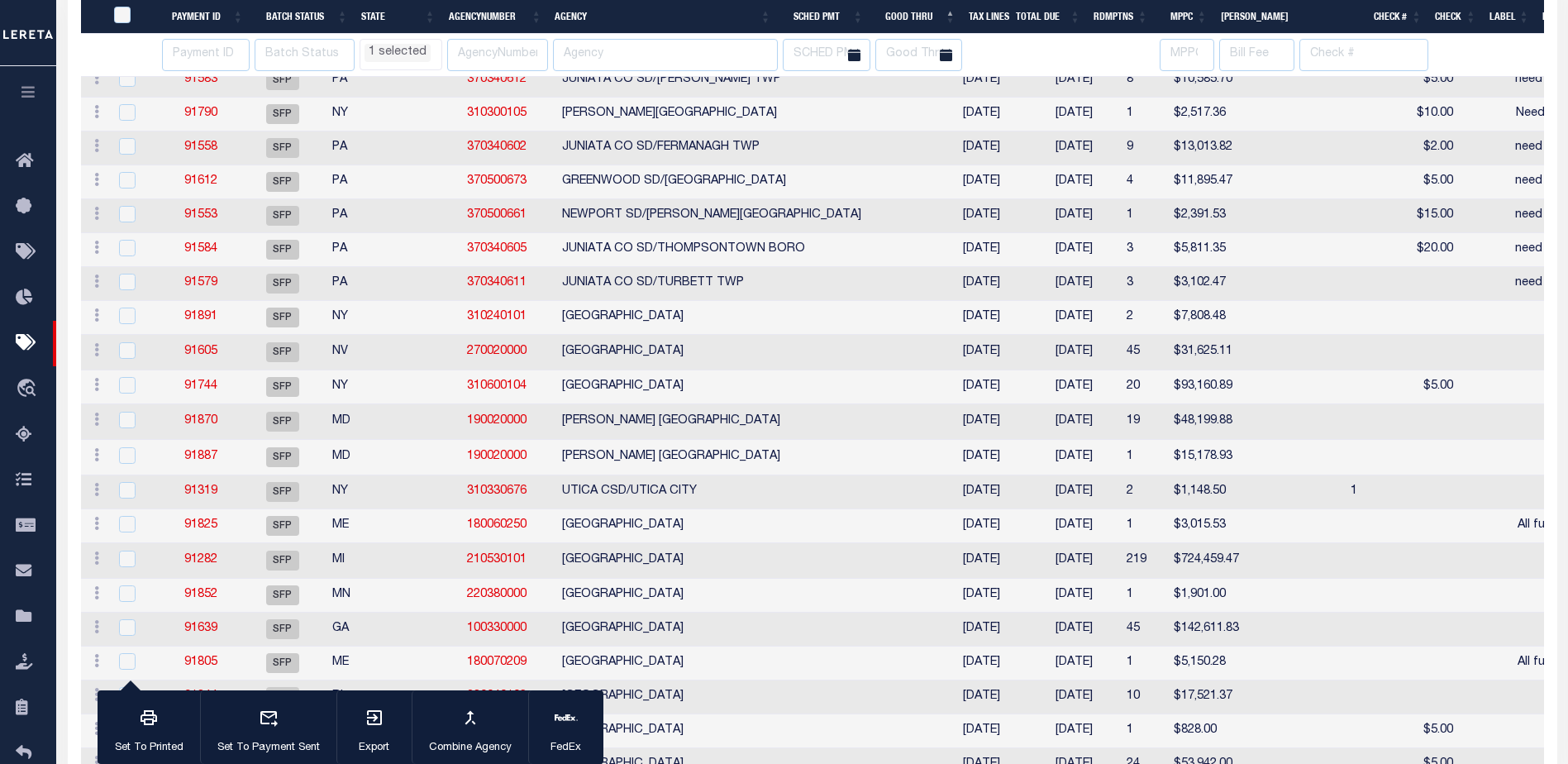
select select "CT"
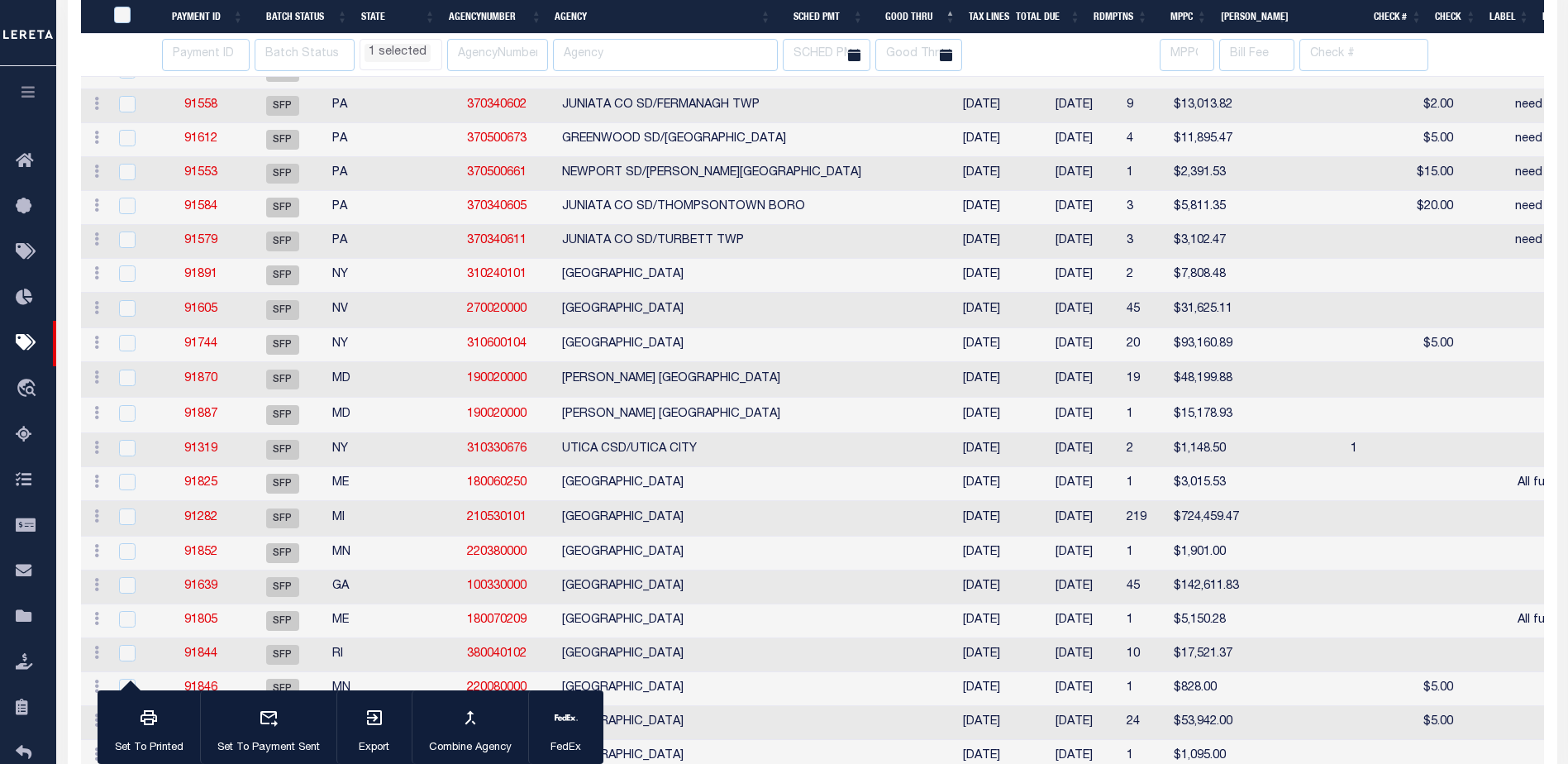
select select "CT"
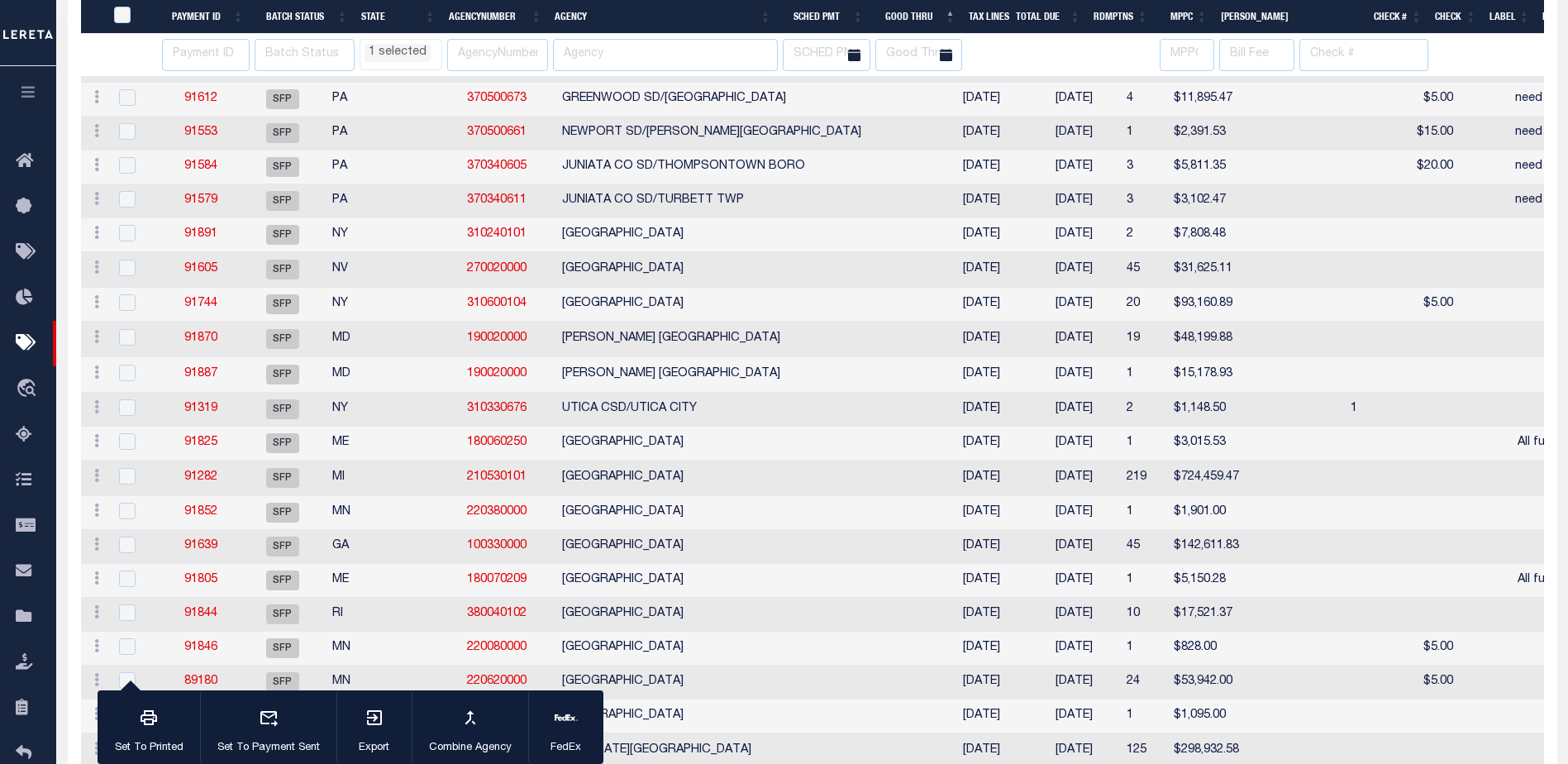
select select "CT"
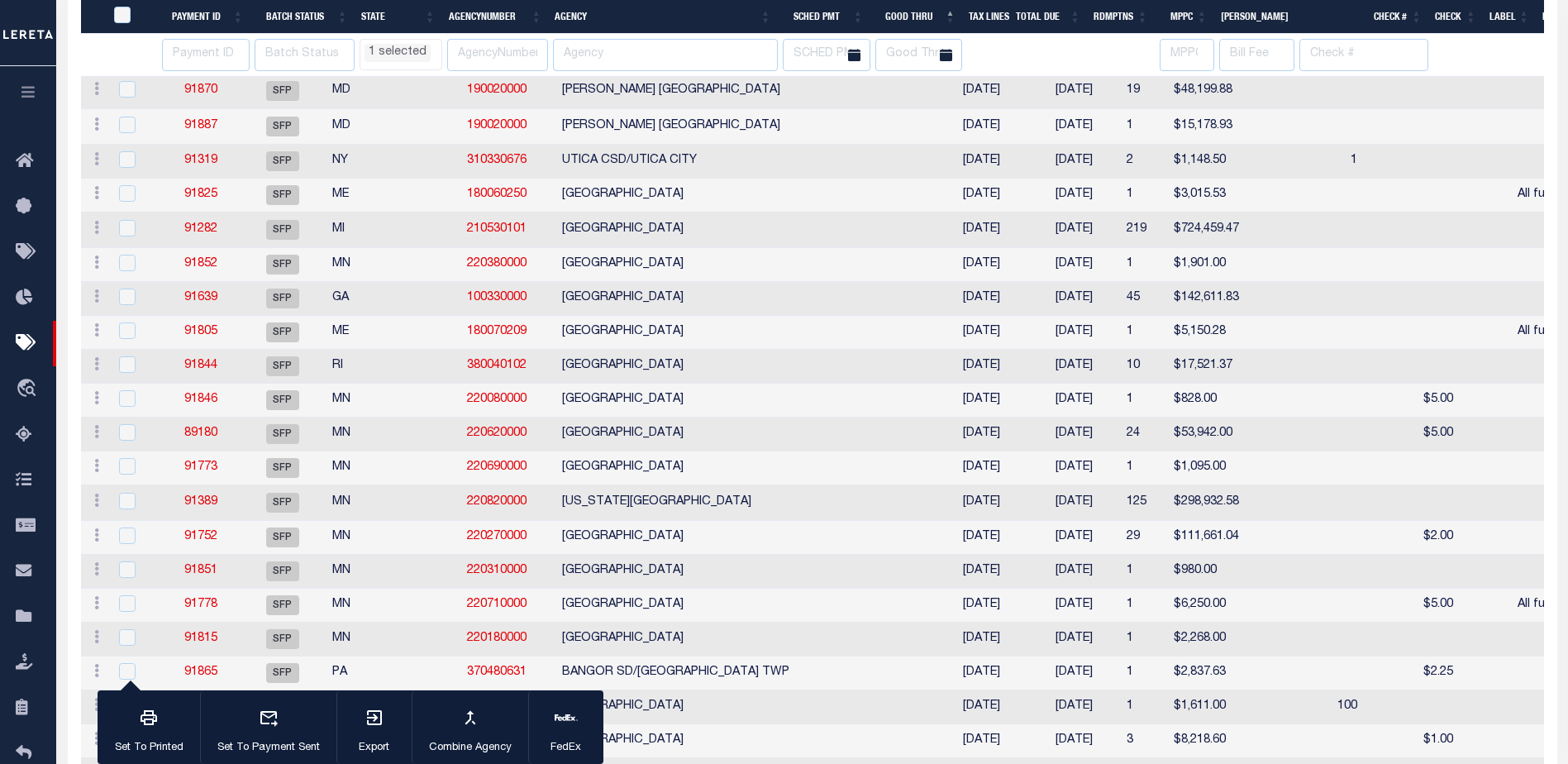
select select "CT"
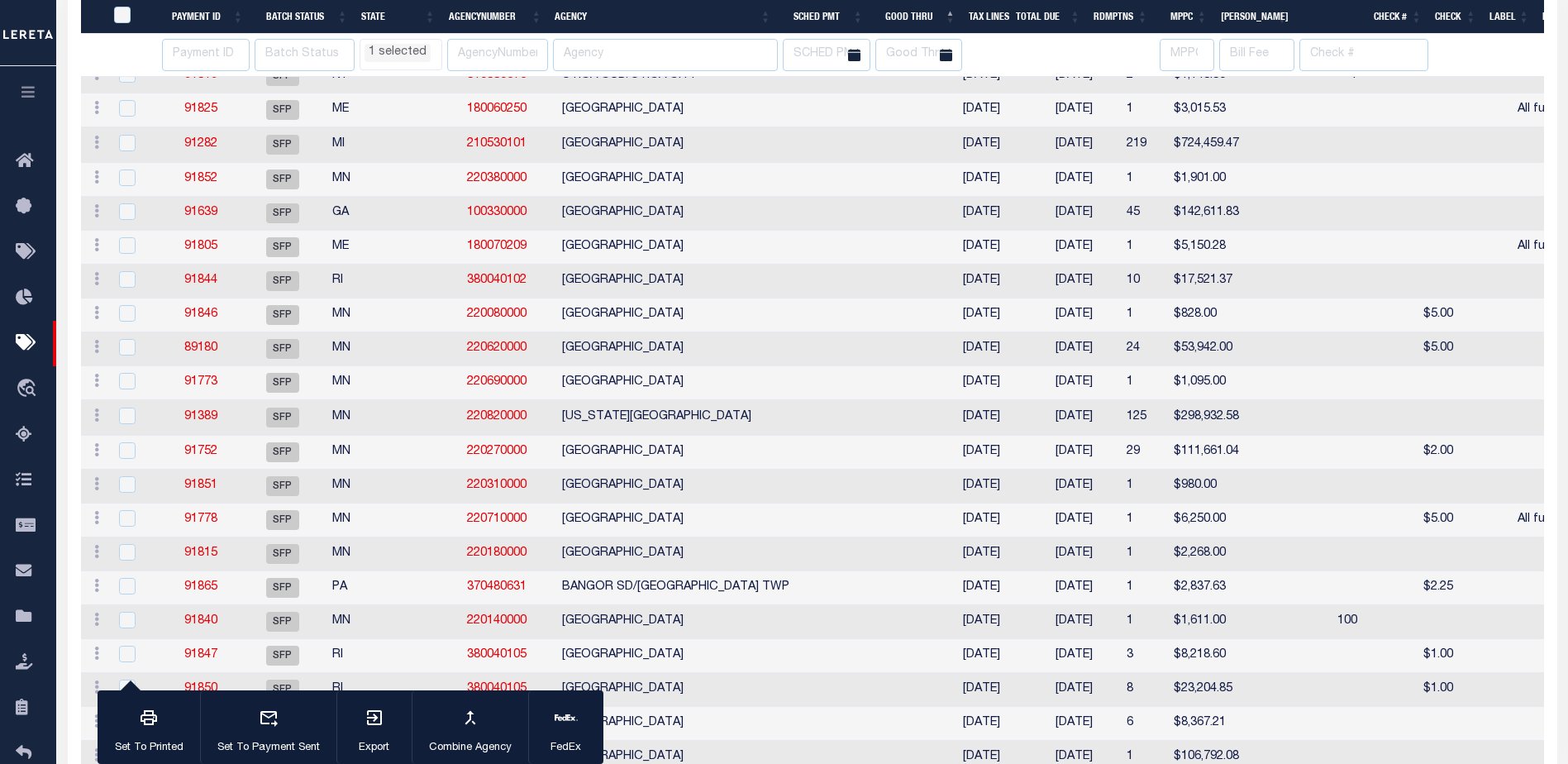
select select "CT"
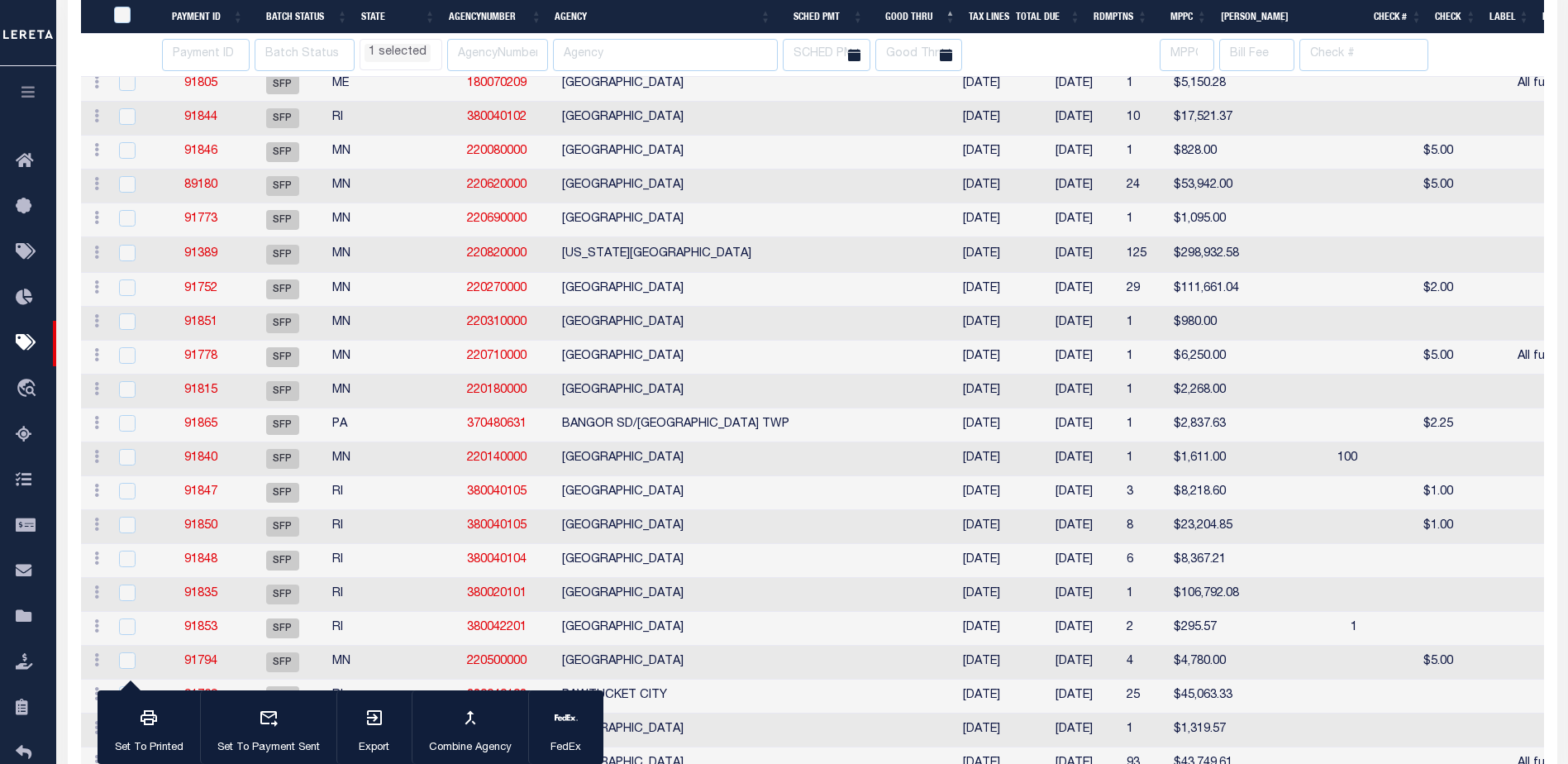
select select "CT"
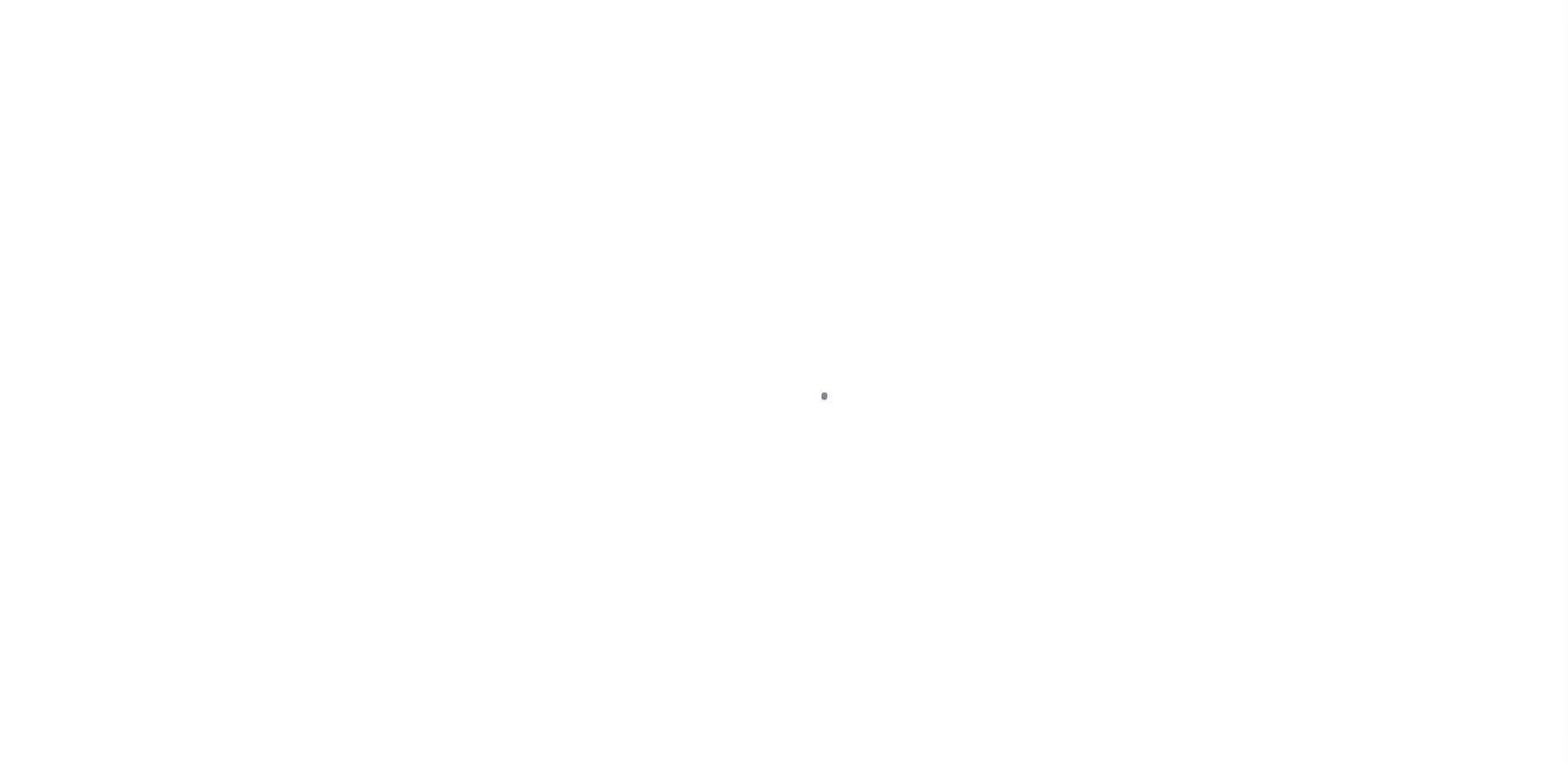
select select "DUE"
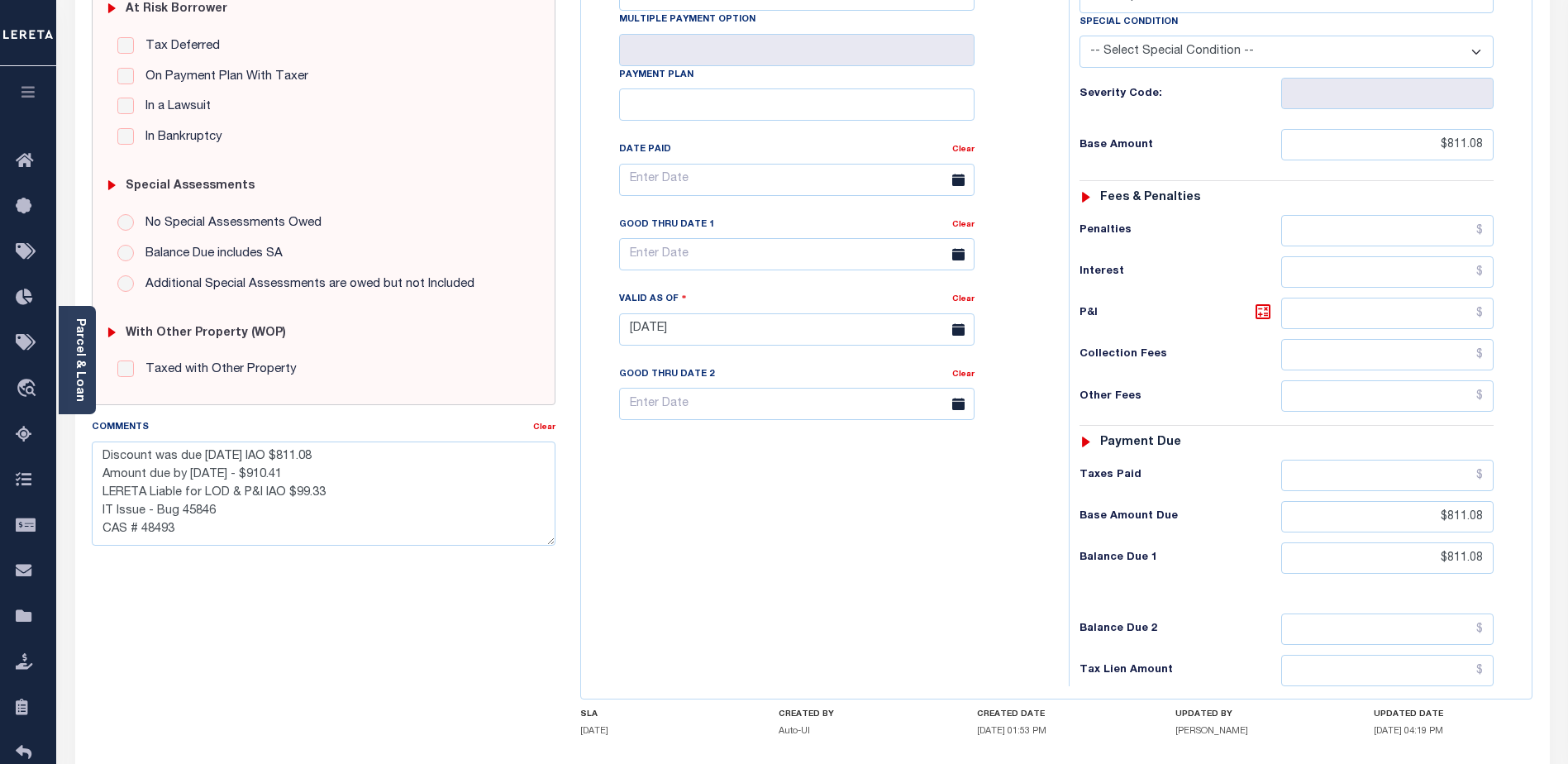
scroll to position [489, 0]
